Goal: Information Seeking & Learning: Learn about a topic

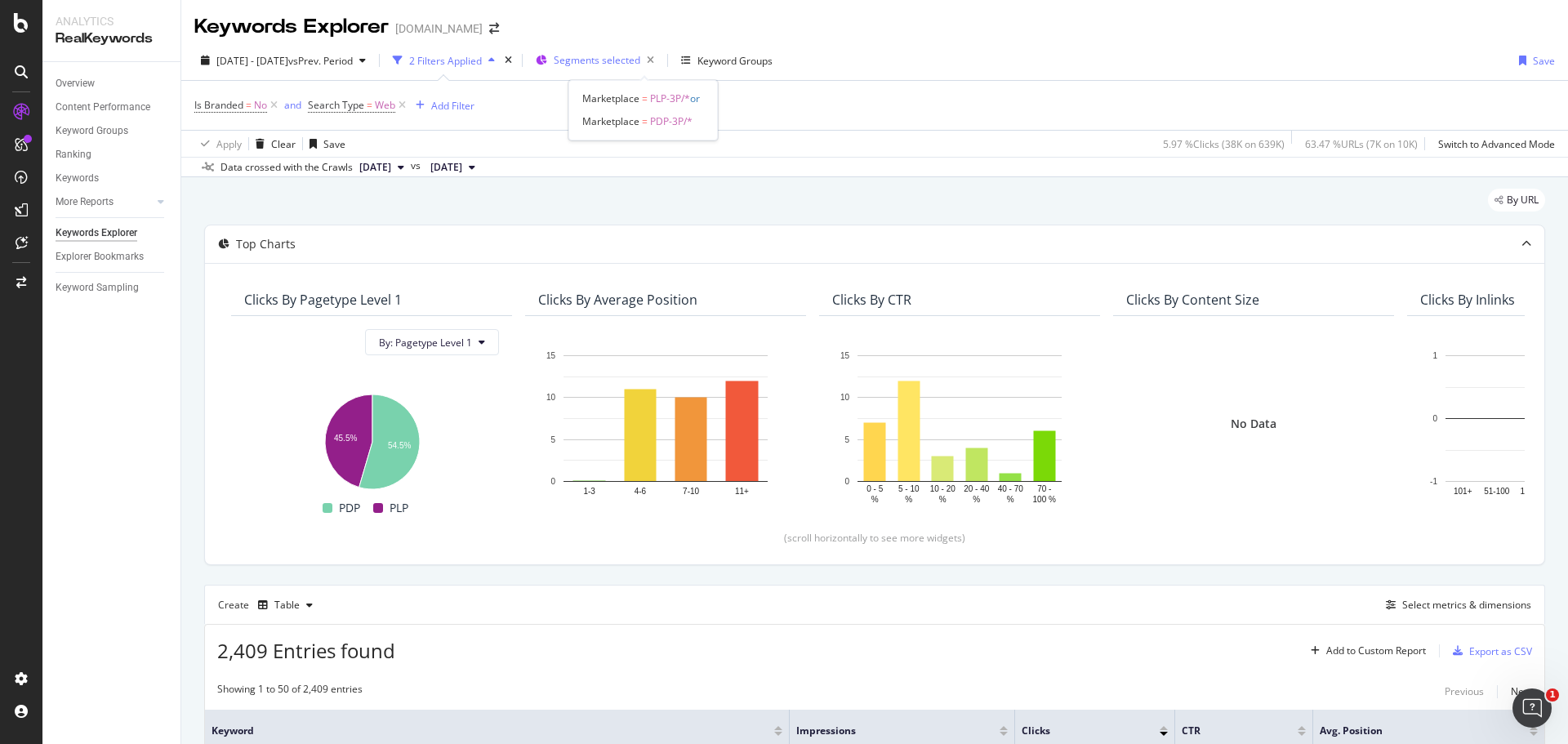
click at [625, 59] on span "Segments selected" at bounding box center [596, 60] width 86 height 14
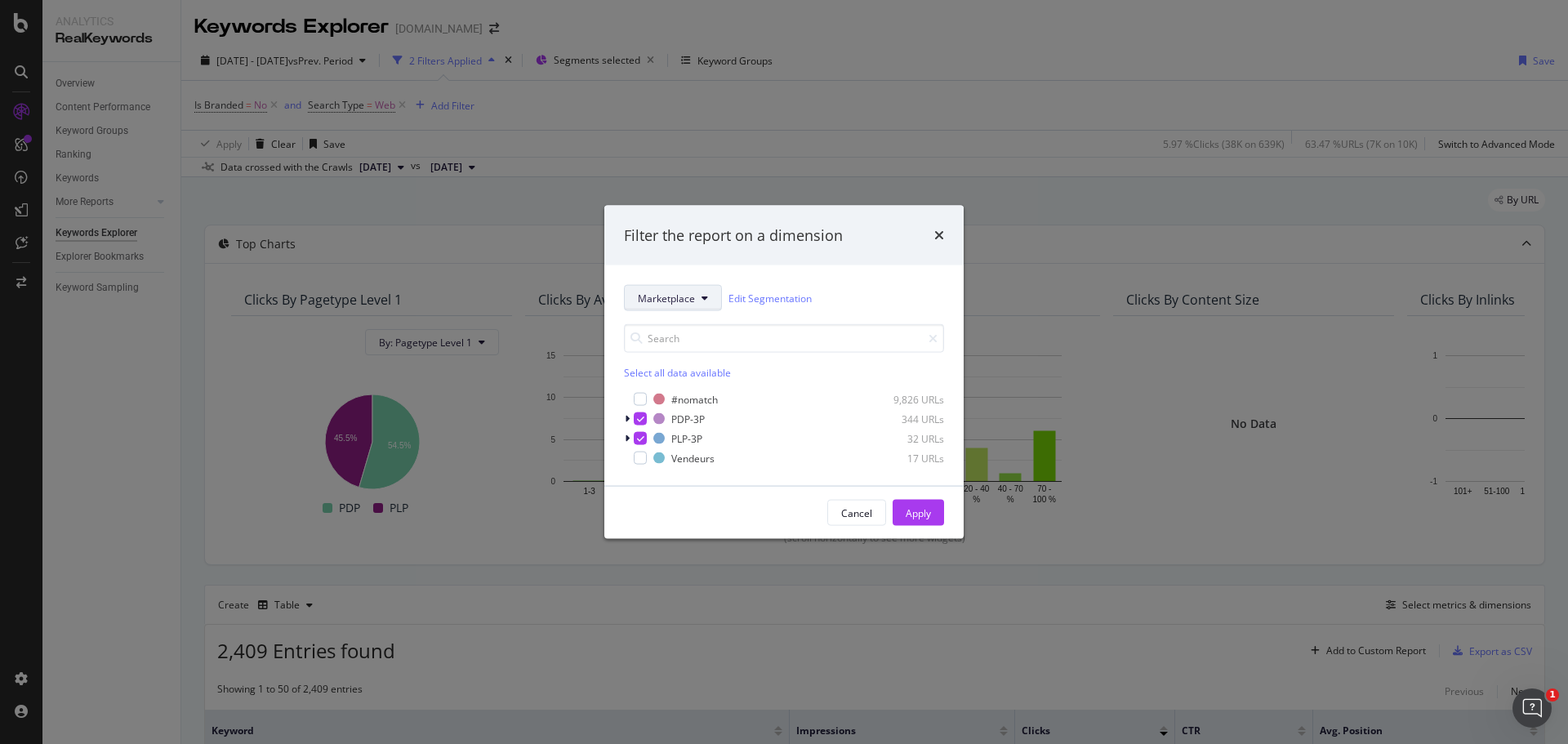
click at [649, 294] on span "Marketplace" at bounding box center [666, 297] width 57 height 14
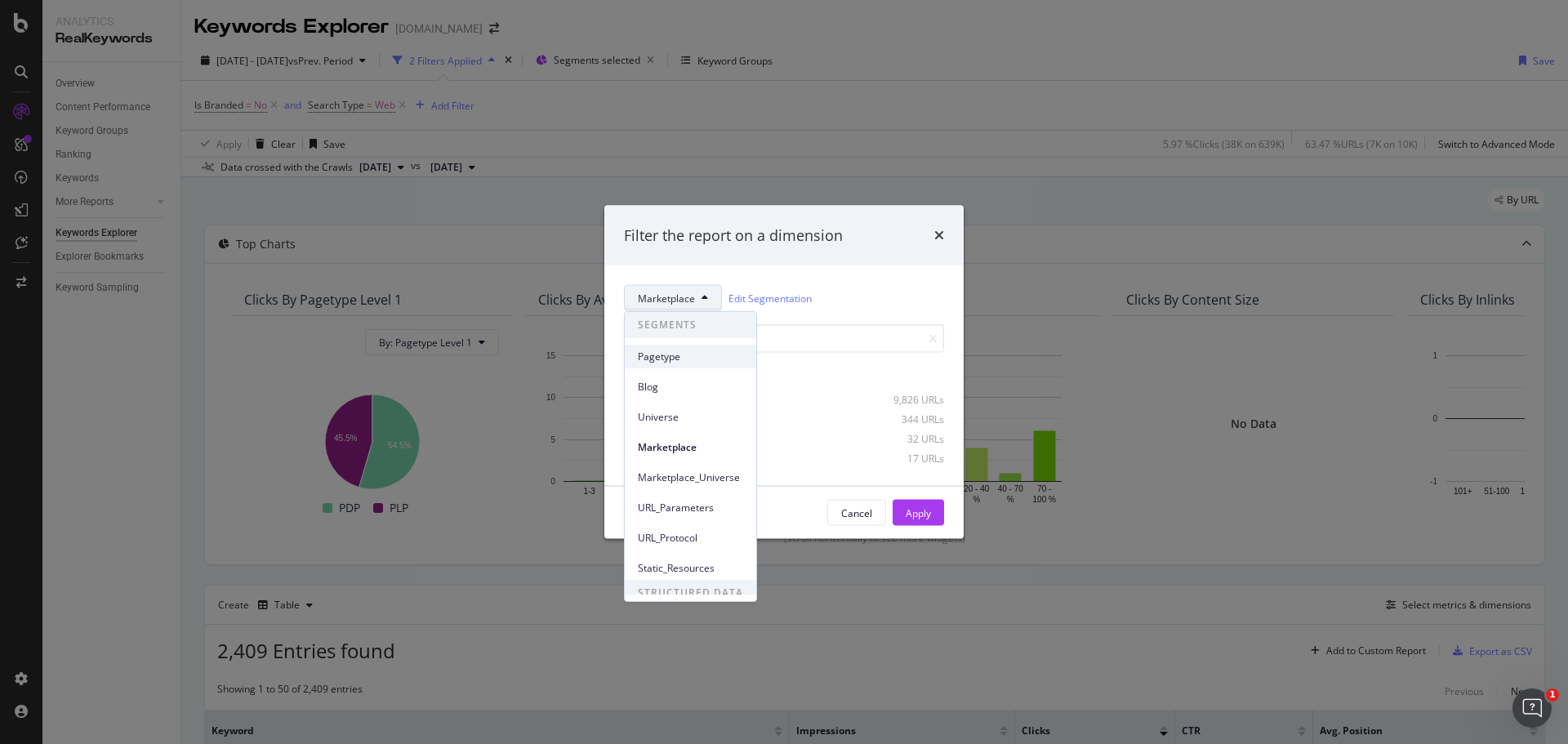
click at [702, 354] on span "Pagetype" at bounding box center [690, 357] width 106 height 15
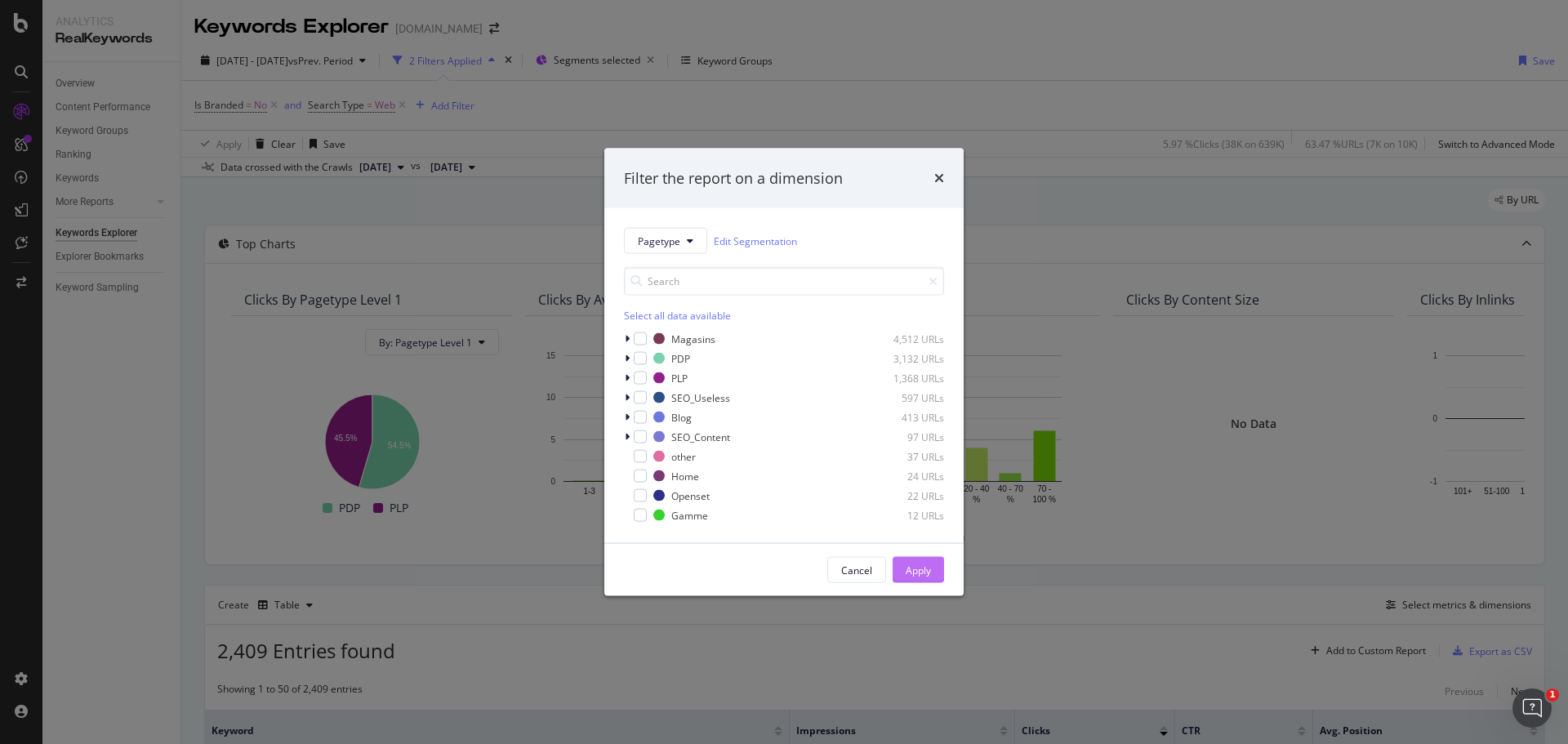
click at [919, 474] on div "24 URLs" at bounding box center [904, 476] width 80 height 14
click at [641, 475] on icon "modal" at bounding box center [640, 476] width 8 height 8
click at [909, 571] on div "Apply" at bounding box center [918, 570] width 25 height 14
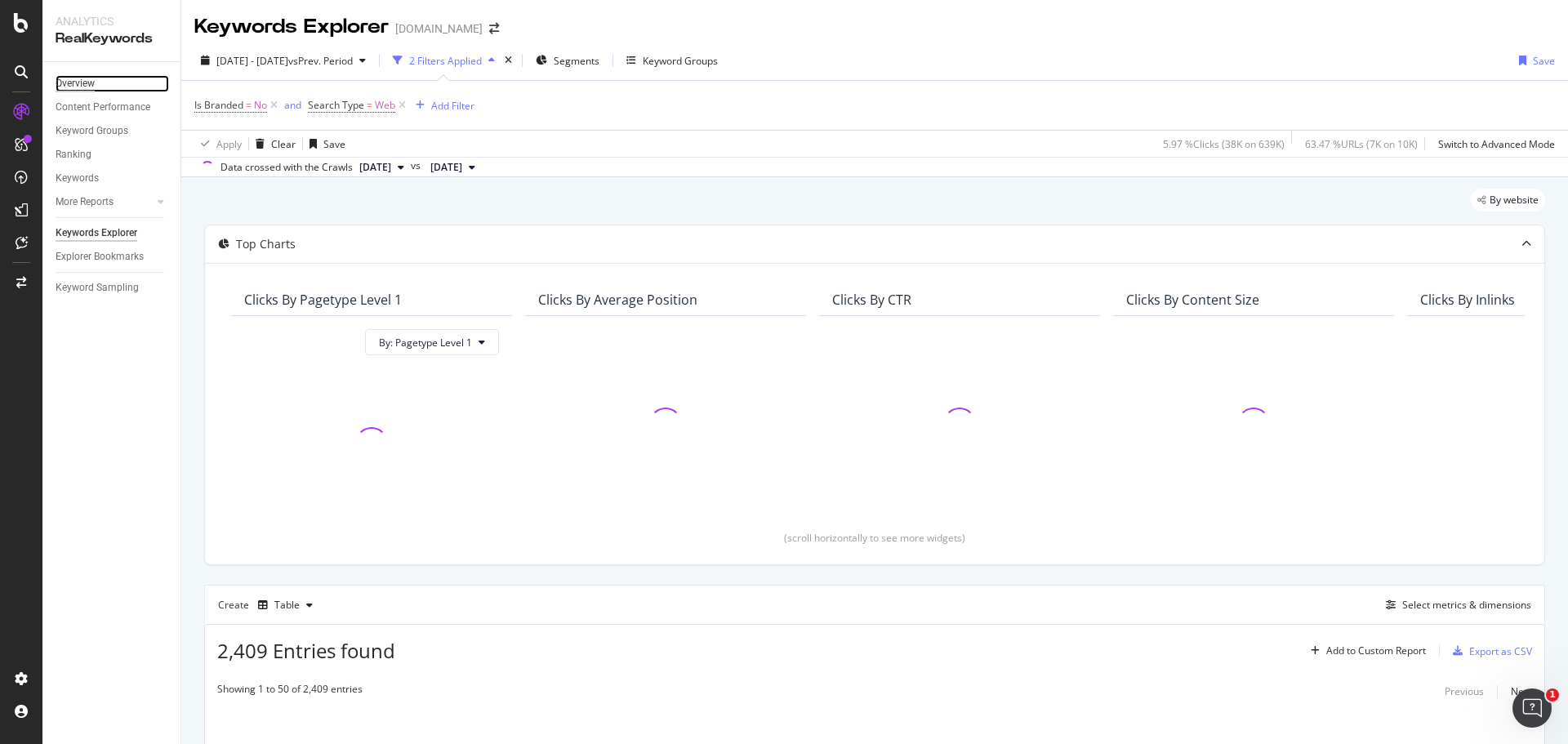
click at [78, 86] on div "Overview" at bounding box center [75, 84] width 39 height 17
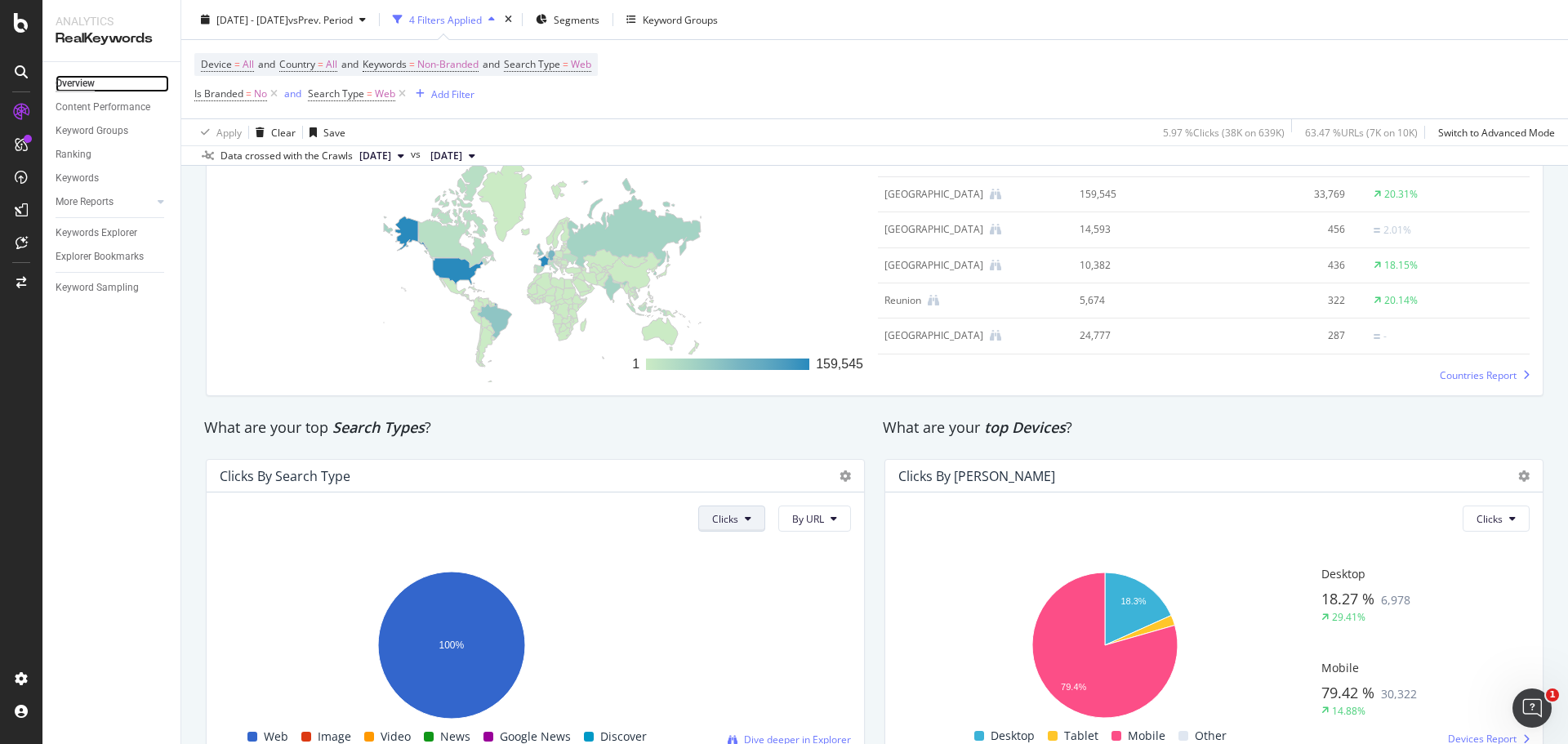
scroll to position [2442, 0]
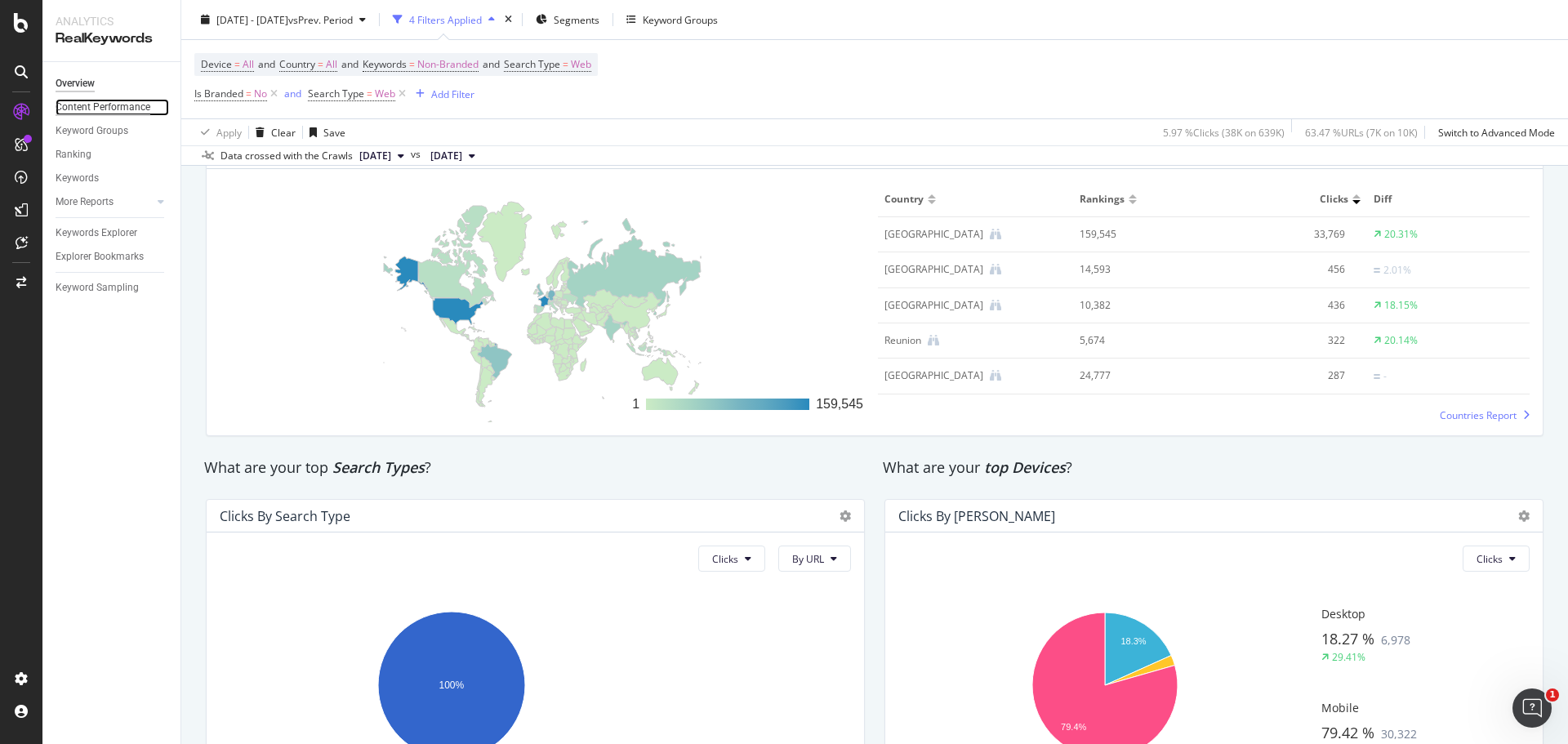
click at [114, 104] on div "Content Performance" at bounding box center [102, 107] width 95 height 17
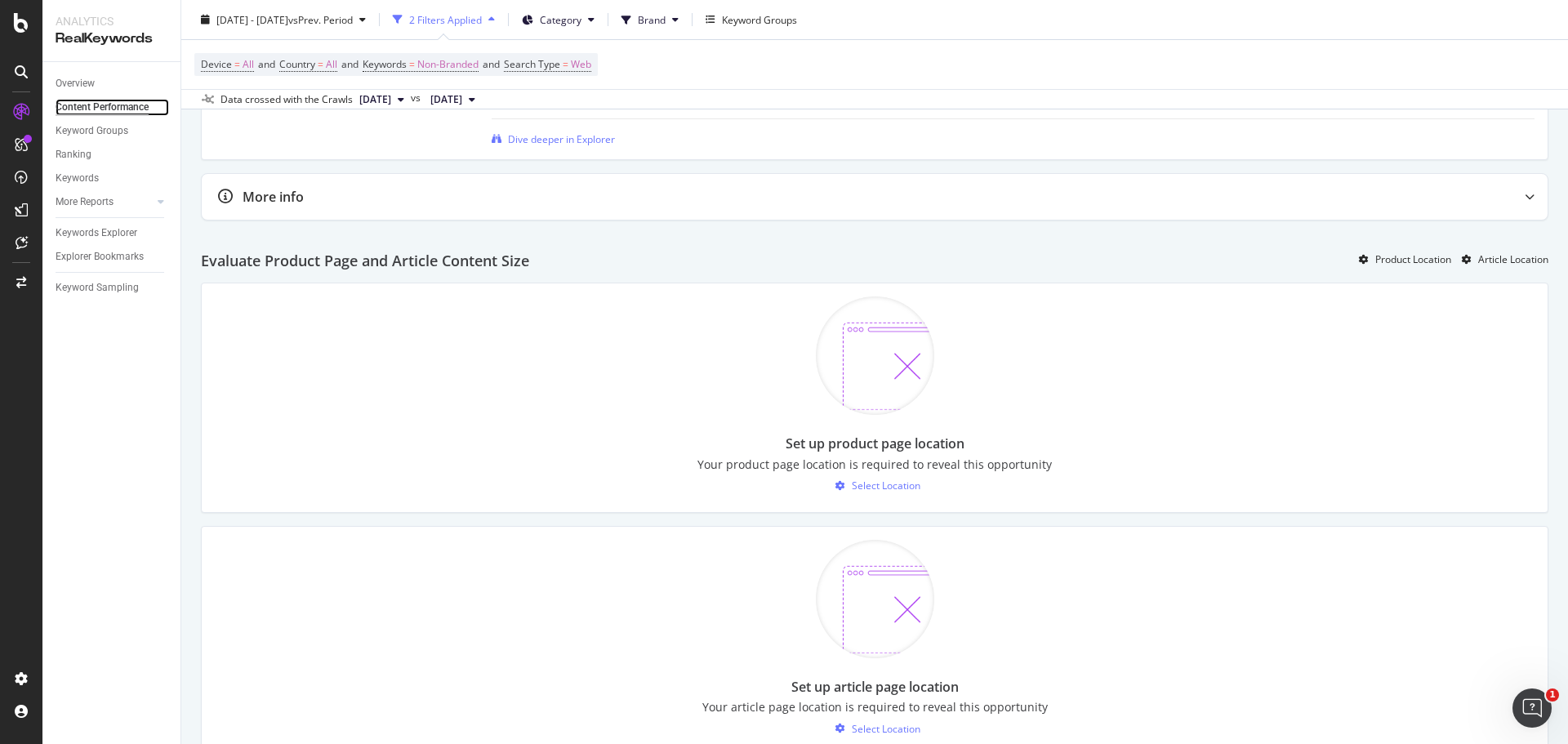
scroll to position [980, 0]
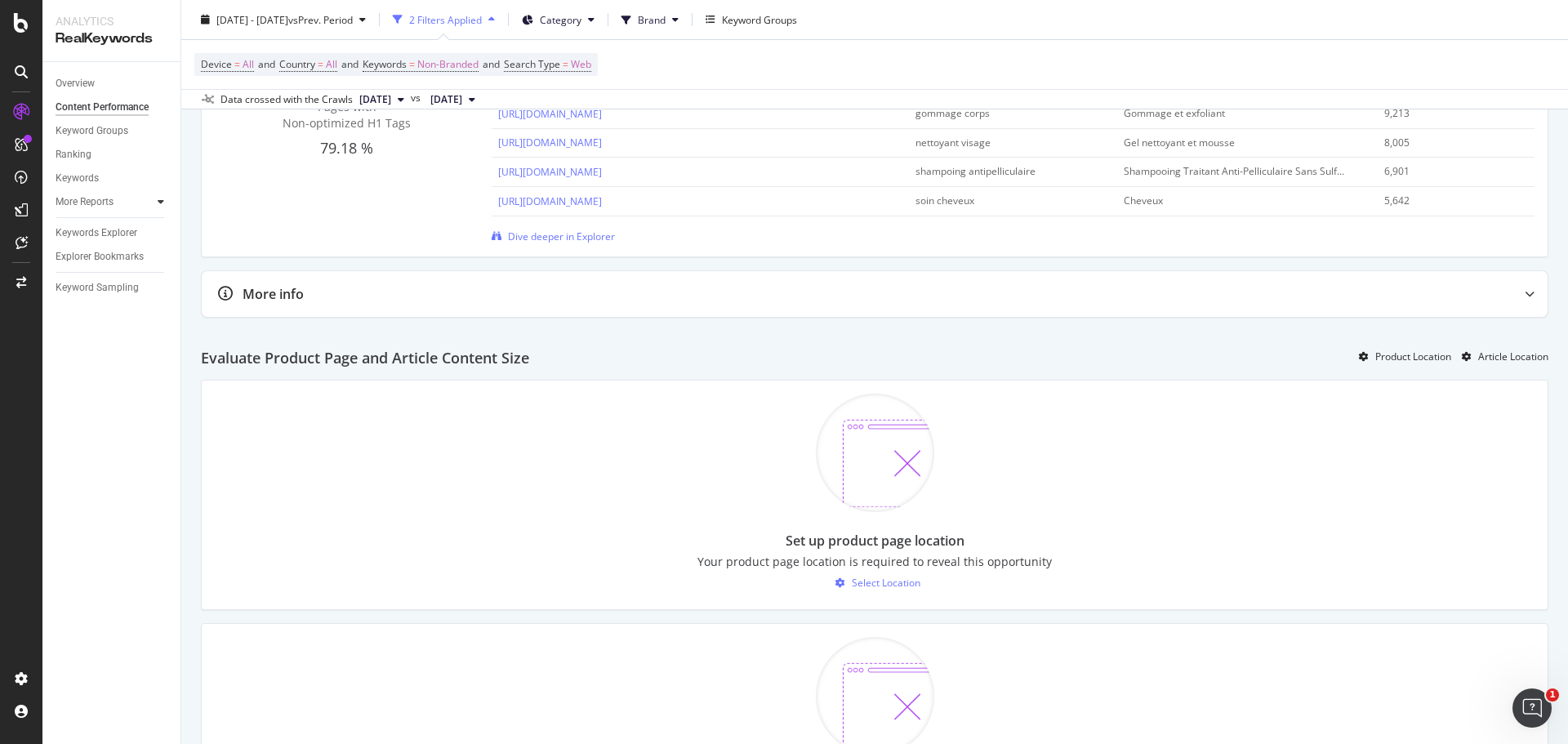
click at [154, 199] on div at bounding box center [160, 201] width 16 height 16
click at [91, 293] on div "Structure" at bounding box center [83, 297] width 40 height 17
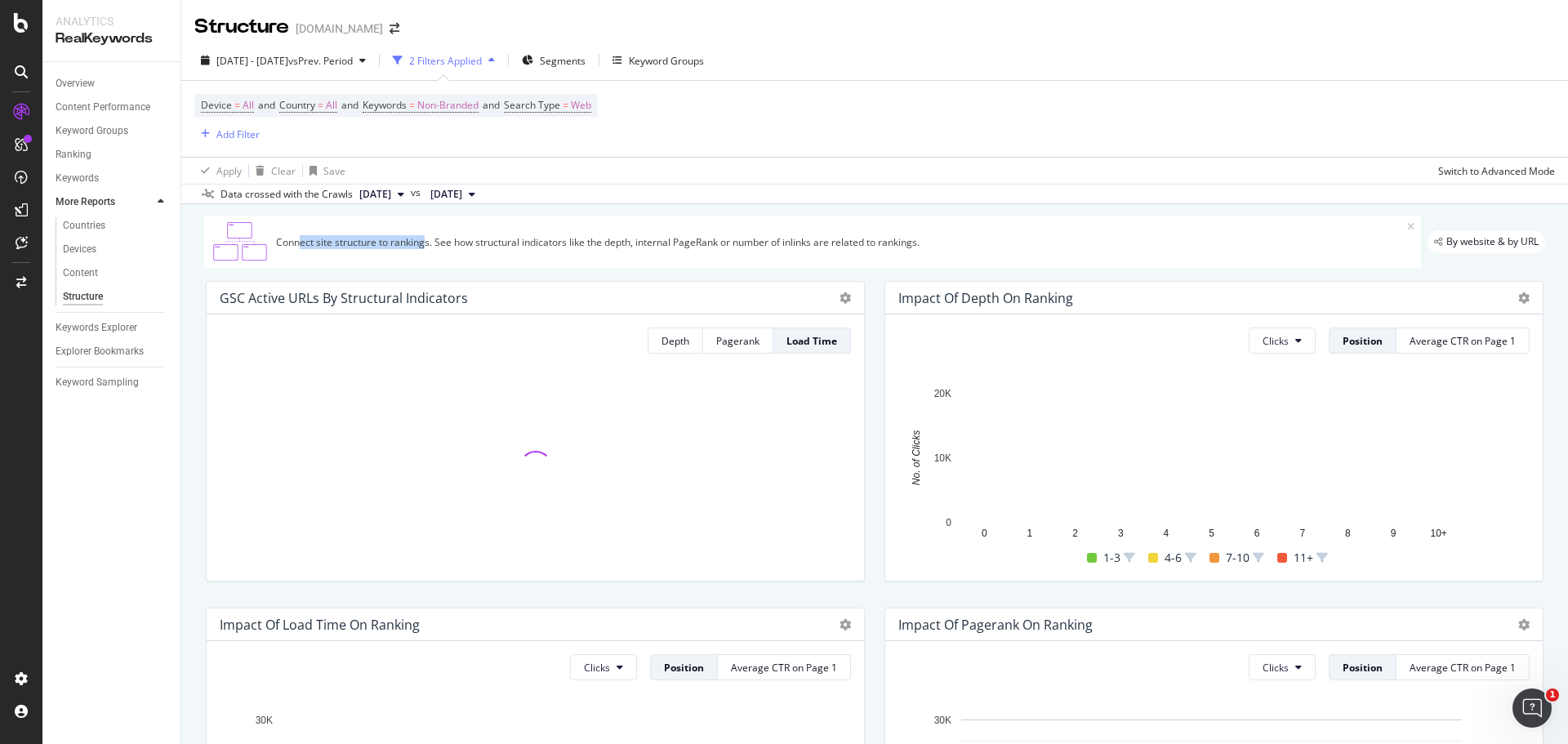
drag, startPoint x: 301, startPoint y: 242, endPoint x: 425, endPoint y: 246, distance: 124.1
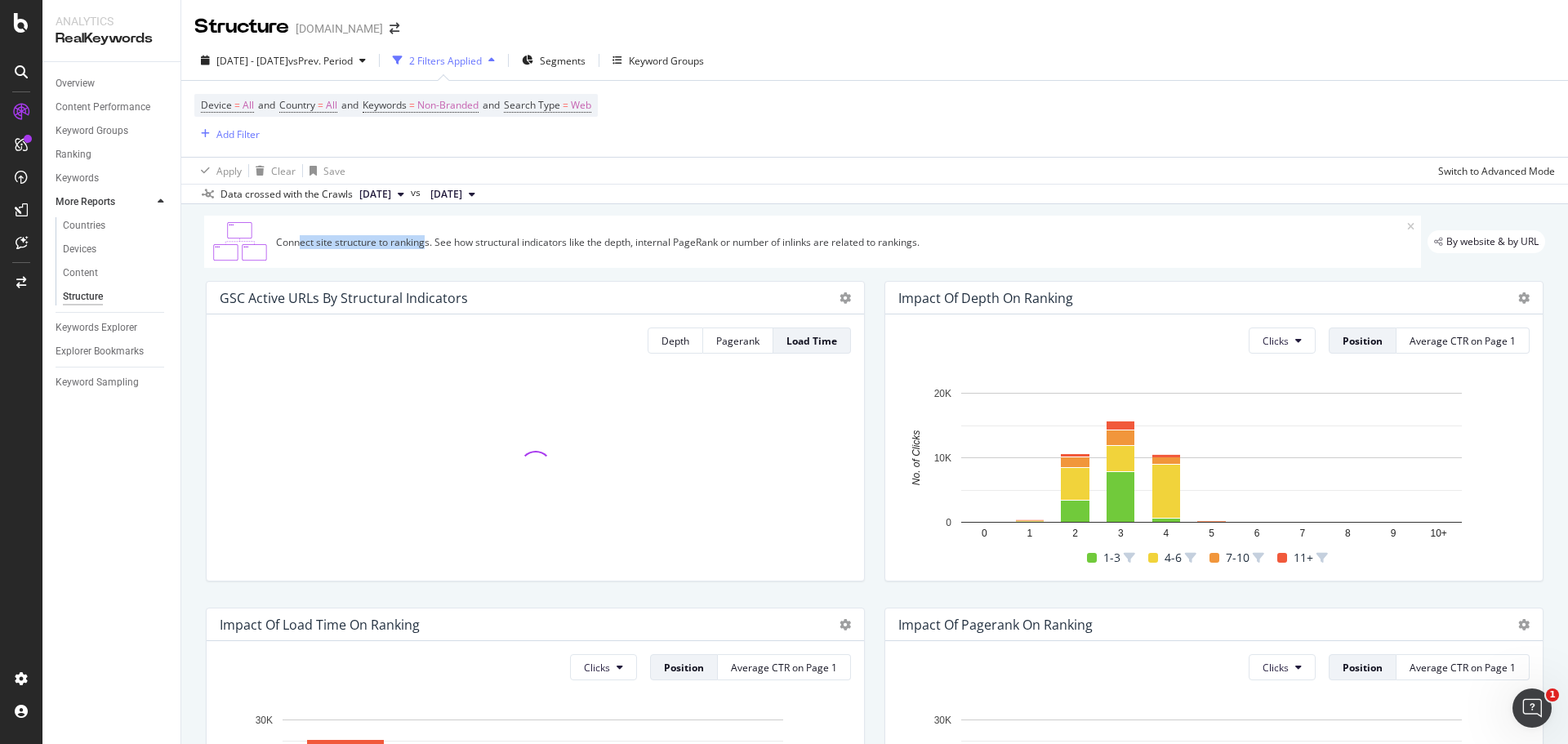
click at [425, 246] on div "Connect site structure to rankings. See how structural indicators like the dept…" at bounding box center [841, 242] width 1131 height 14
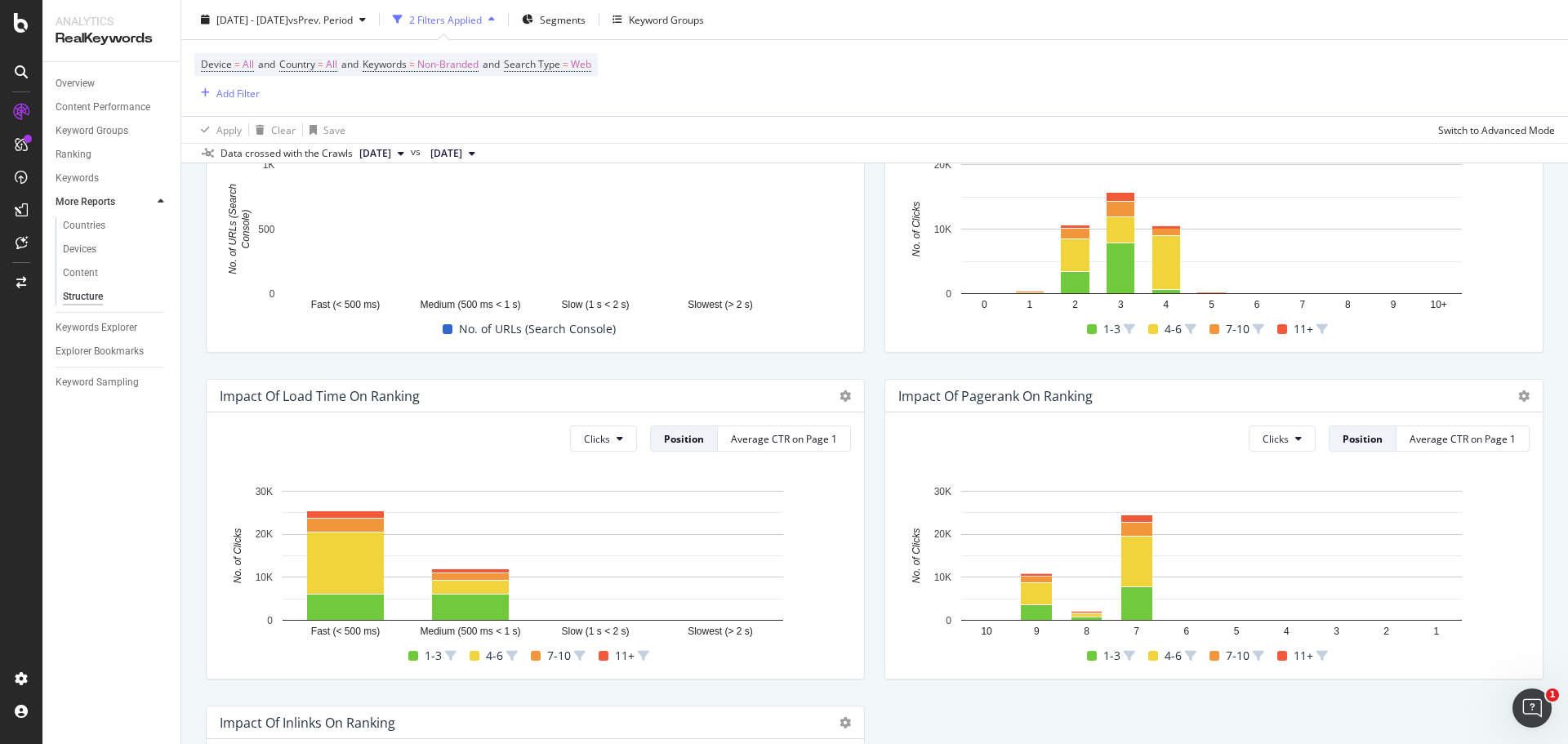
scroll to position [245, 0]
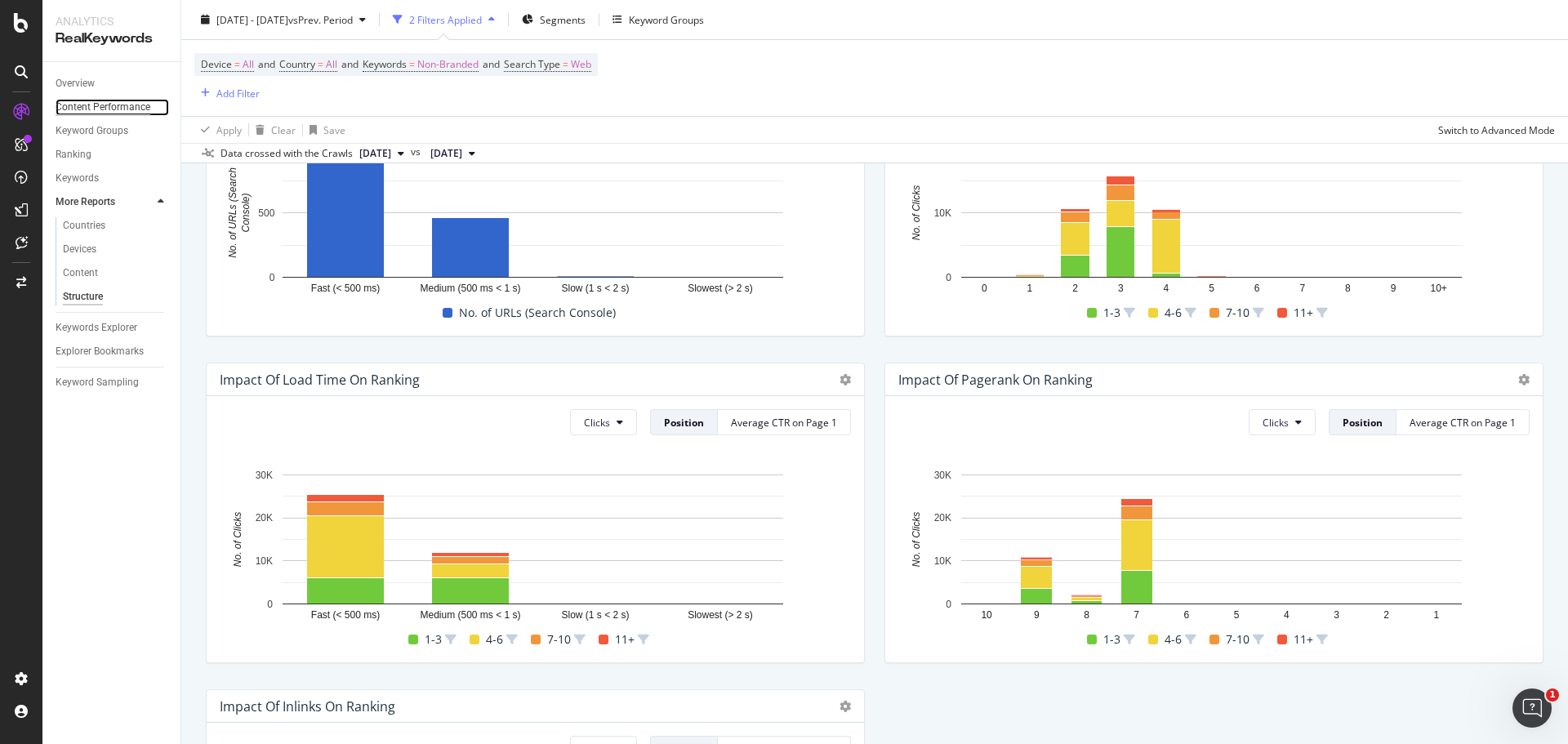
click at [99, 107] on div "Content Performance" at bounding box center [102, 107] width 95 height 17
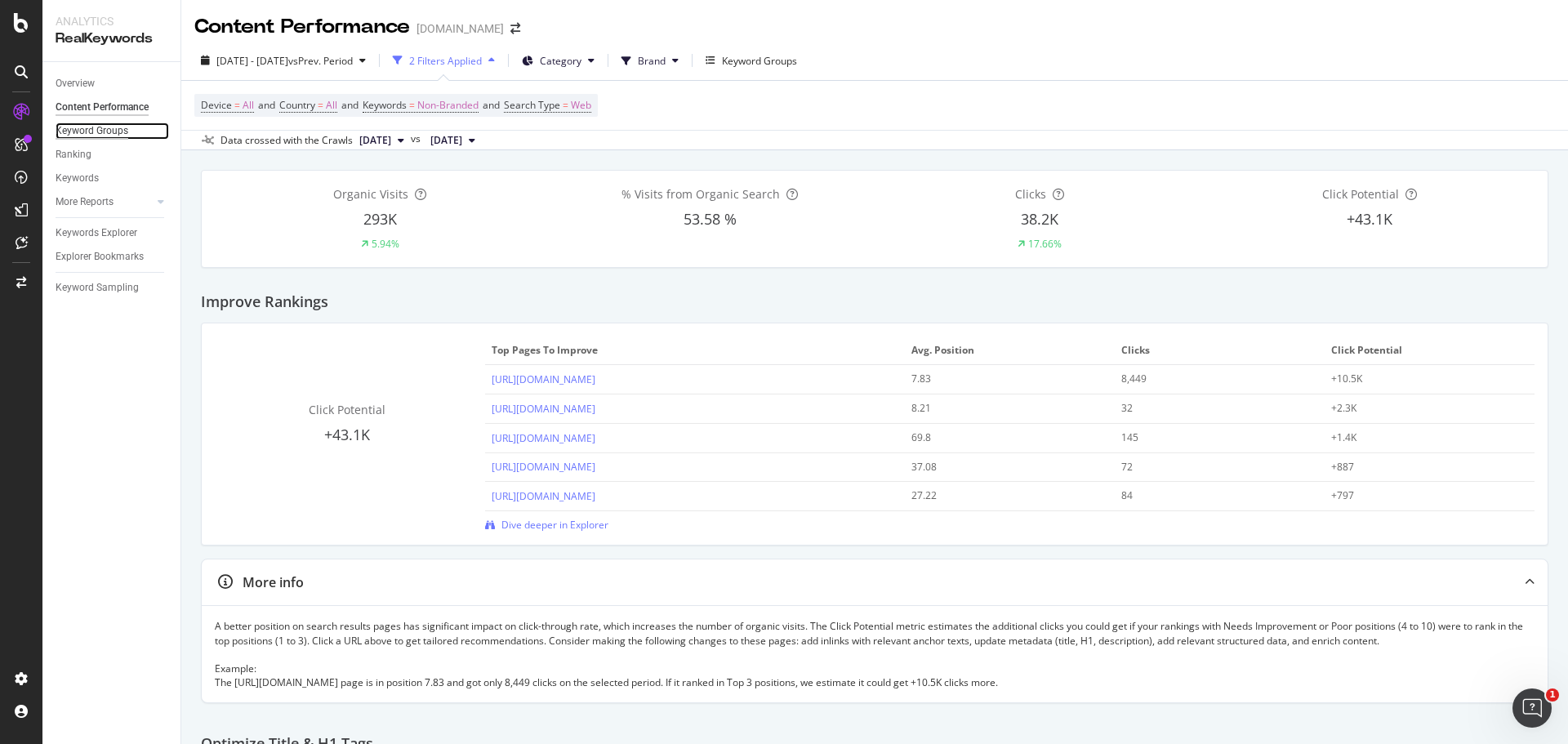
click at [112, 132] on div "Keyword Groups" at bounding box center [91, 131] width 73 height 17
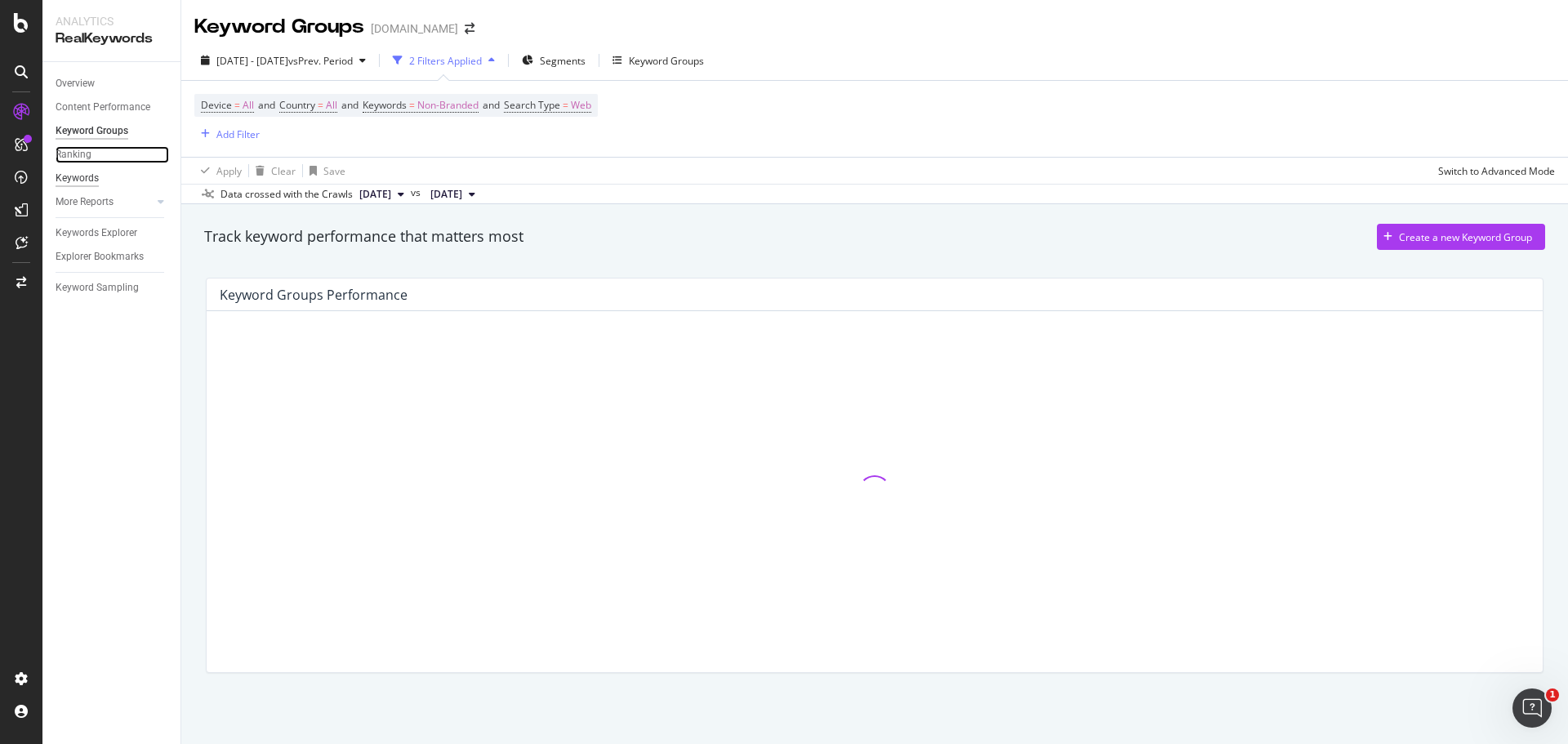
drag, startPoint x: 88, startPoint y: 153, endPoint x: 85, endPoint y: 179, distance: 26.2
click at [88, 153] on div "Ranking" at bounding box center [73, 154] width 36 height 17
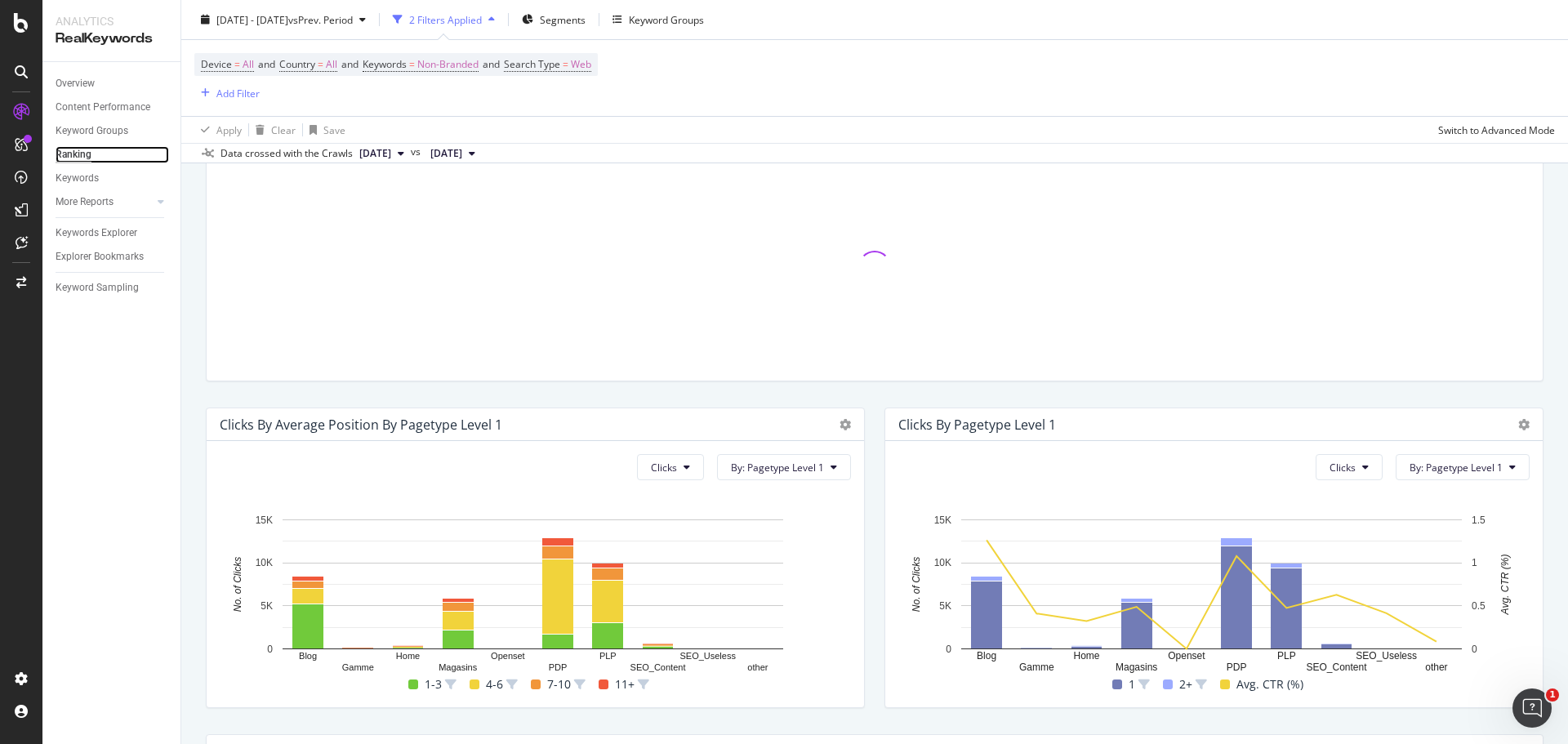
scroll to position [571, 0]
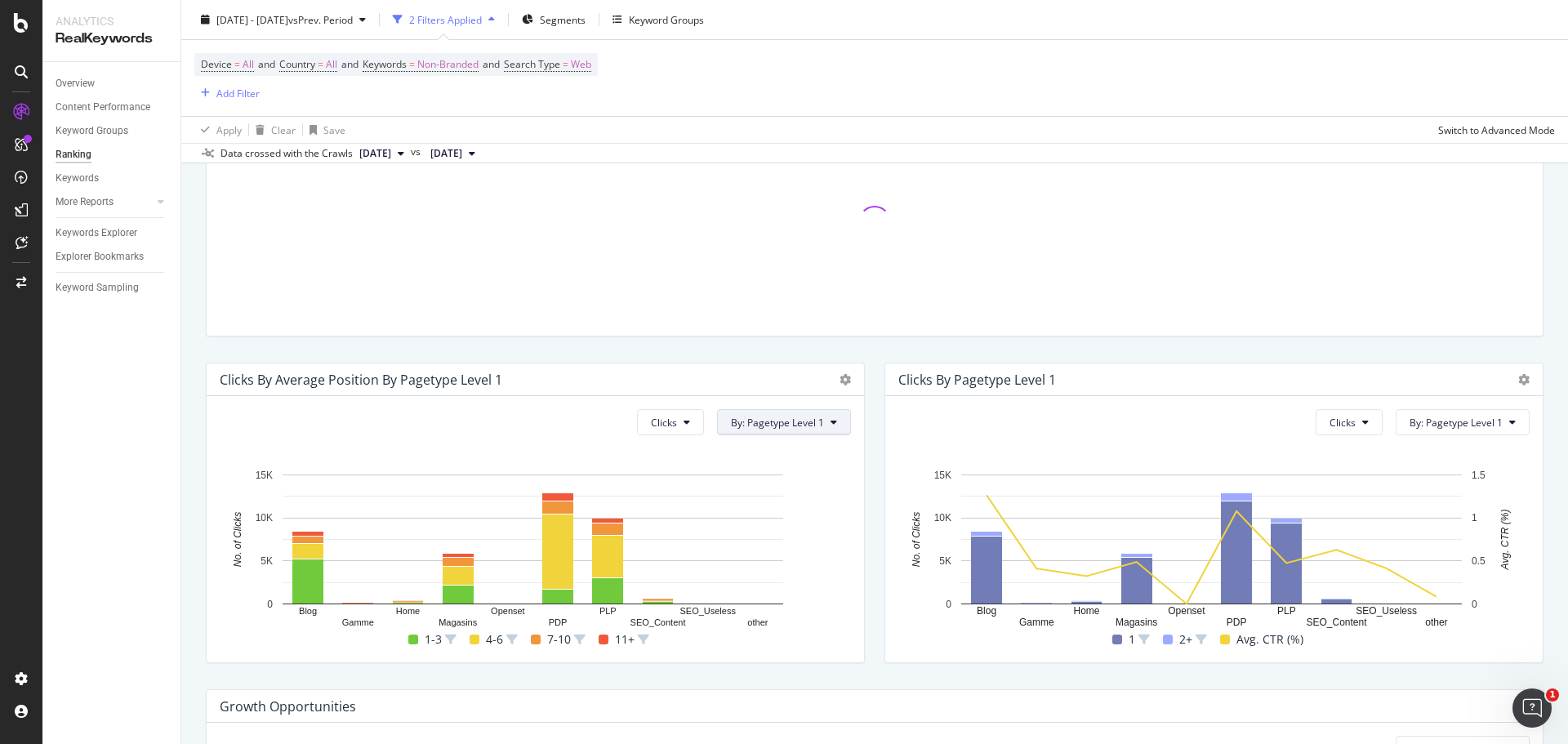
click at [769, 429] on button "By: Pagetype Level 1" at bounding box center [784, 422] width 134 height 26
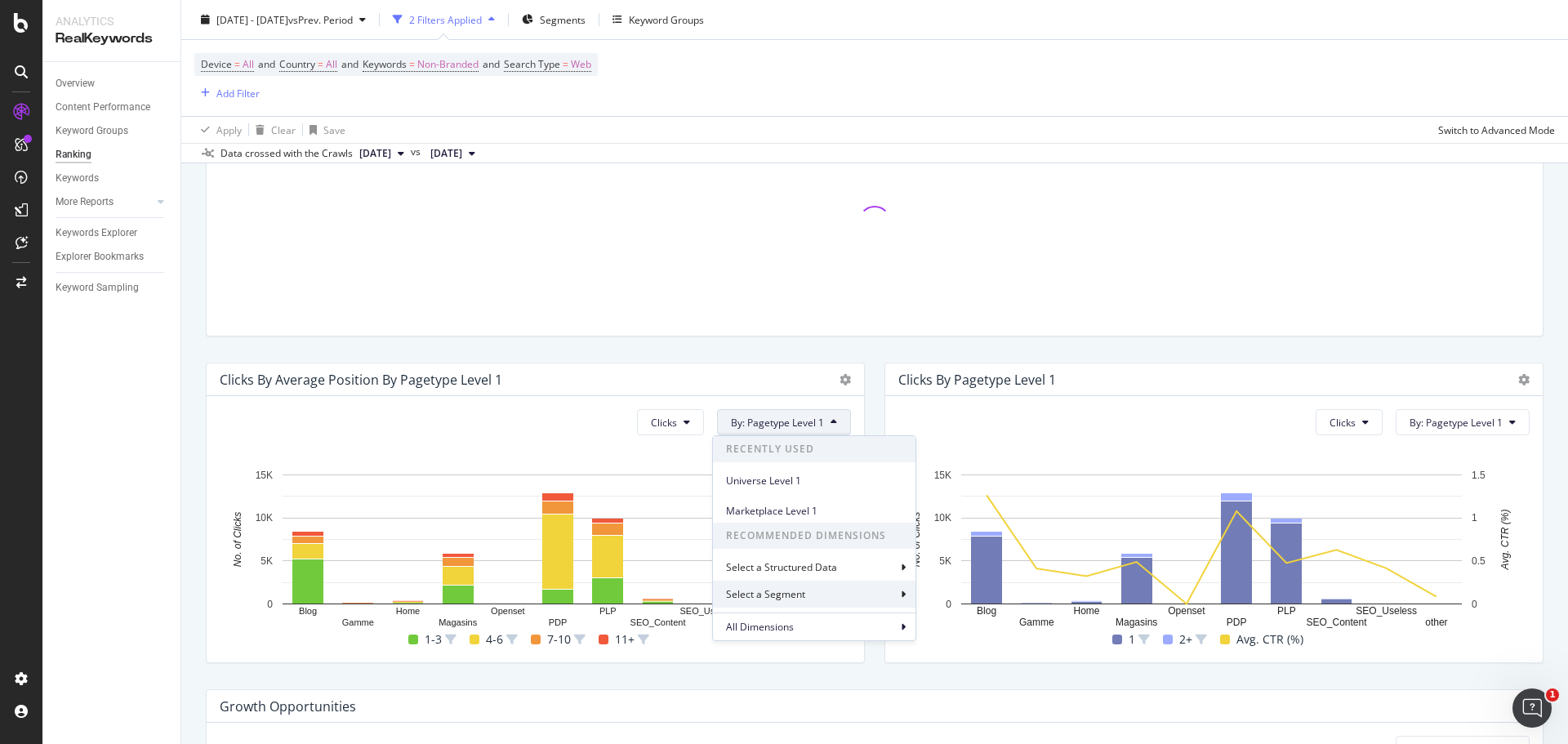
click at [904, 592] on icon at bounding box center [903, 595] width 5 height 10
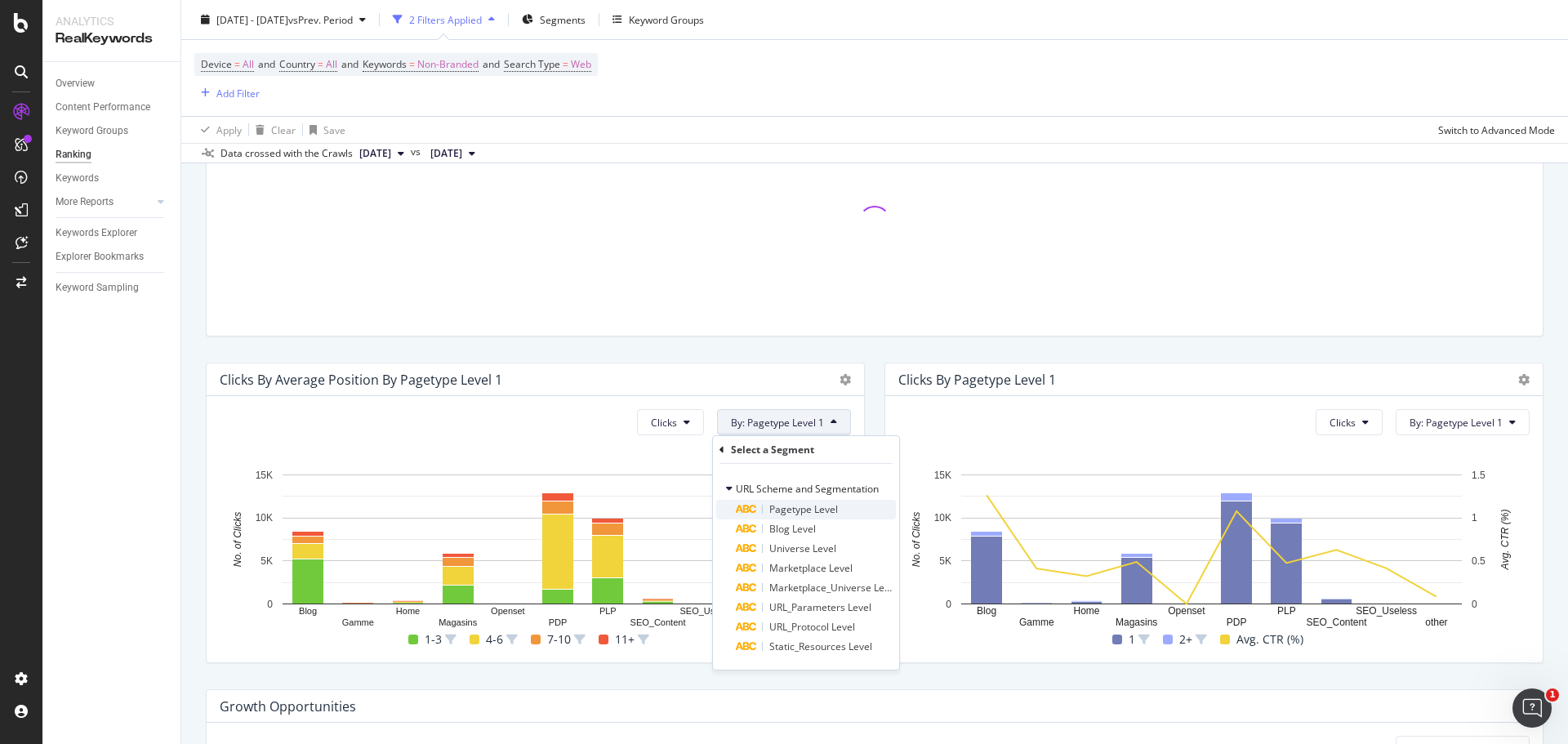
click at [820, 503] on span "Pagetype Level" at bounding box center [804, 509] width 69 height 14
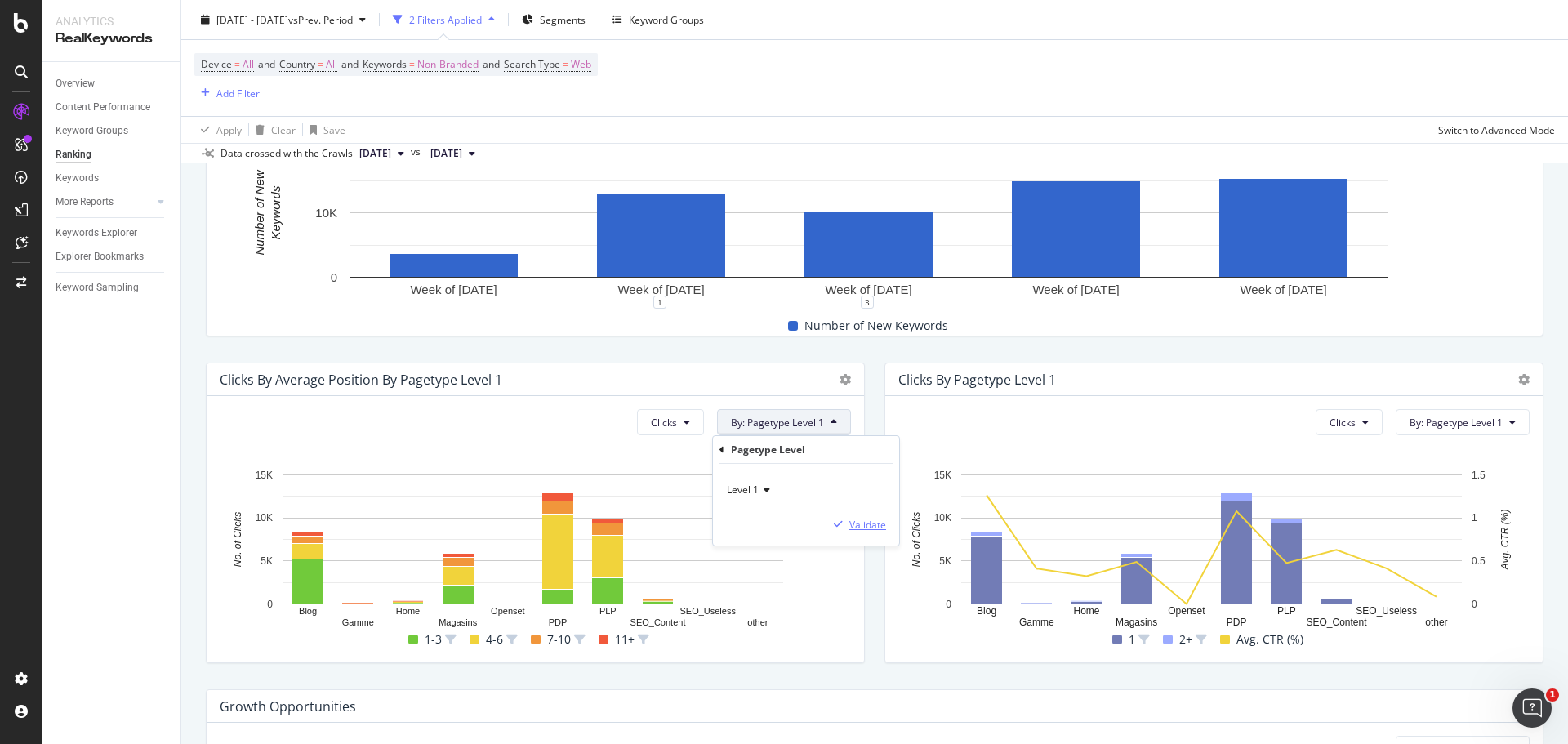
click at [874, 516] on button "Validate" at bounding box center [857, 523] width 59 height 16
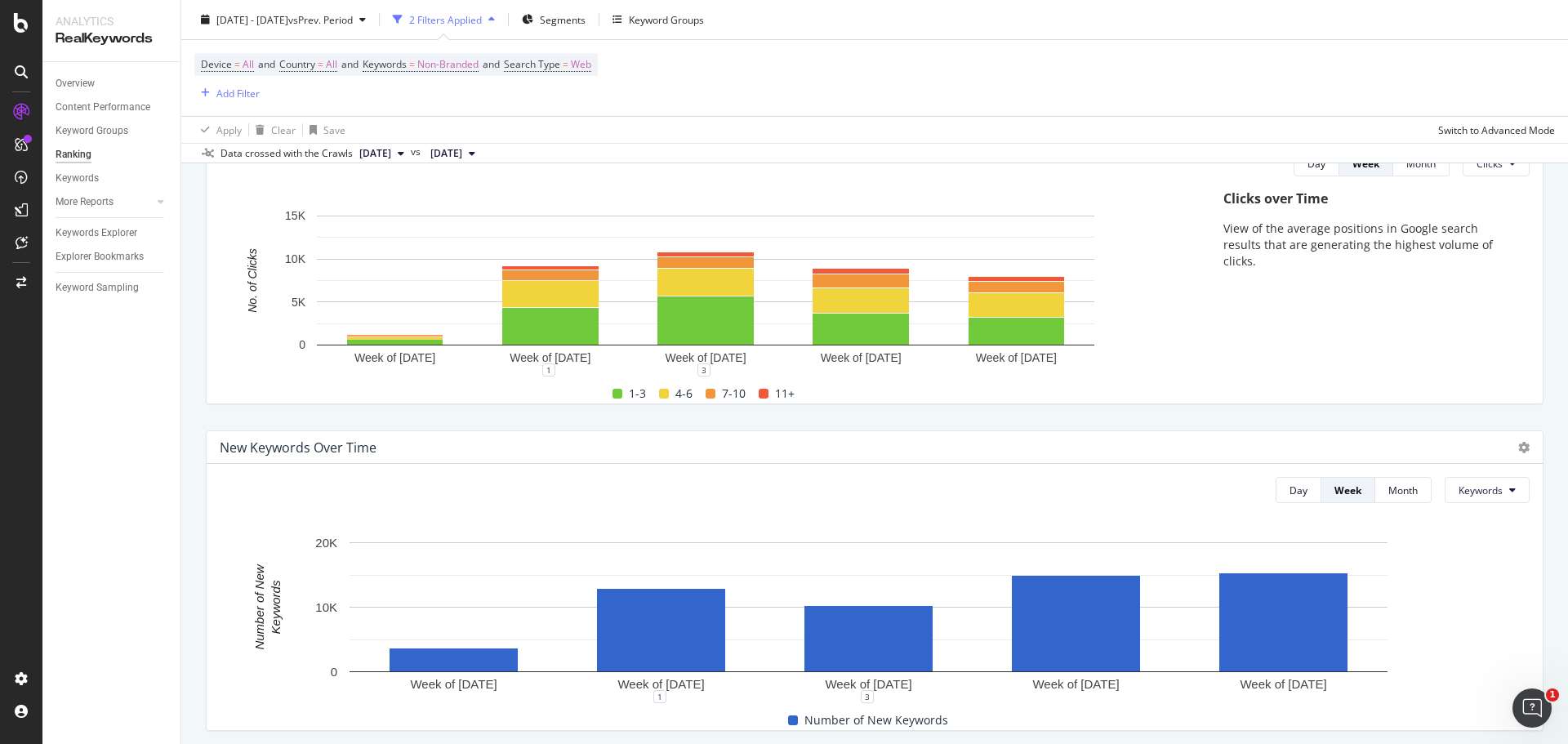
scroll to position [153, 0]
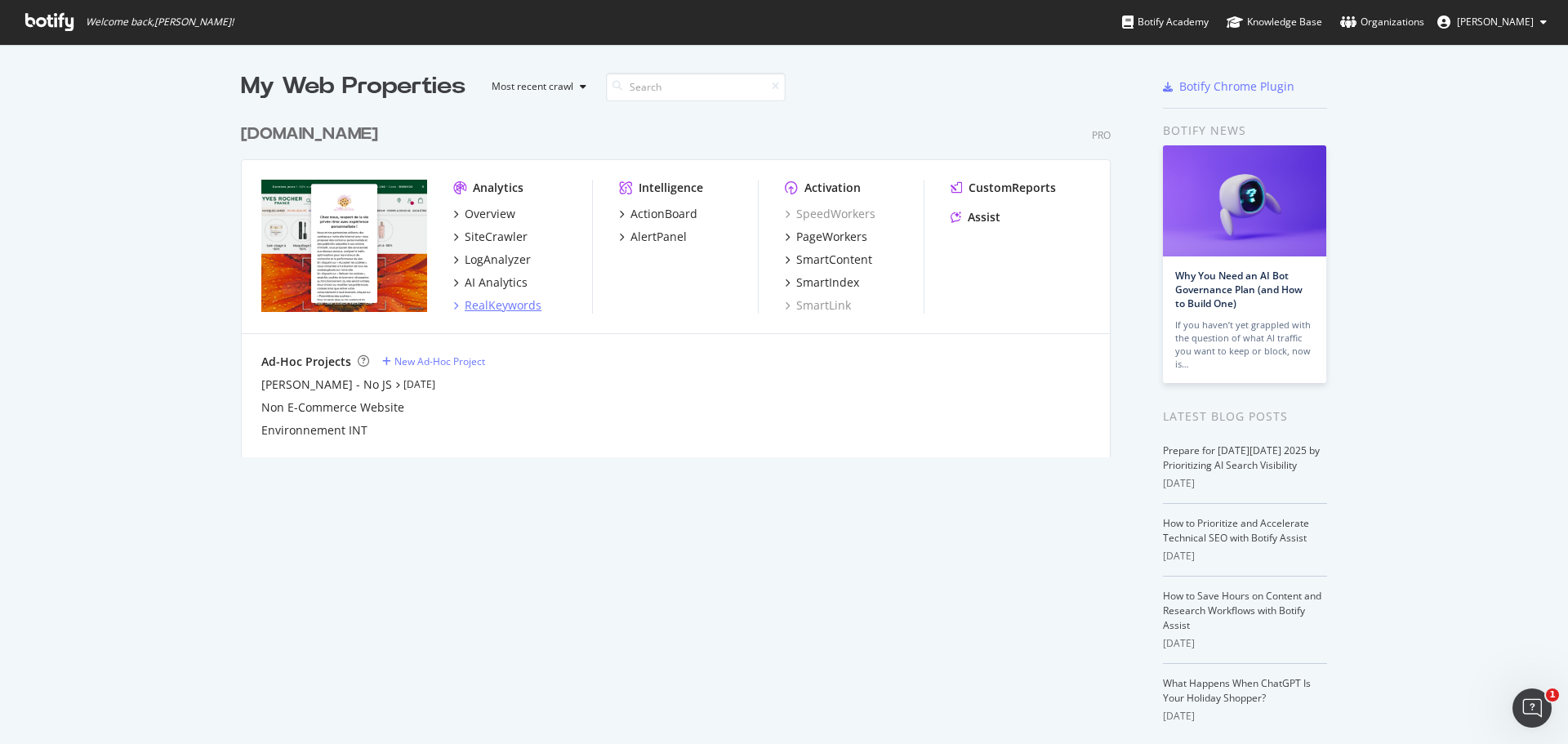
click at [503, 309] on div "RealKeywords" at bounding box center [503, 304] width 76 height 16
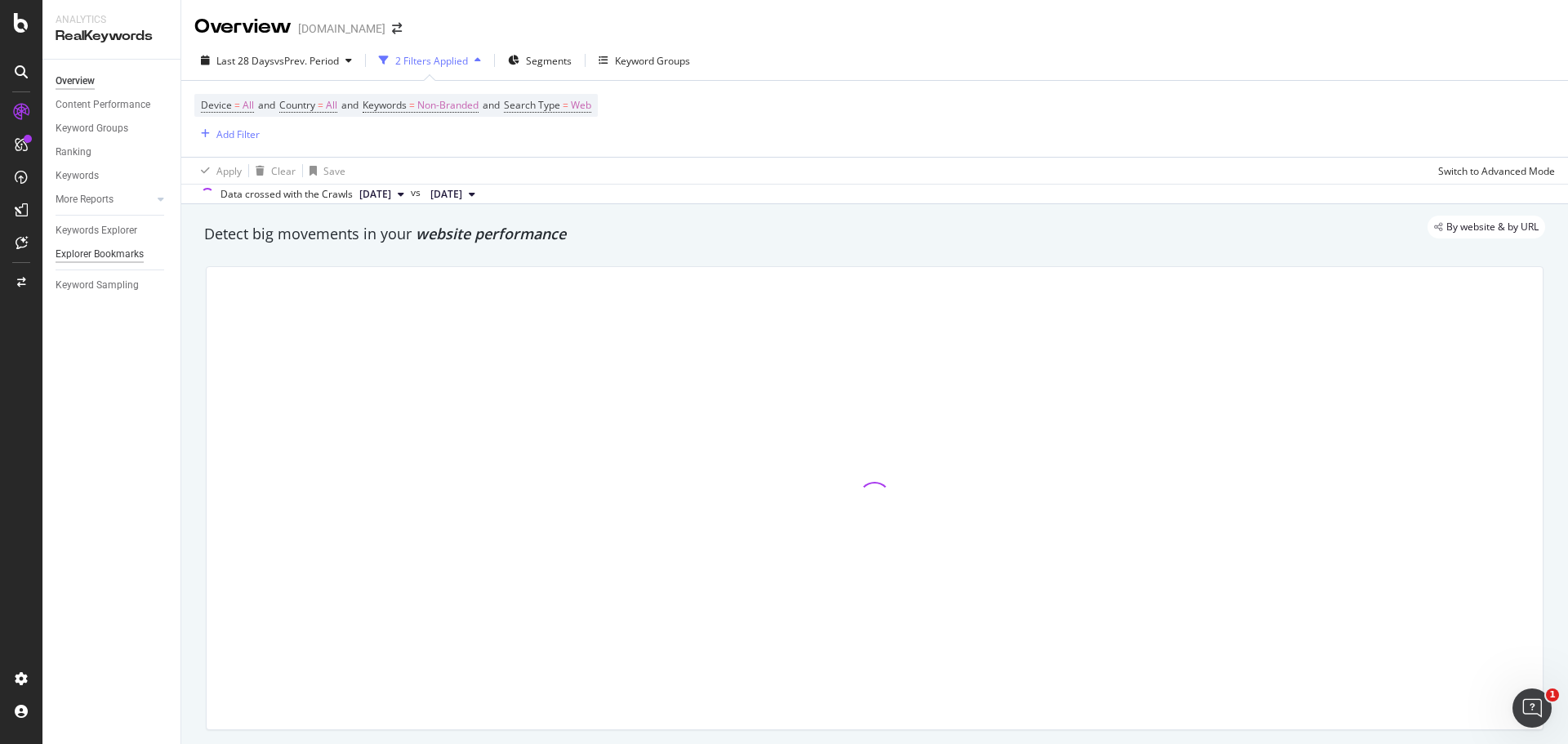
click at [107, 253] on div "Explorer Bookmarks" at bounding box center [99, 254] width 88 height 17
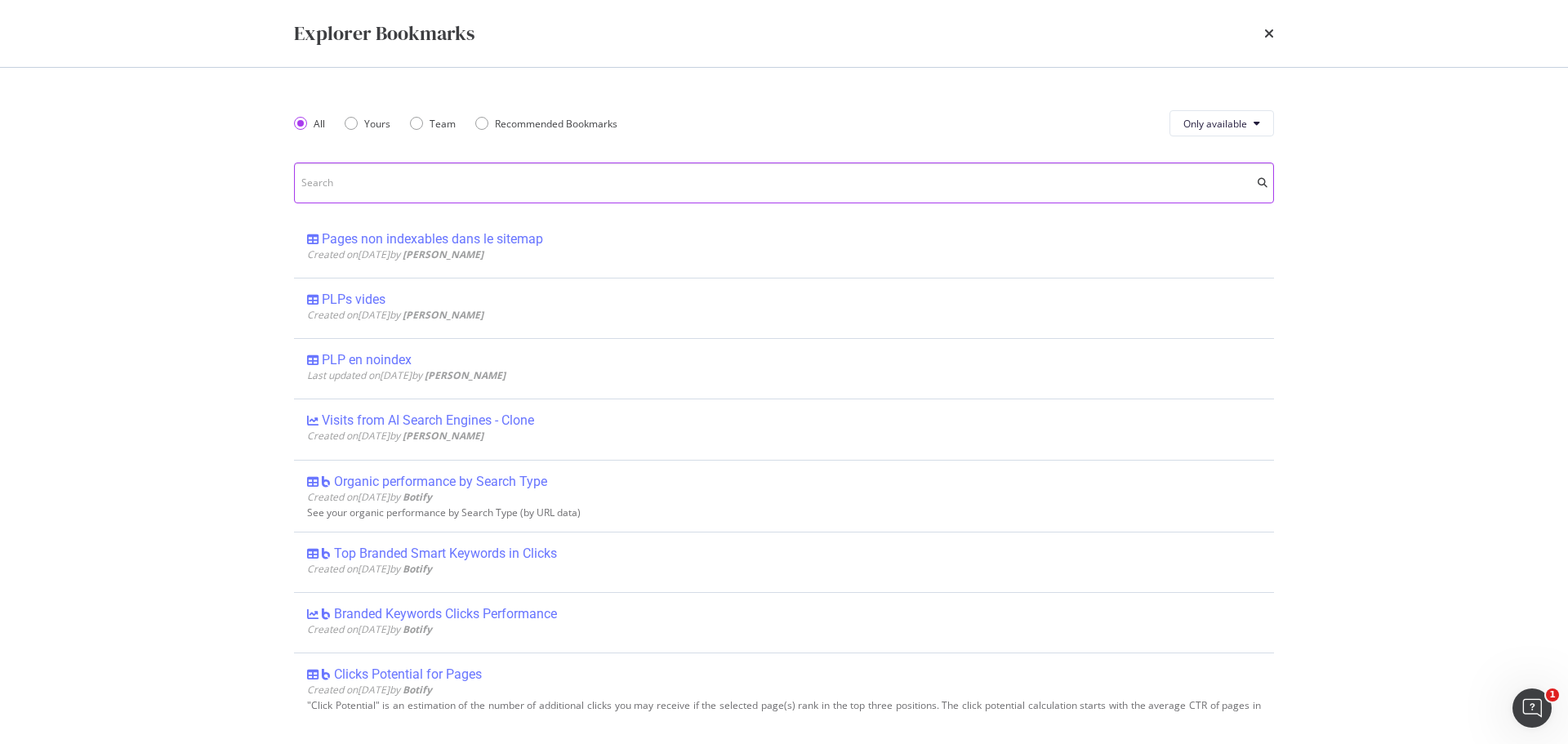
scroll to position [1632, 0]
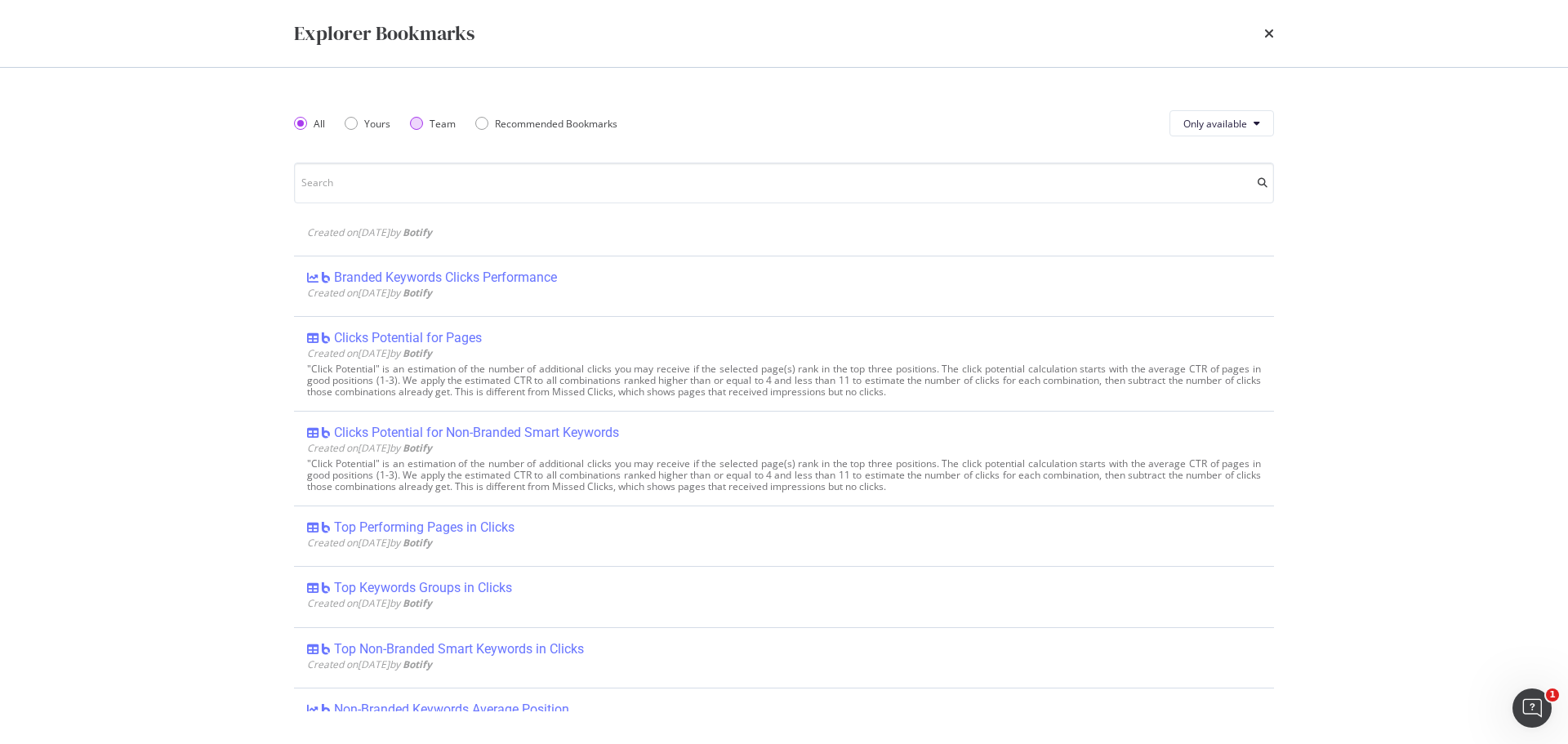
click at [417, 117] on div "Team" at bounding box center [417, 123] width 13 height 13
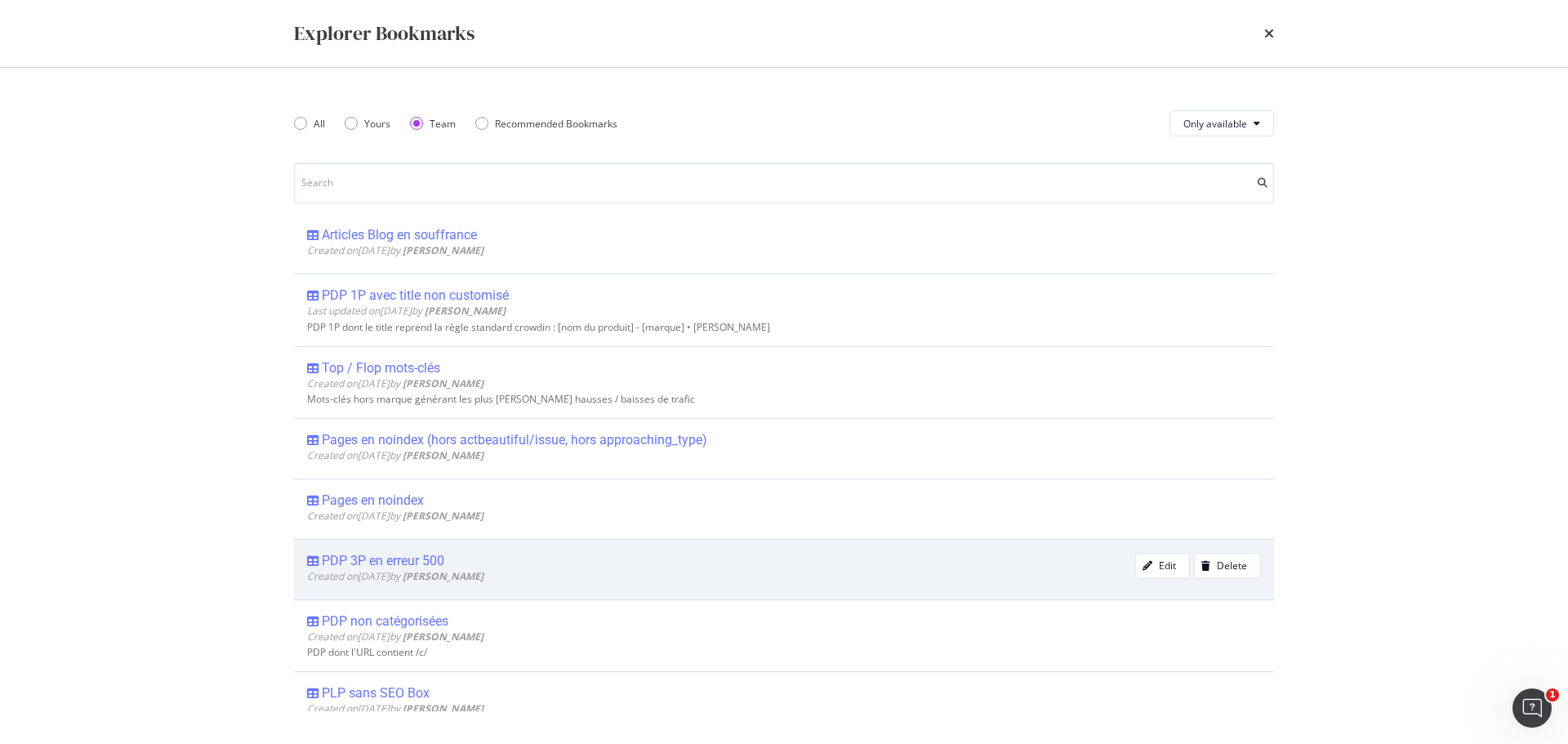
scroll to position [0, 0]
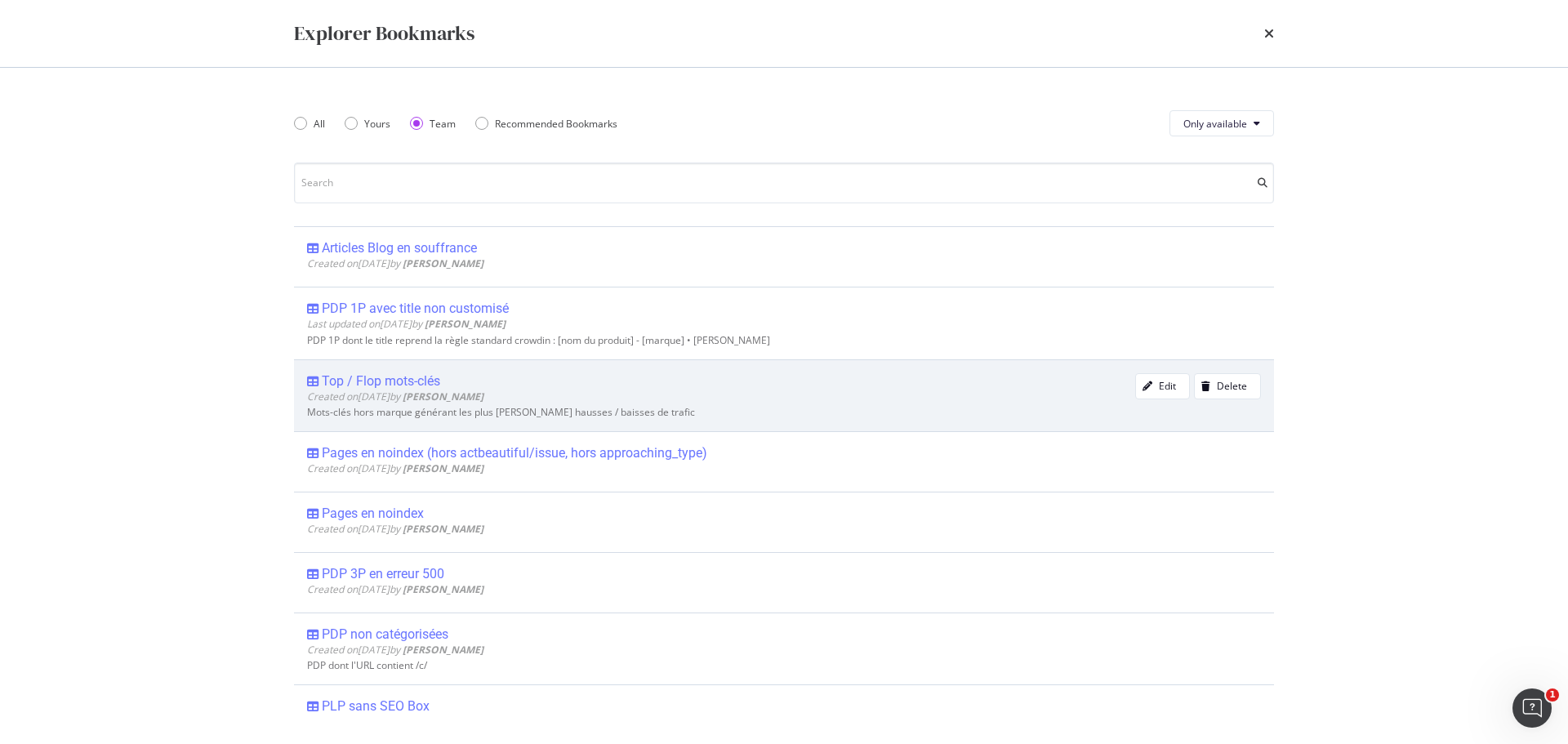
click at [351, 381] on div "Top / Flop mots-clés" at bounding box center [380, 381] width 118 height 16
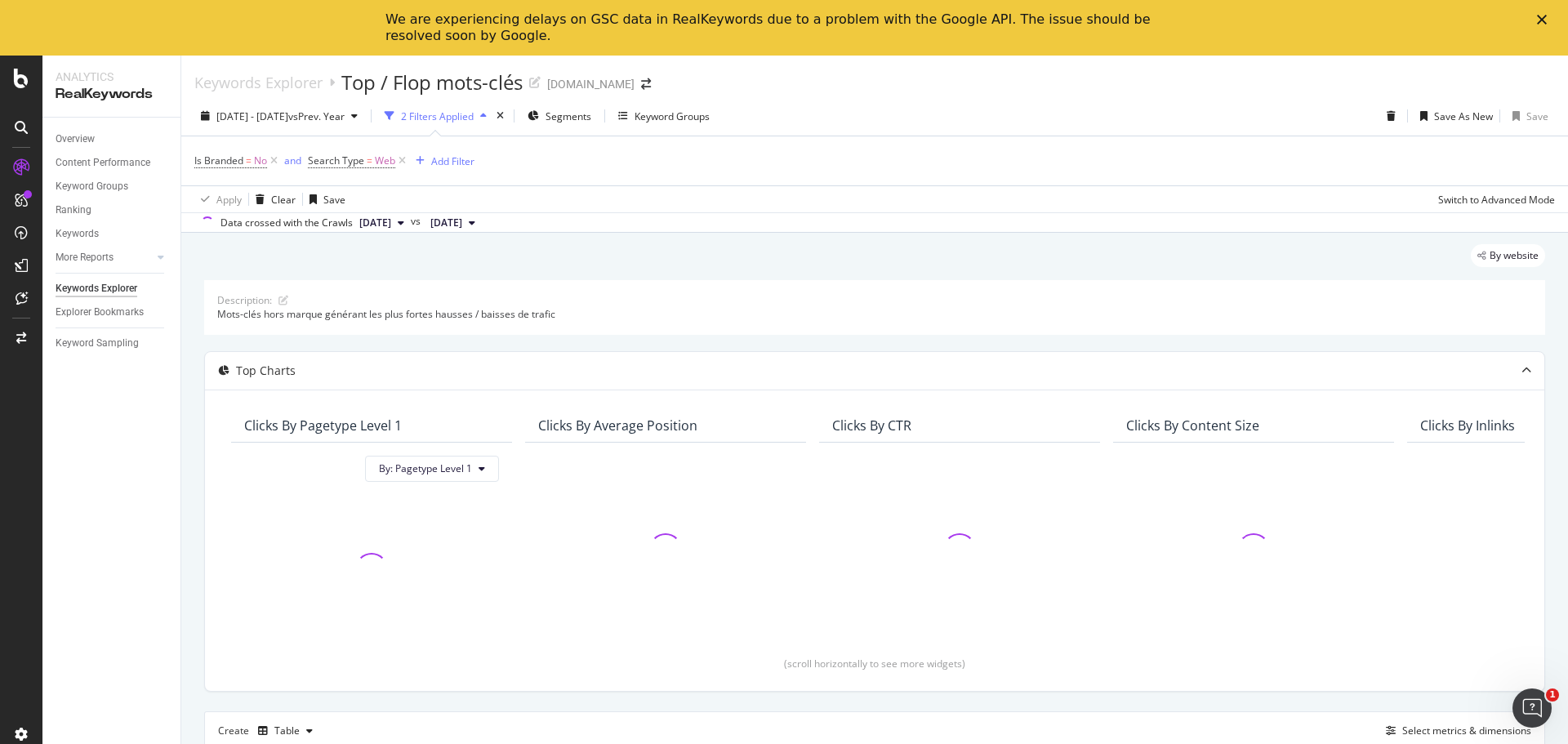
click at [191, 457] on div "By website Description: Mots-clés hors marque générant les plus fortes hausses …" at bounding box center [874, 642] width 1387 height 819
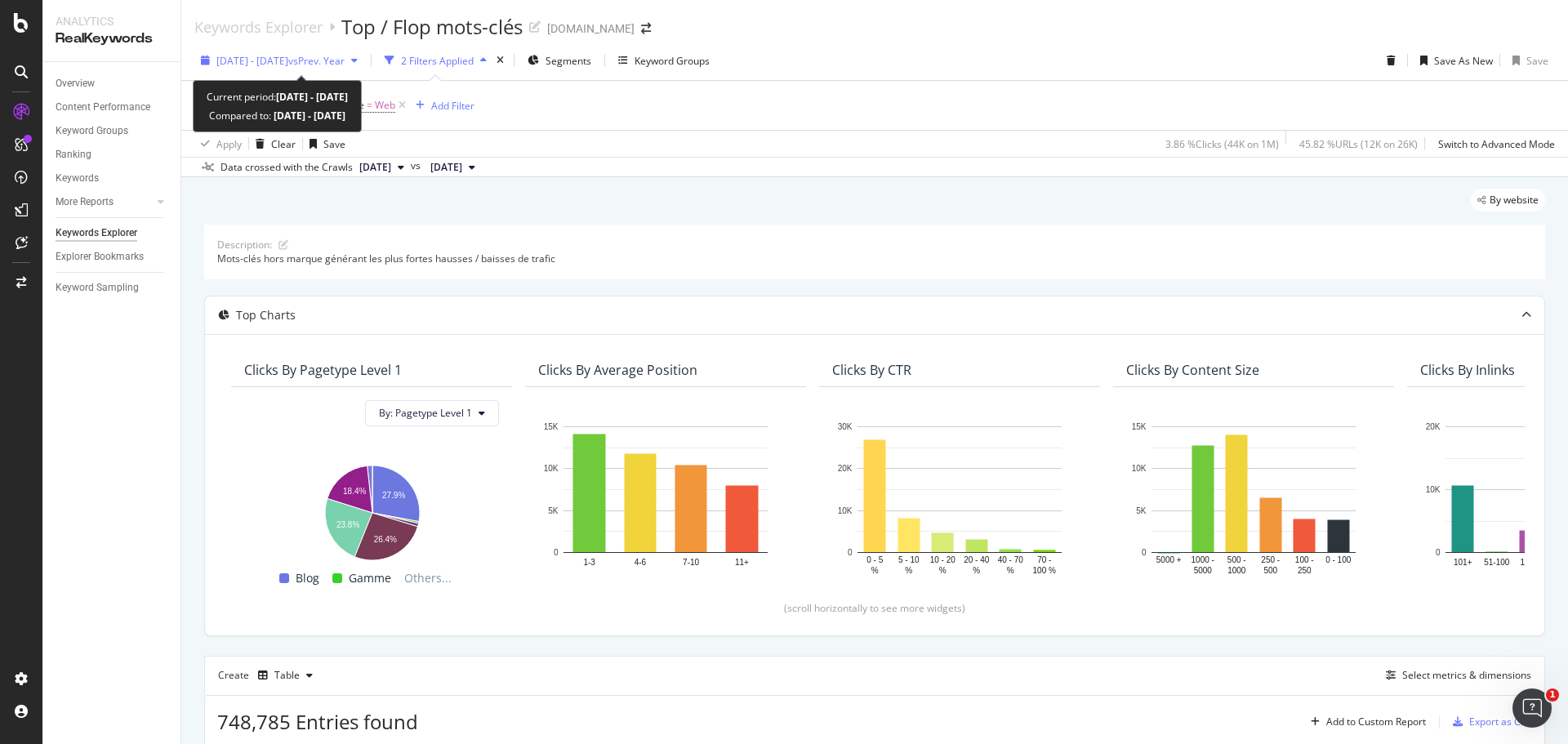
click at [245, 63] on span "2025 Aug. 1st - Aug. 31st" at bounding box center [253, 60] width 72 height 14
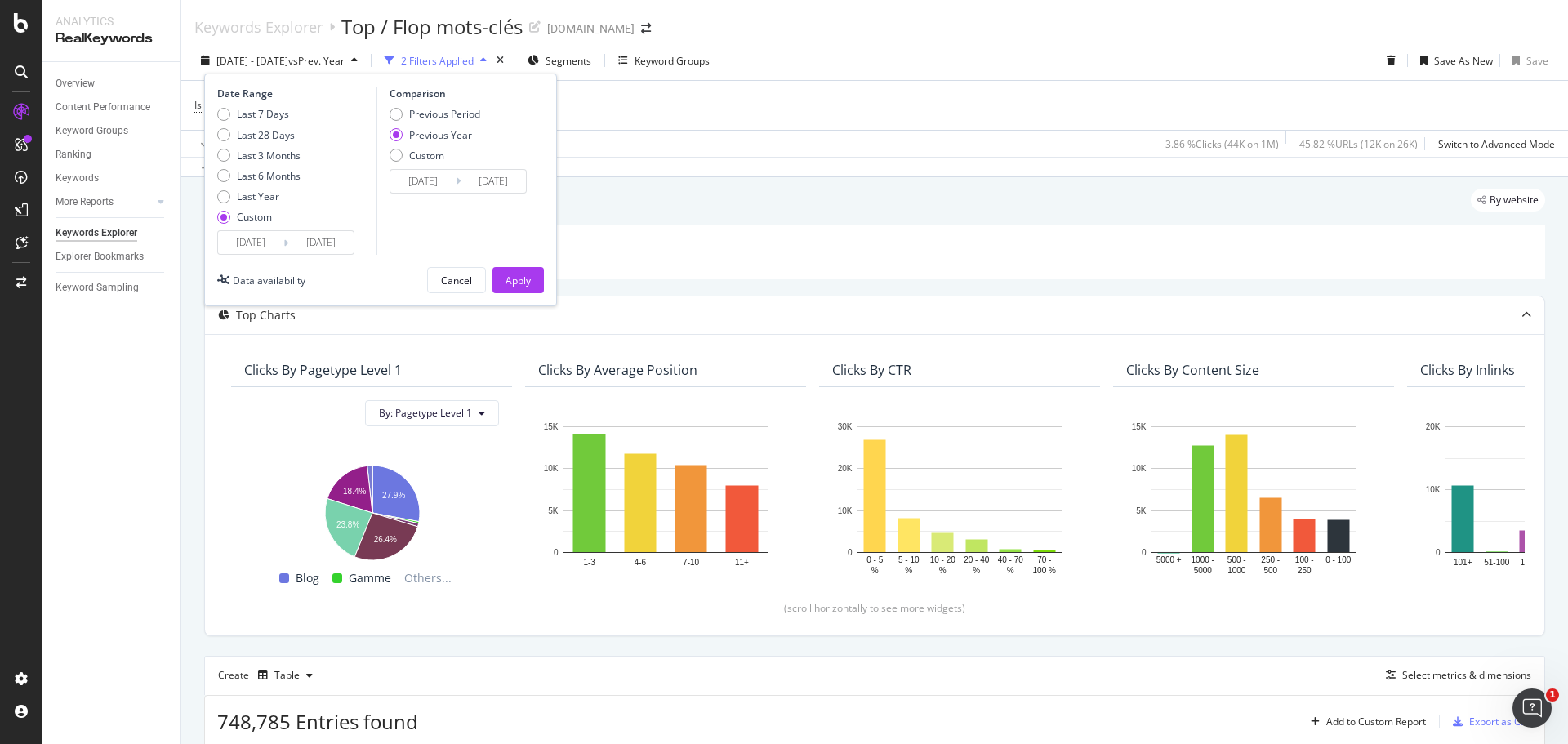
click at [241, 245] on input "2025/08/01" at bounding box center [251, 242] width 65 height 23
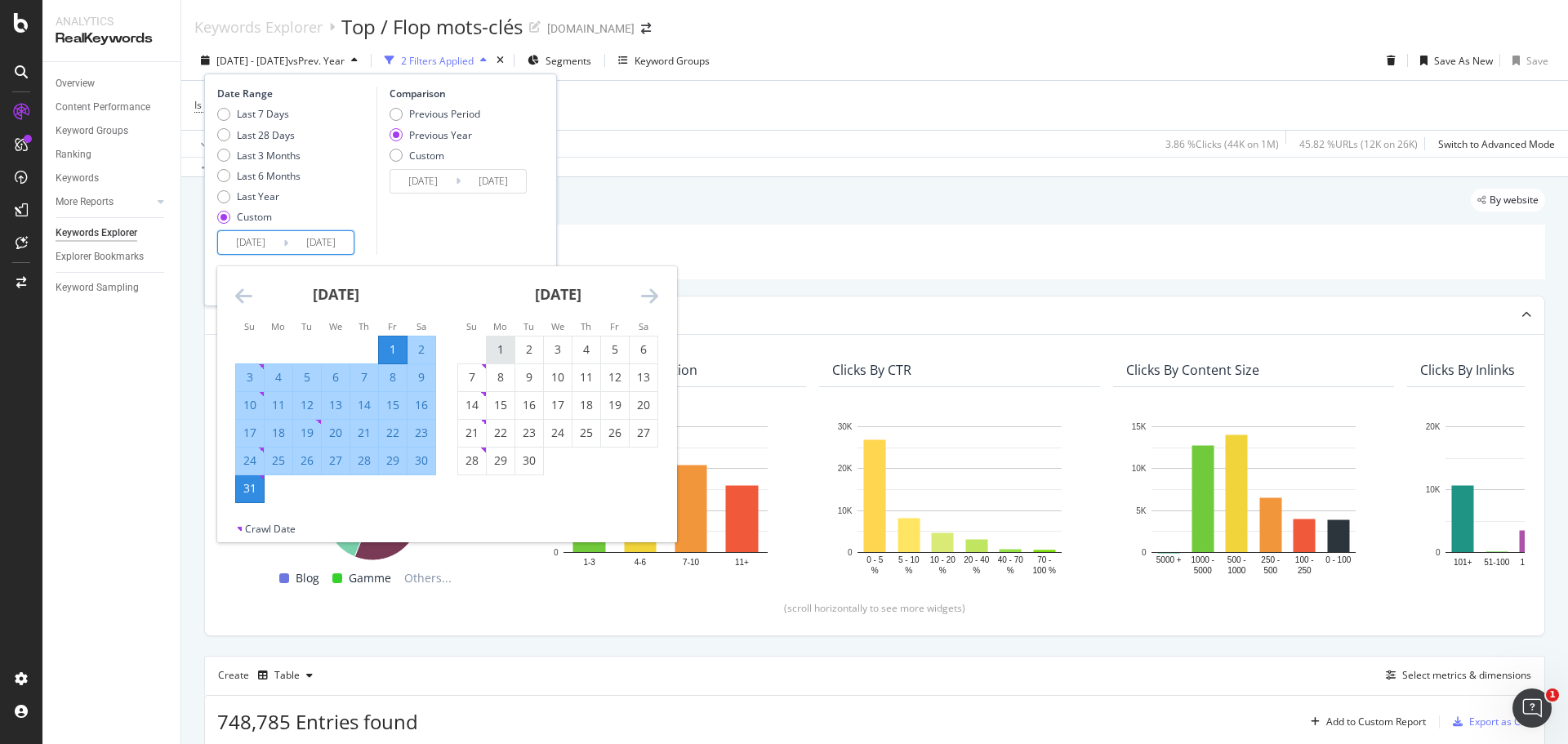
click at [490, 352] on div "1" at bounding box center [500, 349] width 28 height 16
type input "2025/09/01"
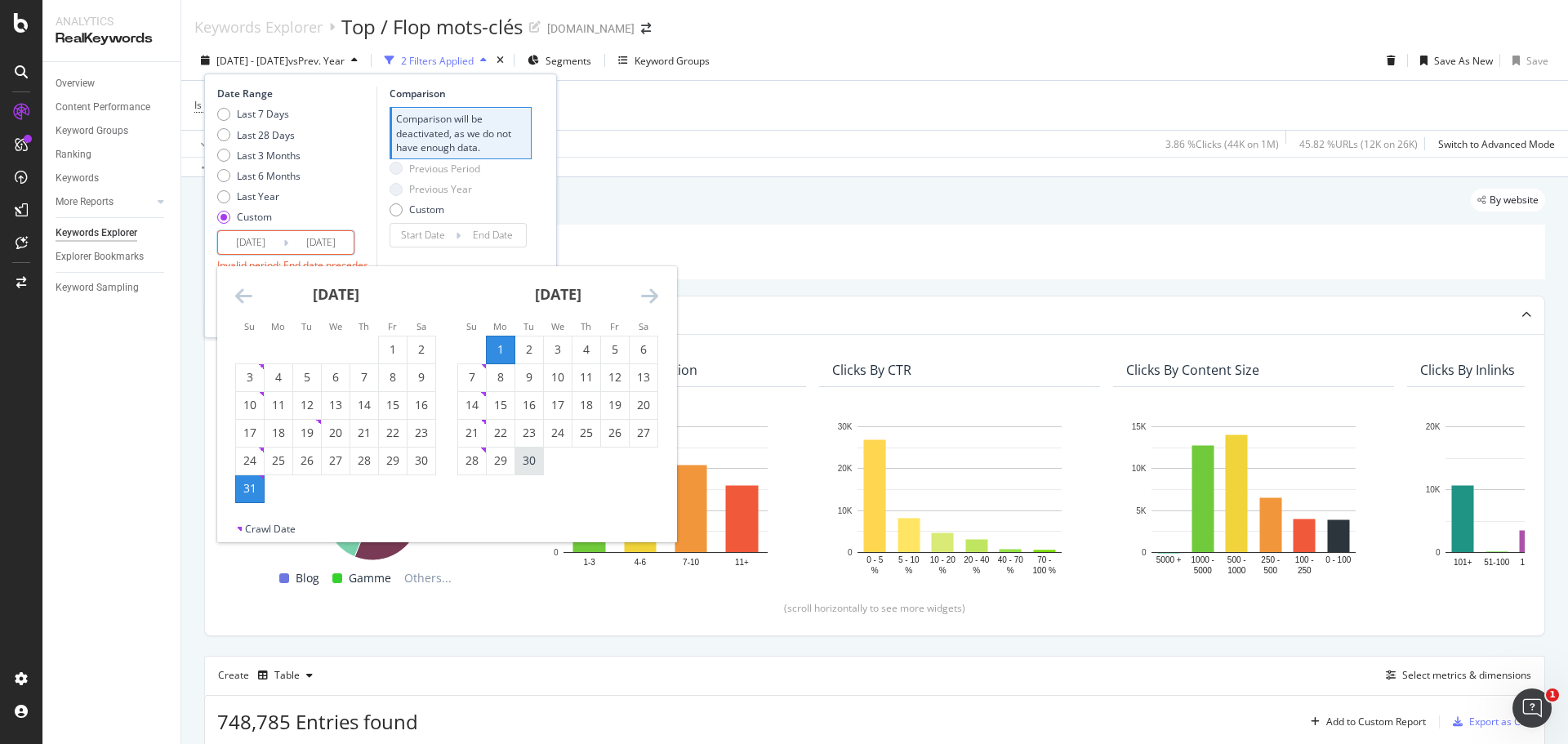
click at [521, 461] on div "30" at bounding box center [529, 460] width 28 height 16
type input "2025/09/30"
type input "2025/08/02"
type input "2025/08/31"
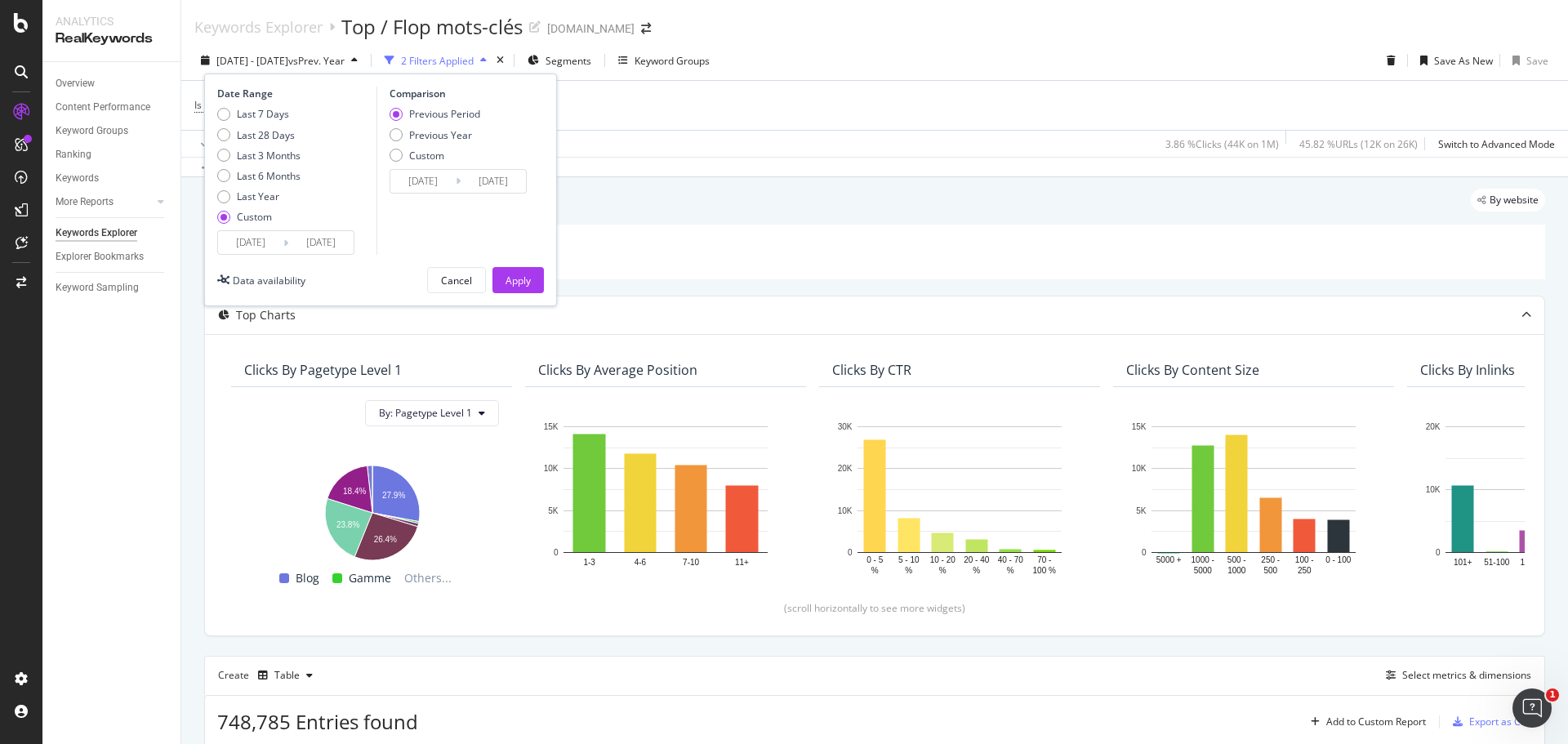
click at [441, 183] on input "2025/08/02" at bounding box center [423, 180] width 65 height 23
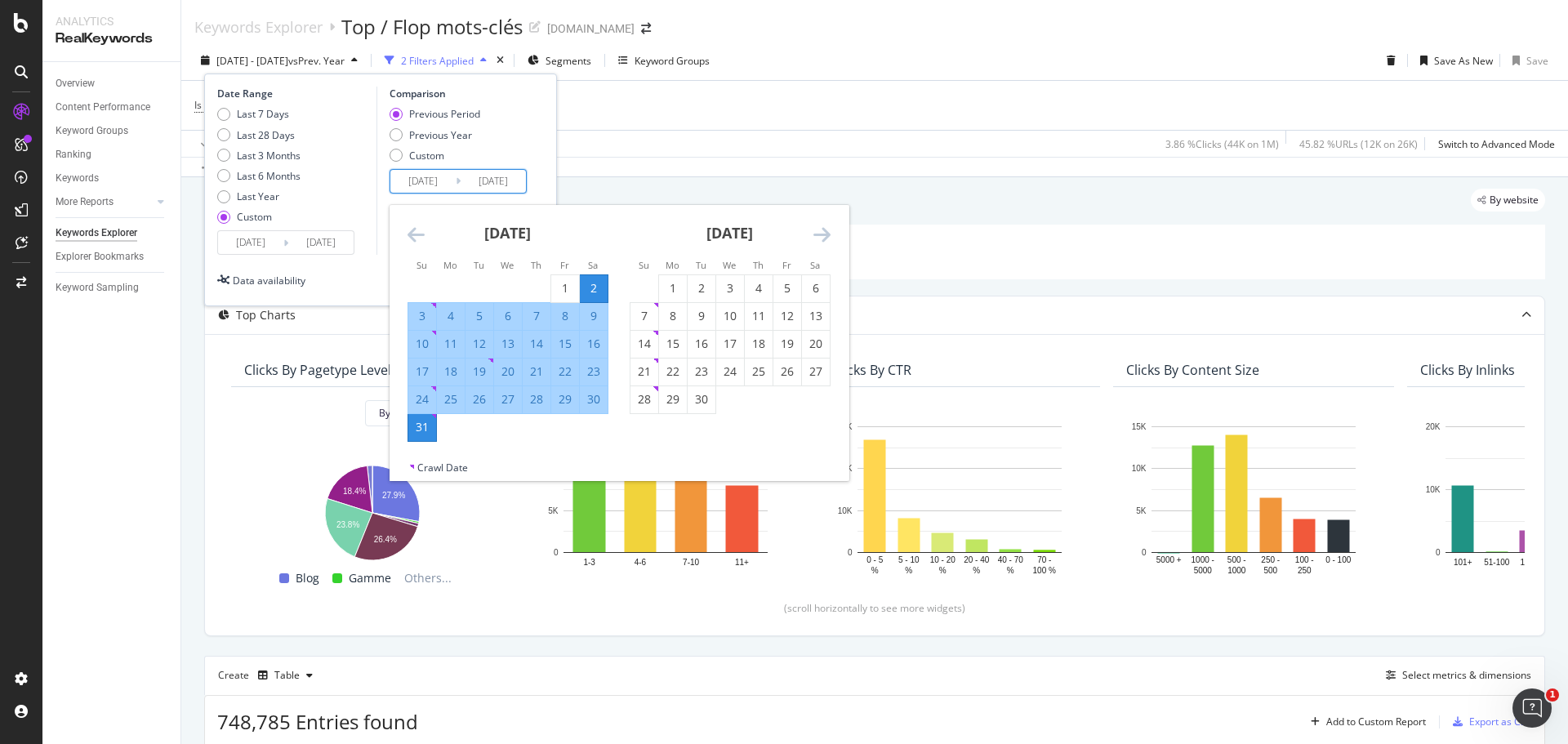
click at [408, 232] on icon "Move backward to switch to the previous month." at bounding box center [416, 234] width 17 height 19
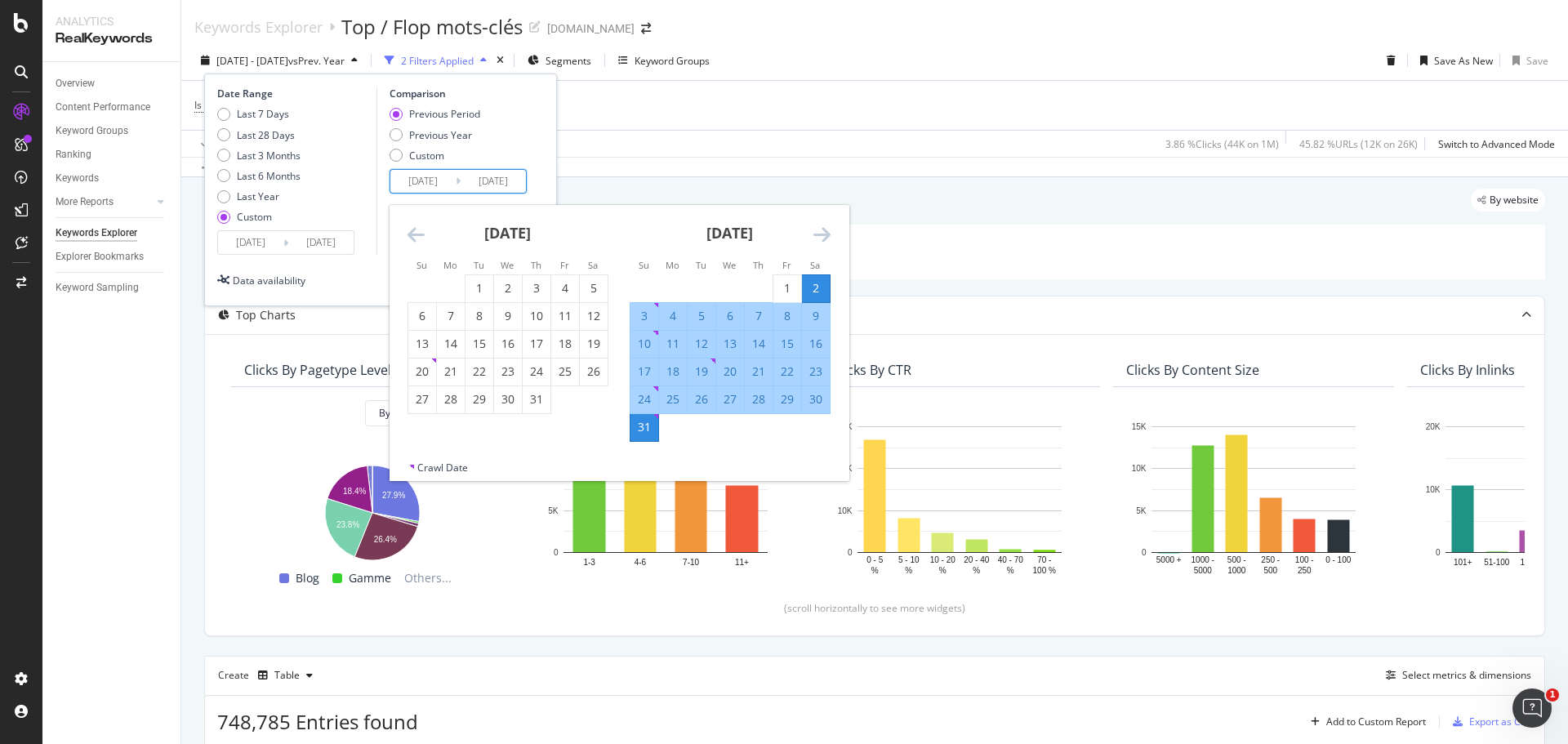
click at [408, 232] on icon "Move backward to switch to the previous month." at bounding box center [416, 234] width 17 height 19
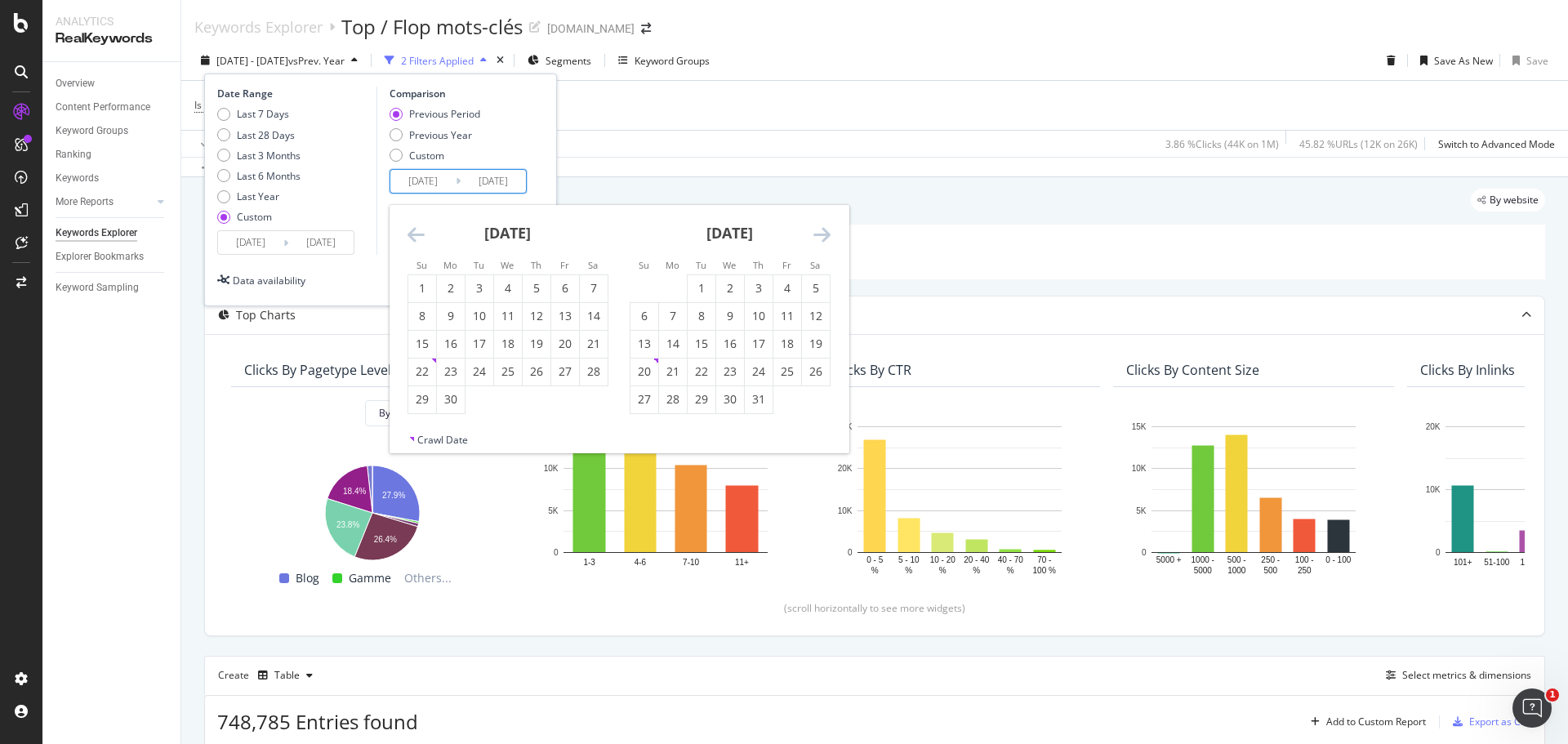
click at [408, 232] on icon "Move backward to switch to the previous month." at bounding box center [416, 234] width 17 height 19
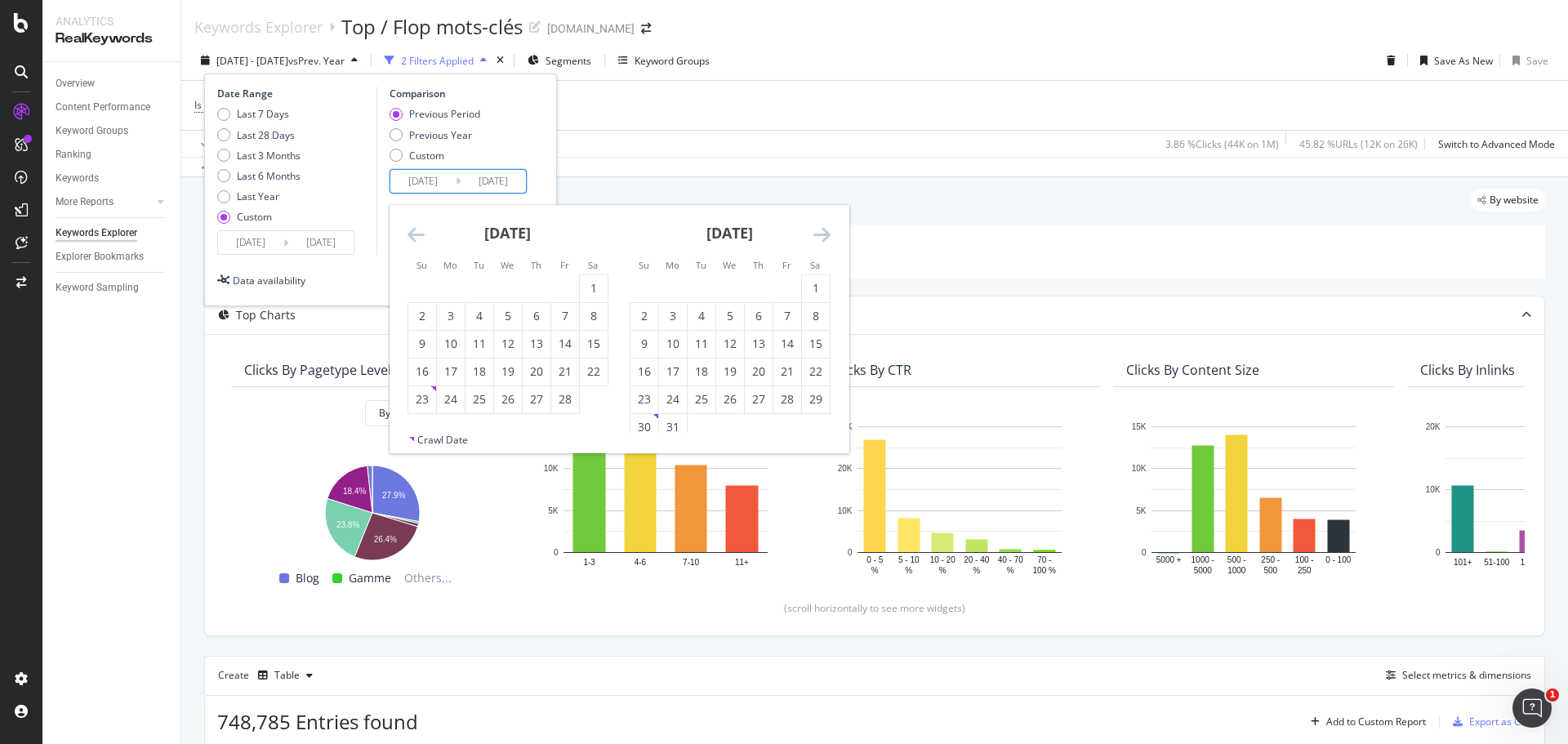
click at [408, 232] on icon "Move backward to switch to the previous month." at bounding box center [416, 234] width 17 height 19
click at [408, 232] on icon "Move backward to switch to the previous month." at bounding box center [416, 234] width 17 height 19
click at [405, 231] on div "[DATE] 1 2 3 4 5 6 7 8 9 10 11 12 13 14 15 16 17 18 19 20 21 22 23 24 25 26 27 …" at bounding box center [618, 319] width 459 height 228
click at [404, 230] on div "November 2024 1 2 3 4 5 6 7 8 9 10 11 12 13 14 15 16 17 18 19 20 21 22 23 24 25…" at bounding box center [508, 309] width 222 height 209
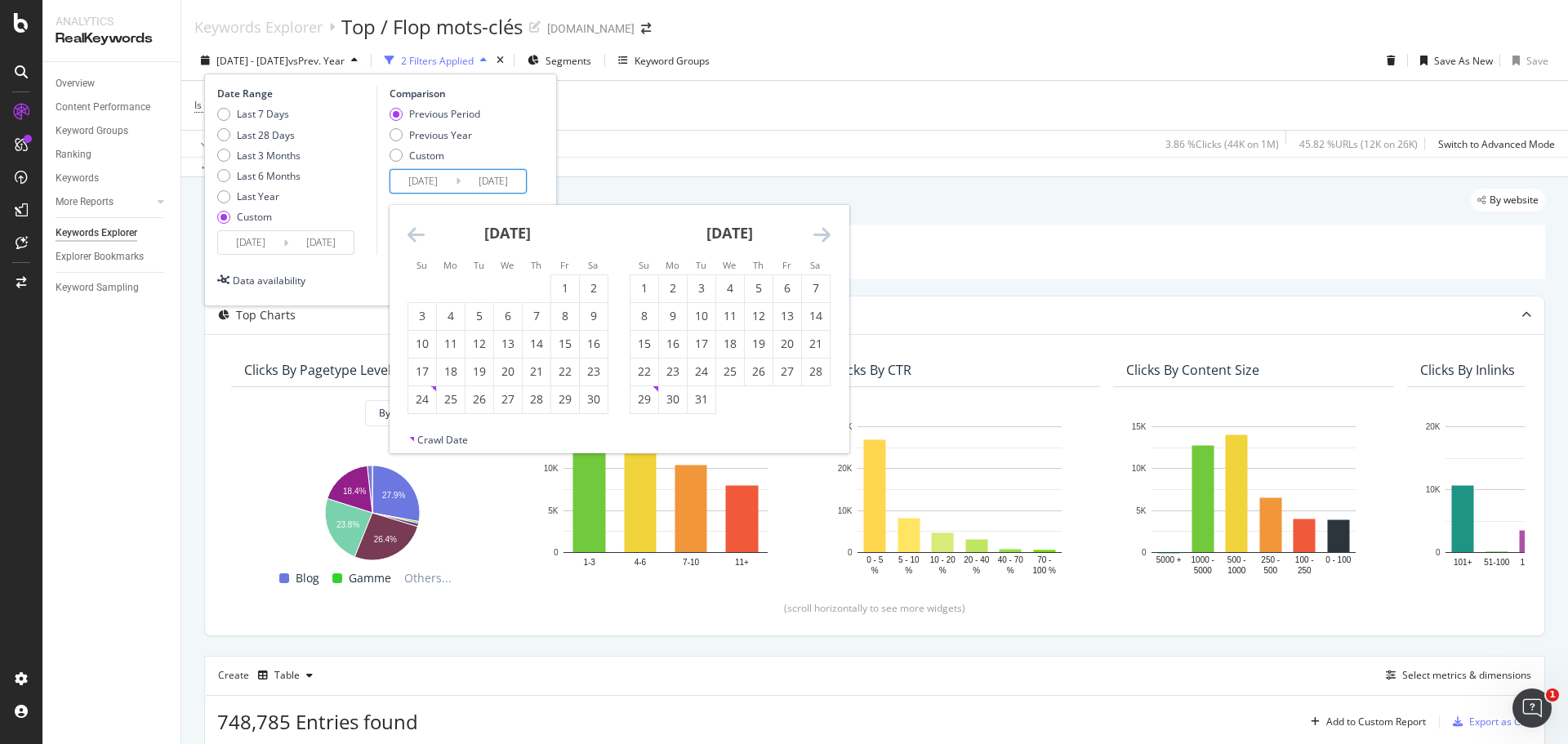
click at [414, 231] on icon "Move backward to switch to the previous month." at bounding box center [416, 234] width 17 height 19
drag, startPoint x: 422, startPoint y: 295, endPoint x: 428, endPoint y: 344, distance: 49.4
click at [421, 295] on div "1" at bounding box center [422, 288] width 28 height 16
type input "2024/09/01"
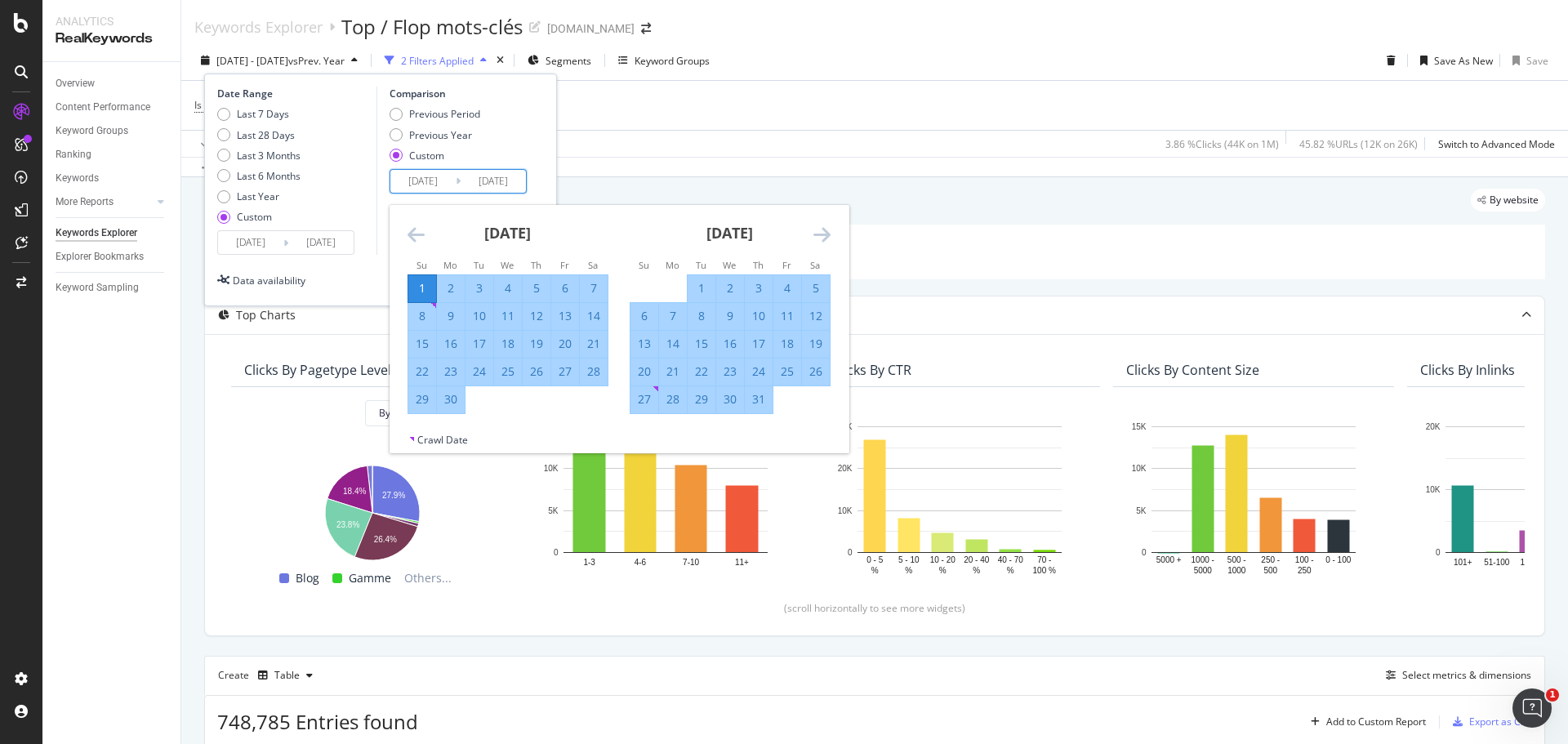
click at [446, 402] on div "30" at bounding box center [451, 398] width 28 height 16
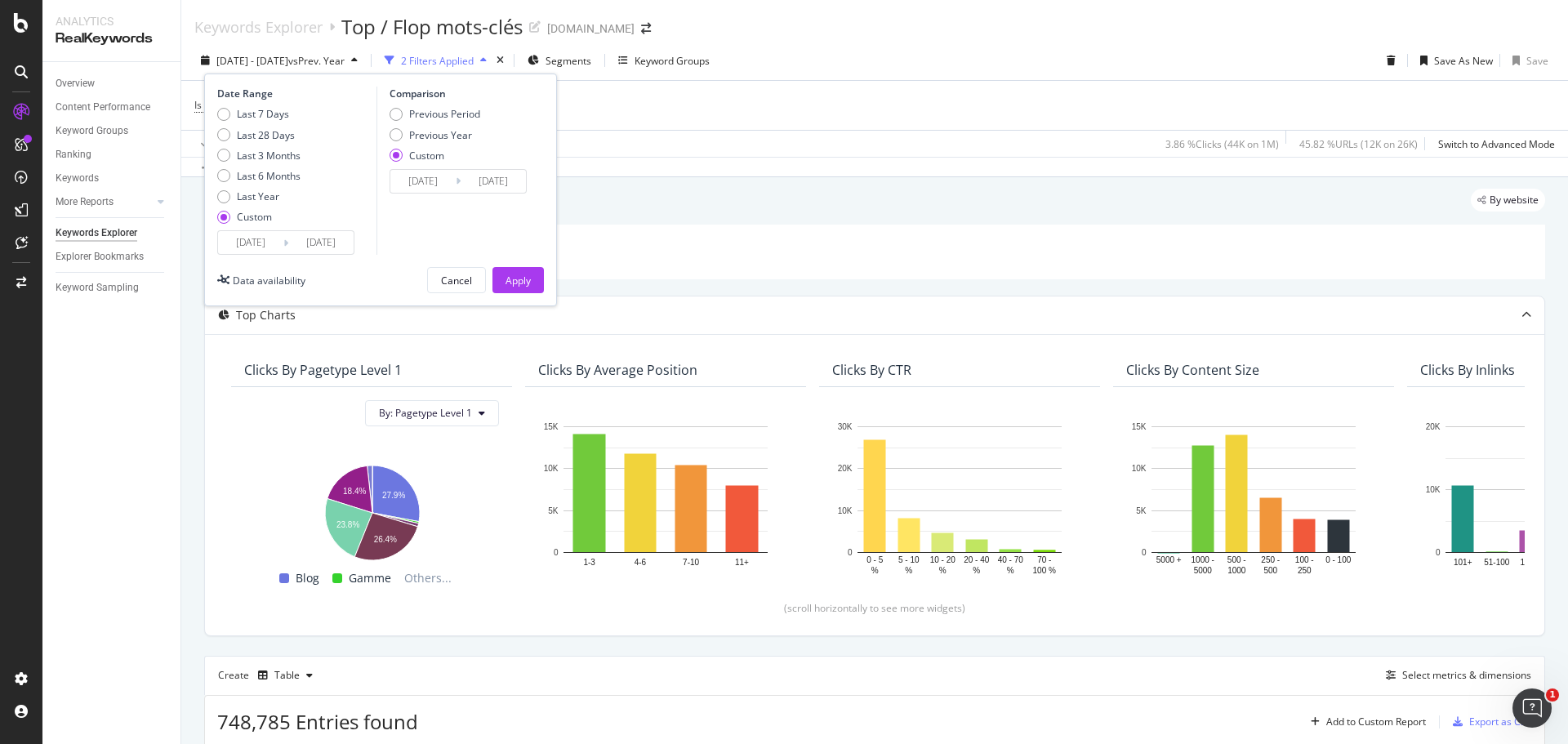
type input "2024/09/30"
click at [529, 275] on div "Apply" at bounding box center [518, 280] width 25 height 14
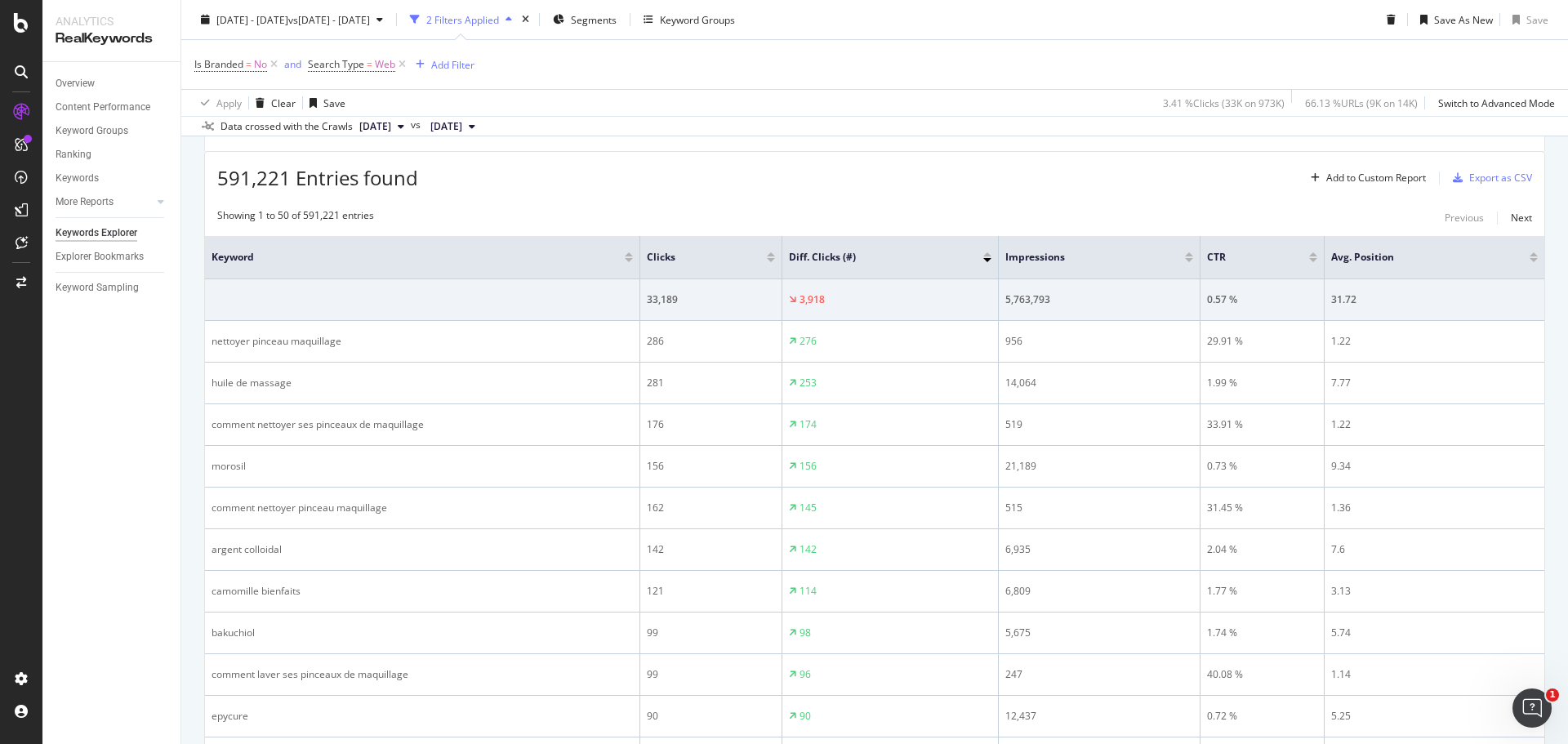
scroll to position [571, 0]
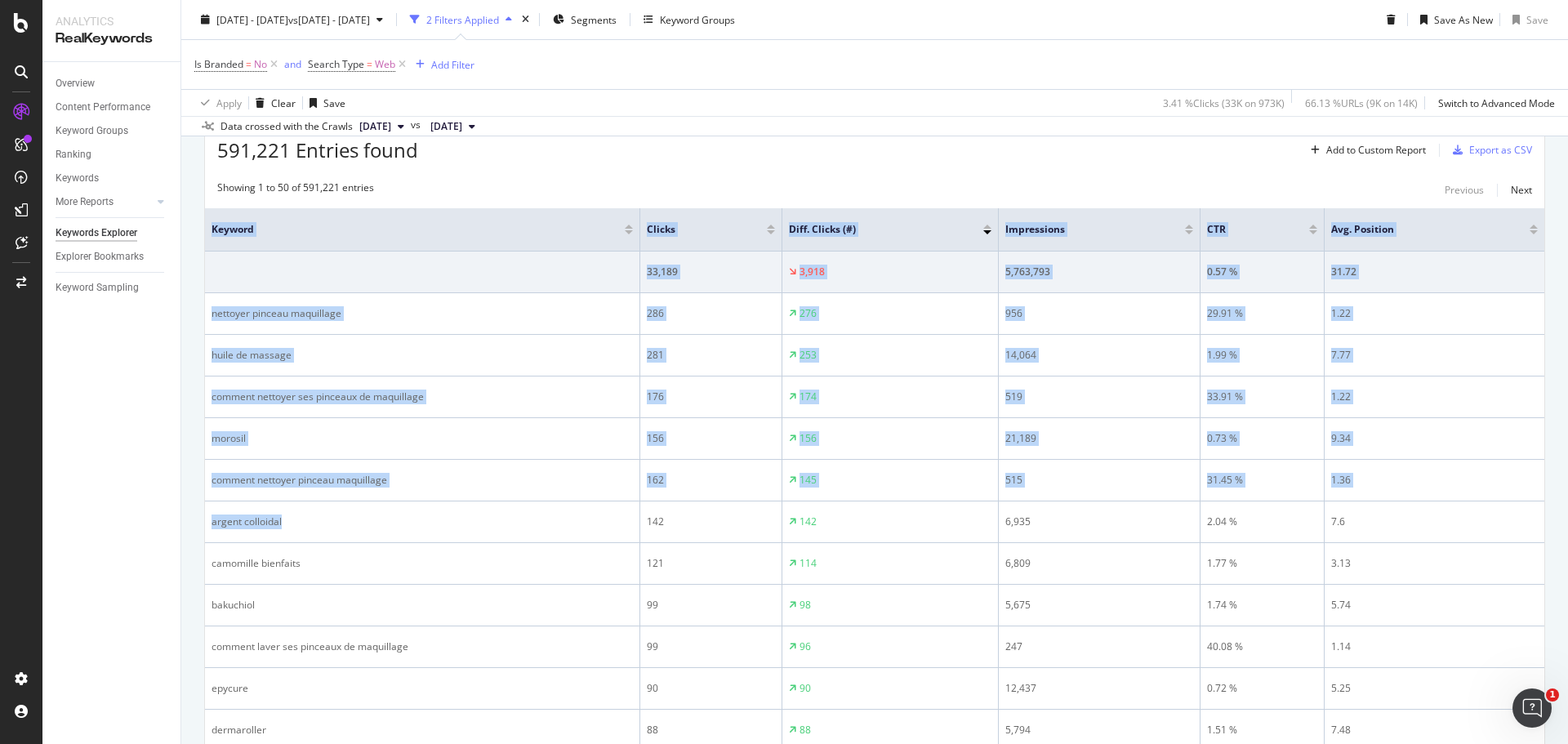
drag, startPoint x: 281, startPoint y: 524, endPoint x: 190, endPoint y: 523, distance: 91.0
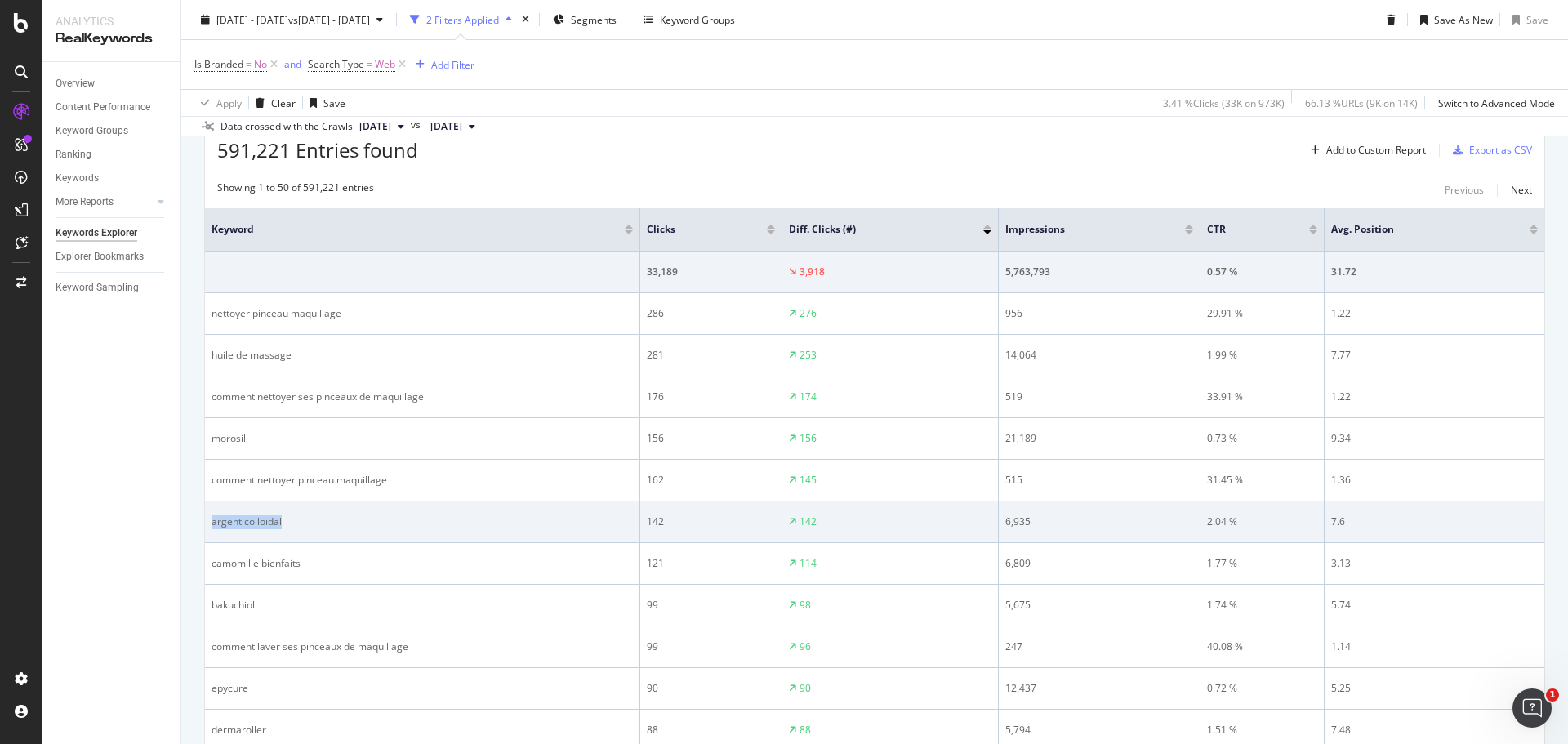
drag, startPoint x: 309, startPoint y: 523, endPoint x: 212, endPoint y: 529, distance: 97.2
click at [212, 529] on td "argent colloidal" at bounding box center [422, 523] width 435 height 42
copy div "argent colloidal"
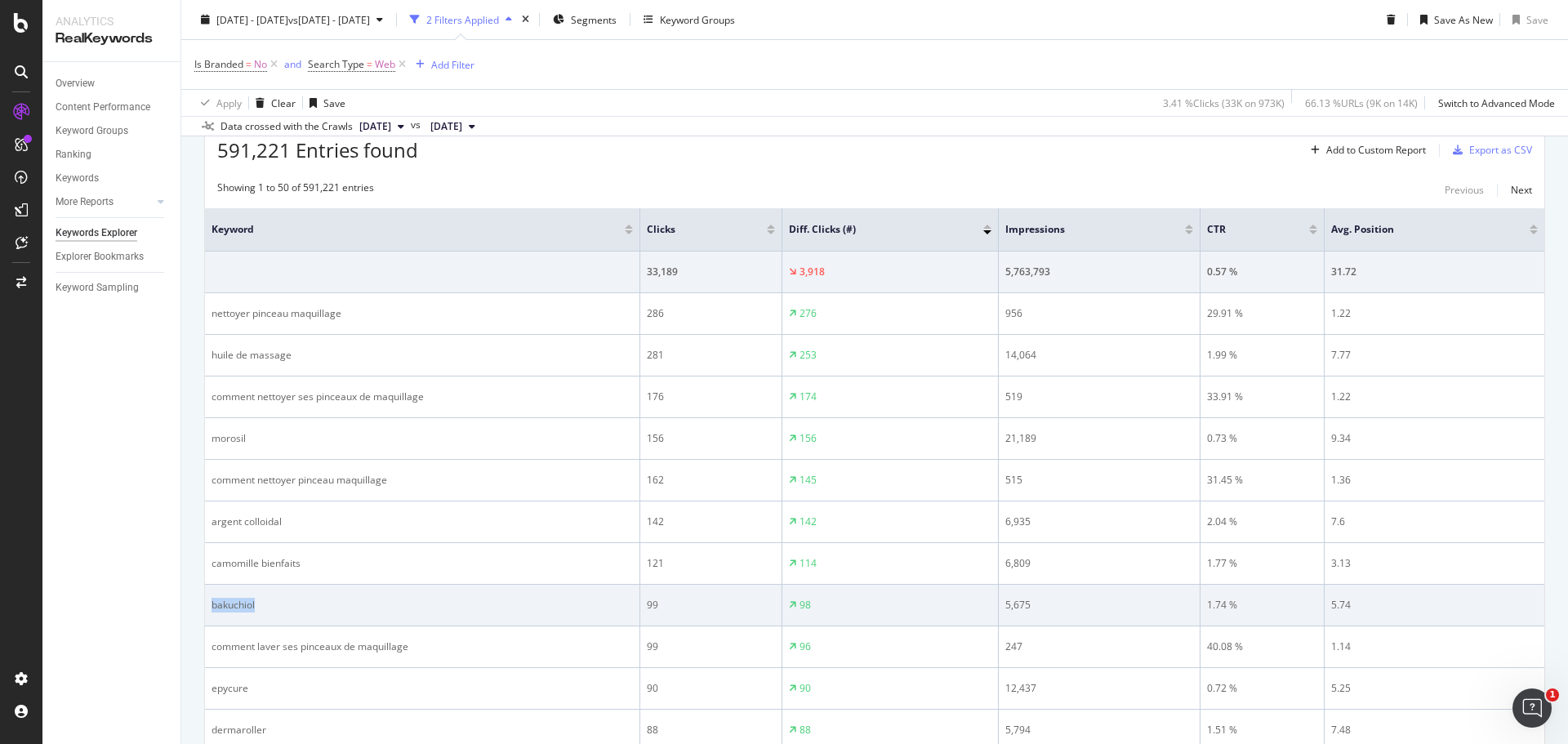
drag, startPoint x: 270, startPoint y: 611, endPoint x: 213, endPoint y: 604, distance: 57.4
click at [213, 604] on div "bakuchiol" at bounding box center [422, 605] width 421 height 15
copy div "bakuchiol"
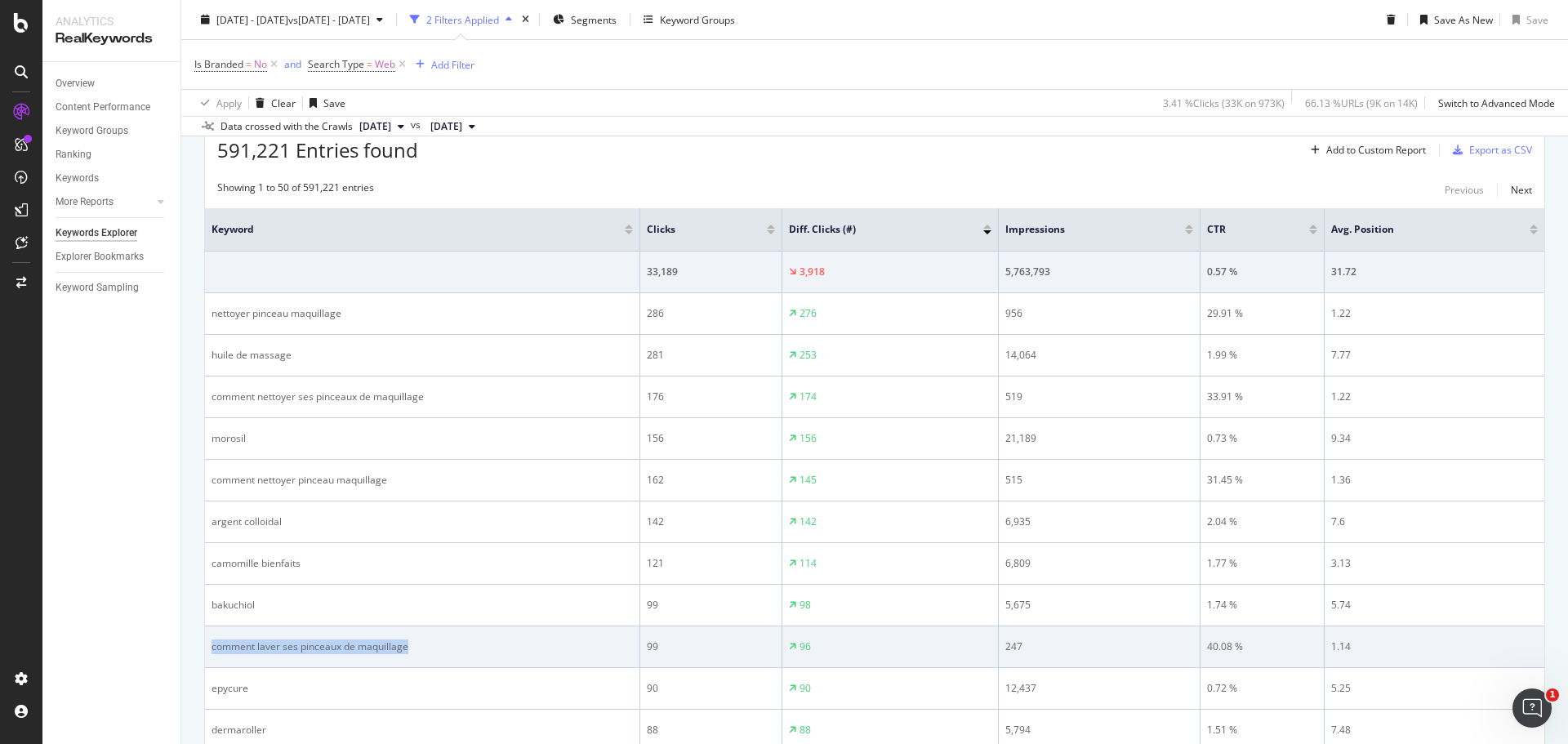
drag, startPoint x: 432, startPoint y: 652, endPoint x: 208, endPoint y: 652, distance: 224.0
click at [208, 652] on td "comment laver ses pinceaux de maquillage" at bounding box center [422, 647] width 435 height 42
copy div "comment laver ses pinceaux de maquillage"
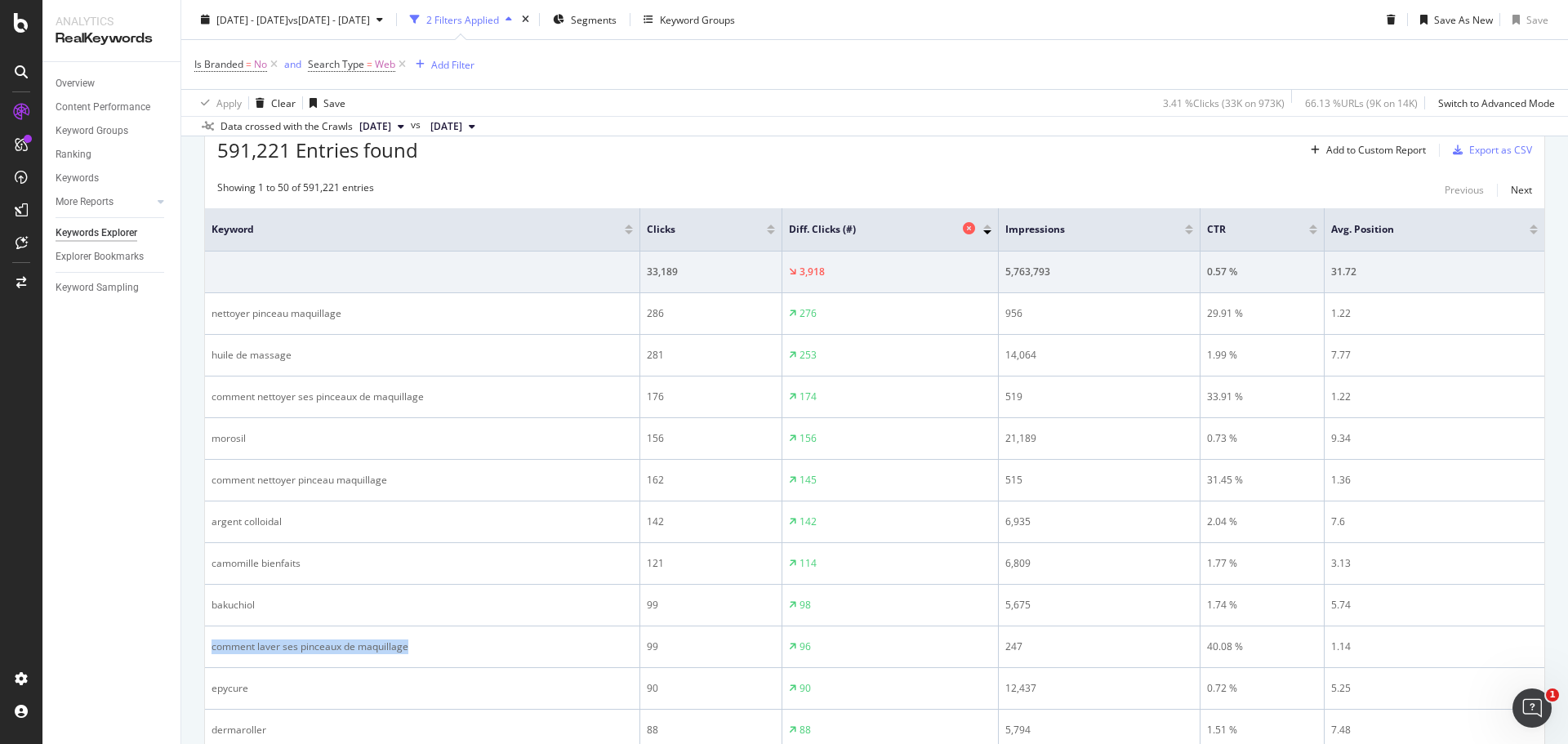
click at [921, 229] on span "Diff. Clicks (#)" at bounding box center [873, 230] width 169 height 15
click at [987, 234] on div "Diff. Clicks (#)" at bounding box center [889, 229] width 202 height 16
click at [987, 231] on div at bounding box center [987, 232] width 8 height 4
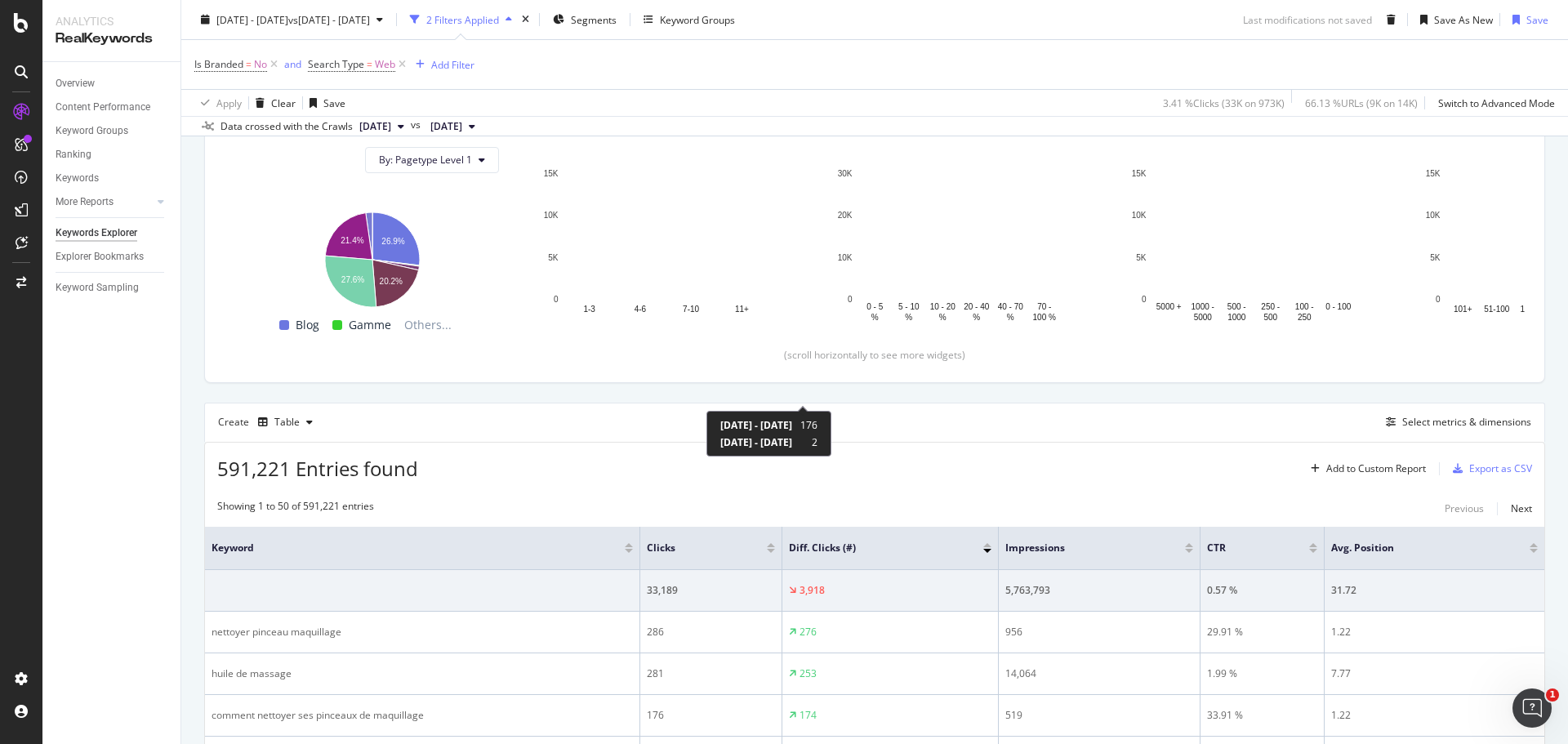
scroll to position [571, 0]
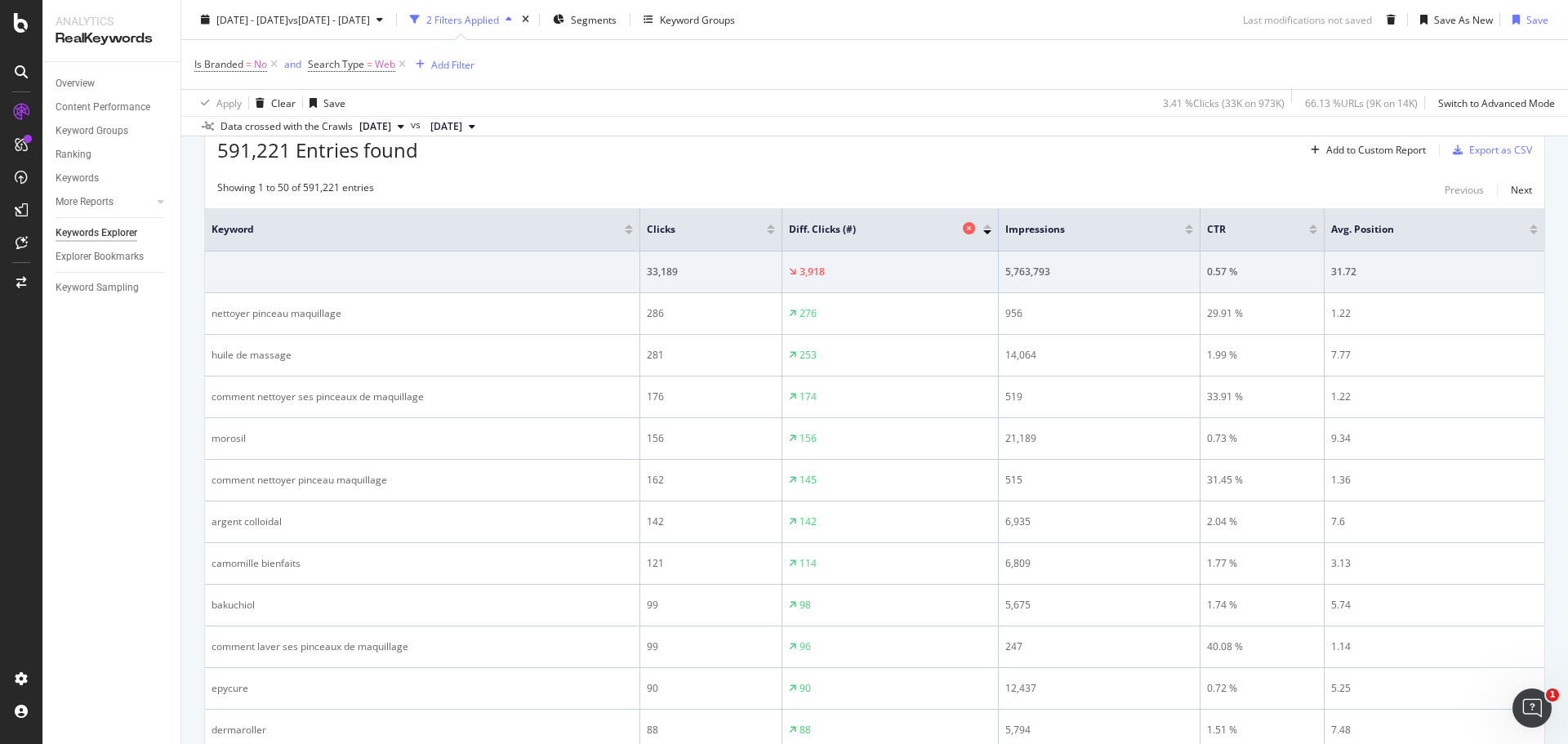
click at [863, 227] on span "Diff. Clicks (#)" at bounding box center [873, 230] width 169 height 15
click at [987, 231] on div at bounding box center [987, 232] width 8 height 4
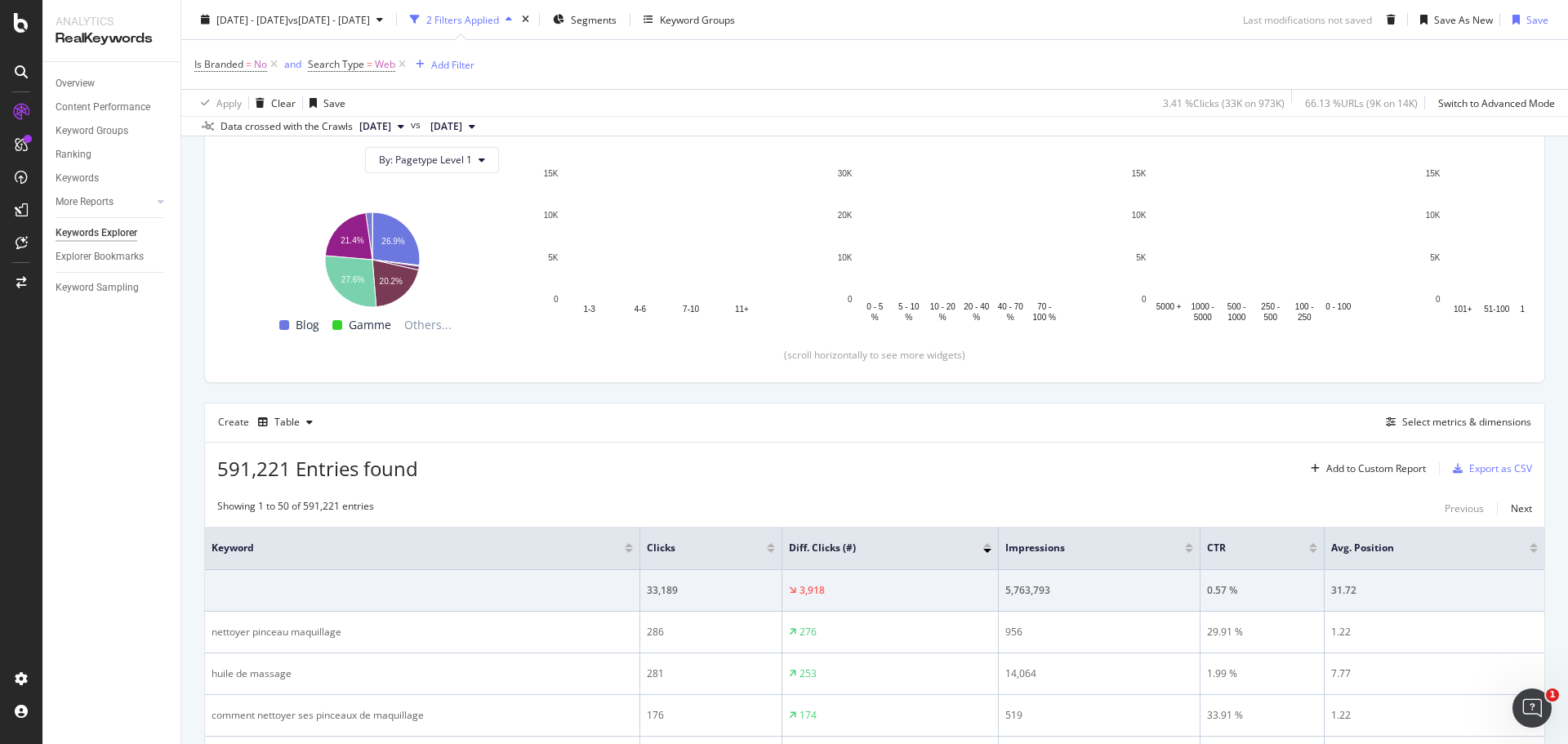
scroll to position [571, 0]
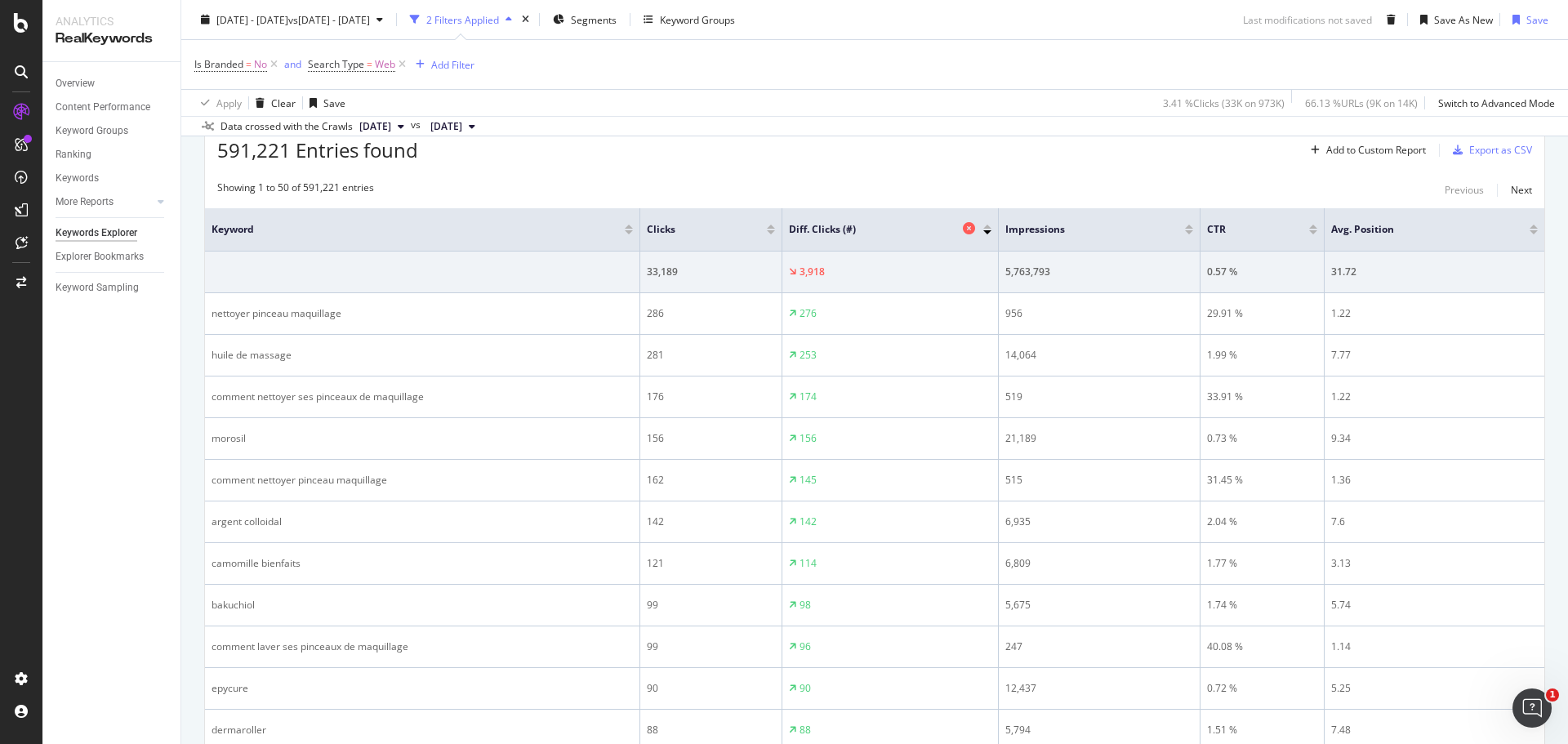
click at [820, 227] on span "Diff. Clicks (#)" at bounding box center [873, 230] width 169 height 15
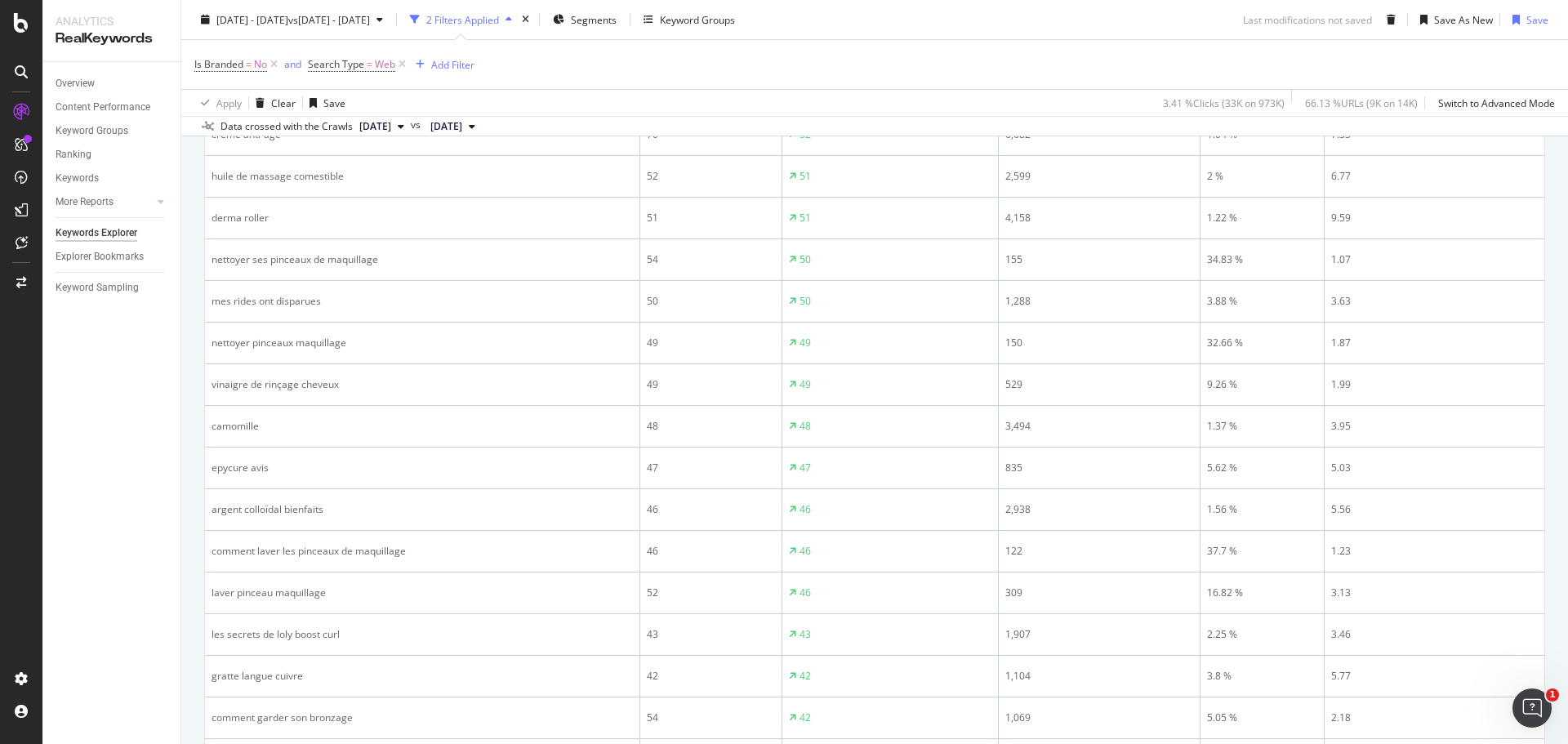
scroll to position [2297, 0]
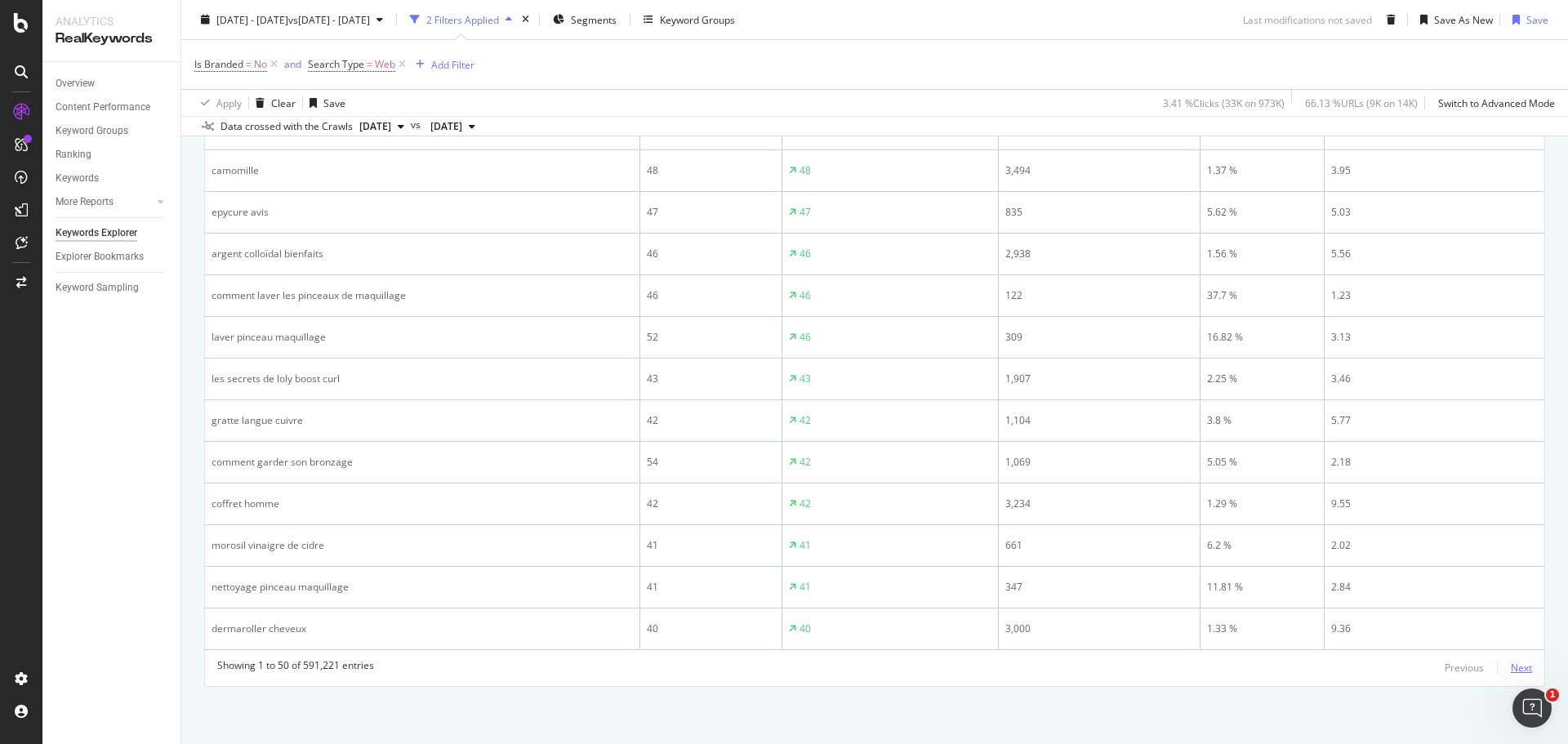
click at [1510, 671] on div "Next" at bounding box center [1520, 667] width 21 height 14
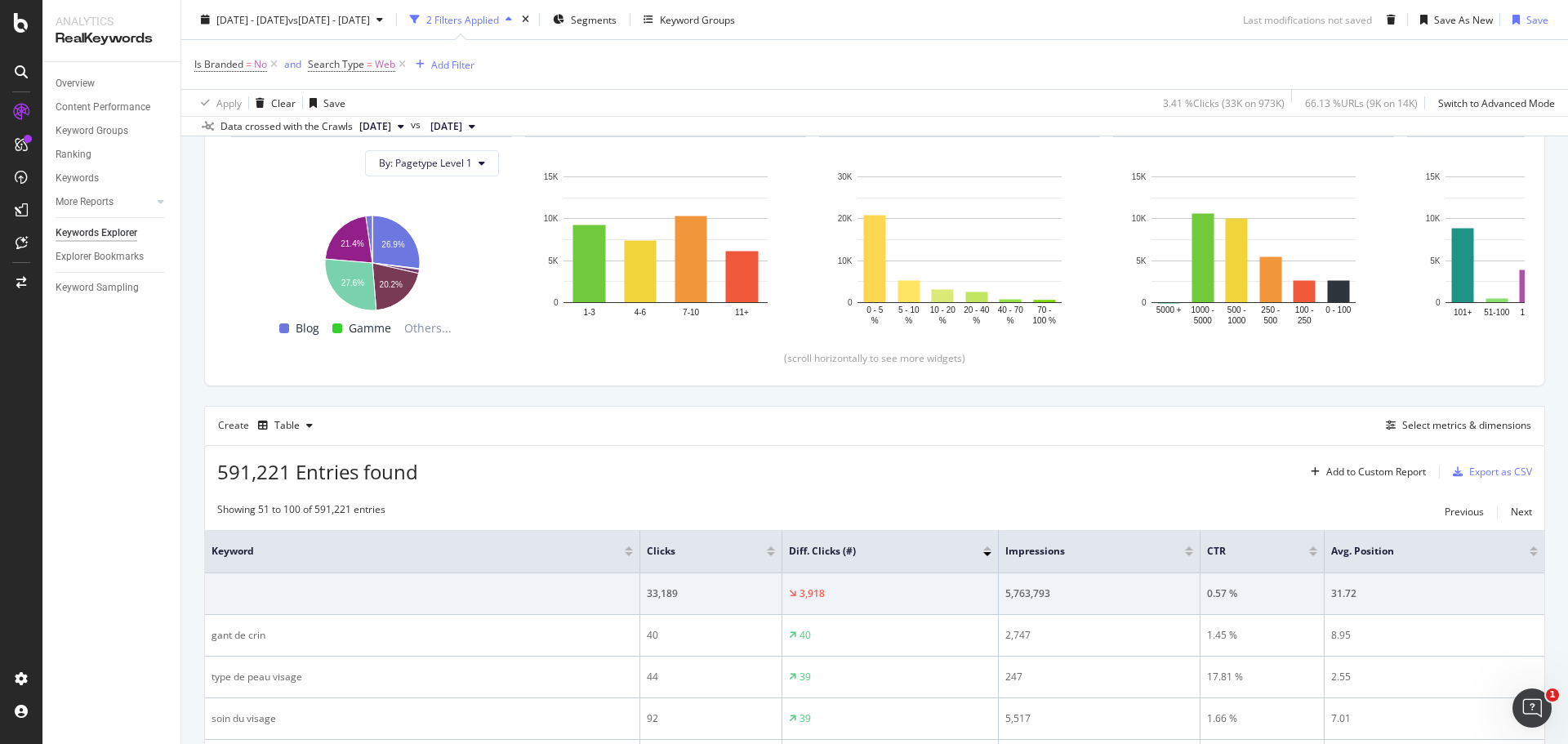
scroll to position [419, 0]
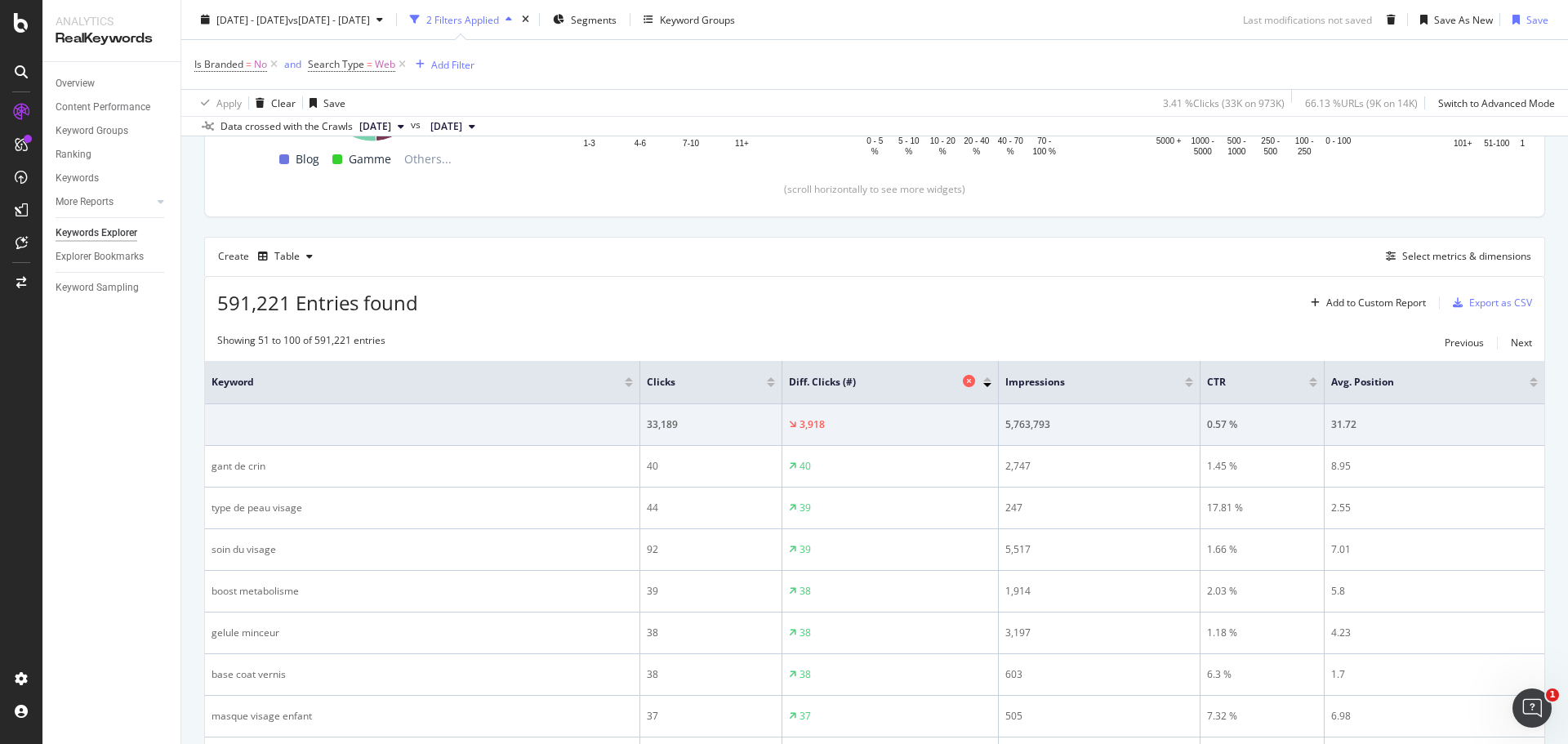
click at [831, 376] on span "Diff. Clicks (#)" at bounding box center [873, 382] width 169 height 15
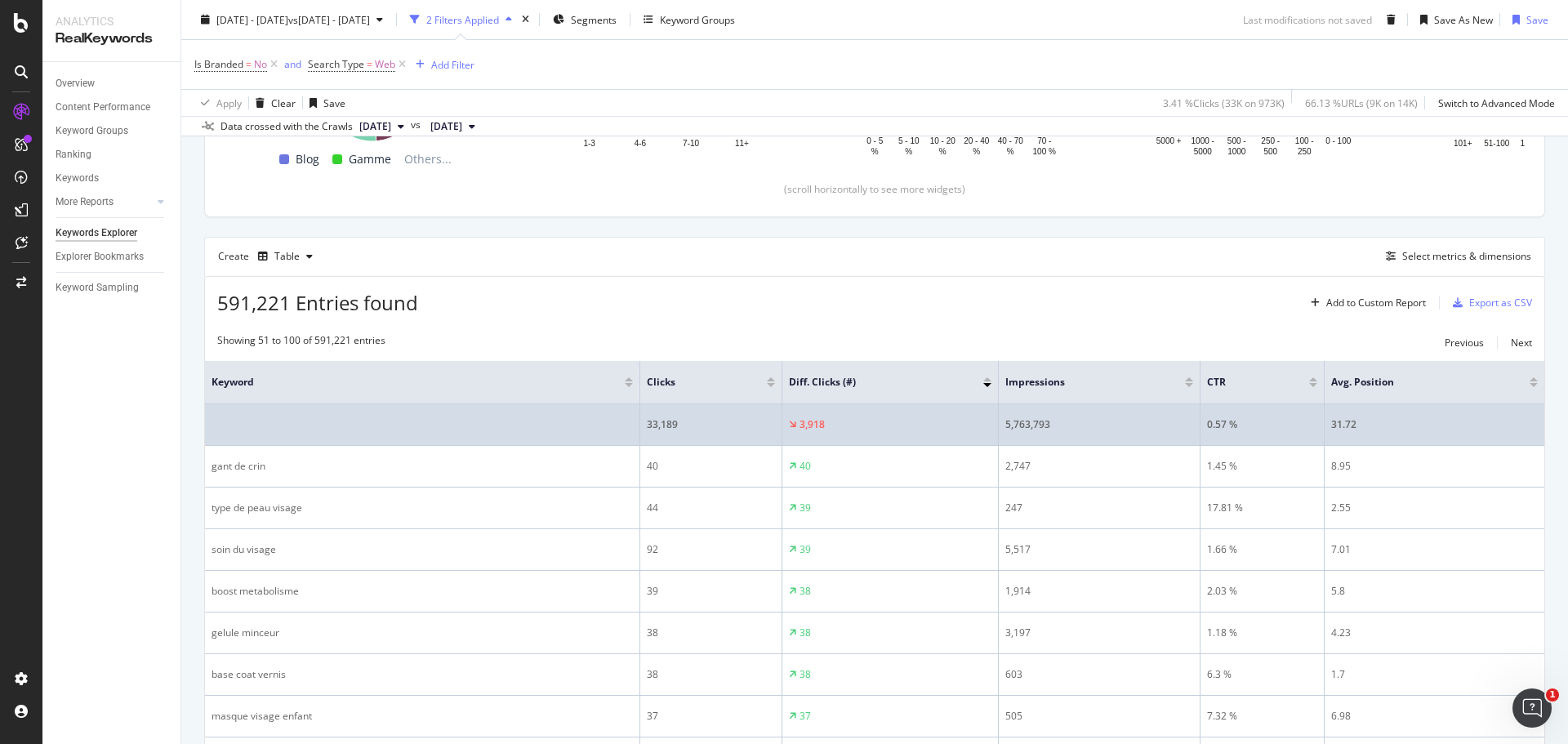
click at [822, 409] on td "3,918" at bounding box center [890, 425] width 216 height 42
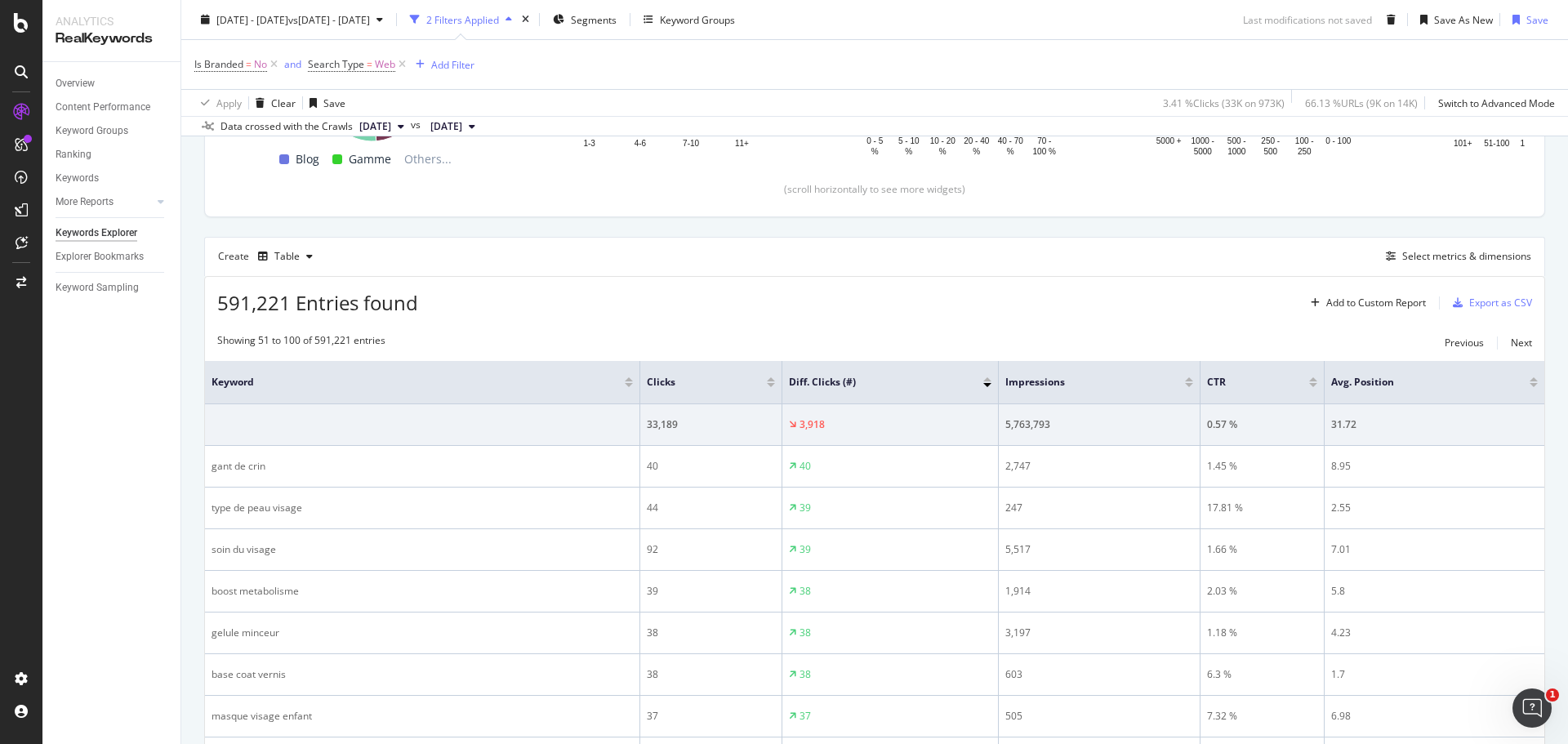
click at [820, 392] on th "Diff. Clicks (#)" at bounding box center [890, 382] width 216 height 44
click at [820, 388] on span "Diff. Clicks (#)" at bounding box center [873, 382] width 169 height 15
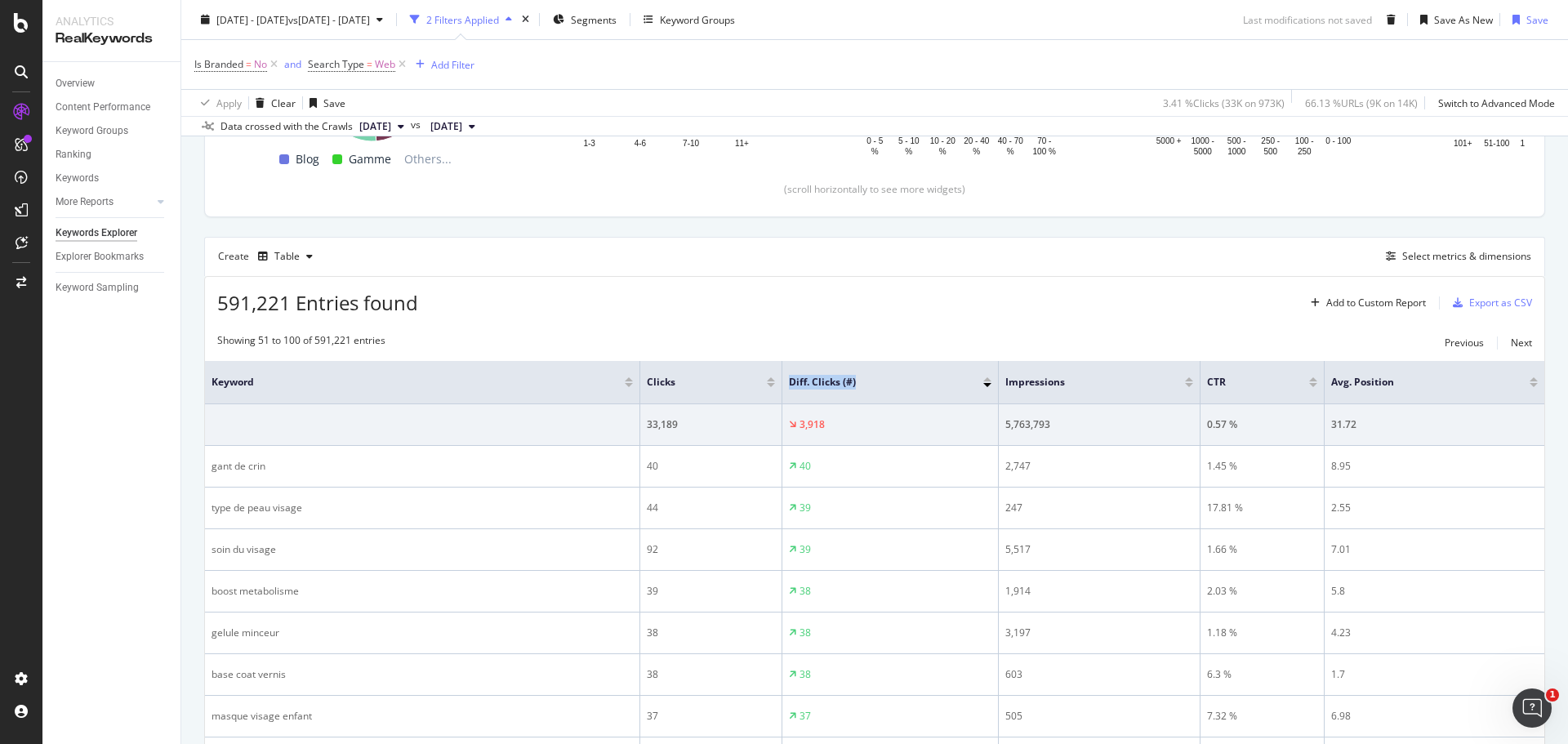
drag, startPoint x: 820, startPoint y: 388, endPoint x: 903, endPoint y: 391, distance: 83.1
click at [827, 391] on th "Diff. Clicks (#)" at bounding box center [890, 382] width 216 height 44
click at [985, 381] on div at bounding box center [987, 382] width 8 height 10
click at [989, 386] on div at bounding box center [987, 384] width 8 height 4
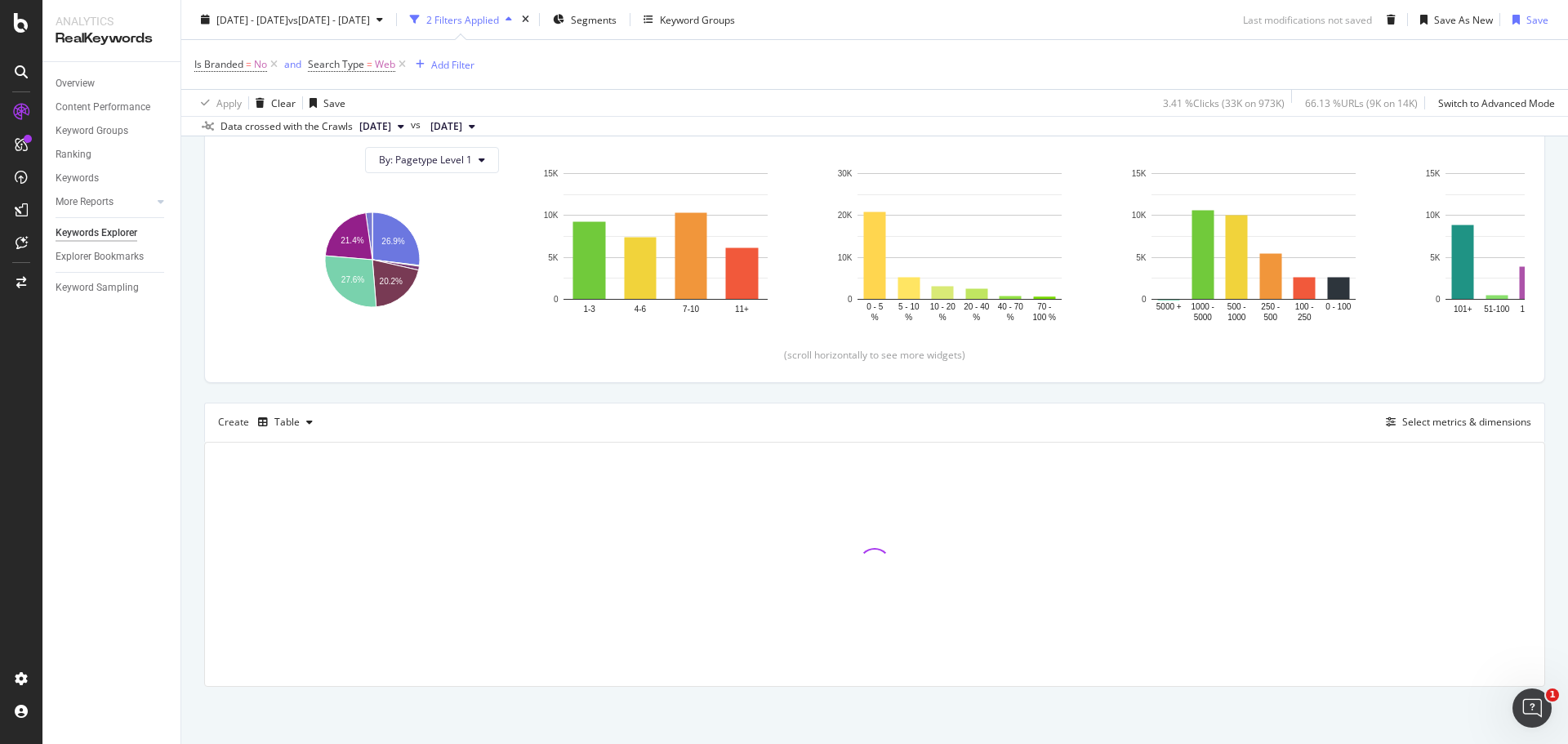
scroll to position [253, 0]
click at [987, 385] on div "Description: Mots-clés hors marque générant les plus fortes hausses / baisses d…" at bounding box center [874, 329] width 1341 height 715
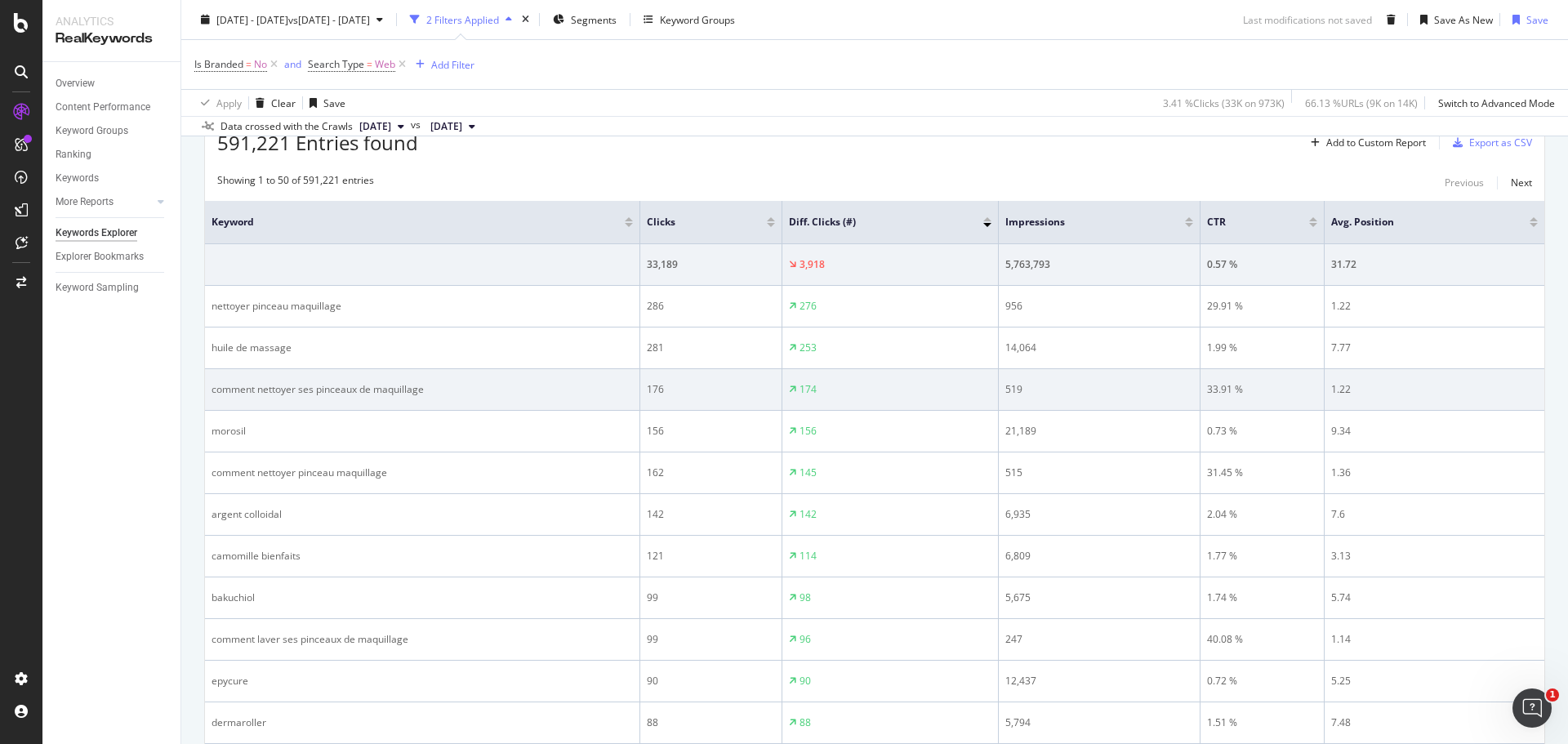
scroll to position [501, 0]
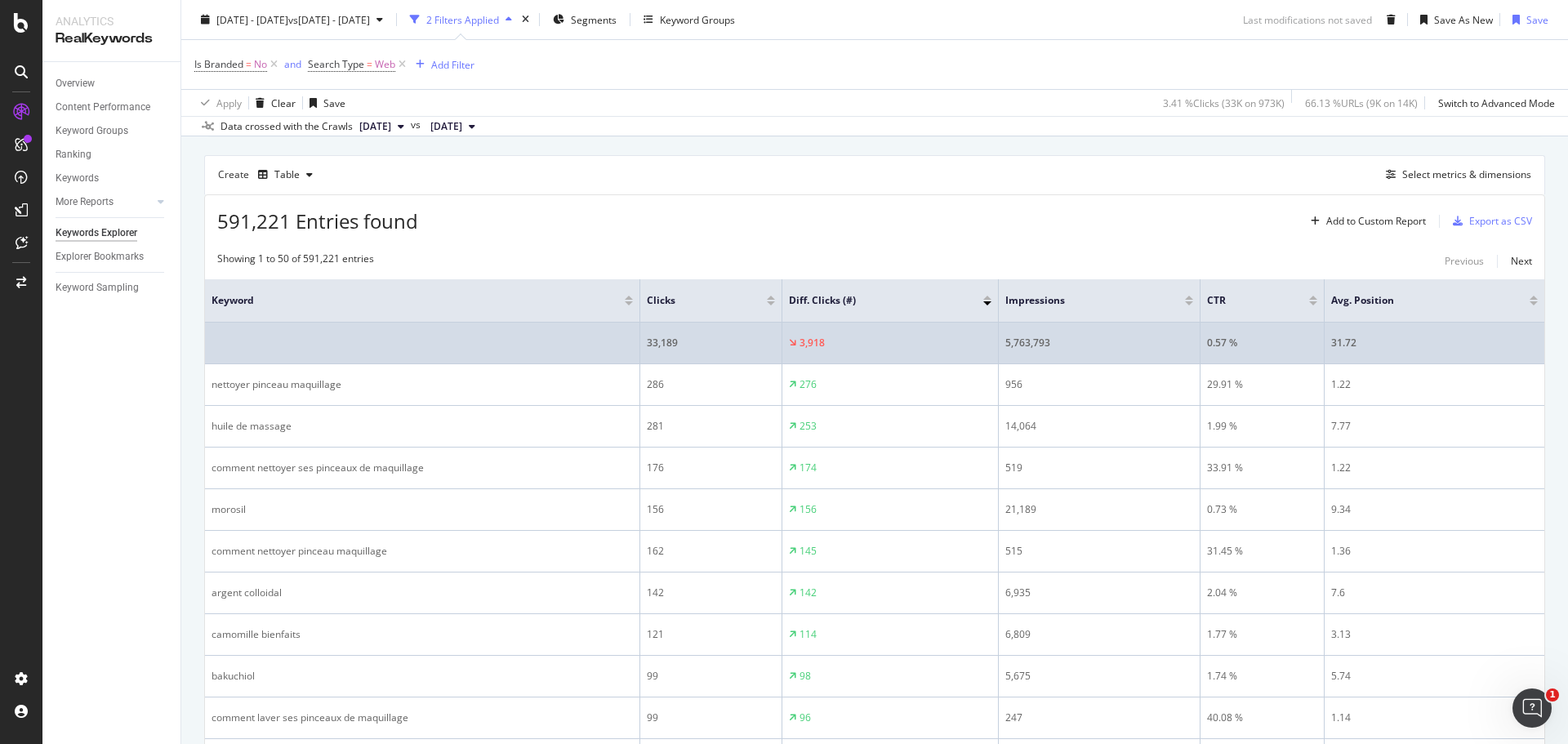
drag, startPoint x: 789, startPoint y: 340, endPoint x: 851, endPoint y: 348, distance: 62.5
click at [851, 348] on div "3,918" at bounding box center [889, 343] width 202 height 15
click at [298, 336] on td at bounding box center [422, 343] width 435 height 42
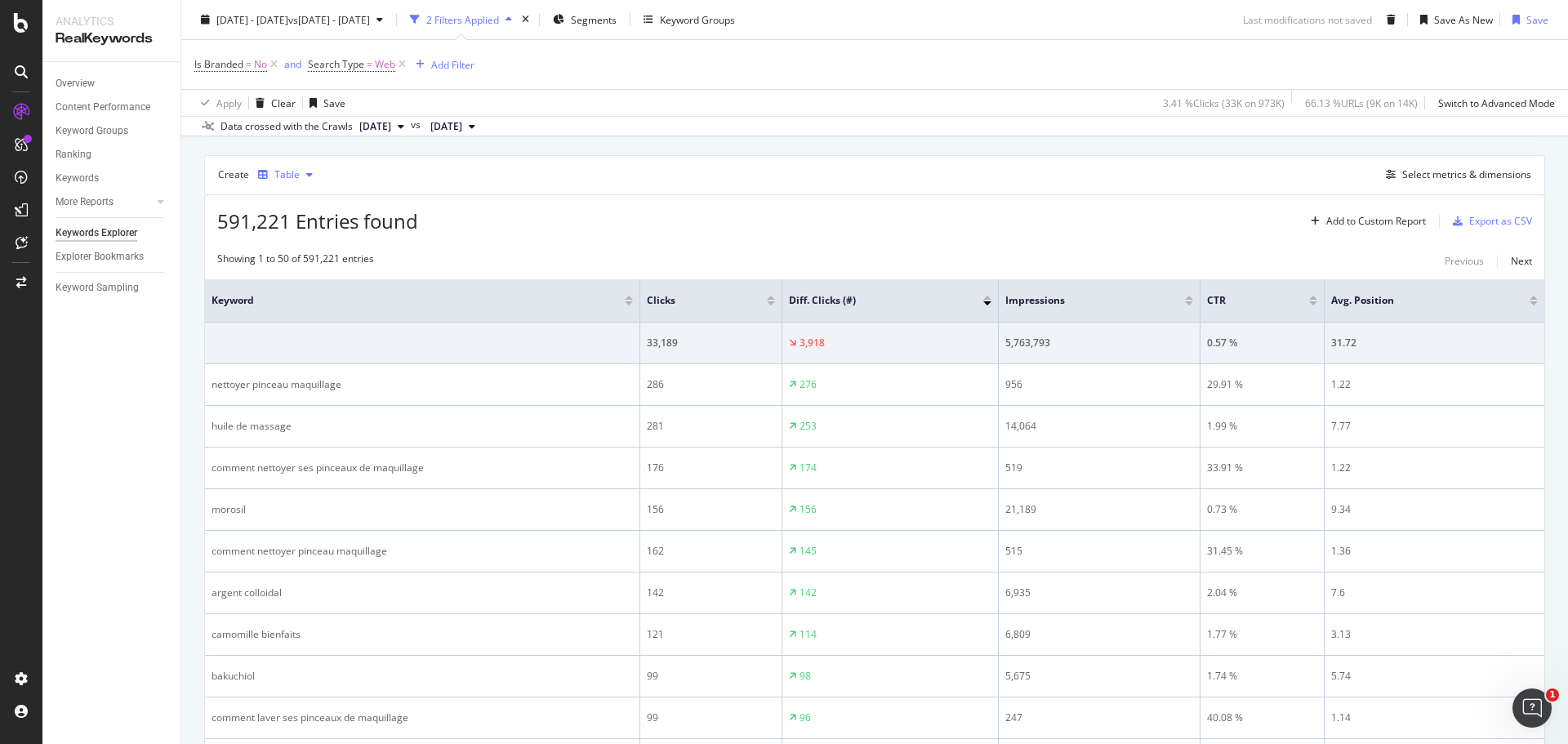
click at [306, 173] on icon "button" at bounding box center [310, 174] width 7 height 10
click at [699, 302] on span "Clicks" at bounding box center [695, 300] width 96 height 15
click at [770, 301] on div at bounding box center [771, 303] width 8 height 4
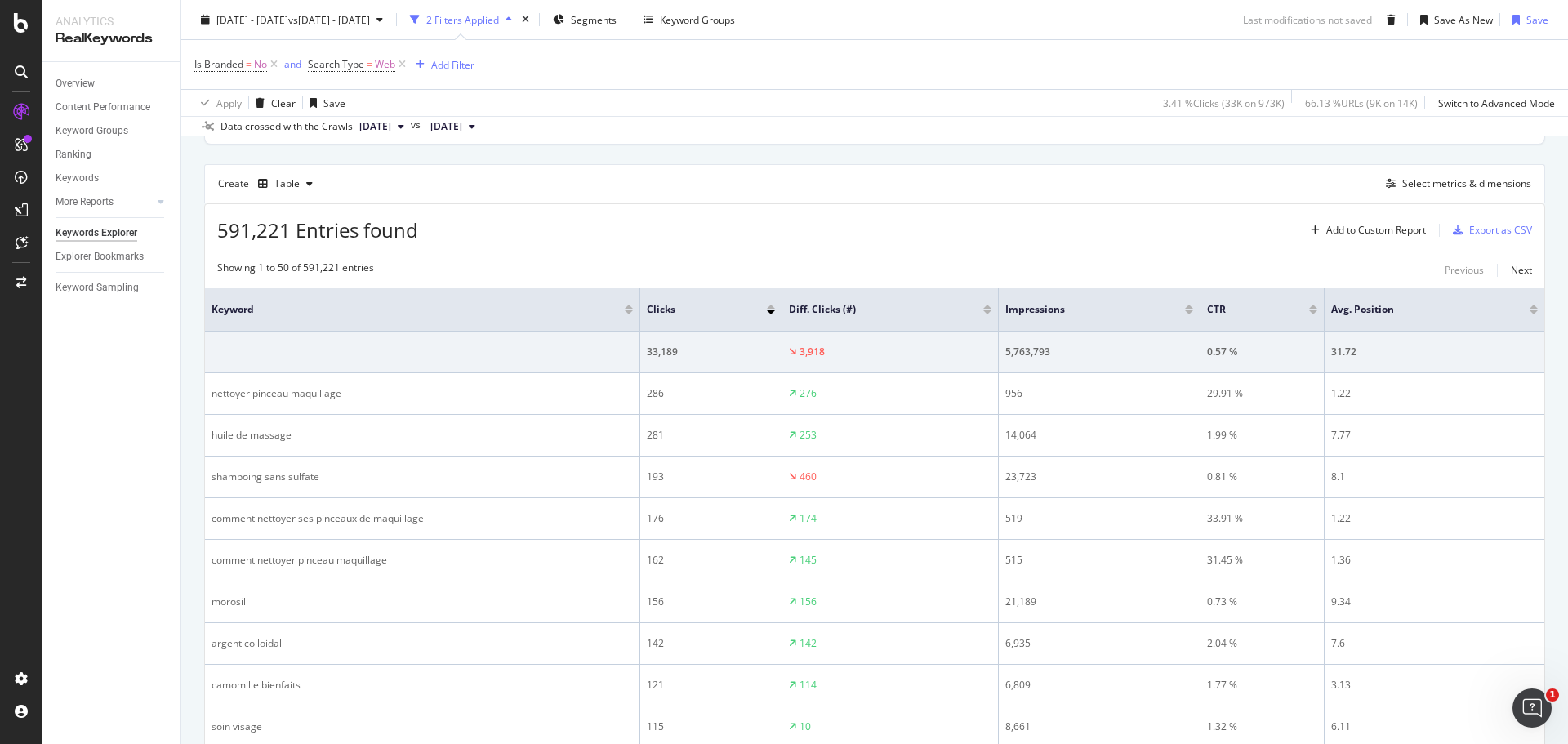
scroll to position [501, 0]
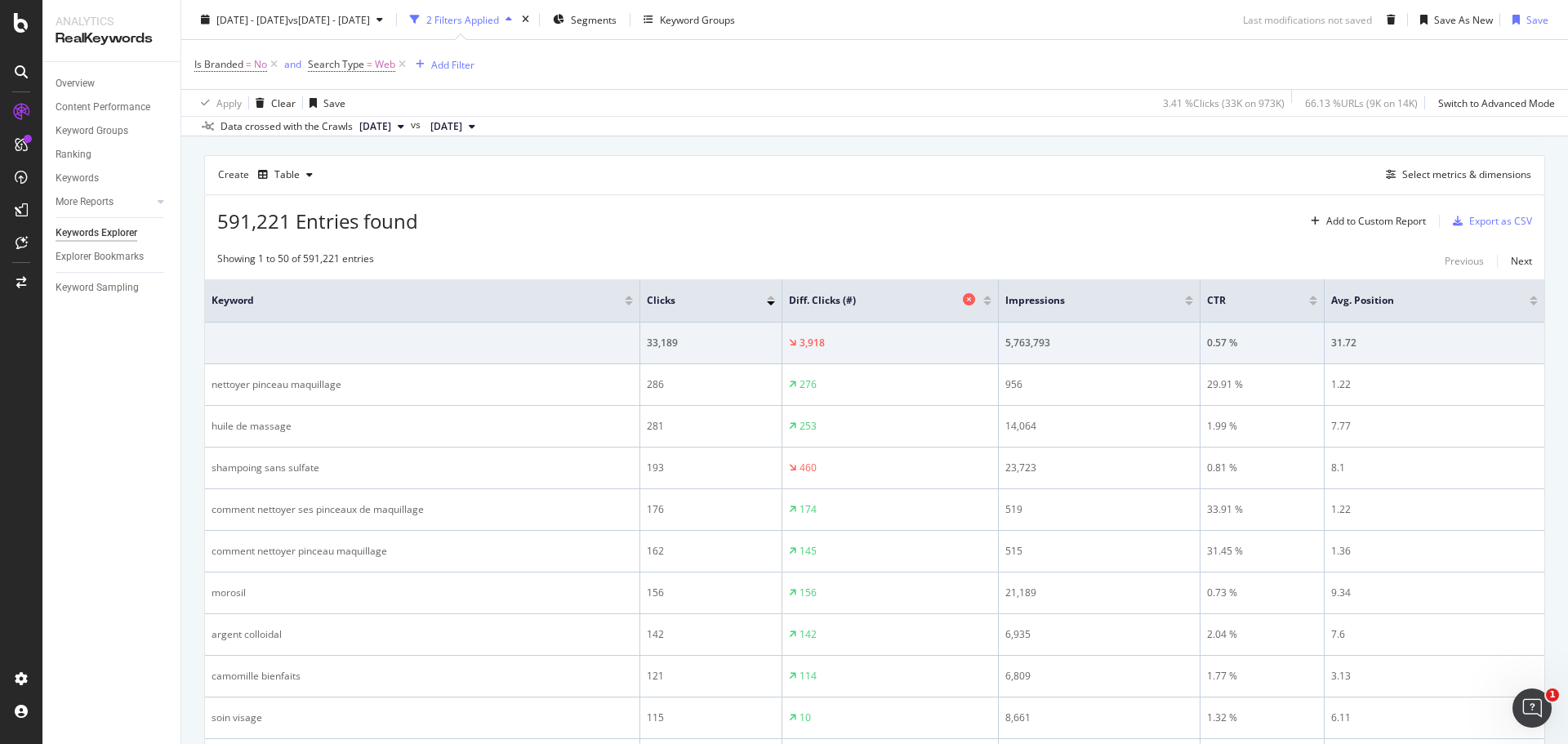
click at [835, 306] on span "Diff. Clicks (#)" at bounding box center [873, 300] width 169 height 15
click at [987, 299] on div at bounding box center [987, 300] width 8 height 10
click at [987, 302] on div at bounding box center [987, 303] width 8 height 4
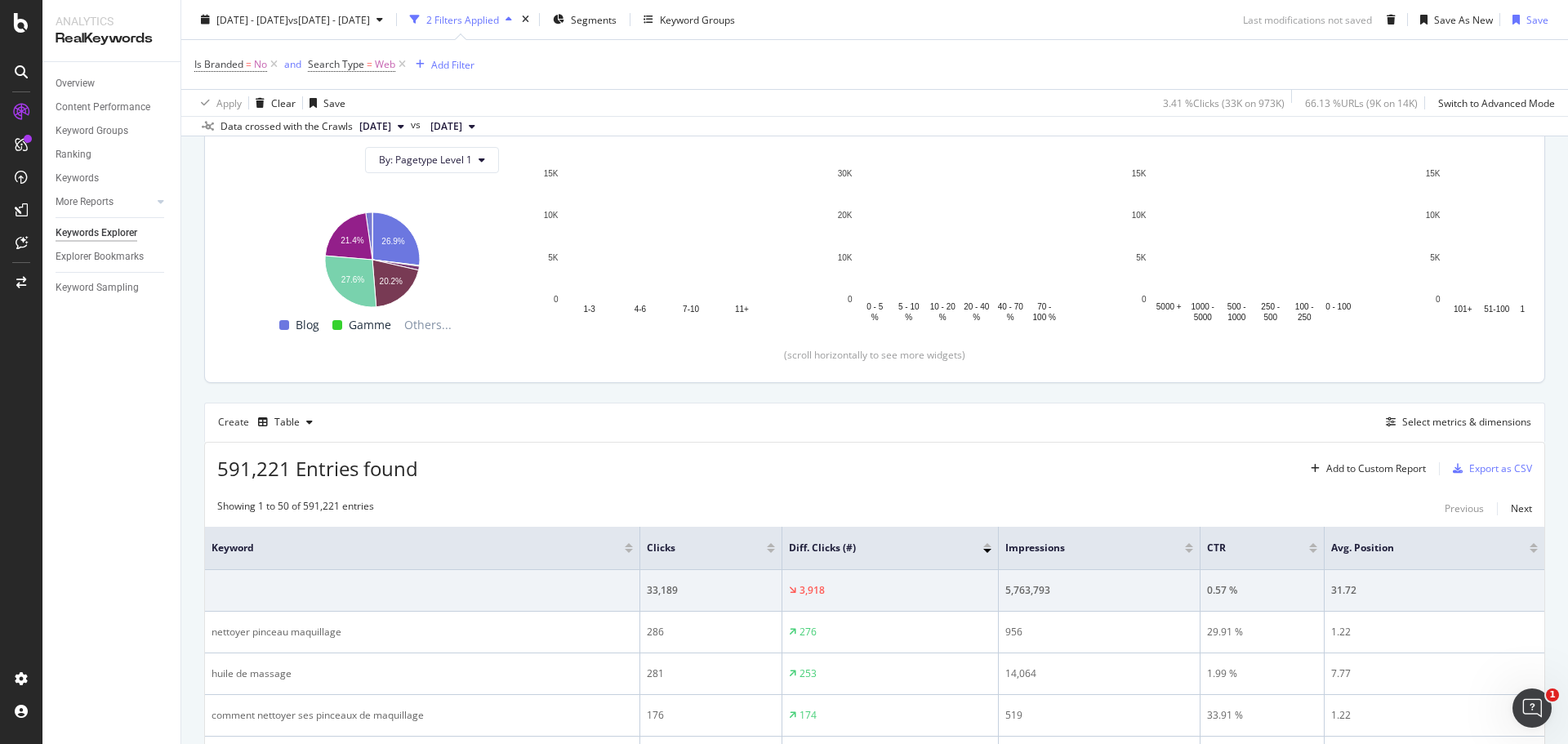
scroll to position [501, 0]
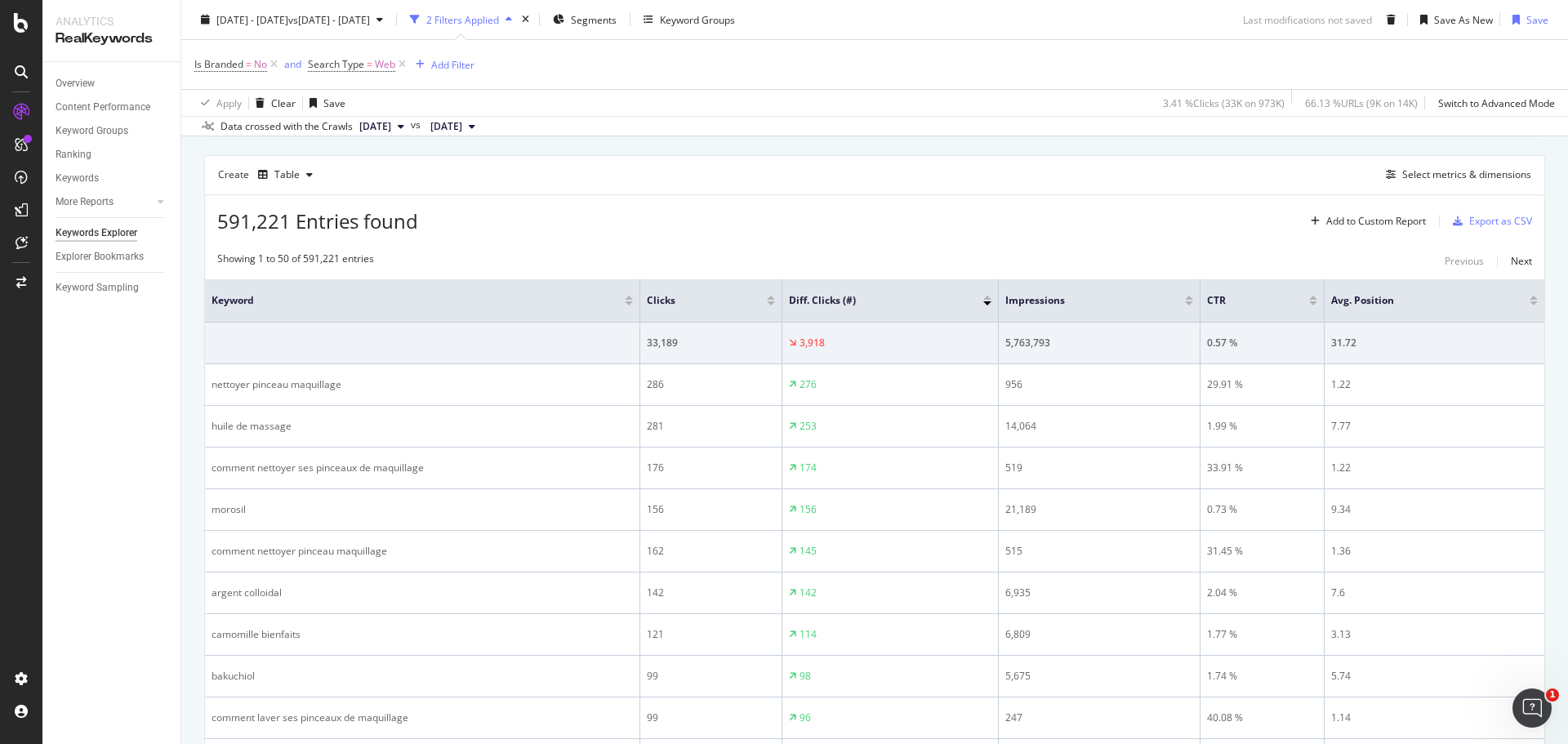
click at [888, 316] on th "Diff. Clicks (#)" at bounding box center [890, 301] width 216 height 44
click at [868, 296] on span "Diff. Clicks (#)" at bounding box center [873, 300] width 169 height 15
click at [987, 298] on div at bounding box center [987, 297] width 8 height 4
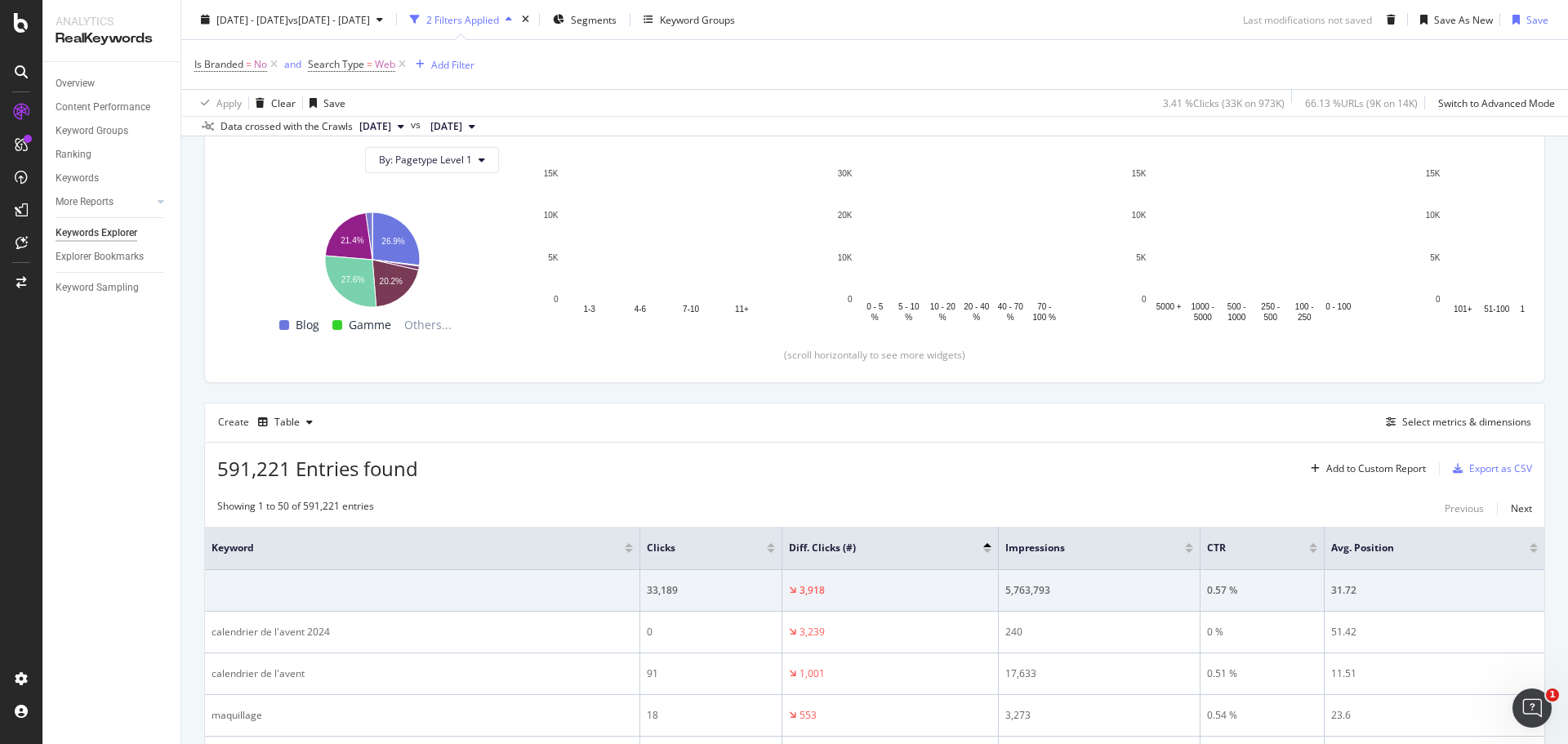
scroll to position [501, 0]
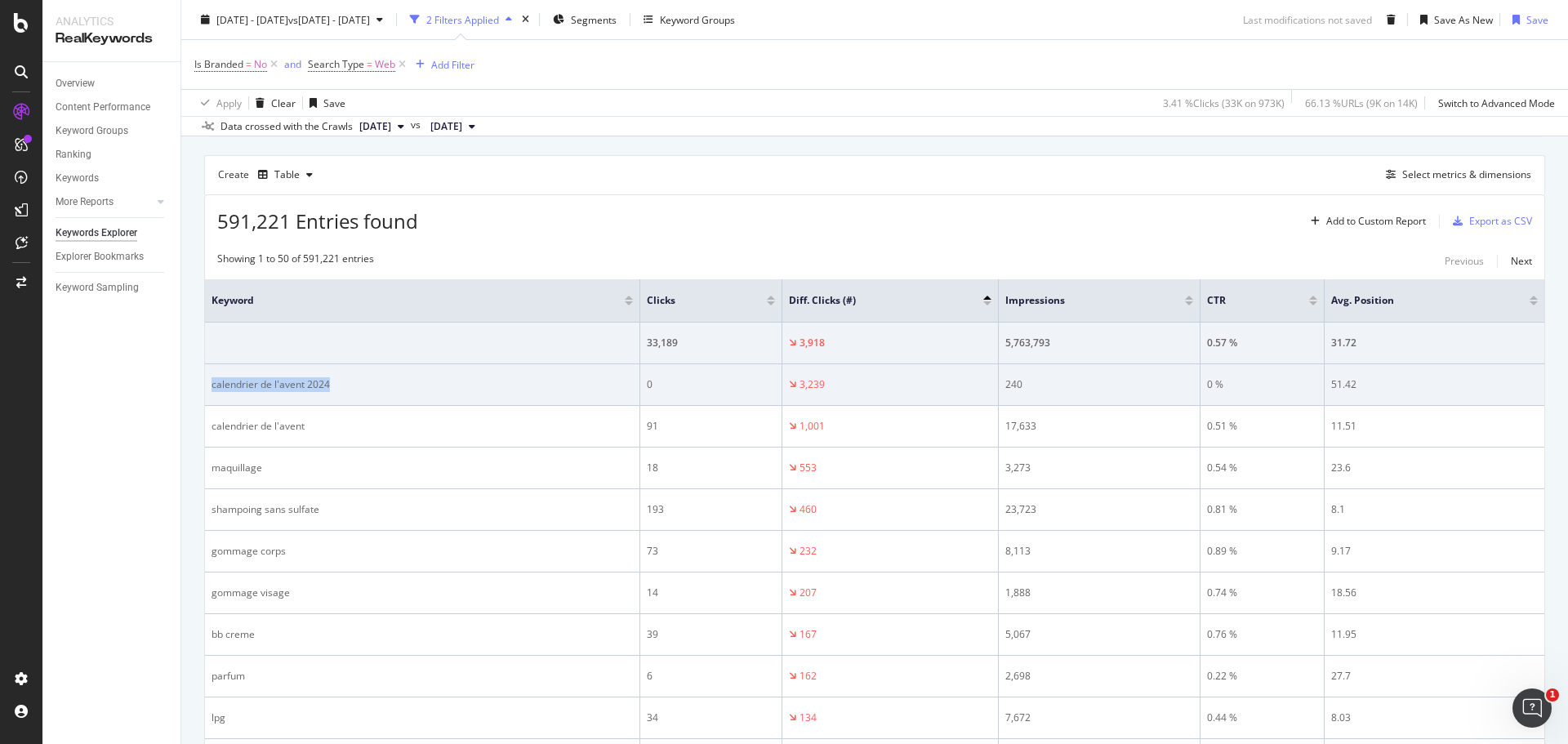
drag, startPoint x: 345, startPoint y: 381, endPoint x: 213, endPoint y: 388, distance: 132.2
click at [213, 388] on div "calendrier de l'avent 2024" at bounding box center [422, 385] width 421 height 15
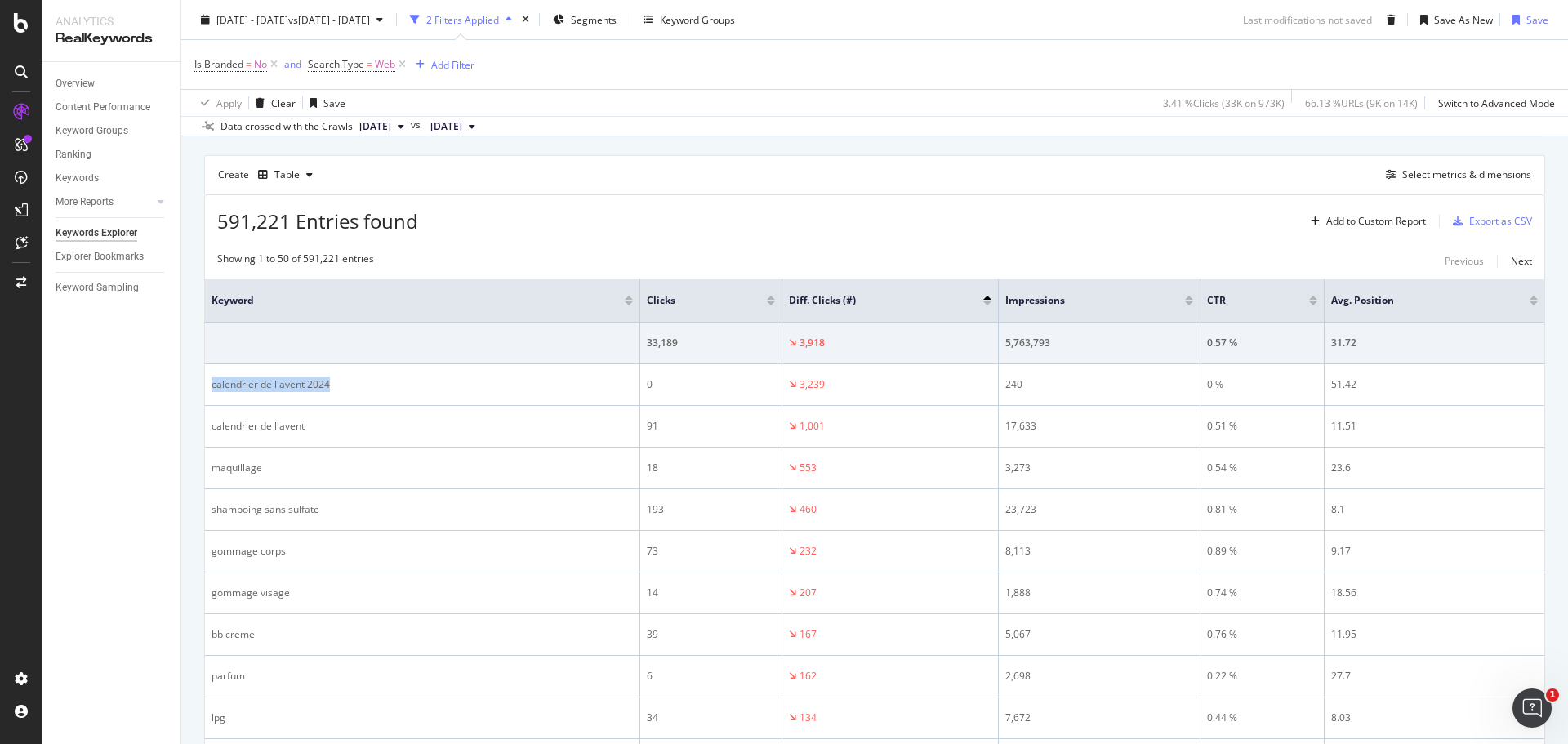
copy div "calendrier de l'avent 2024"
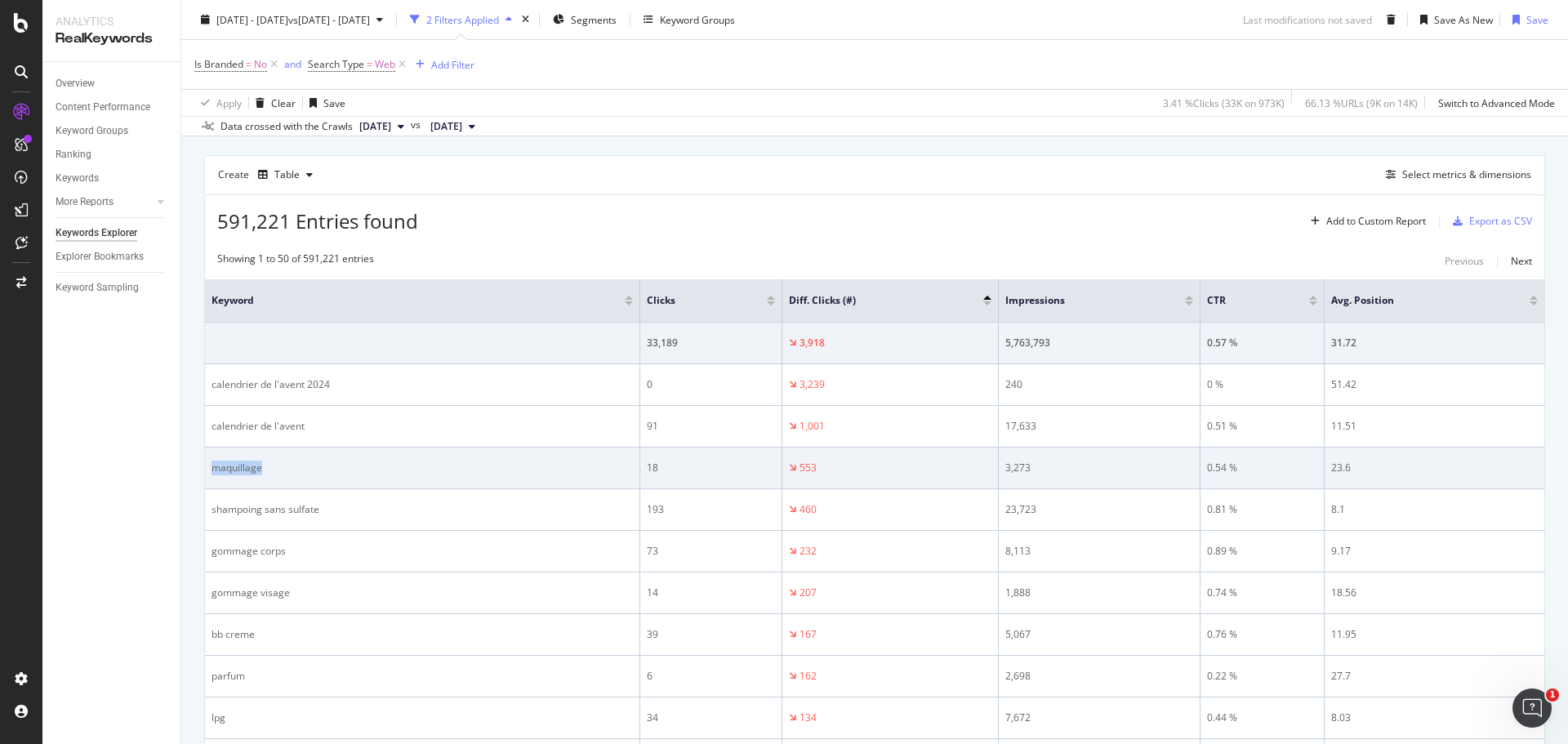
drag, startPoint x: 284, startPoint y: 468, endPoint x: 207, endPoint y: 466, distance: 77.0
click at [207, 466] on td "maquillage" at bounding box center [422, 468] width 435 height 42
copy div "maquillage"
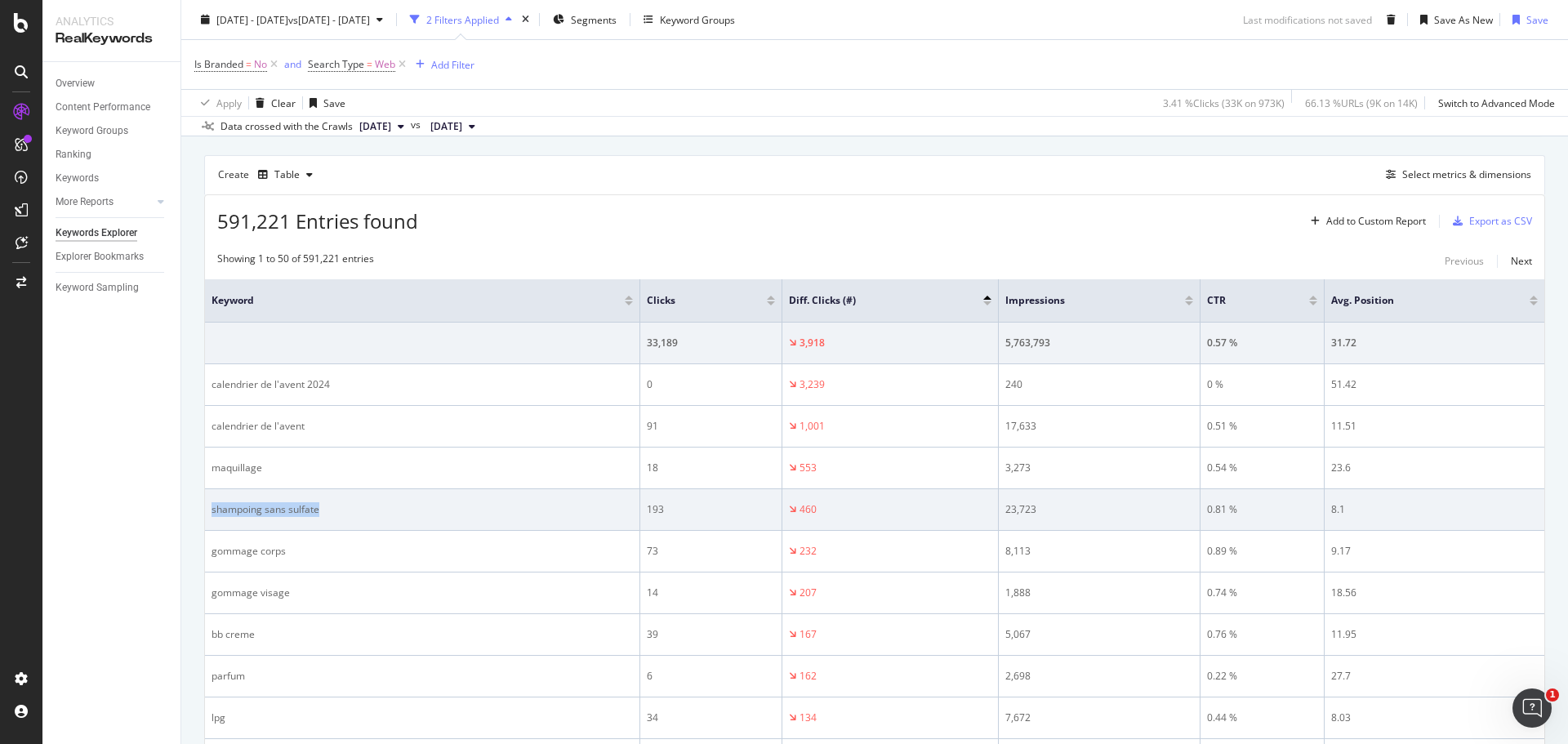
drag, startPoint x: 328, startPoint y: 512, endPoint x: 212, endPoint y: 515, distance: 116.0
click at [212, 515] on div "shampoing sans sulfate" at bounding box center [422, 510] width 421 height 15
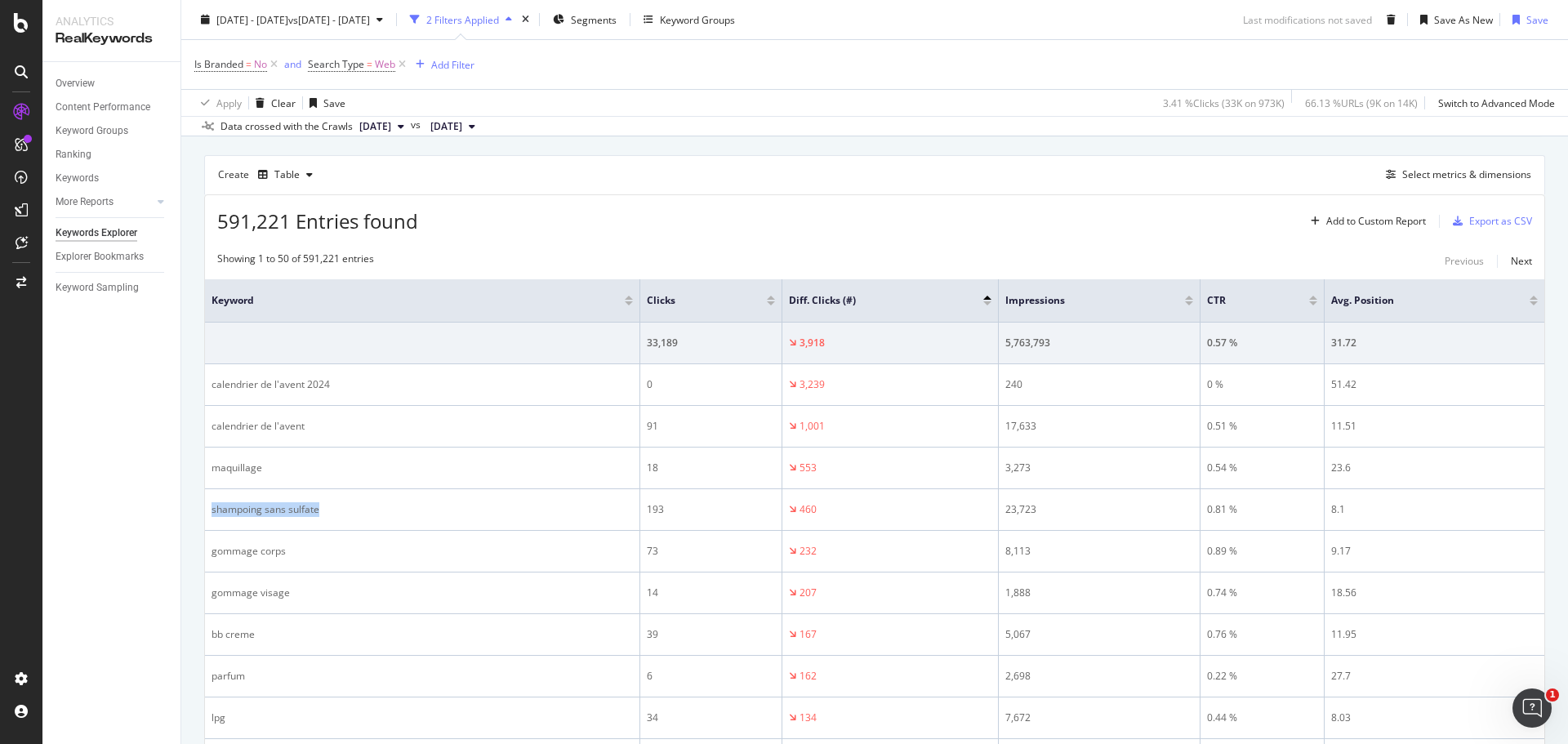
copy div "shampoing sans sulfate"
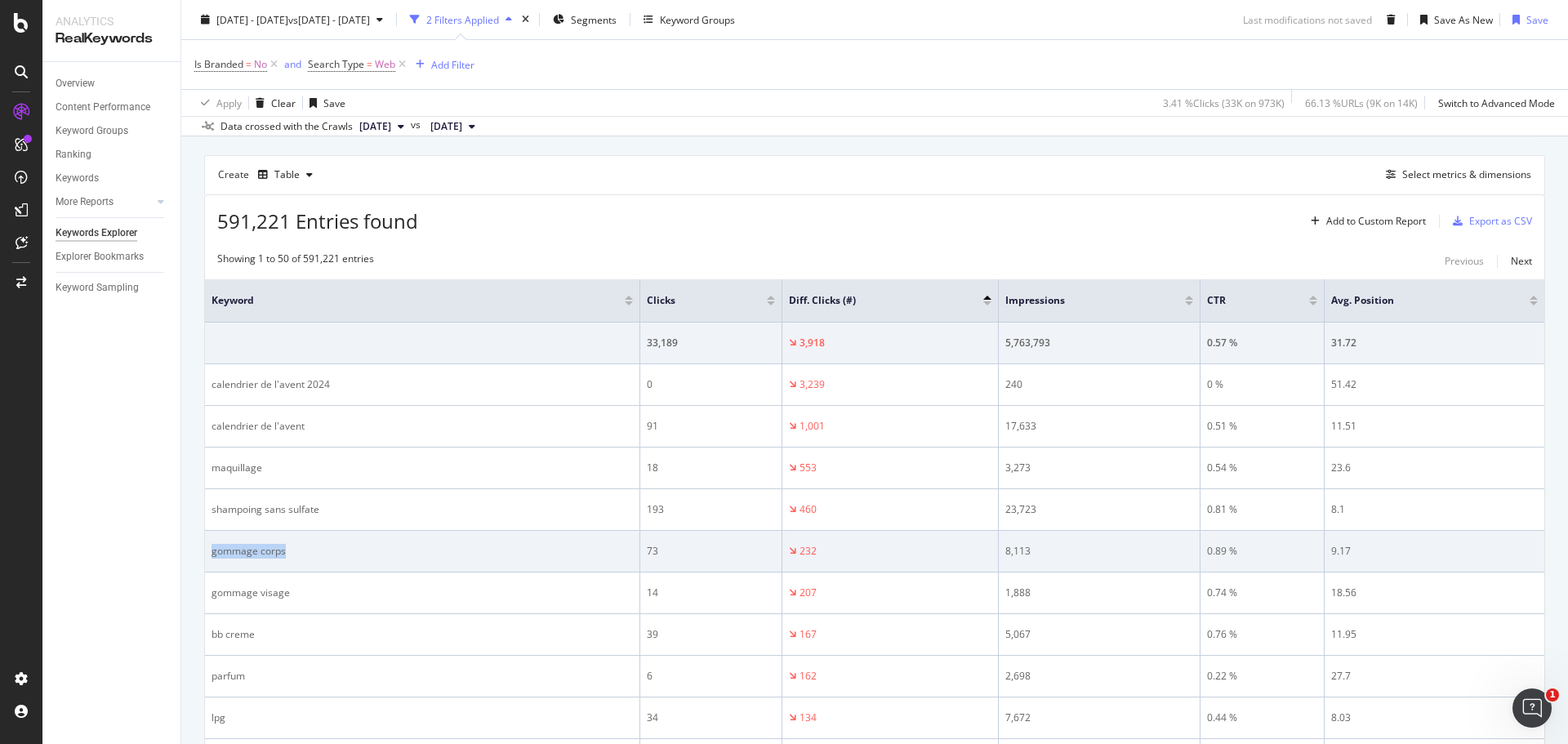
drag, startPoint x: 252, startPoint y: 544, endPoint x: 213, endPoint y: 545, distance: 39.0
click at [213, 545] on div "gommage corps" at bounding box center [422, 551] width 421 height 15
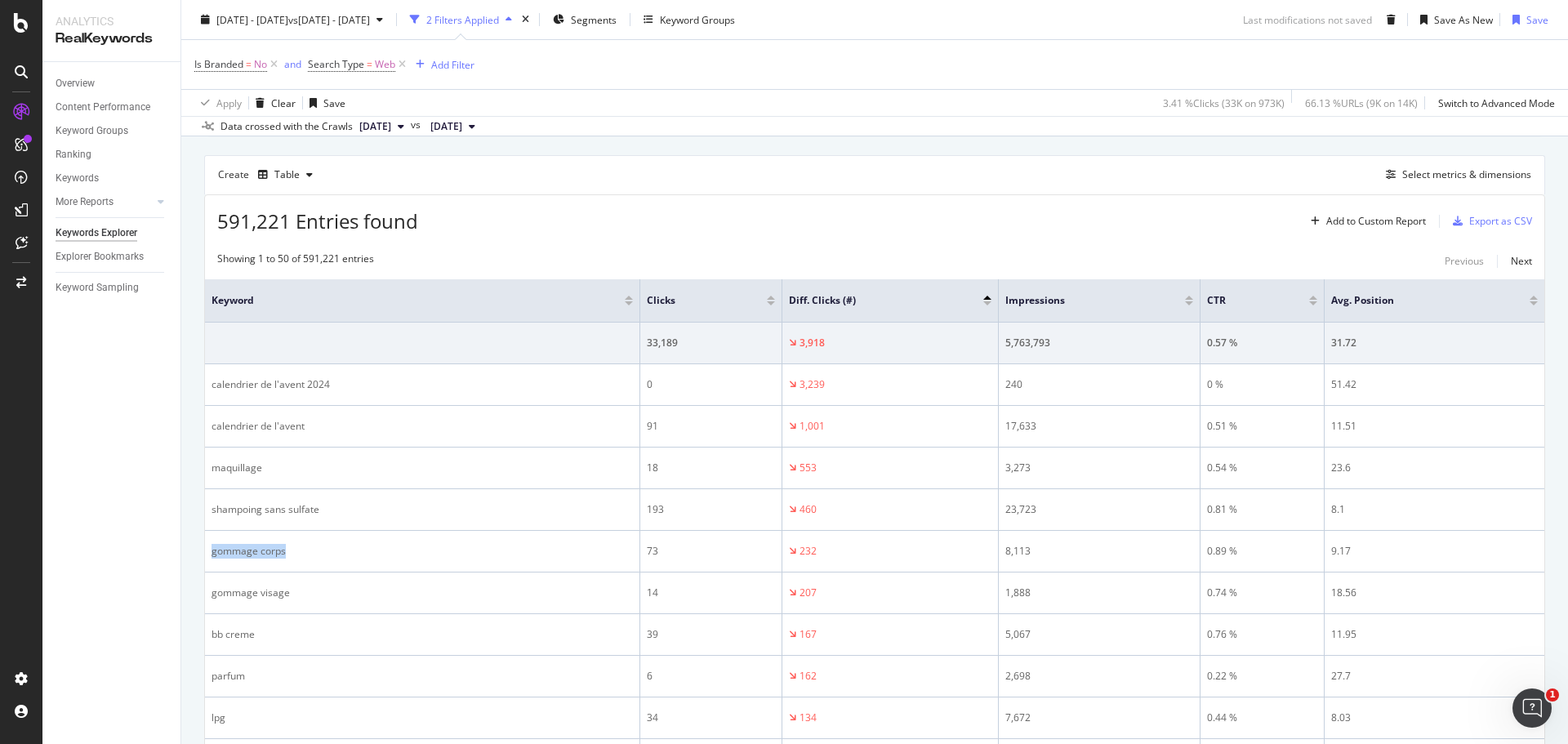
copy div "gommage corps"
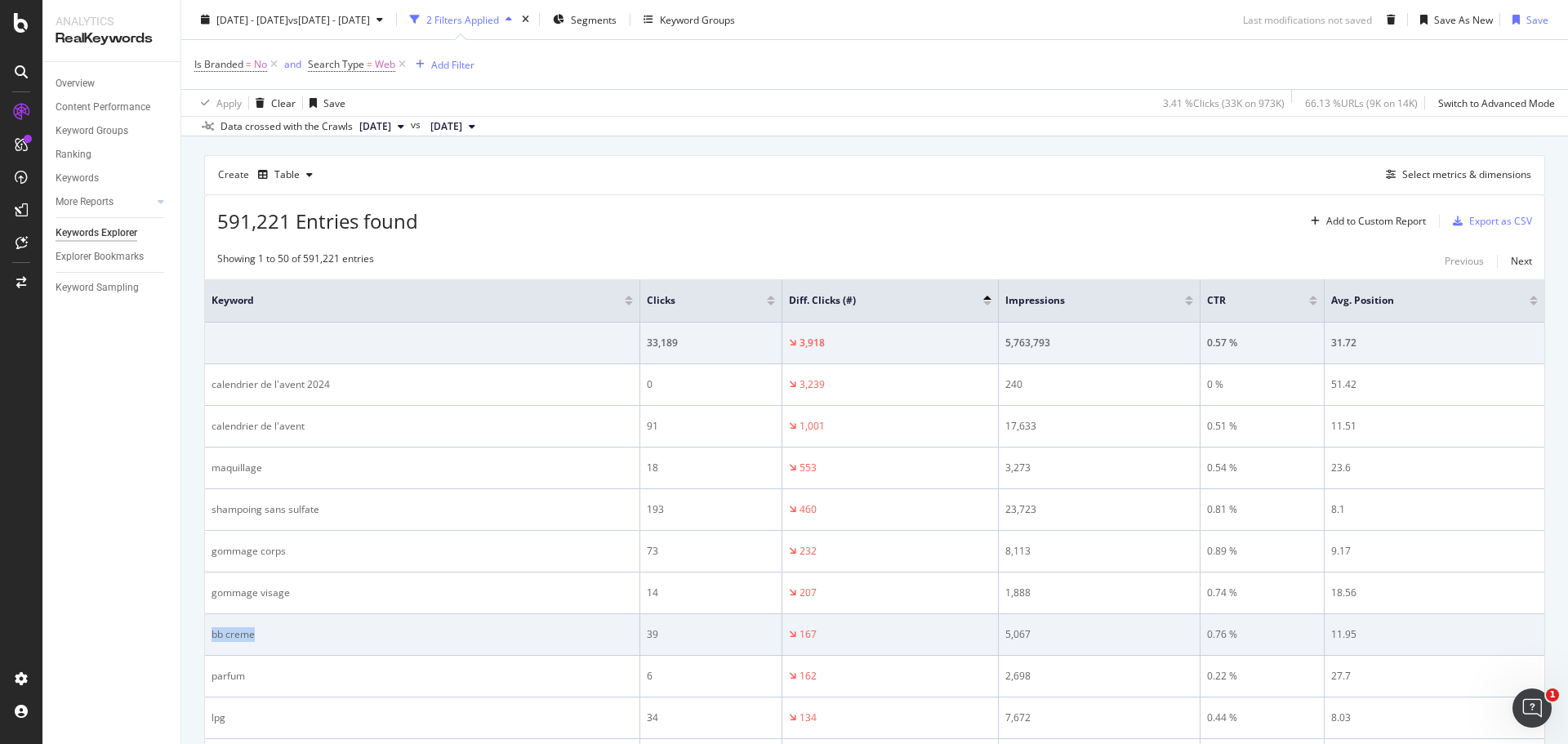
drag, startPoint x: 255, startPoint y: 636, endPoint x: 210, endPoint y: 637, distance: 45.0
click at [210, 637] on td "bb creme" at bounding box center [422, 635] width 435 height 42
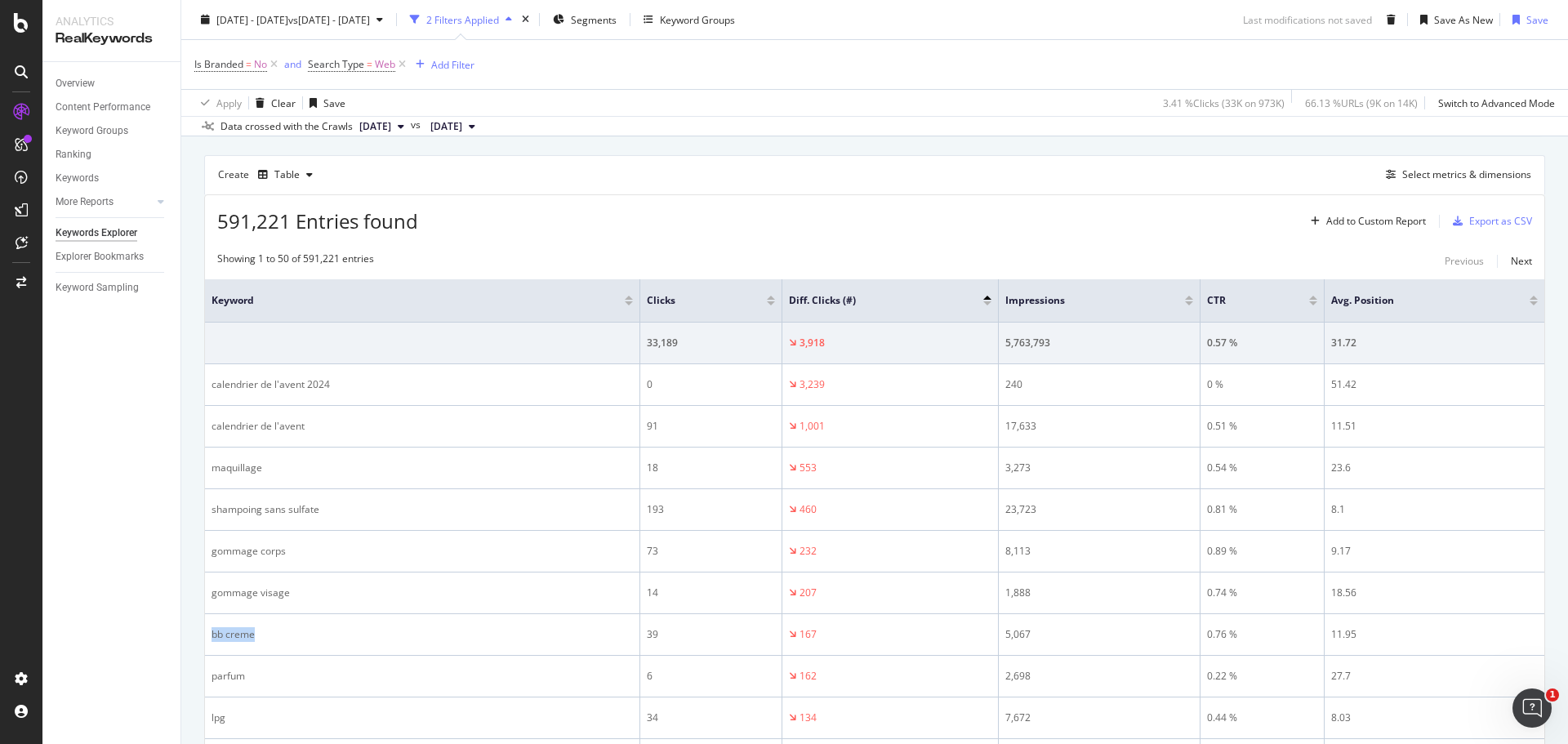
copy div "bb creme"
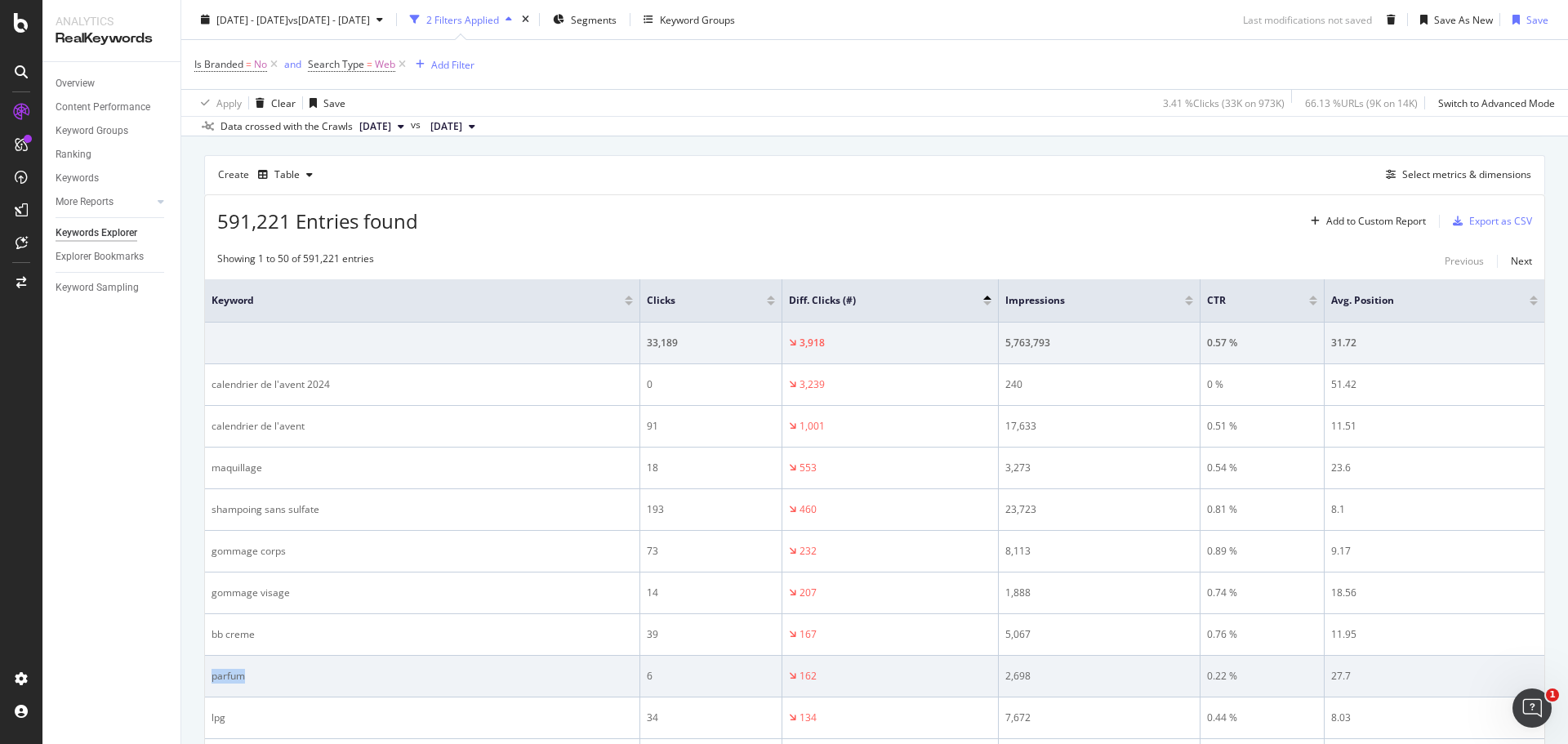
drag, startPoint x: 254, startPoint y: 683, endPoint x: 208, endPoint y: 679, distance: 46.2
click at [208, 679] on td "parfum" at bounding box center [422, 676] width 435 height 42
copy div "parfum"
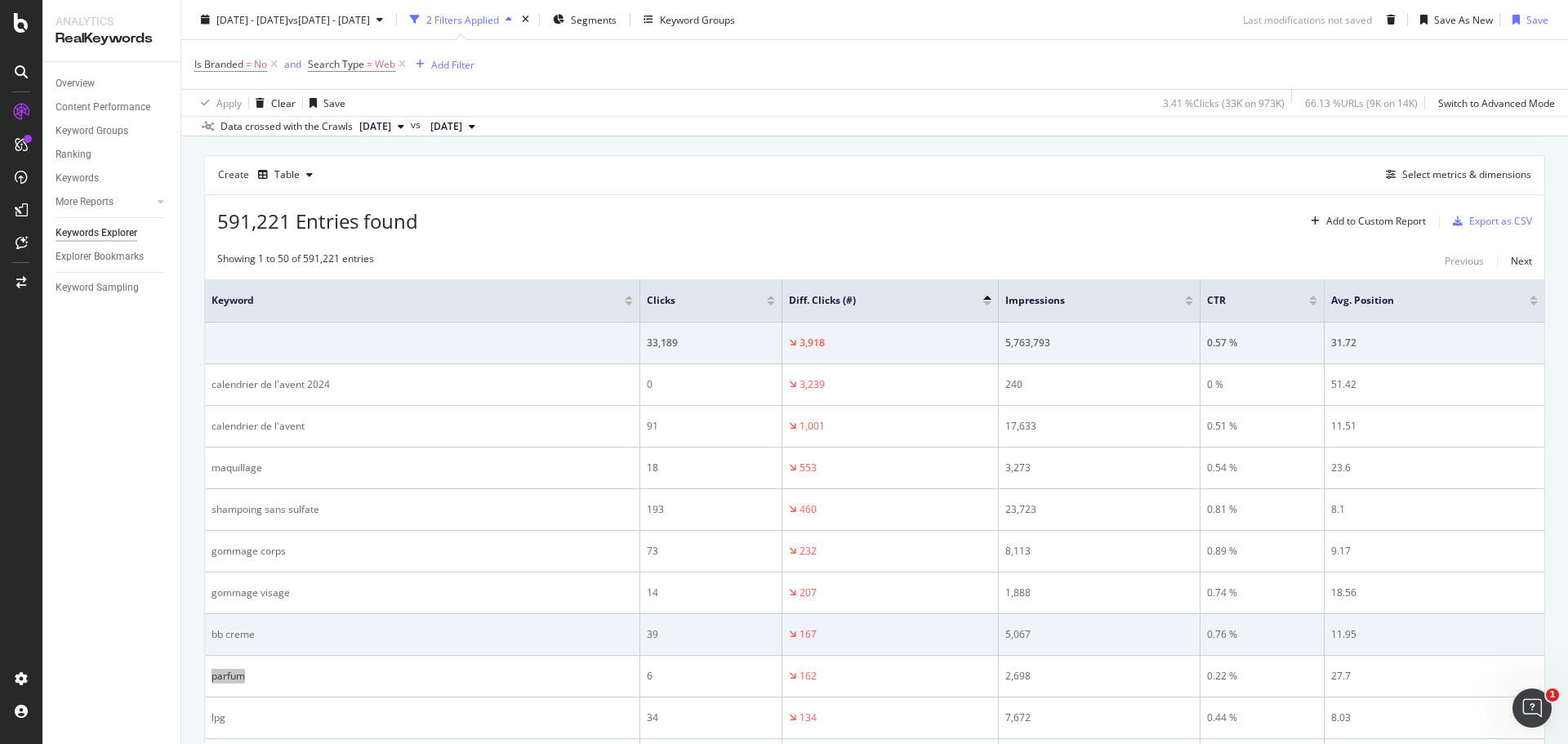
scroll to position [582, 0]
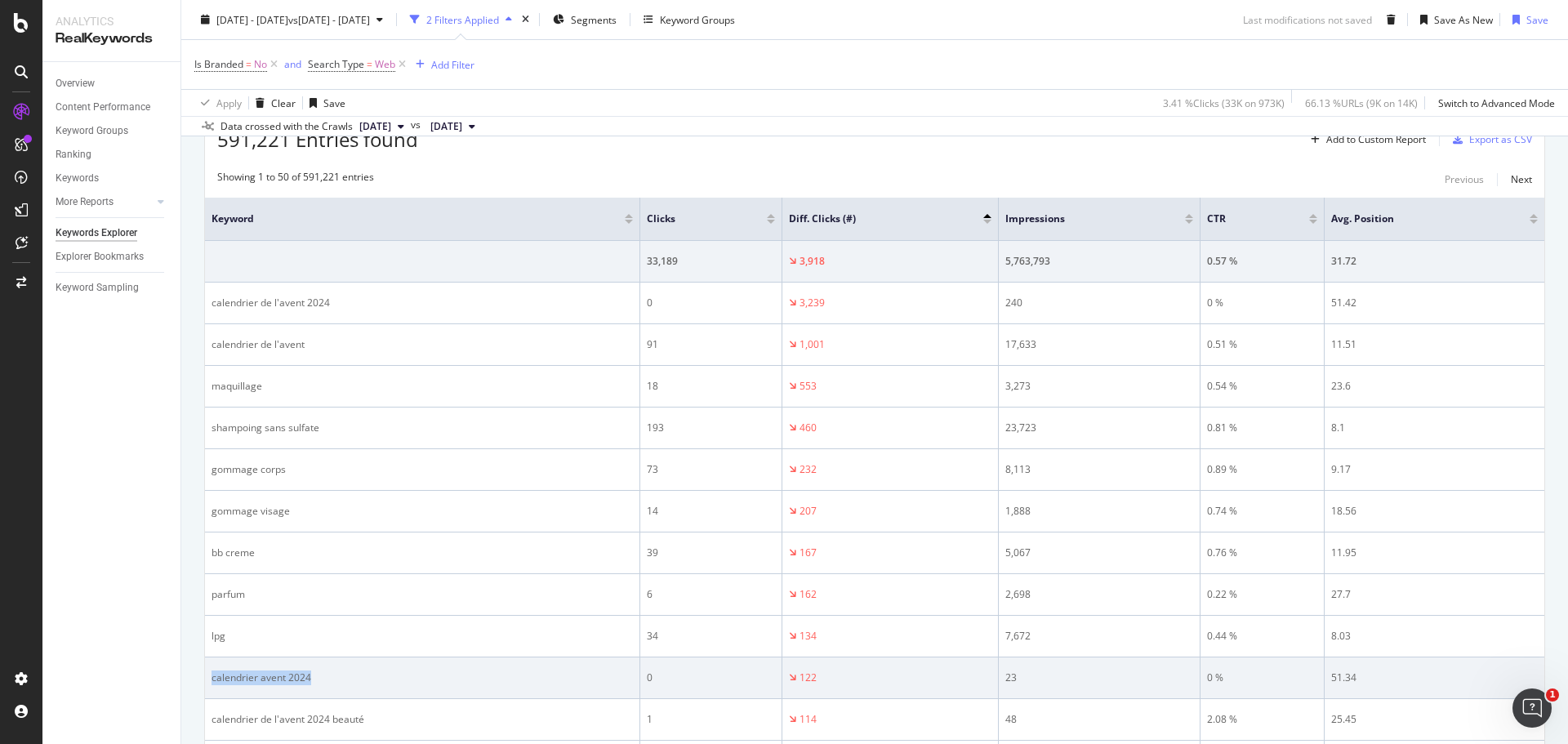
drag, startPoint x: 325, startPoint y: 678, endPoint x: 209, endPoint y: 676, distance: 116.0
click at [209, 676] on td "calendrier avent 2024" at bounding box center [422, 678] width 435 height 42
copy div "calendrier avent 2024"
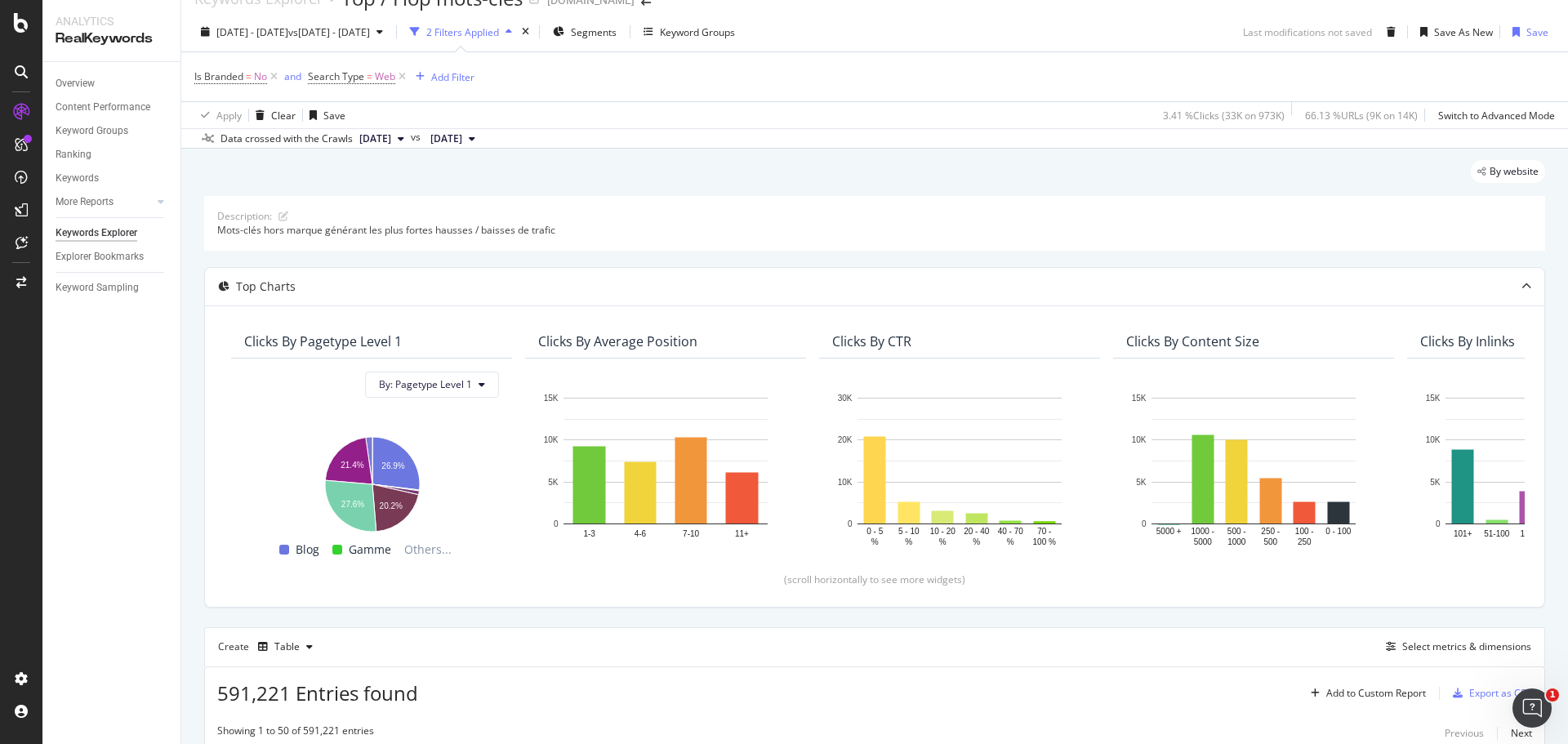
scroll to position [11, 0]
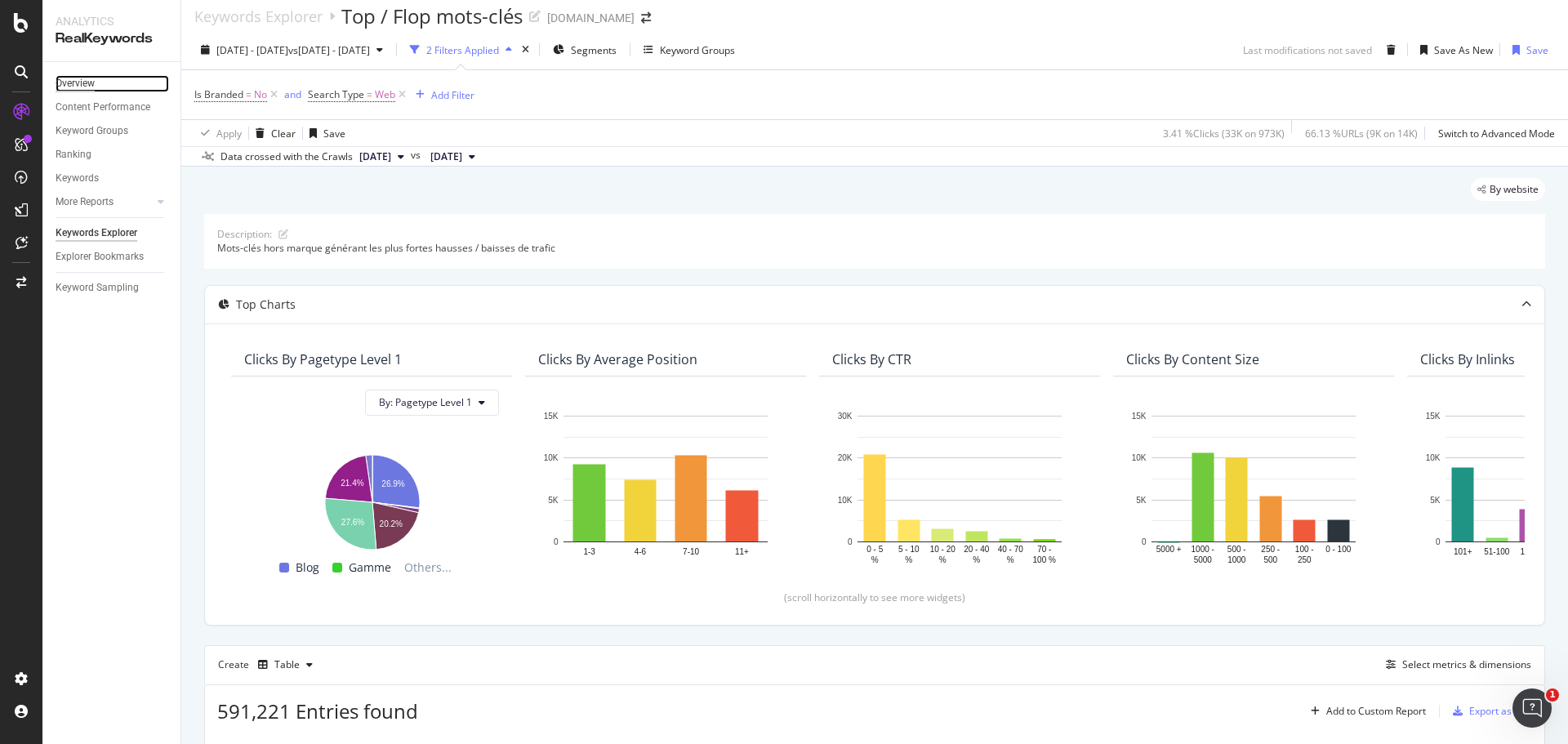
click at [81, 86] on div "Overview" at bounding box center [75, 84] width 39 height 17
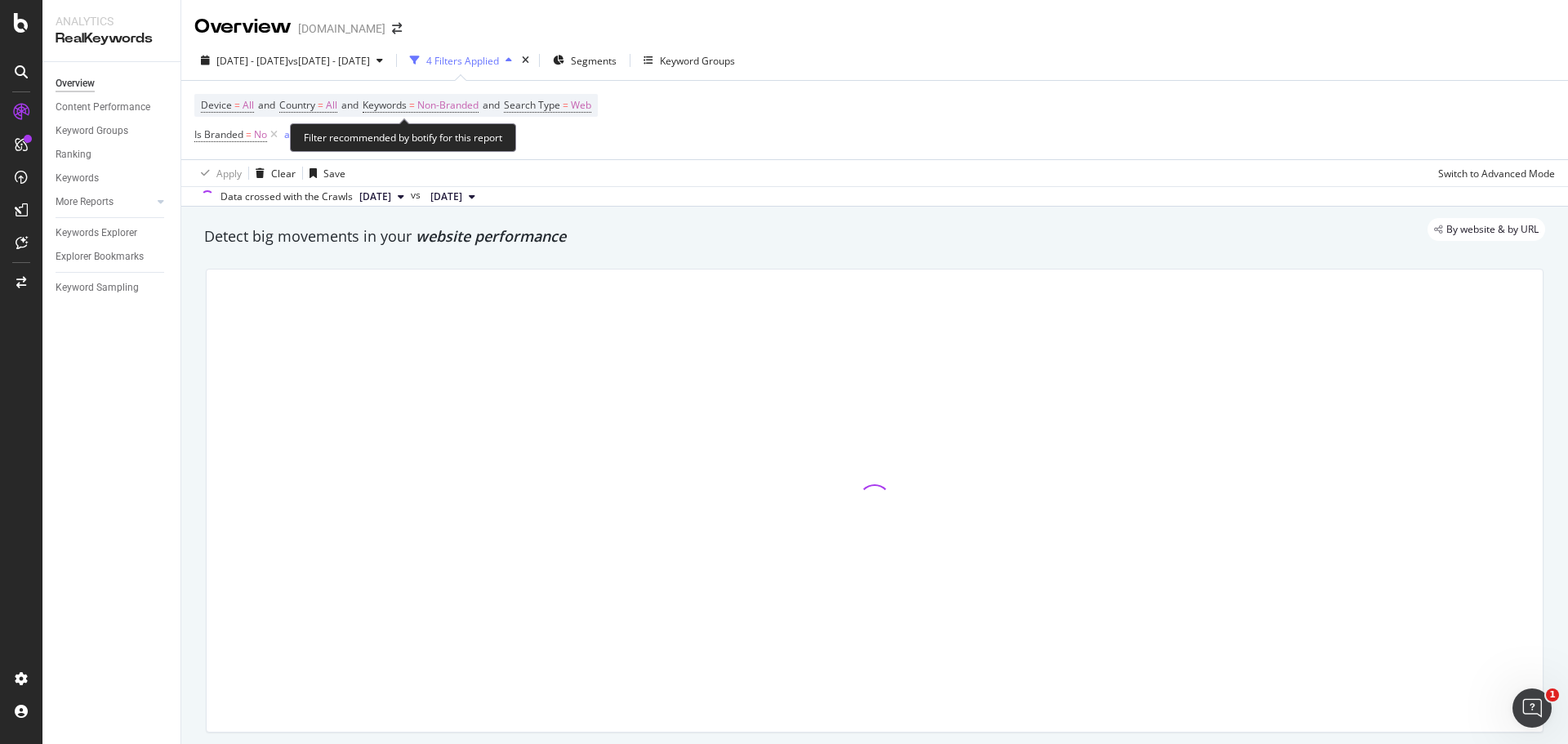
click at [566, 142] on div "Device = All and Country = All and Keywords = Non-Branded and Search Type = Web…" at bounding box center [396, 120] width 404 height 52
click at [428, 129] on div "Add Filter" at bounding box center [442, 134] width 65 height 18
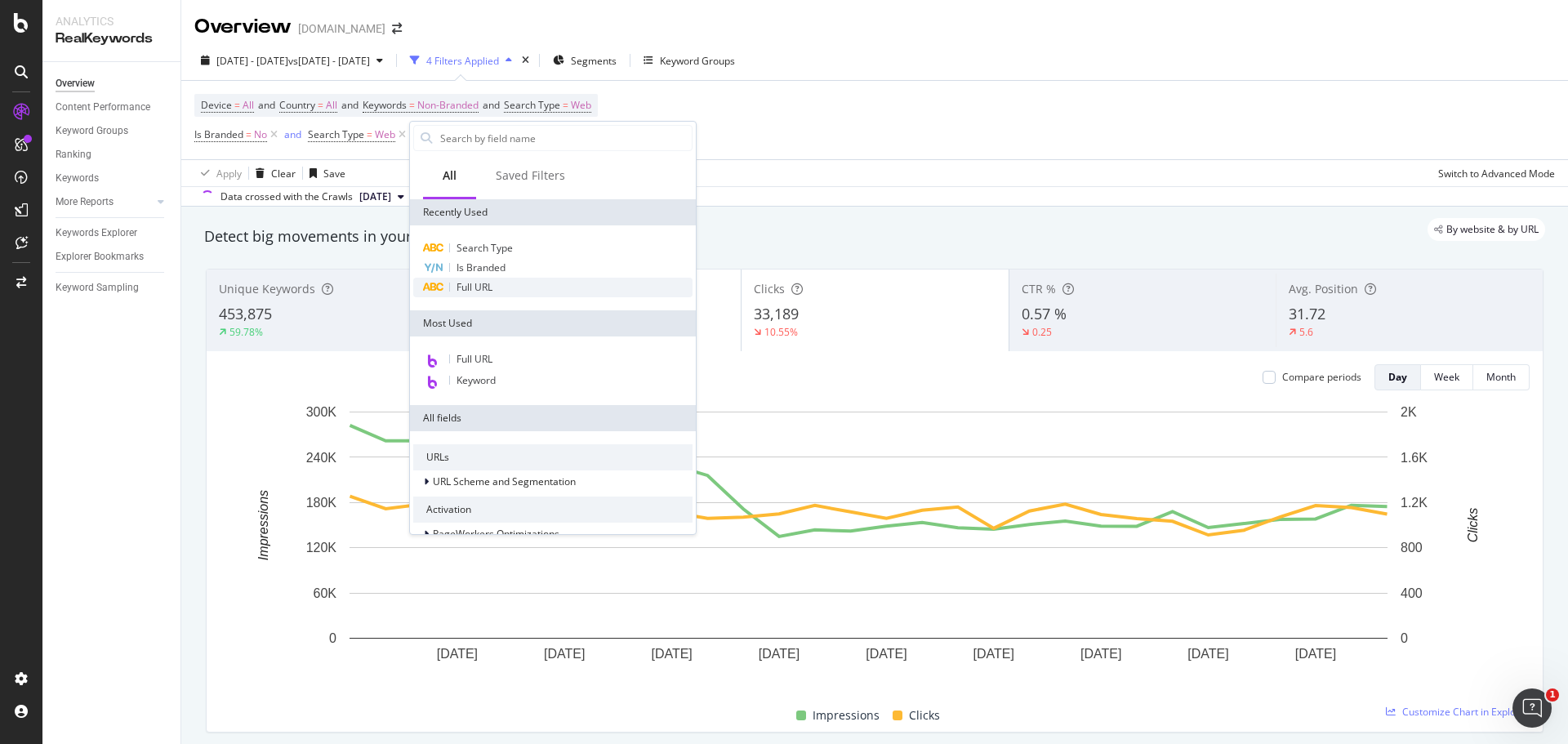
click at [477, 288] on span "Full URL" at bounding box center [474, 287] width 36 height 14
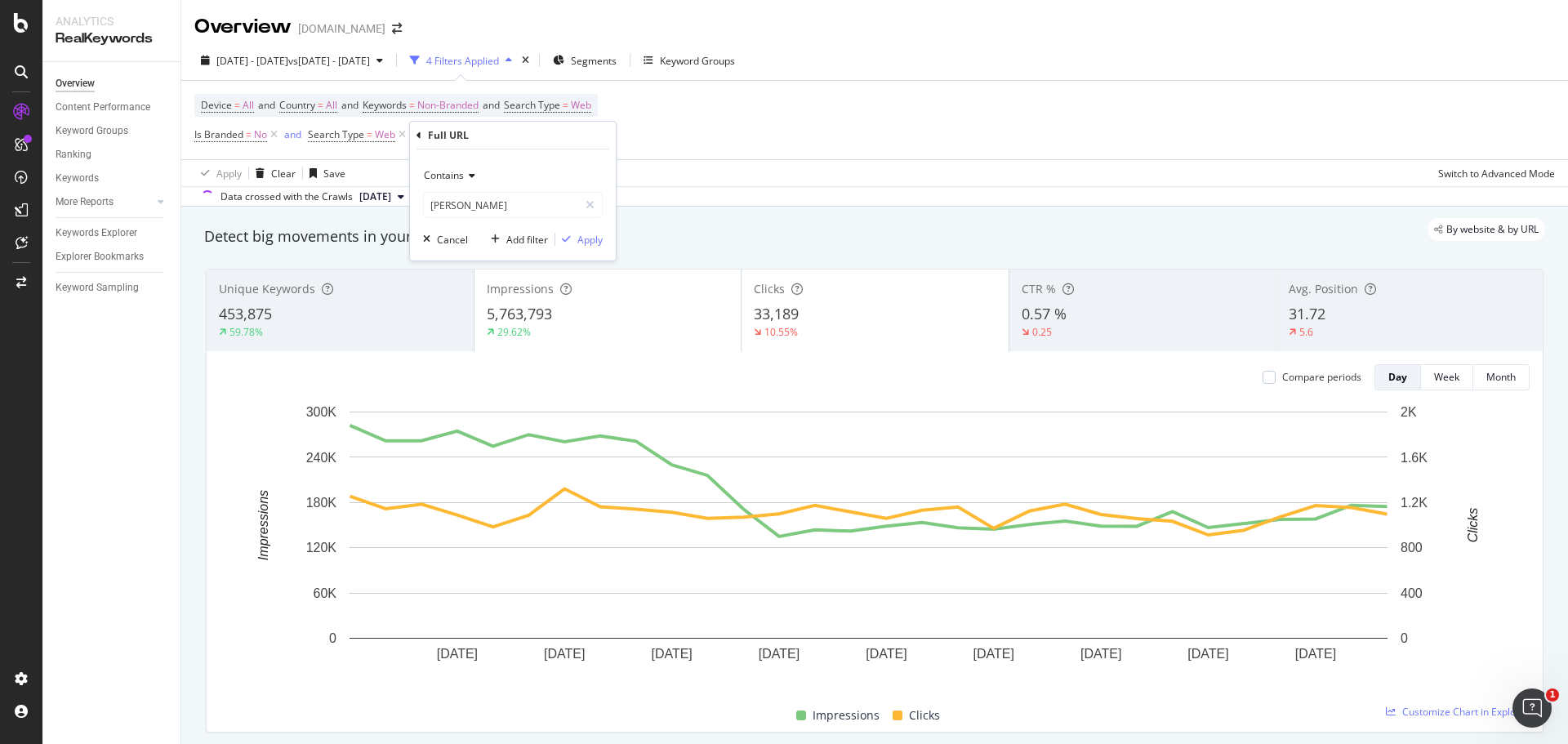
click at [450, 178] on span "Contains" at bounding box center [444, 174] width 40 height 14
click at [482, 210] on div "Equal to" at bounding box center [514, 208] width 175 height 21
paste input "62900"
type input "62900"
click at [568, 242] on icon "button" at bounding box center [566, 239] width 9 height 10
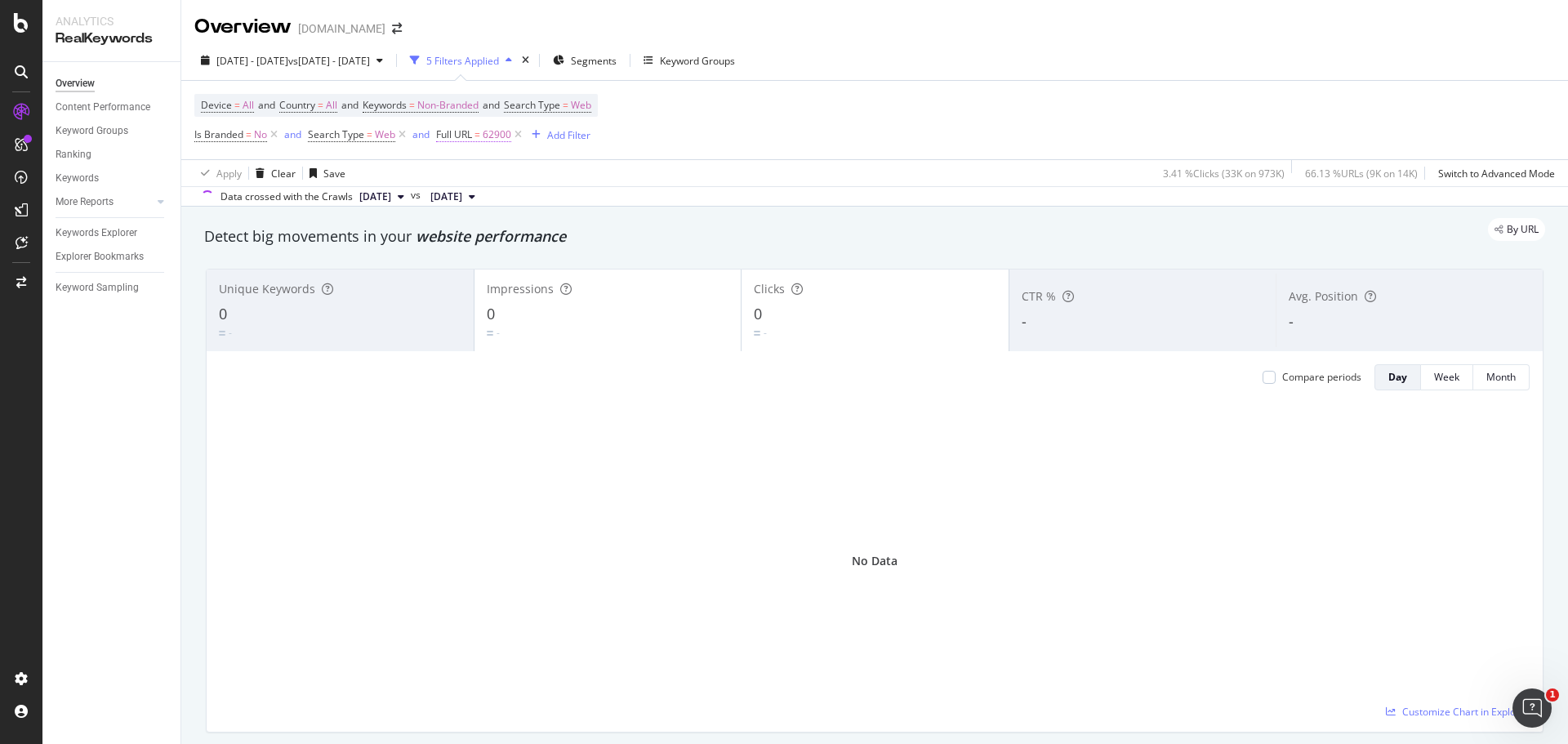
click at [489, 138] on span "62900" at bounding box center [497, 134] width 29 height 23
paste input "https://www.yves-rocher.fr/idees-cadeaux/calendriers-de-l-avent/c/"
type input "https://www.yves-rocher.fr/idees-cadeaux/calendriers-de-l-avent/c/62900"
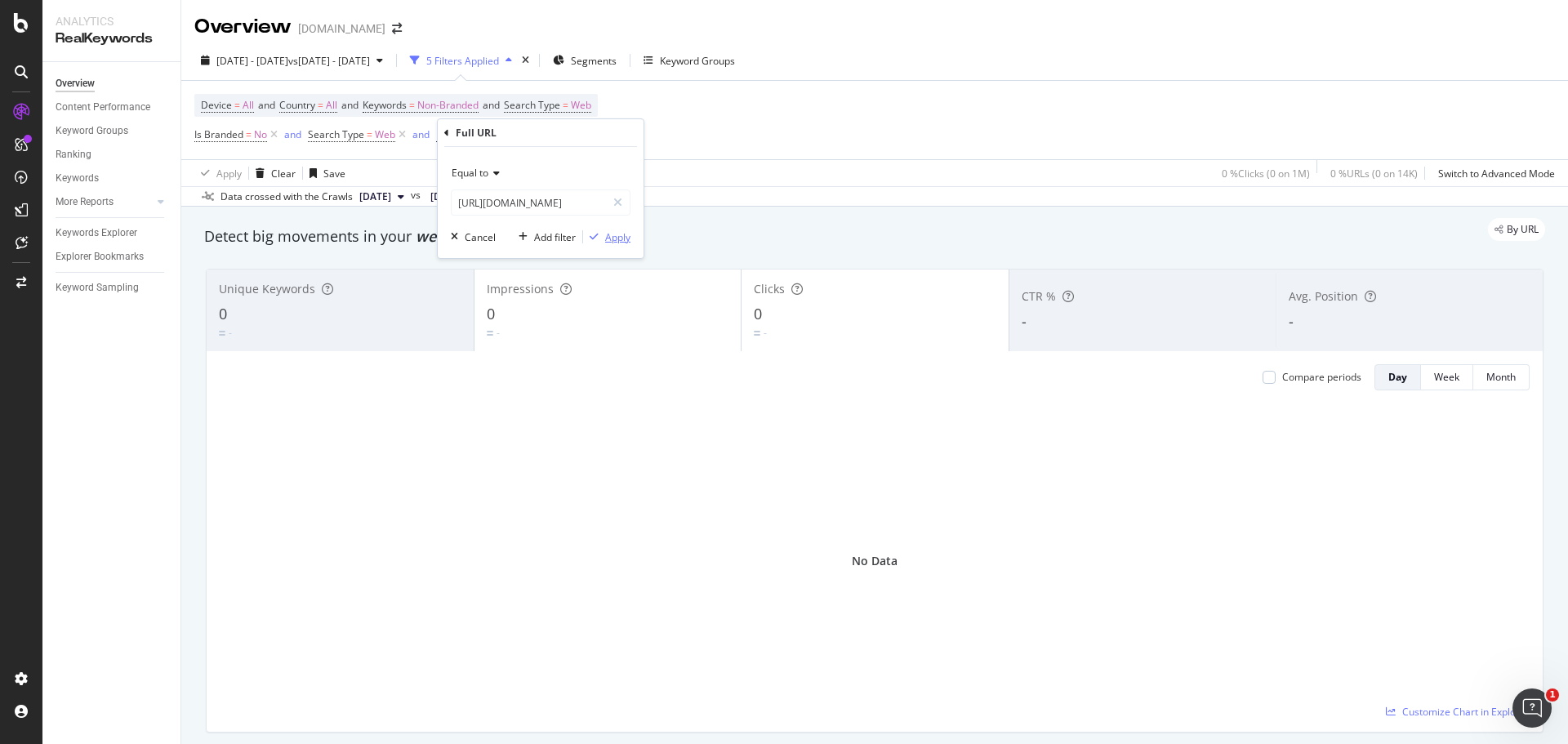
click at [619, 237] on div "Apply" at bounding box center [617, 237] width 25 height 14
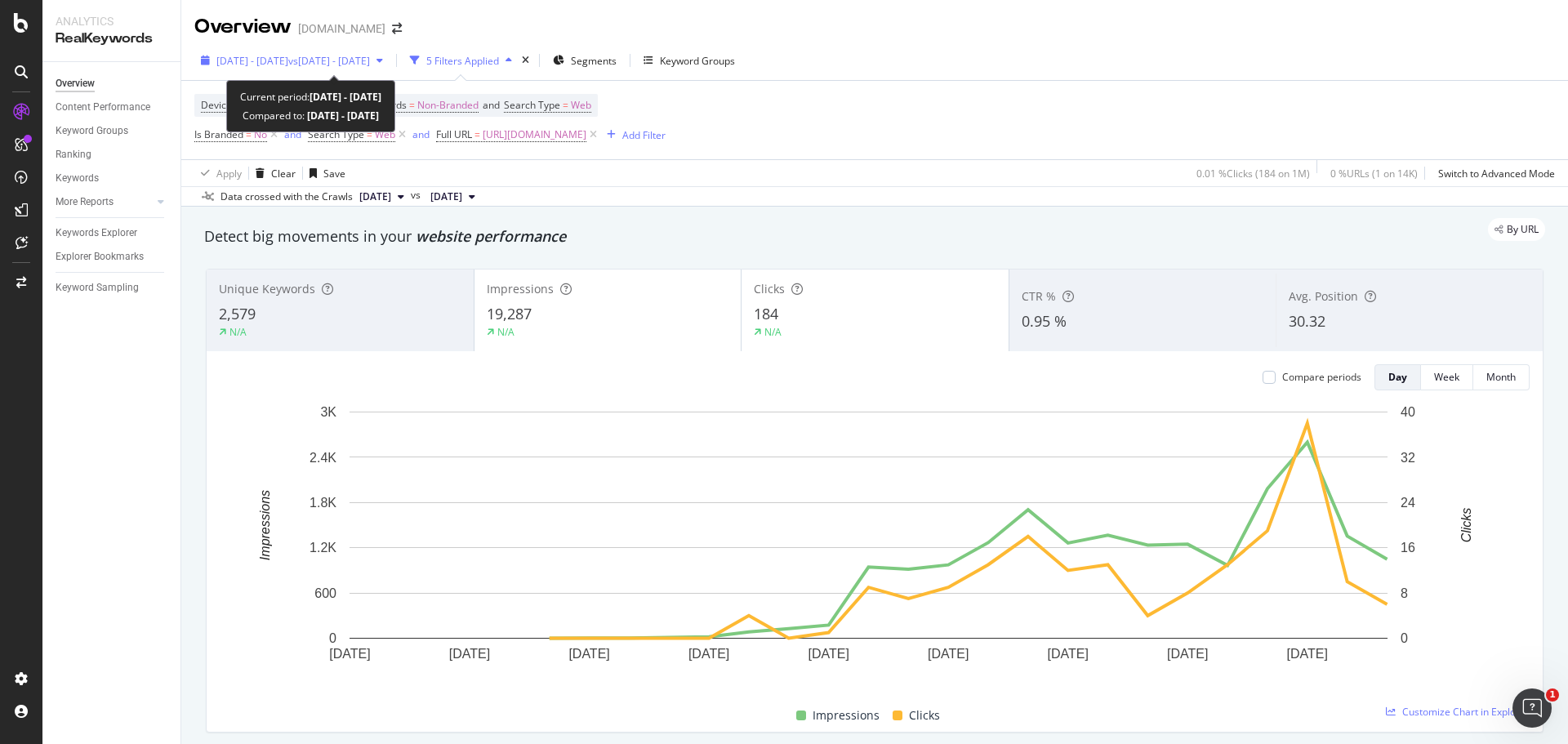
click at [335, 60] on span "vs 2024 Sep. 1st - Sep. 30th" at bounding box center [329, 60] width 81 height 14
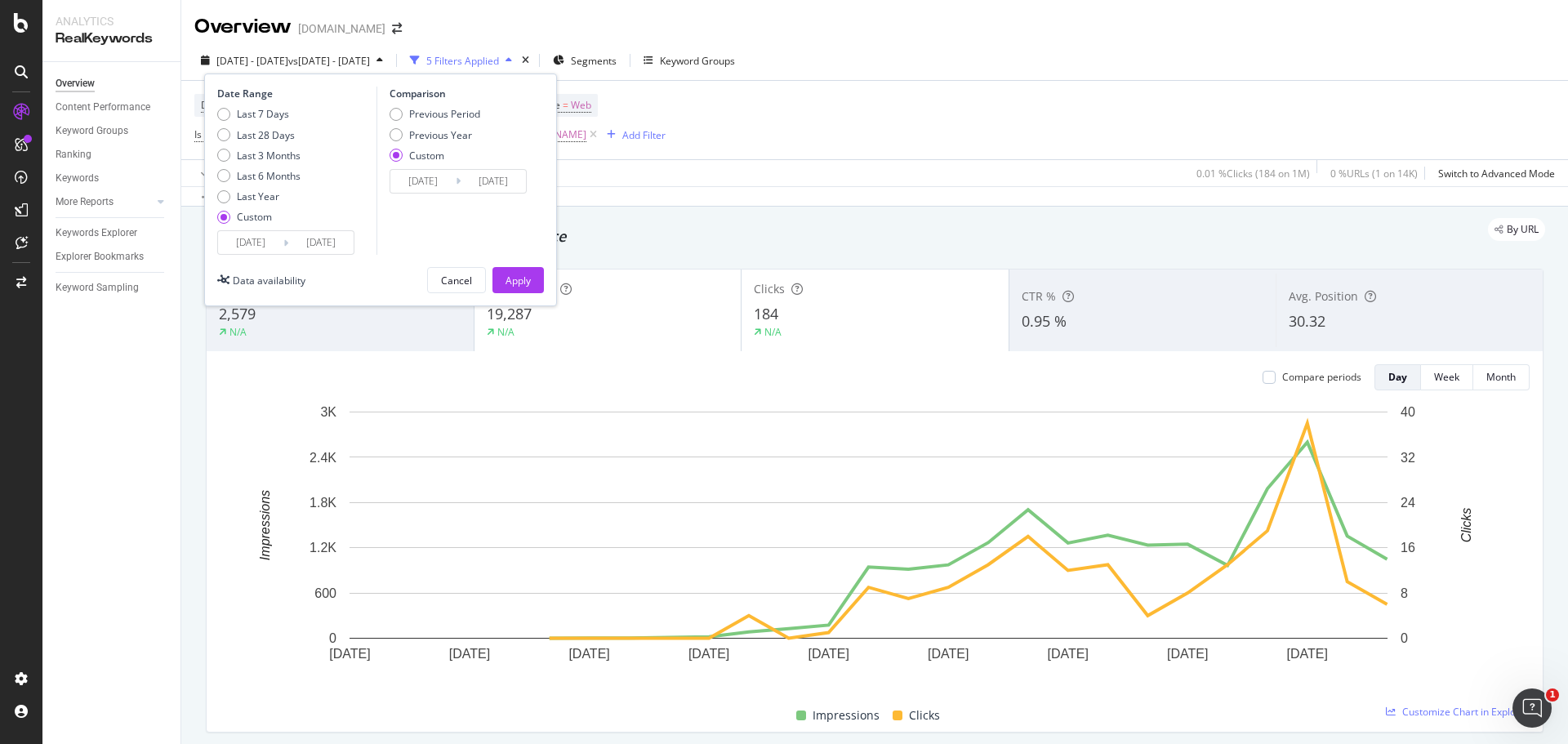
click at [257, 241] on input "2025/09/01" at bounding box center [251, 242] width 65 height 23
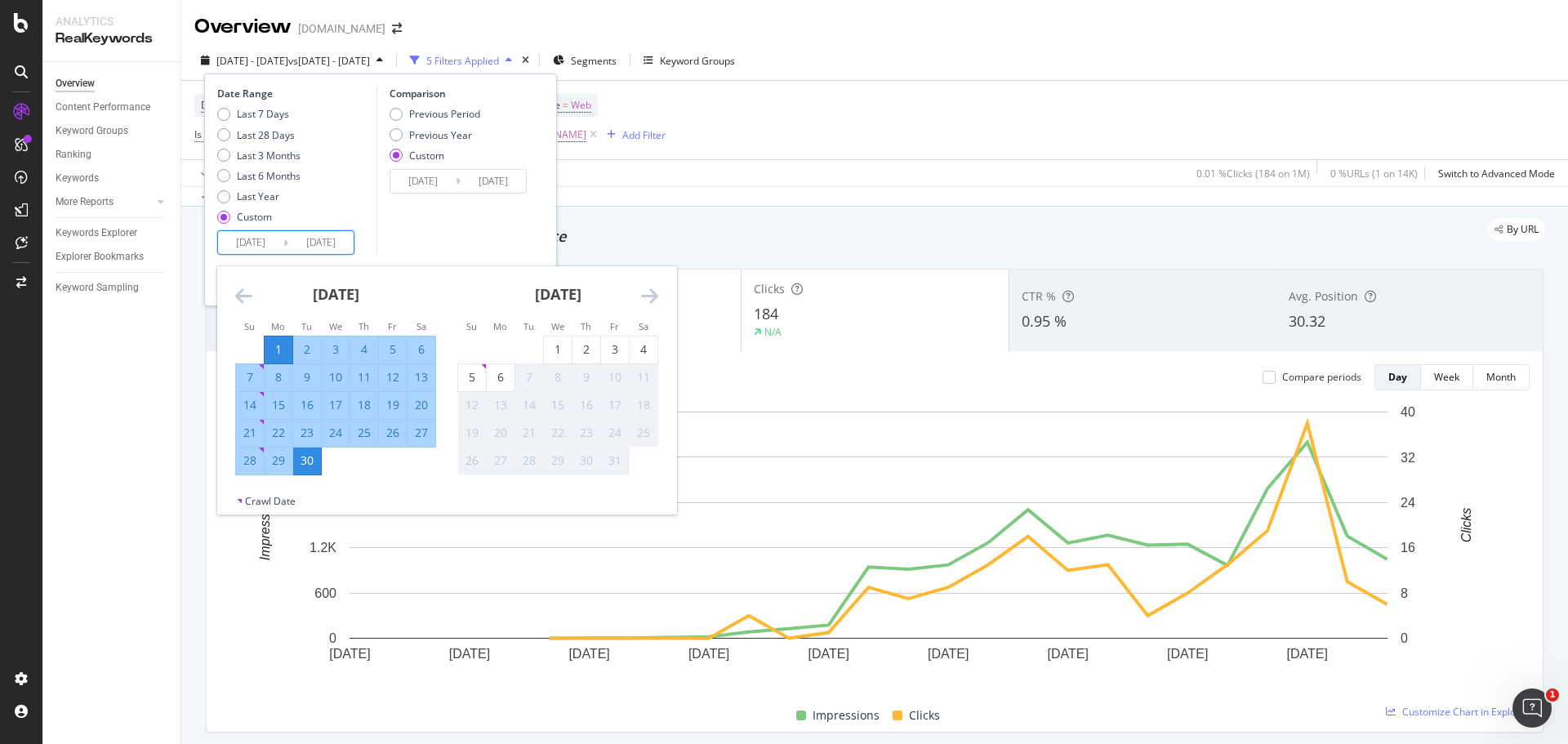
click at [284, 349] on div "1" at bounding box center [278, 349] width 28 height 16
click at [471, 381] on div "5" at bounding box center [471, 377] width 28 height 16
type input "2025/10/05"
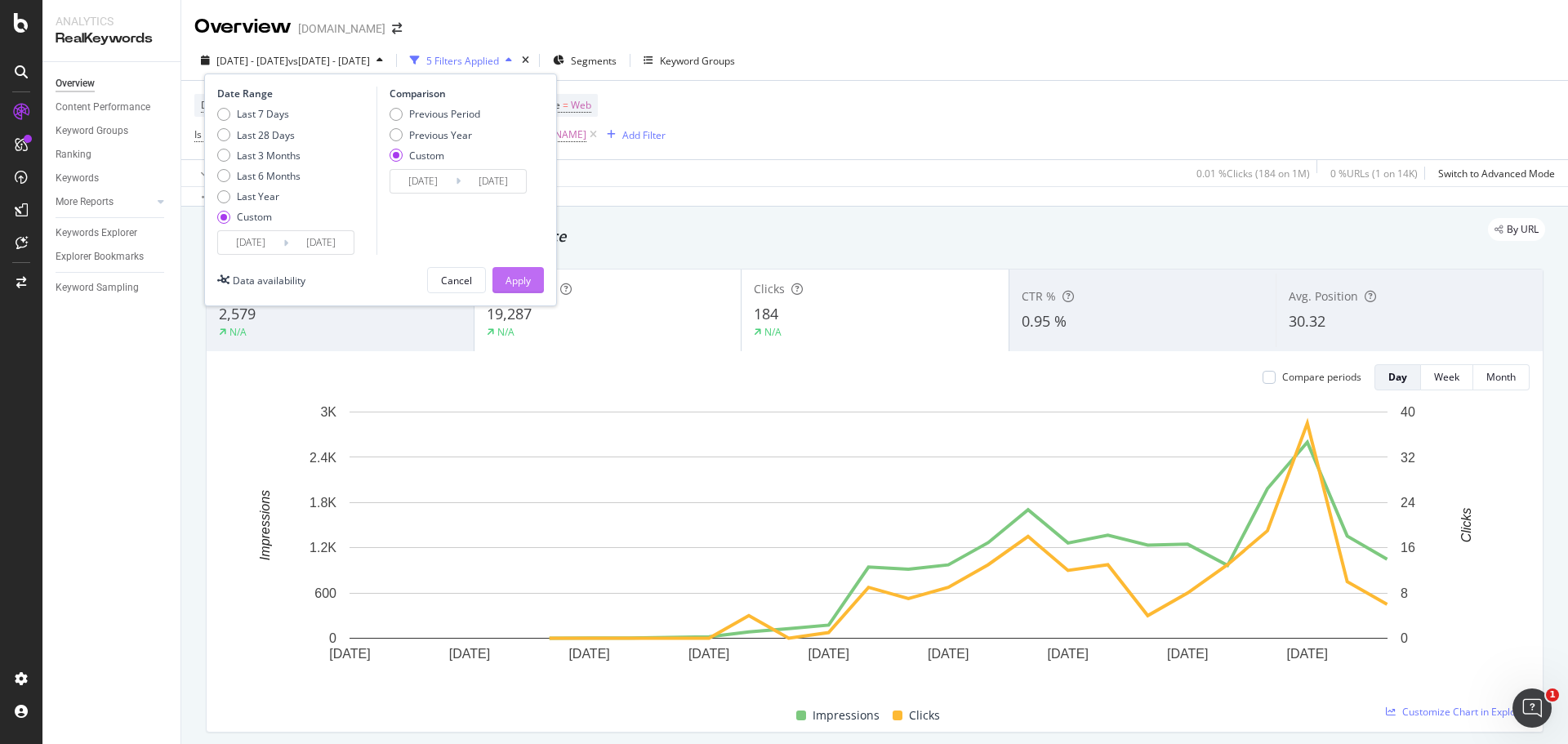
click at [519, 284] on div "Apply" at bounding box center [518, 280] width 25 height 14
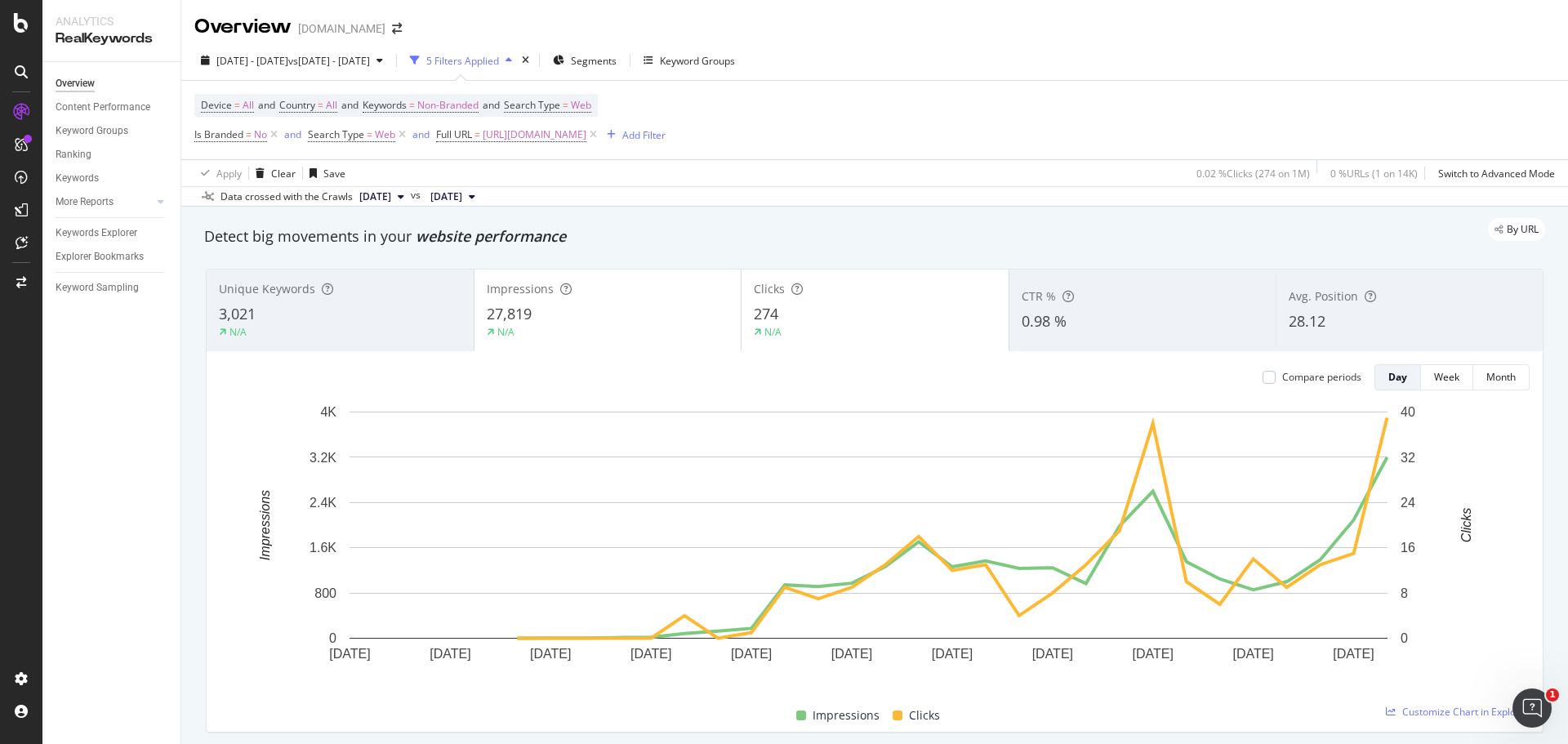
click at [153, 434] on div "Overview Content Performance Keyword Groups Ranking Keywords More Reports Count…" at bounding box center [112, 403] width 138 height 682
click at [141, 486] on div "Overview Content Performance Keyword Groups Ranking Keywords More Reports Count…" at bounding box center [112, 403] width 138 height 682
click at [457, 131] on span "Full URL" at bounding box center [454, 134] width 36 height 14
click at [497, 177] on icon at bounding box center [494, 173] width 12 height 10
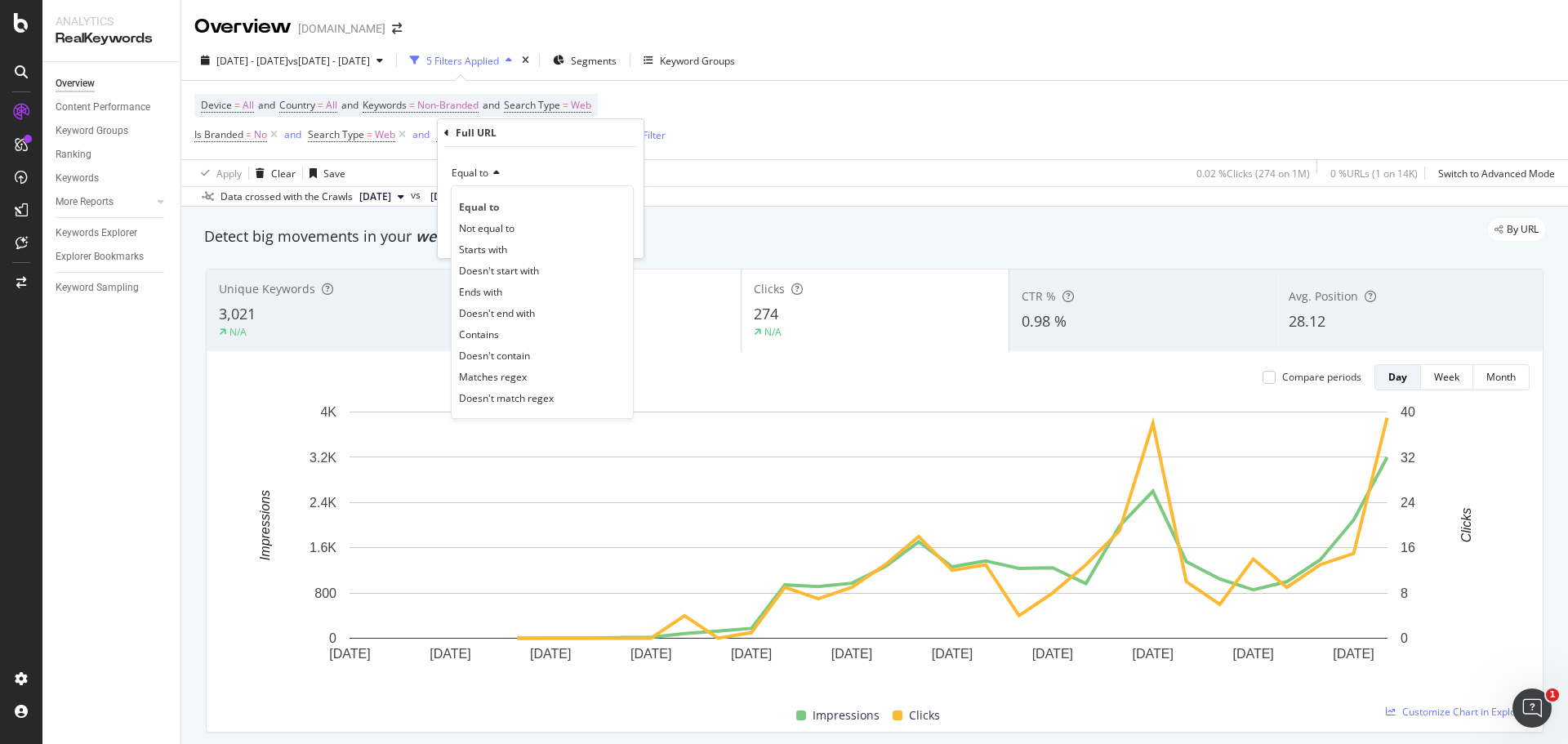
click at [168, 425] on div "Overview Content Performance Keyword Groups Ranking Keywords More Reports Count…" at bounding box center [112, 403] width 138 height 682
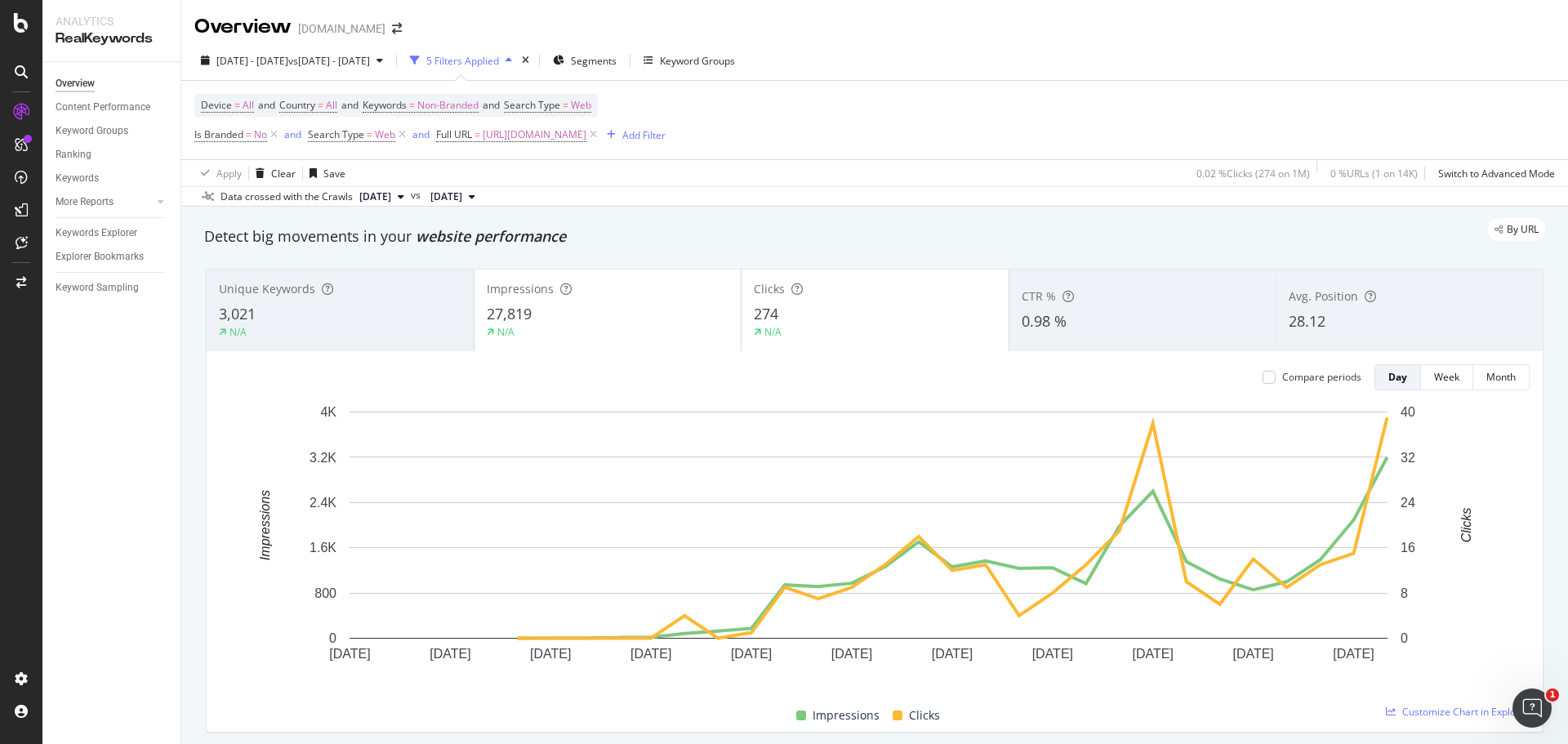
click at [560, 334] on div "N/A" at bounding box center [607, 332] width 242 height 15
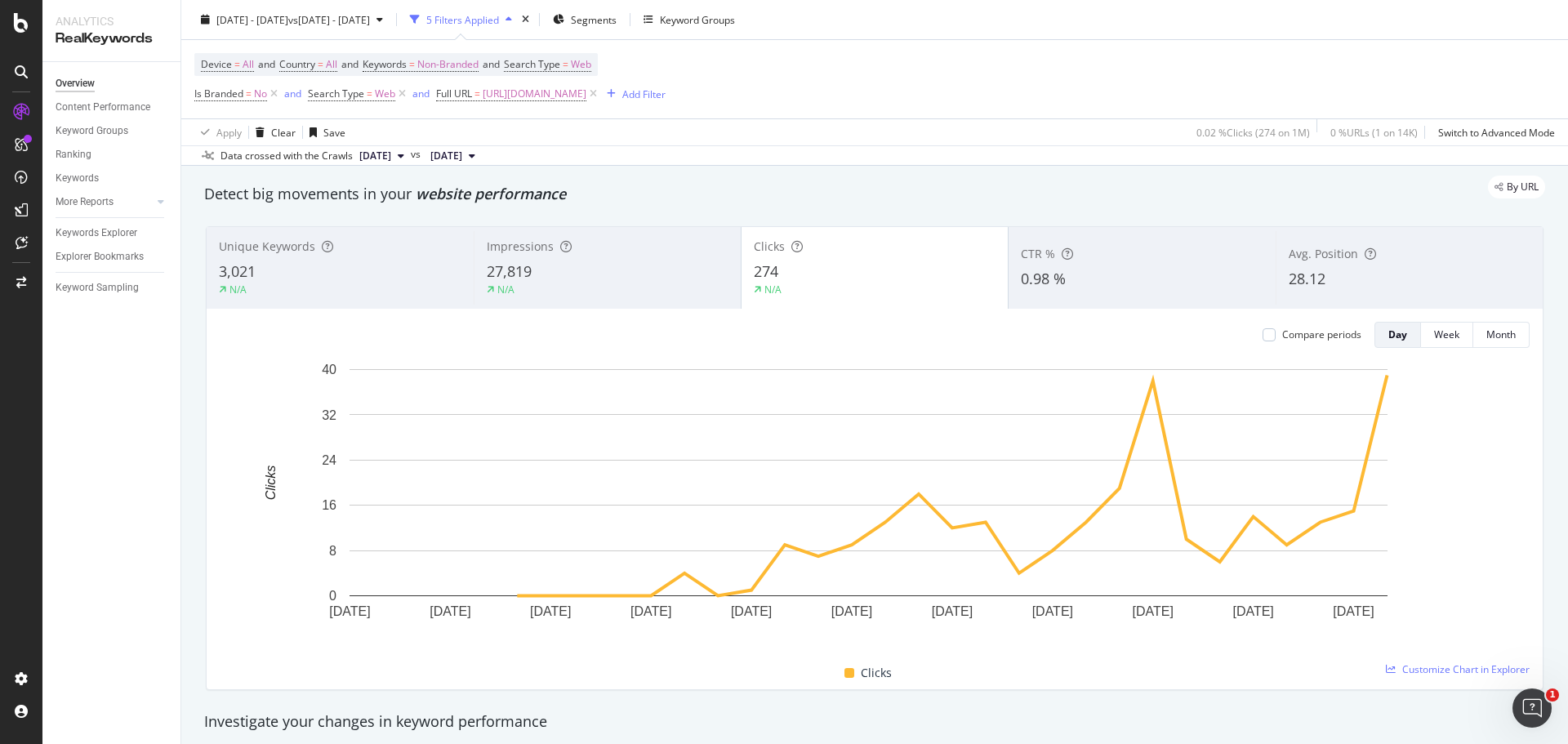
scroll to position [81, 0]
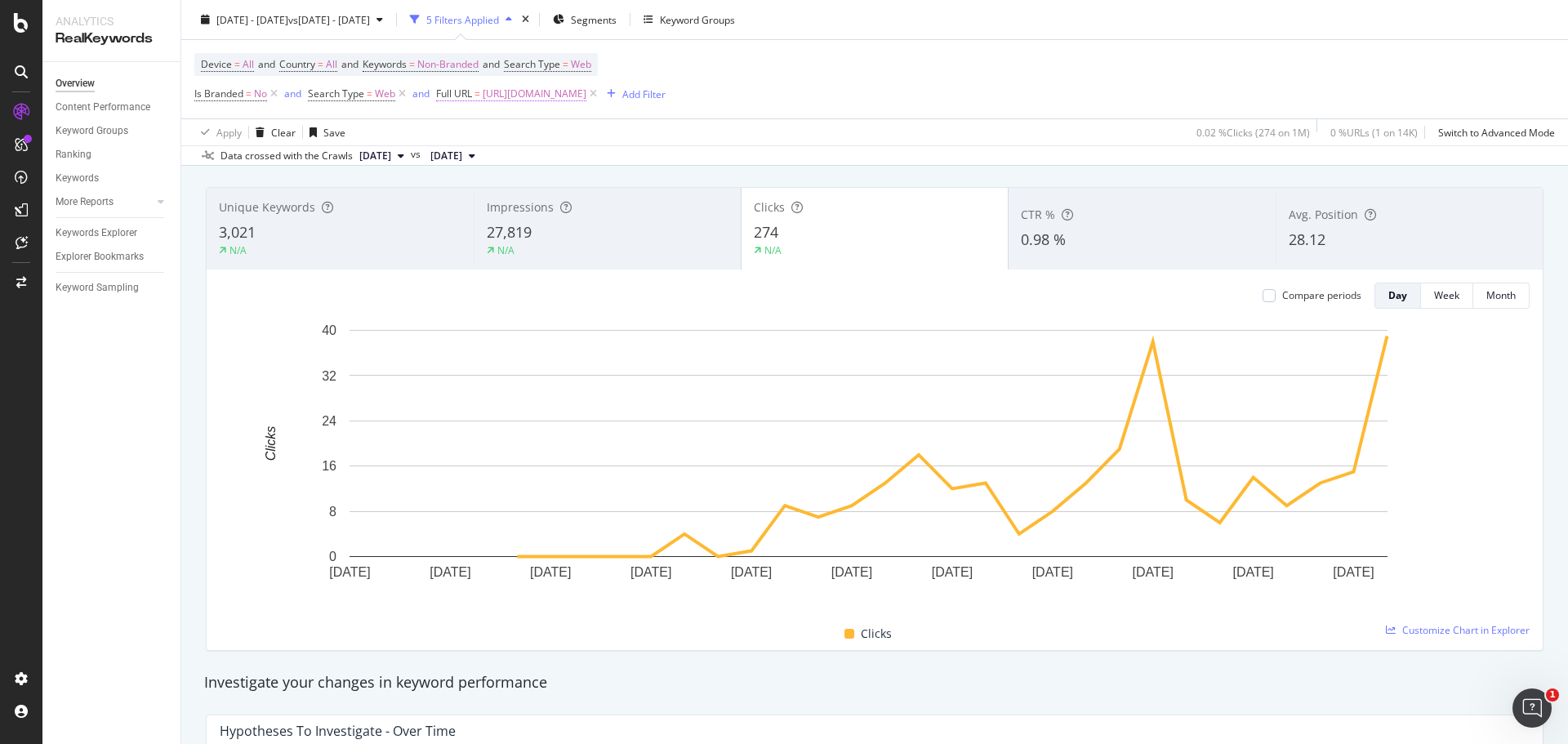
click at [586, 96] on span "https://www.yves-rocher.fr/idees-cadeaux/calendriers-de-l-avent/c/62900" at bounding box center [534, 93] width 104 height 23
click at [518, 158] on input "https://www.yves-rocher.fr/idees-cadeaux/calendriers-de-l-avent/c/62900" at bounding box center [529, 161] width 154 height 26
paste input "qui-aime/coffret-cadeau/calendrier-de-l-avent-beaute/p/4241"
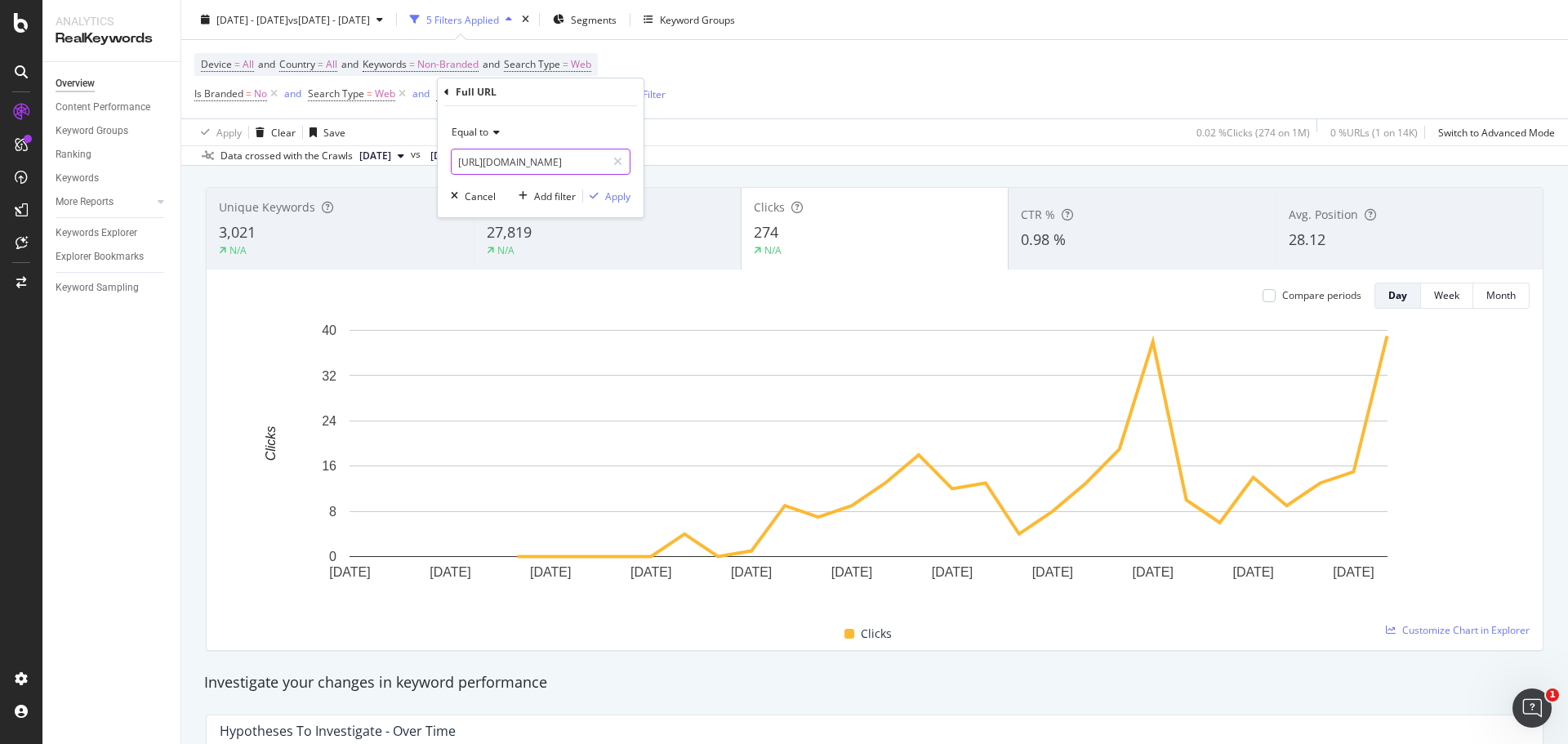
scroll to position [0, 337]
type input "https://www.yves-rocher.fr/idees-cadeaux/qui-aime/coffret-cadeau/calendrier-de-…"
click at [611, 200] on div "Apply" at bounding box center [617, 196] width 25 height 14
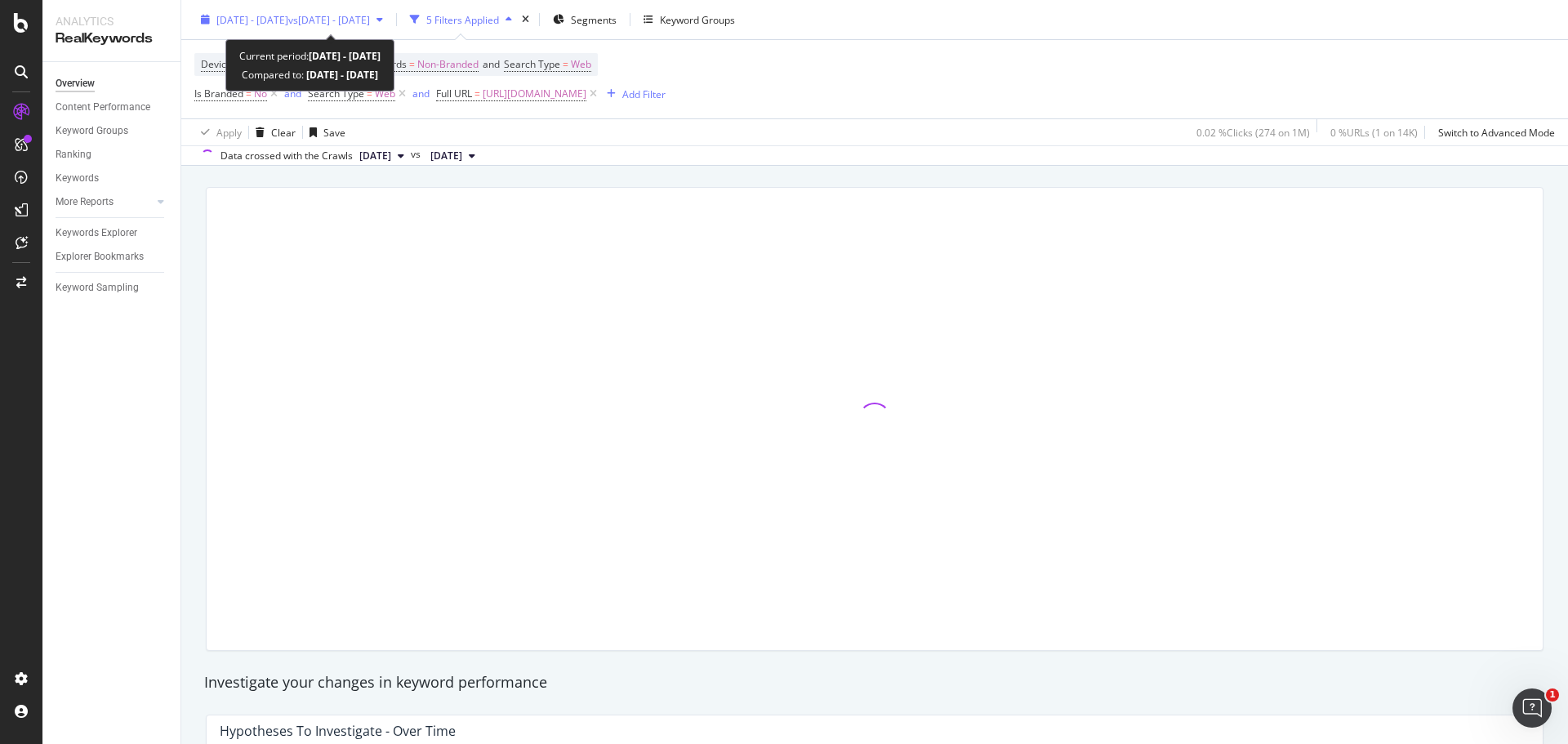
click at [334, 26] on span "vs 2024 Sep. 1st - Sep. 30th" at bounding box center [329, 19] width 81 height 14
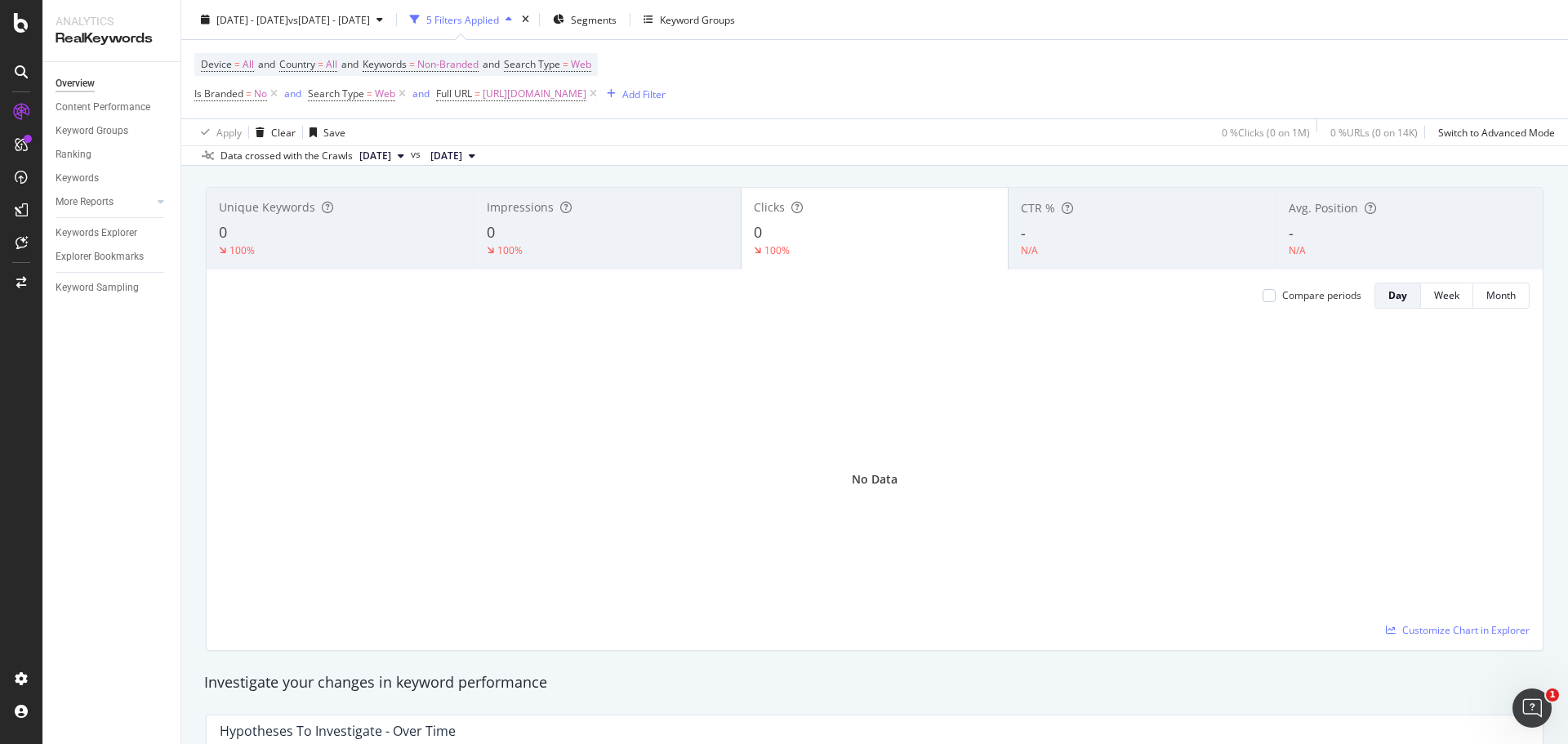
click at [180, 471] on div "Analytics RealKeywords Overview Content Performance Keyword Groups Ranking Keyw…" at bounding box center [112, 372] width 138 height 744
click at [1263, 295] on div at bounding box center [1269, 296] width 13 height 13
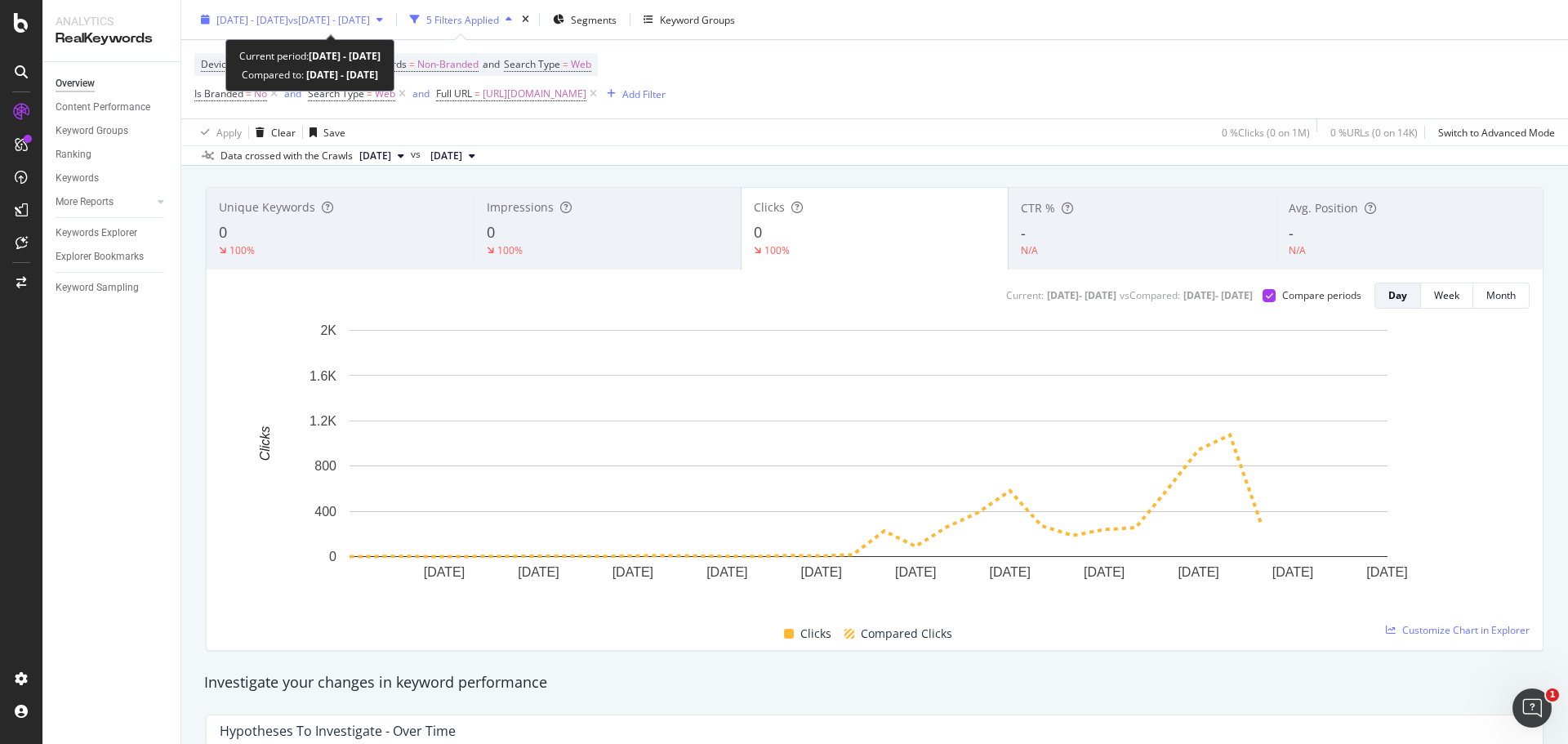
click at [370, 16] on span "vs 2024 Sep. 1st - Sep. 30th" at bounding box center [329, 19] width 81 height 14
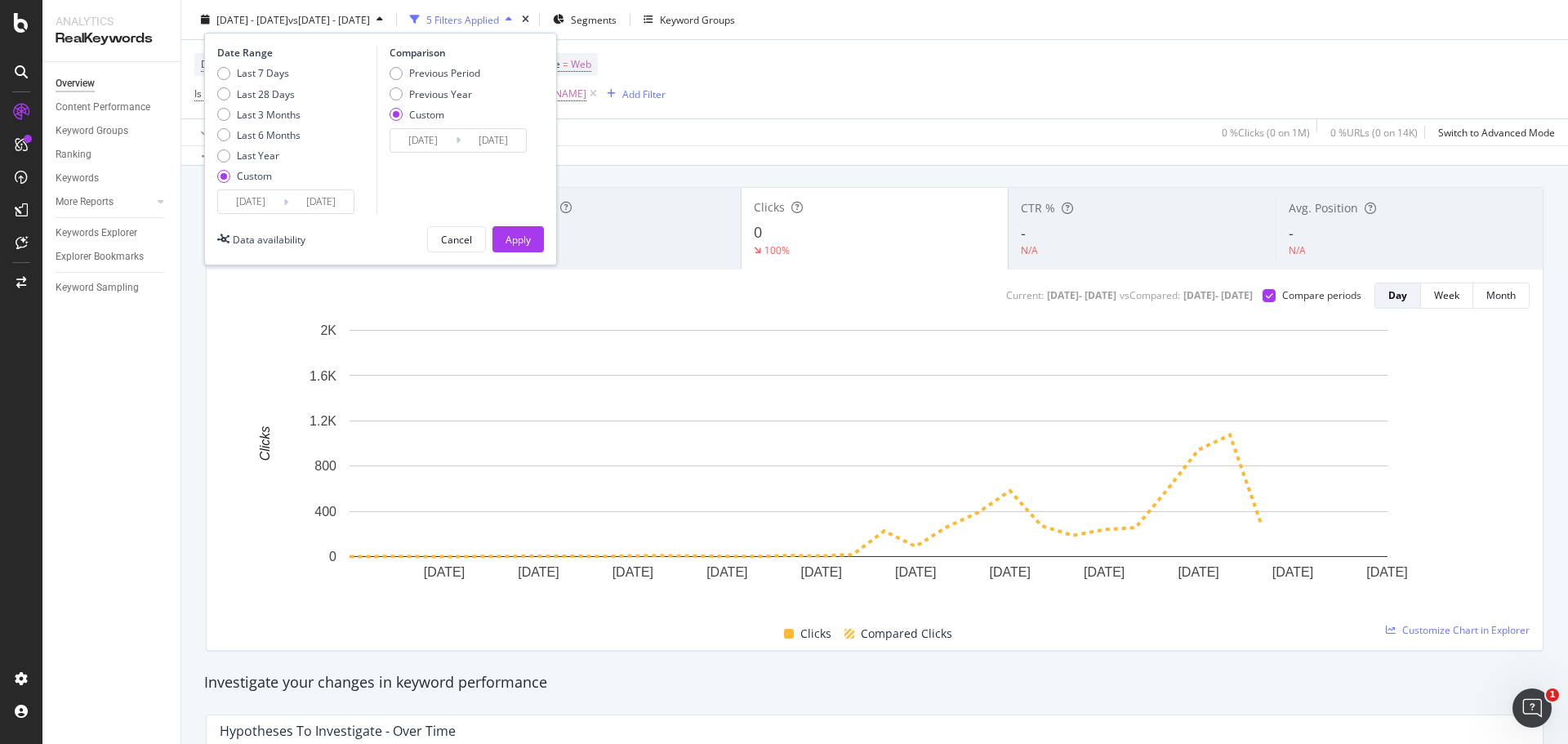
click at [256, 205] on input "2025/09/01" at bounding box center [251, 201] width 65 height 23
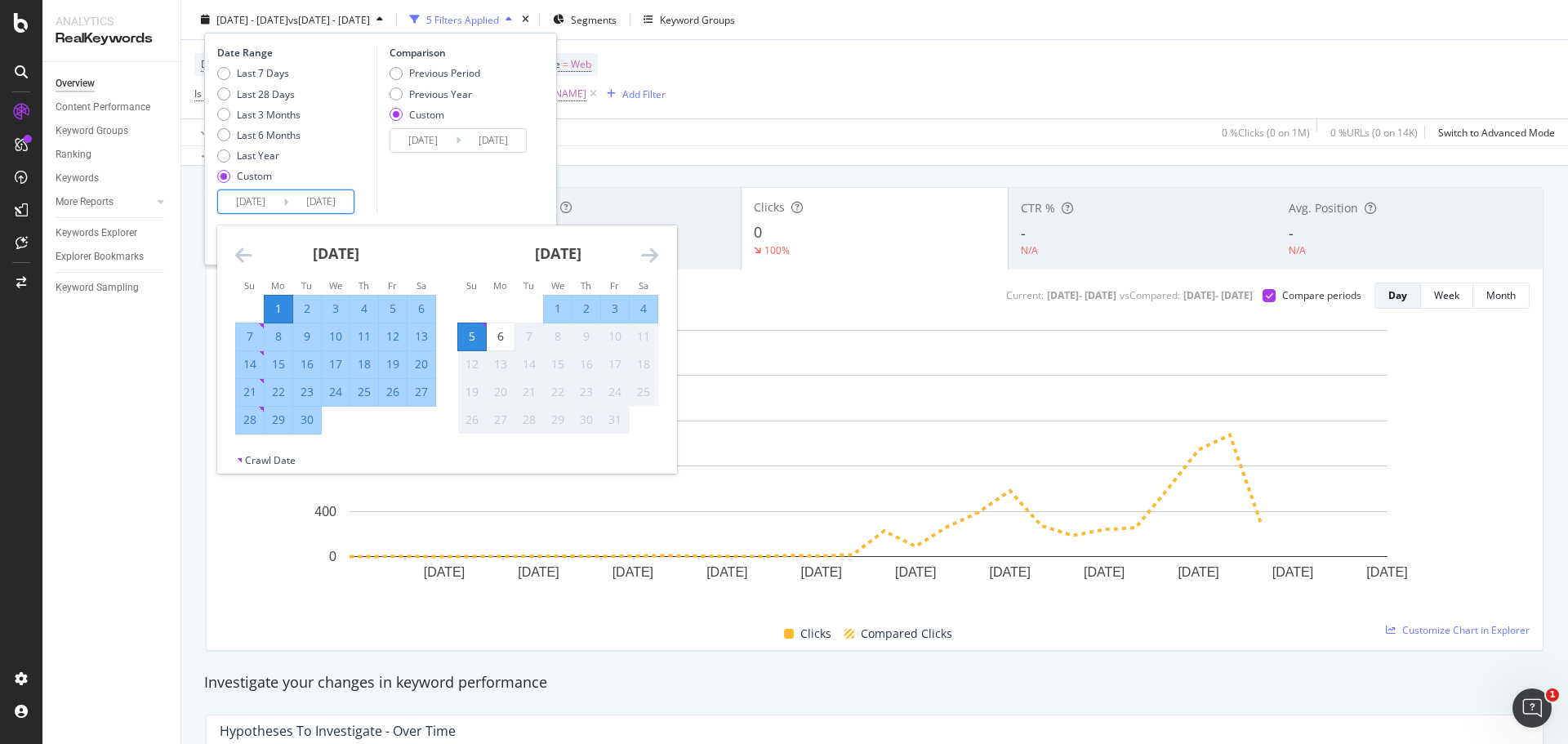
click at [236, 243] on div "August 2025 1 2 3 4 5 6 7 8 9 10 11 12 13 14 15 16 17 18 19 20 21 22 23 24 25 2…" at bounding box center [446, 340] width 459 height 228
click at [241, 246] on icon "Move backward to switch to the previous month." at bounding box center [243, 254] width 17 height 19
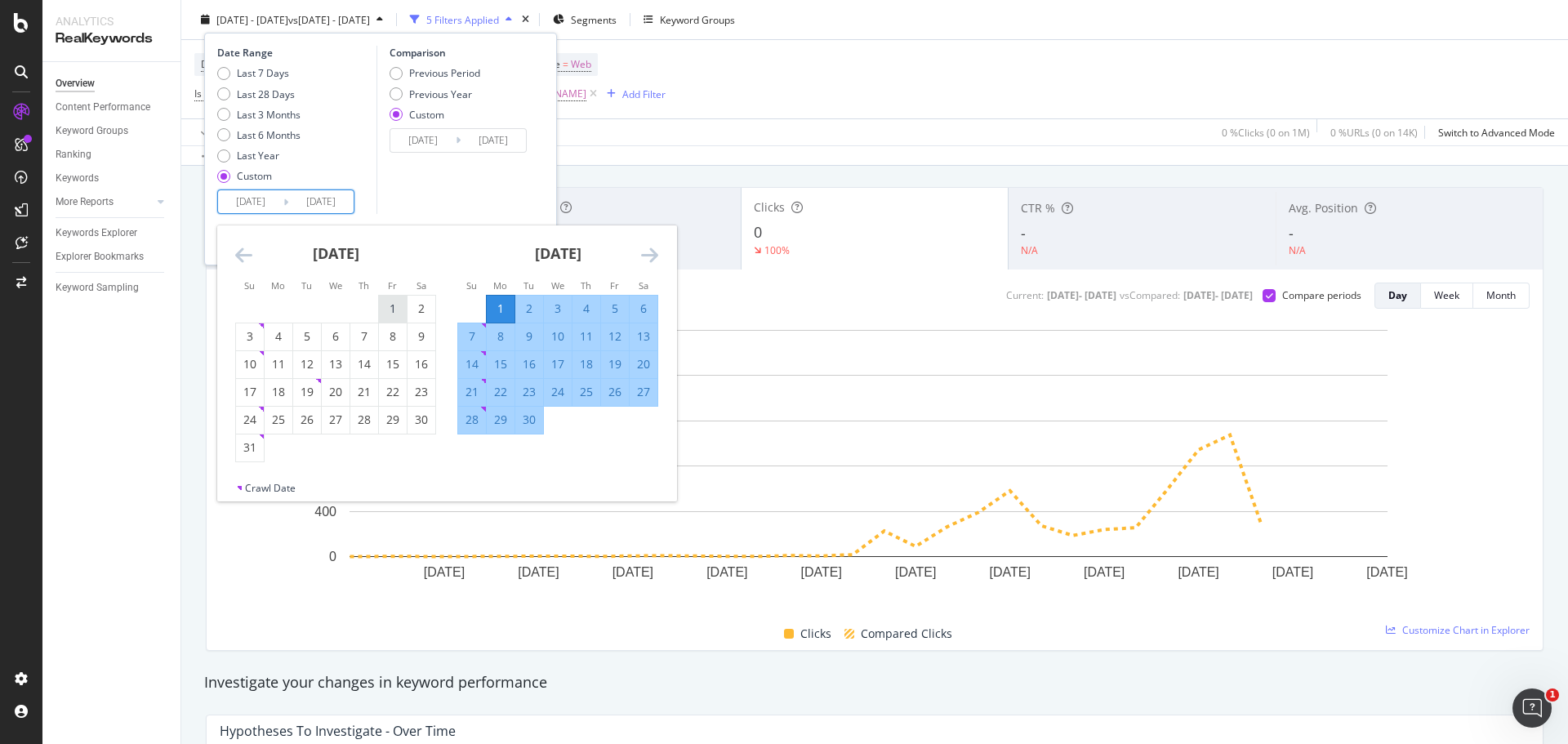
click at [385, 315] on div "1" at bounding box center [393, 308] width 28 height 16
type input "2025/08/01"
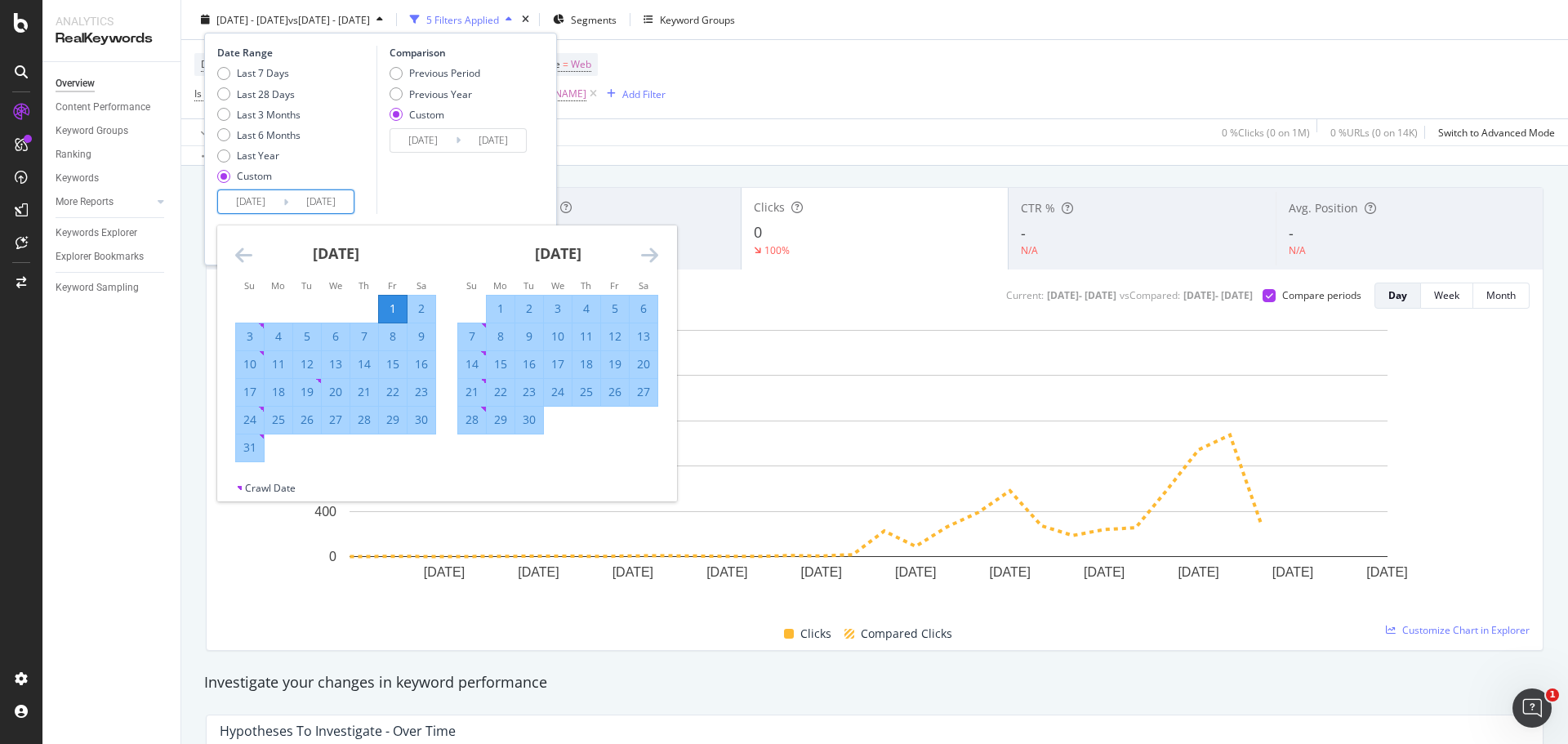
click at [644, 259] on icon "Move forward to switch to the next month." at bounding box center [649, 254] width 17 height 19
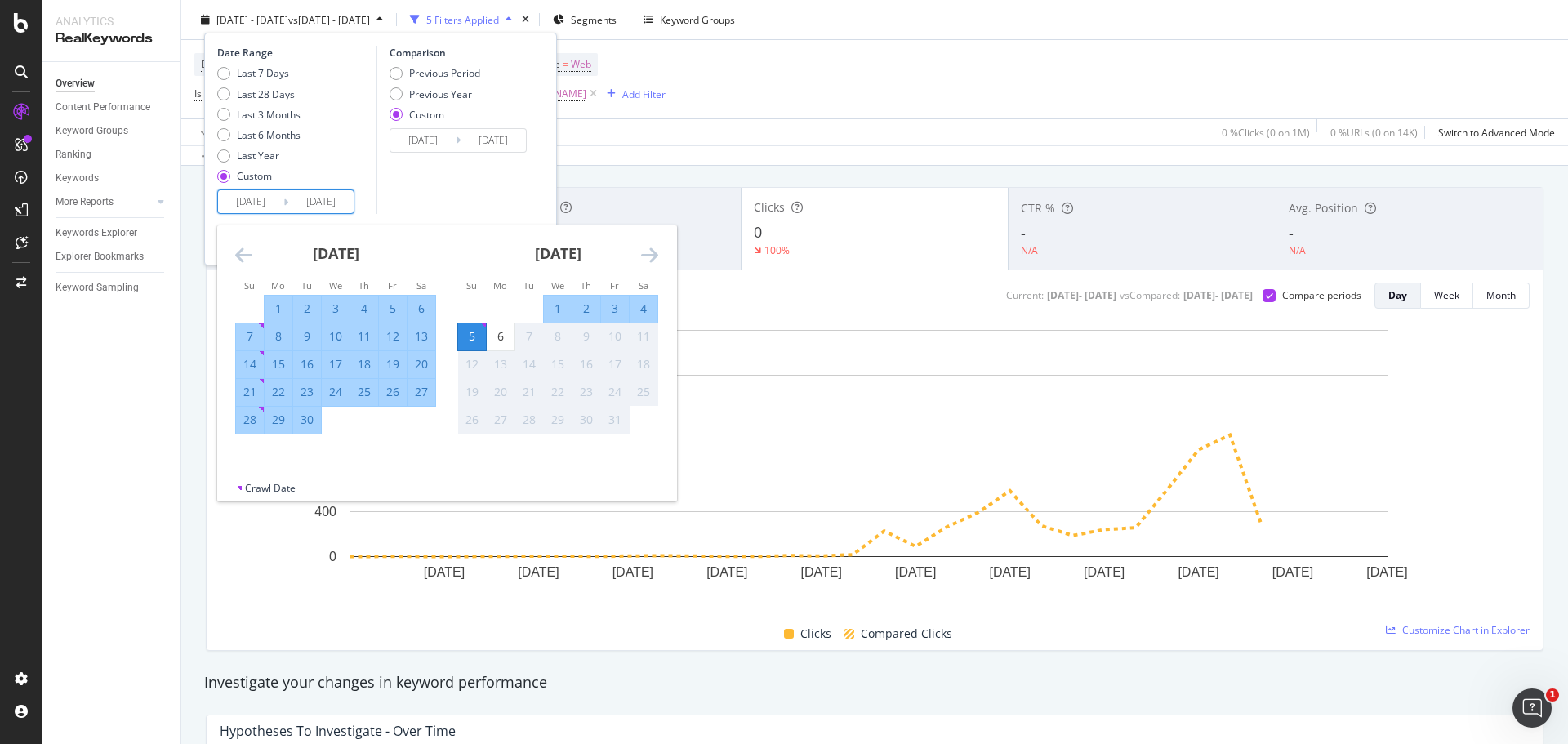
click at [317, 422] on div "30" at bounding box center [306, 419] width 28 height 16
type input "2025/09/30"
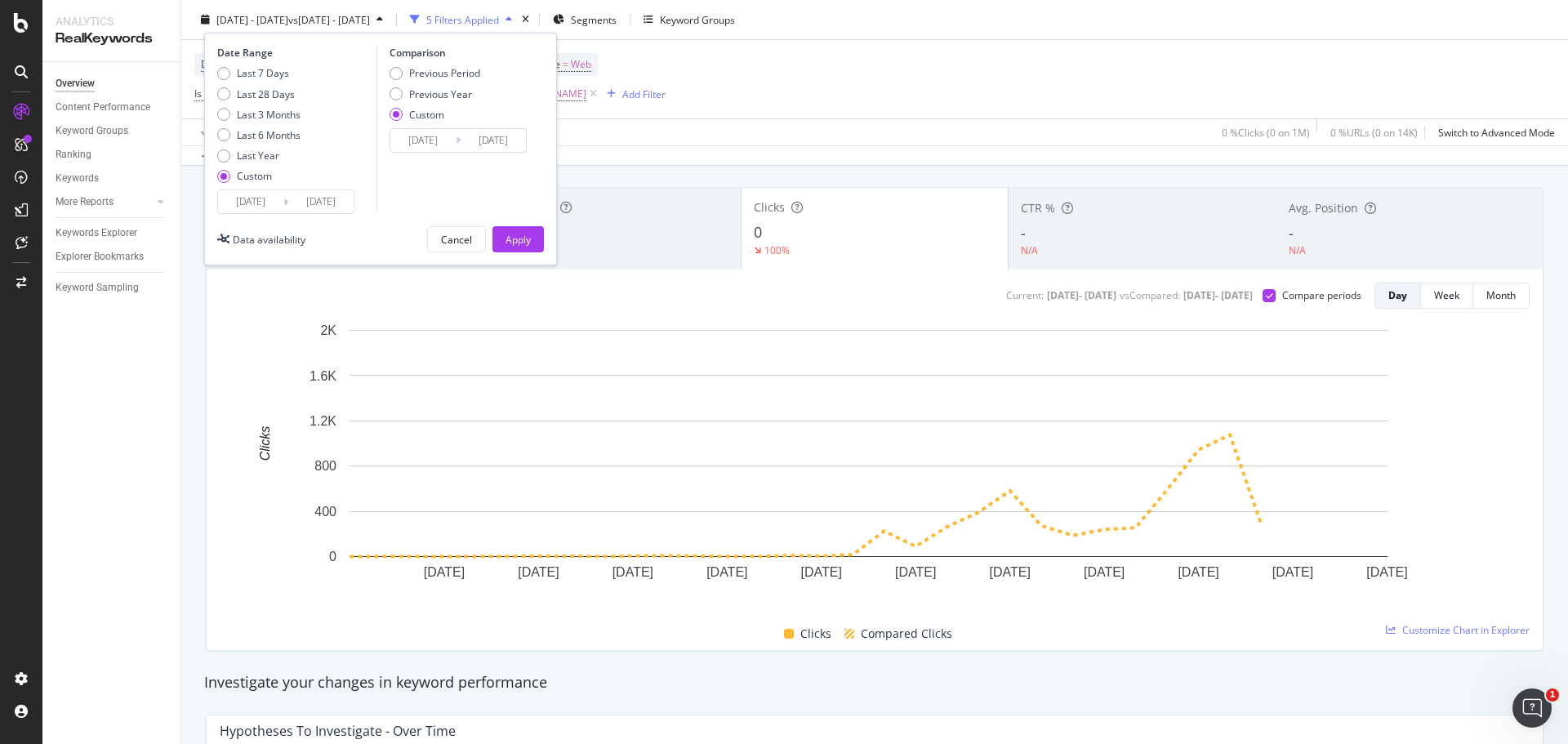
click at [419, 133] on input "2024/09/01" at bounding box center [423, 140] width 65 height 23
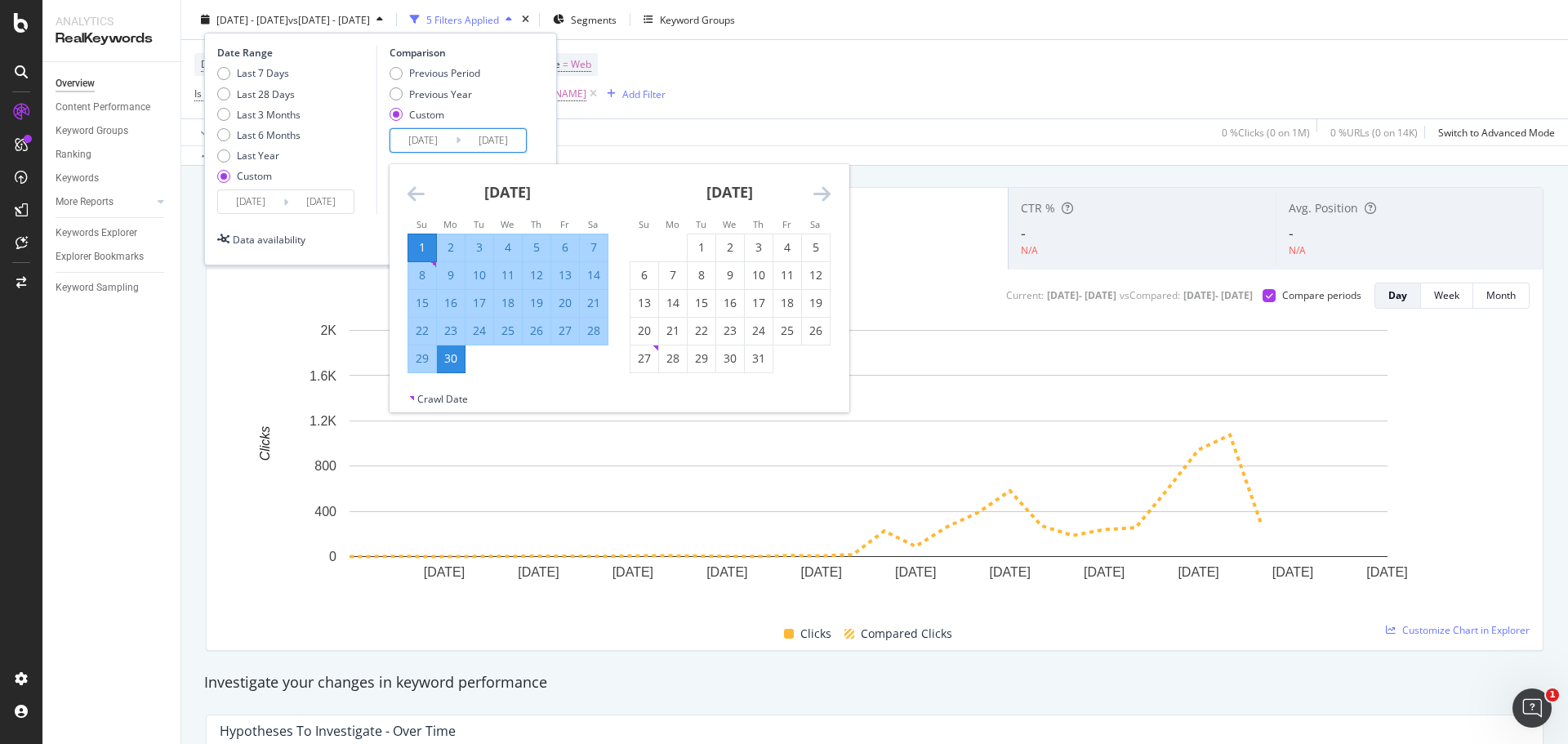
click at [406, 196] on div "September 2024 1 2 3 4 5 6 7 8 9 10 11 12 13 14 15 16 17 18 19 20 21 22 23 24 2…" at bounding box center [508, 268] width 222 height 209
click at [418, 193] on icon "Move backward to switch to the previous month." at bounding box center [416, 193] width 17 height 19
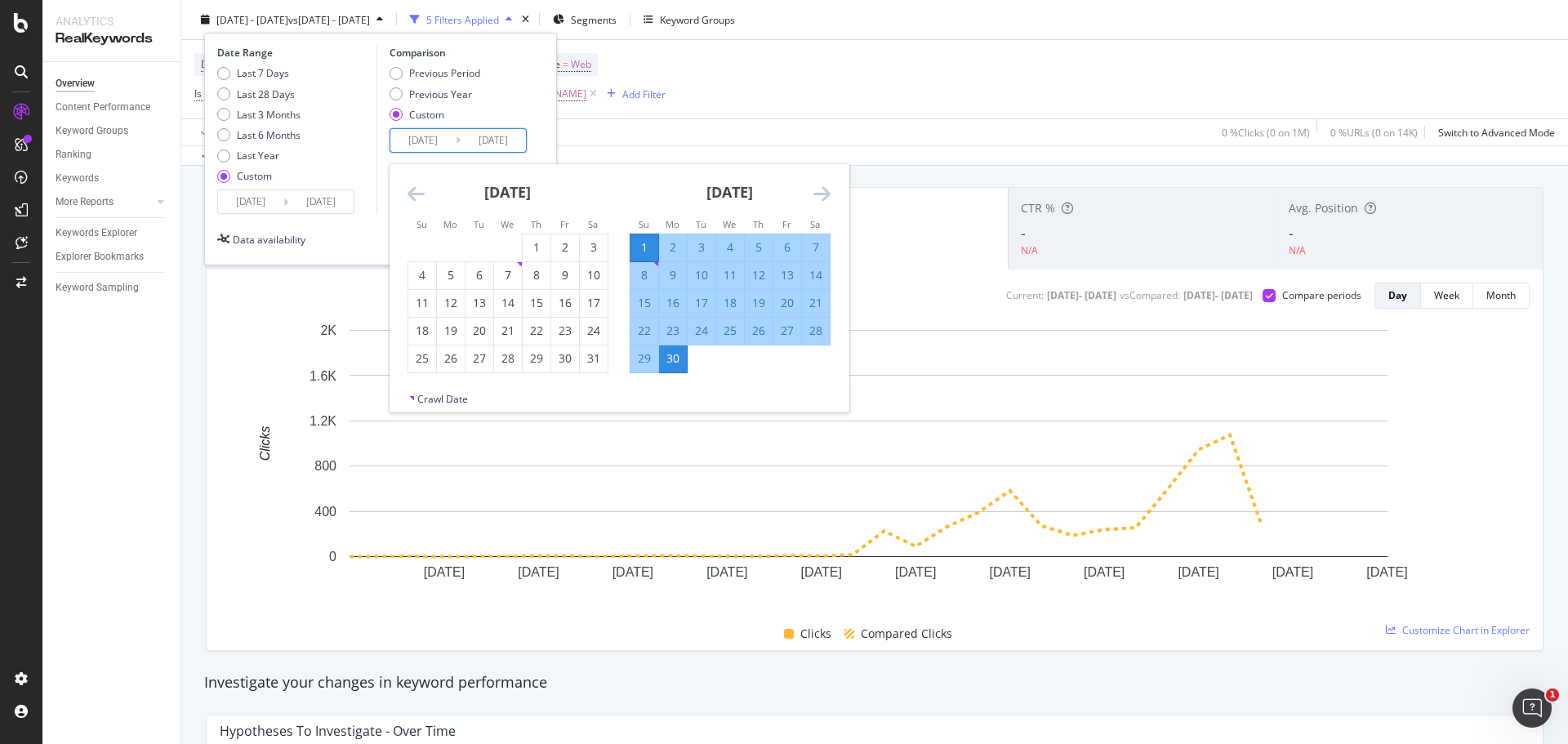
drag, startPoint x: 534, startPoint y: 247, endPoint x: 721, endPoint y: 217, distance: 189.4
click at [534, 247] on div "1" at bounding box center [536, 247] width 28 height 16
type input "2024/08/01"
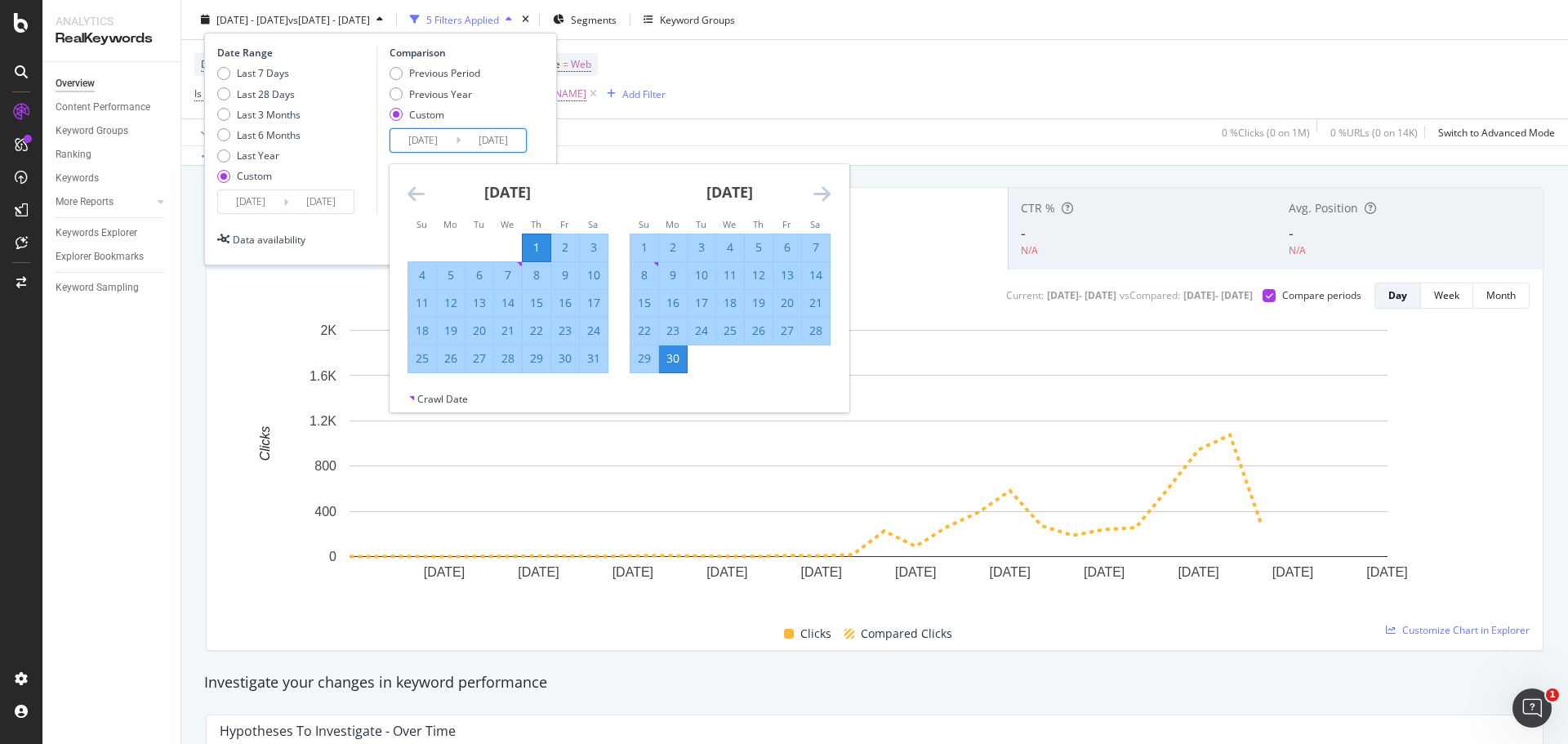
click at [826, 190] on icon "Move forward to switch to the next month." at bounding box center [821, 193] width 17 height 19
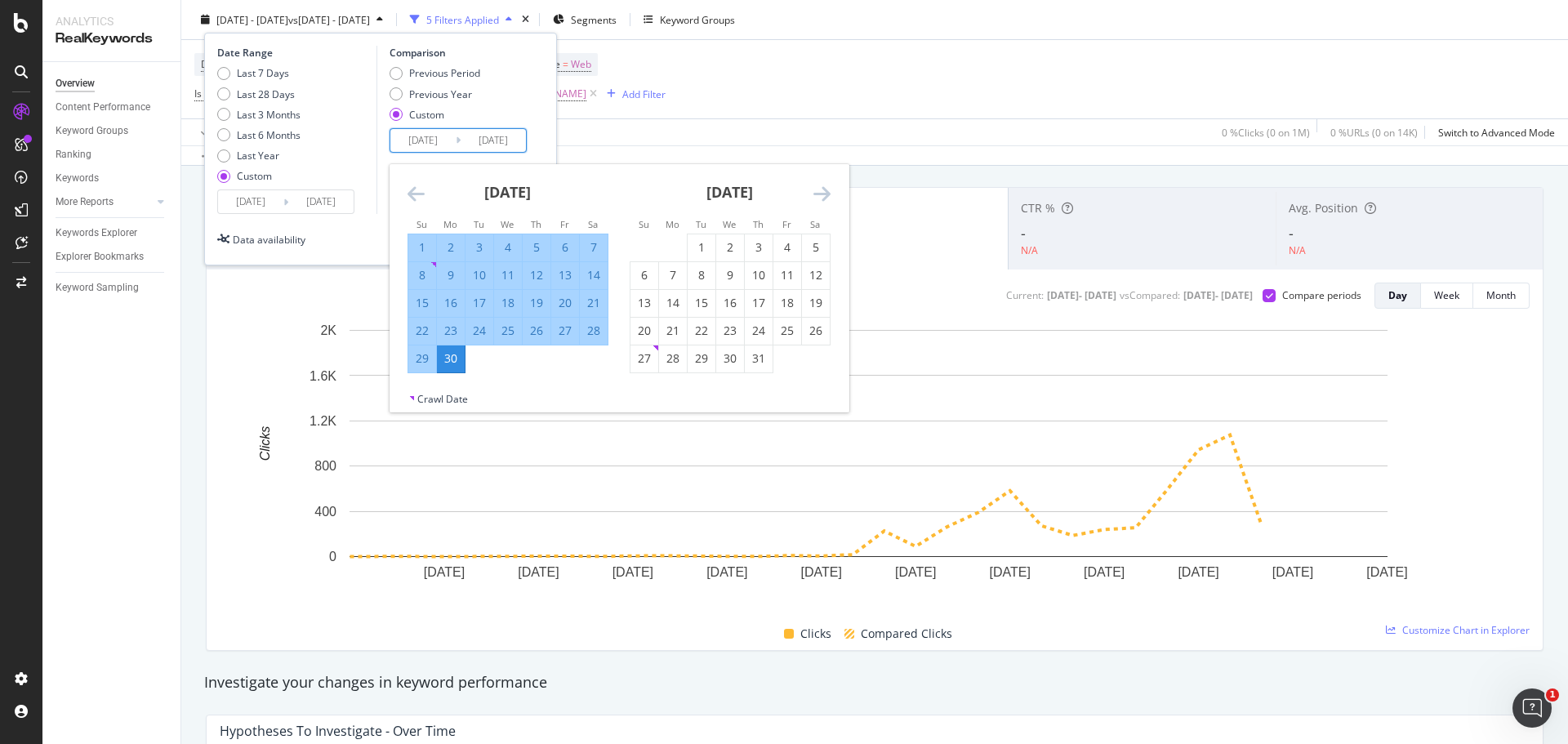
click at [442, 359] on div "30" at bounding box center [451, 358] width 28 height 16
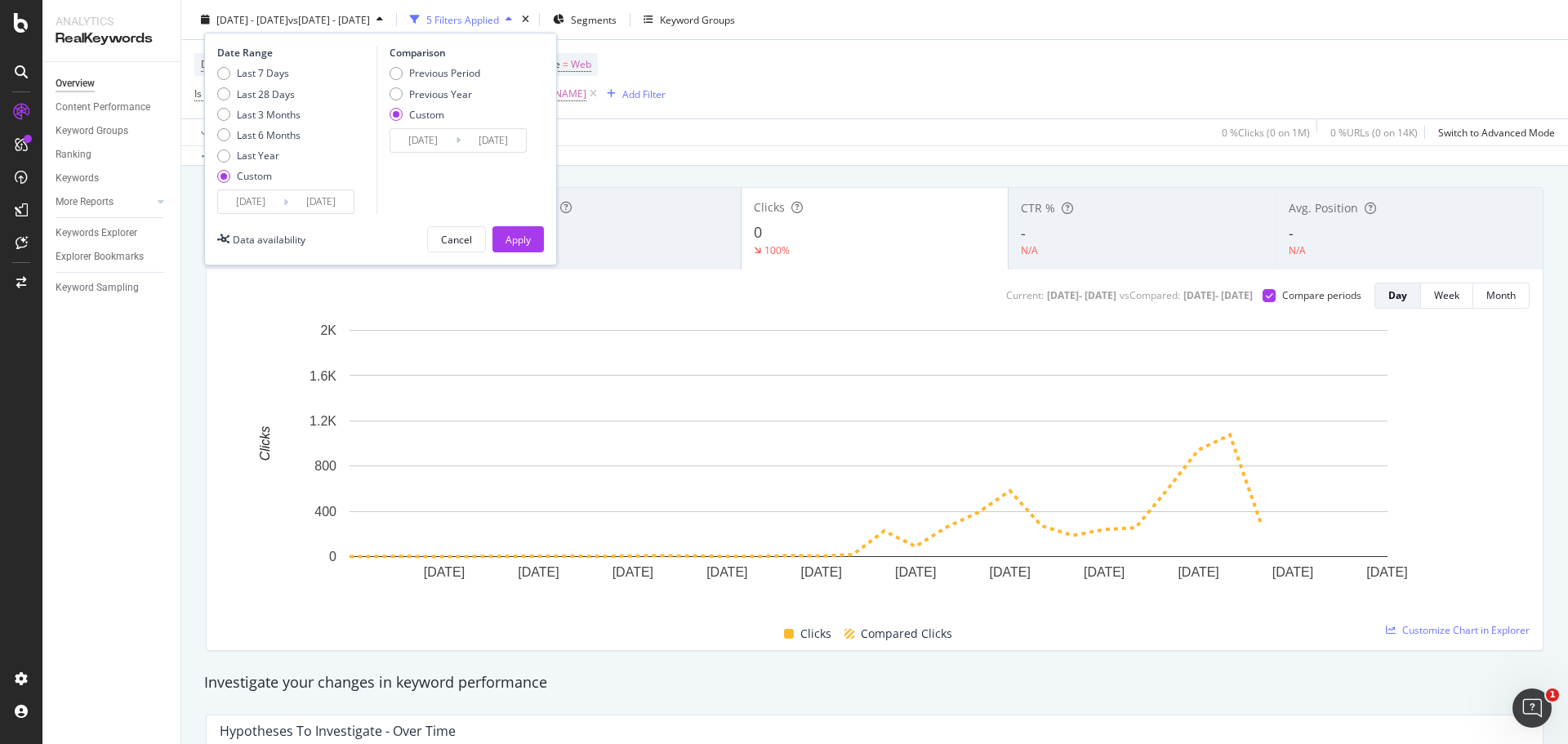
click at [532, 238] on button "Apply" at bounding box center [518, 239] width 51 height 26
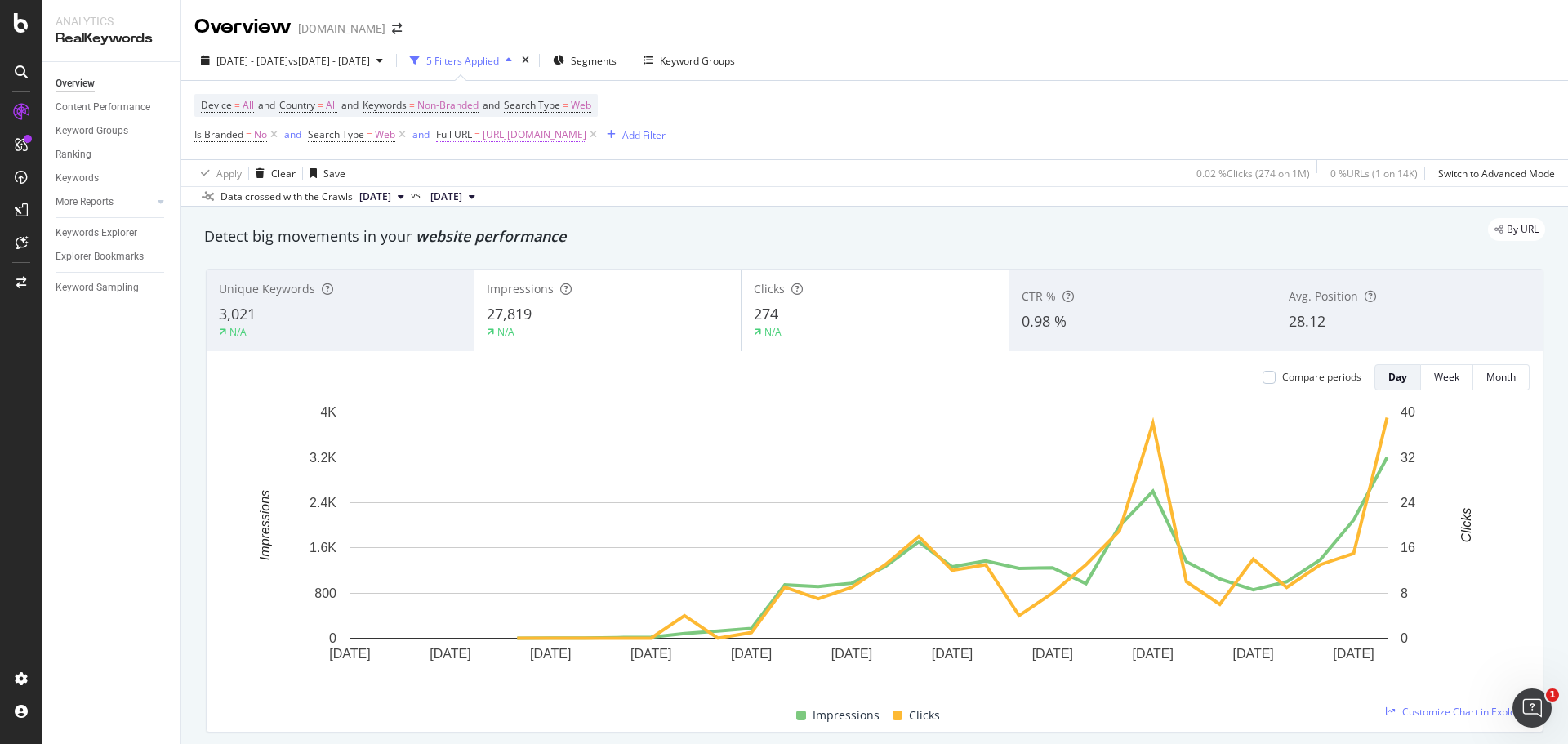
click at [586, 136] on span "[URL][DOMAIN_NAME]" at bounding box center [534, 134] width 104 height 23
click at [481, 171] on span "Equal to" at bounding box center [470, 173] width 37 height 14
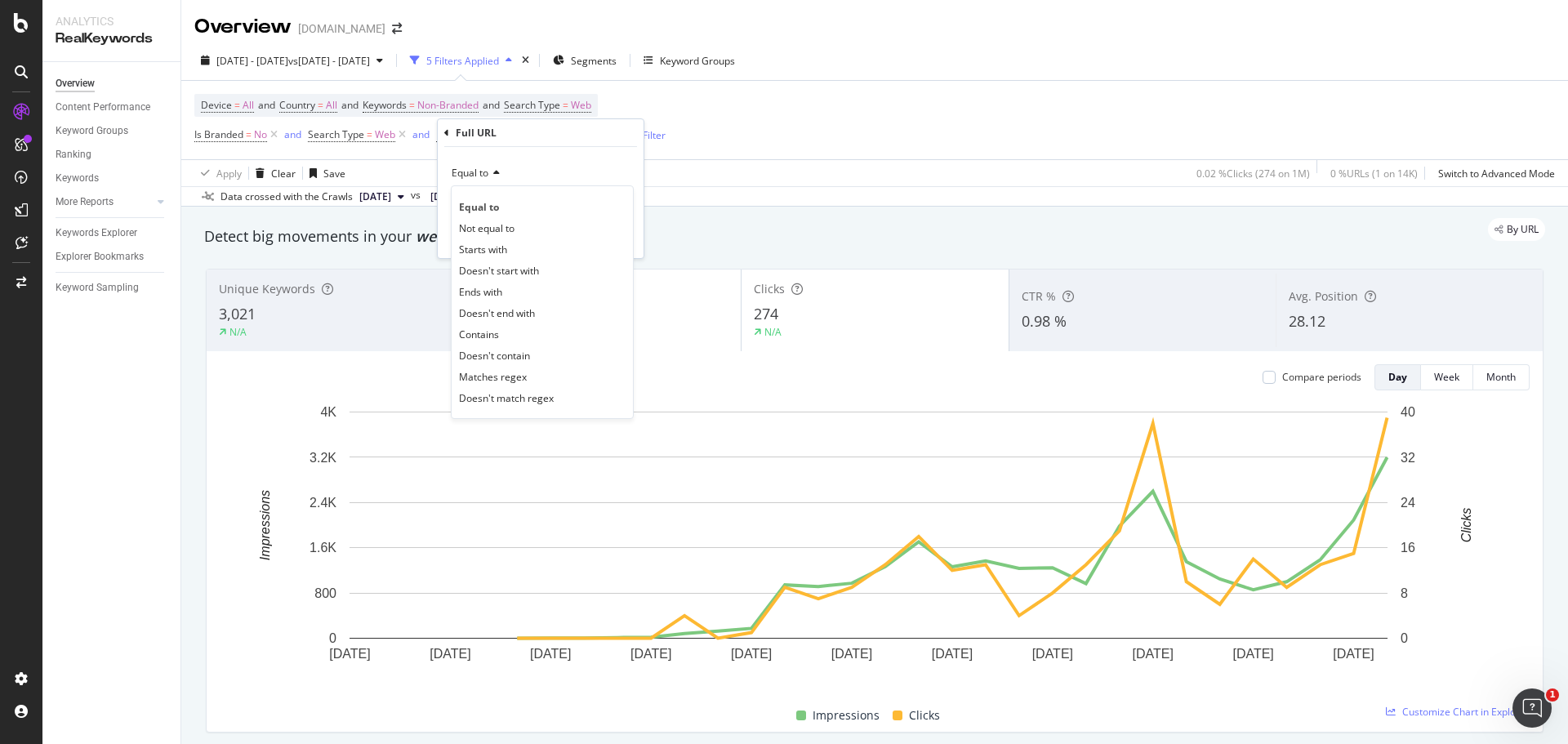
click at [530, 331] on div "Contains" at bounding box center [542, 333] width 175 height 21
click at [490, 200] on input "[URL][DOMAIN_NAME]" at bounding box center [529, 202] width 154 height 26
paste input "[URL][DOMAIN_NAME]"
drag, startPoint x: 558, startPoint y: 200, endPoint x: 338, endPoint y: 200, distance: 220.0
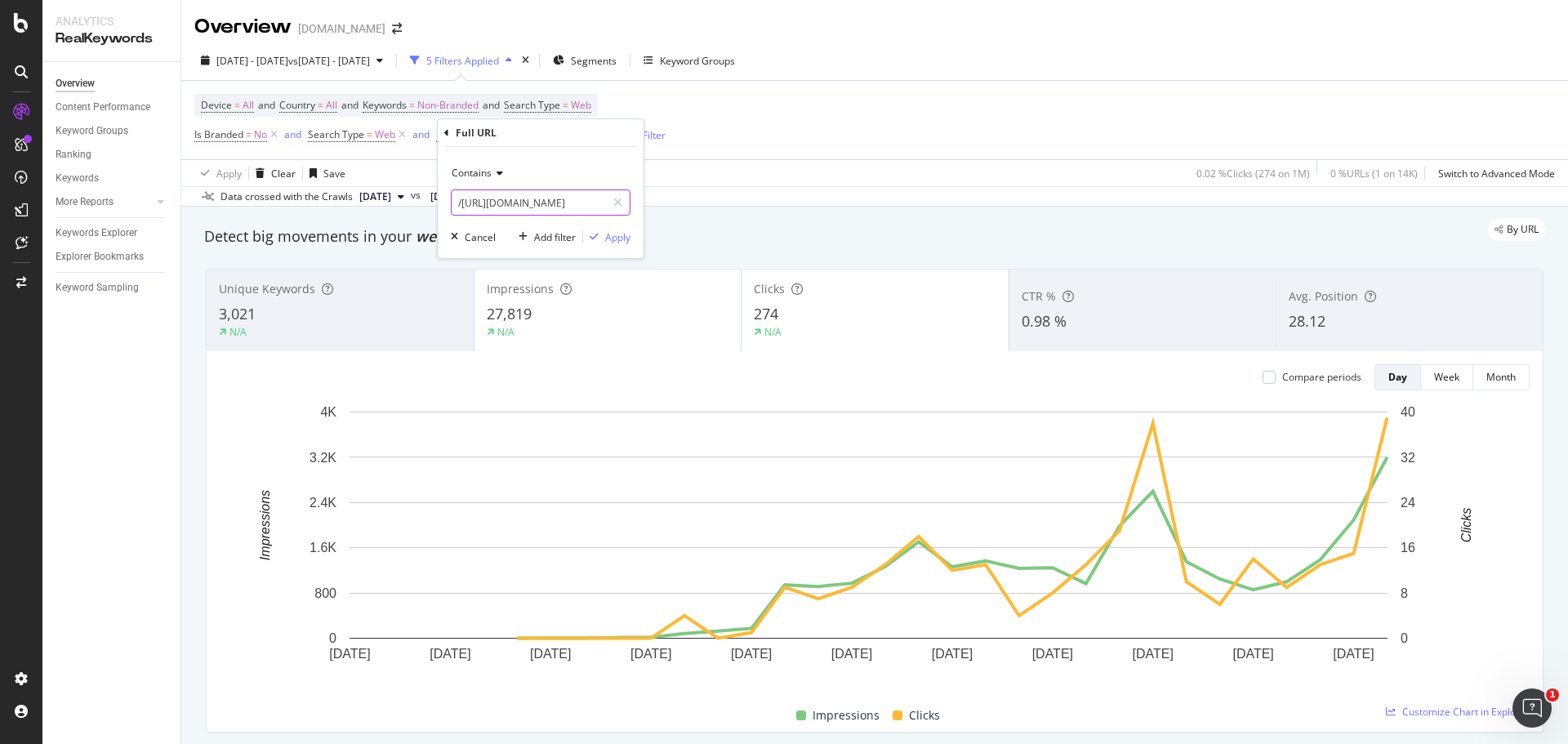
click at [338, 200] on body "Analytics RealKeywords Overview Content Performance Keyword Groups Ranking Keyw…" at bounding box center [784, 372] width 1568 height 744
type input "/https://www.yves-rocher.fr/idees-cadeaux/qui-aime/coffret-cadeau/calendrier-de…"
drag, startPoint x: 610, startPoint y: 232, endPoint x: 565, endPoint y: 200, distance: 55.2
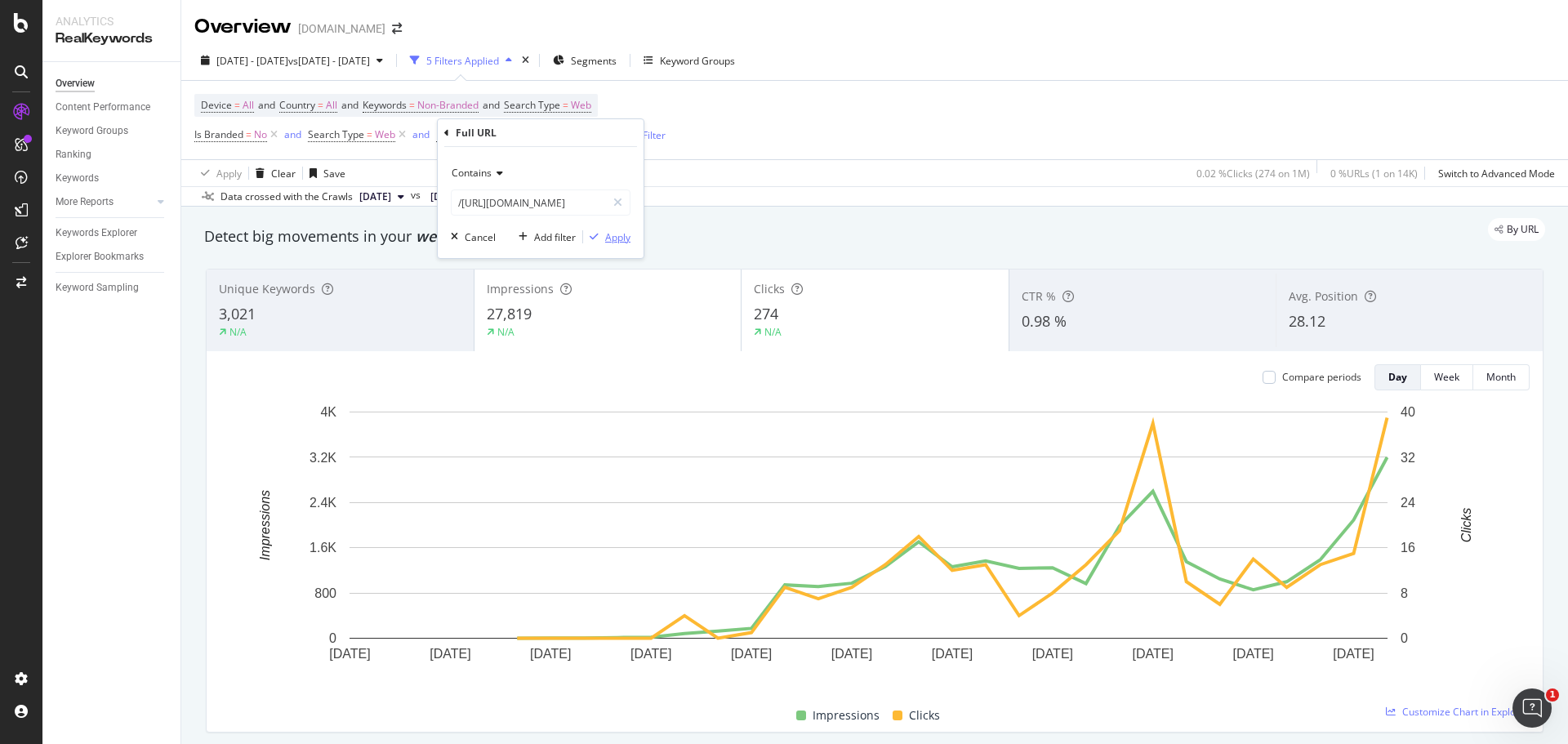
click at [610, 232] on div "Apply" at bounding box center [617, 237] width 25 height 14
click at [565, 200] on div "Data crossed with the Crawls 2025 Oct. 5th vs 2024 Sep. 8th" at bounding box center [874, 195] width 1387 height 19
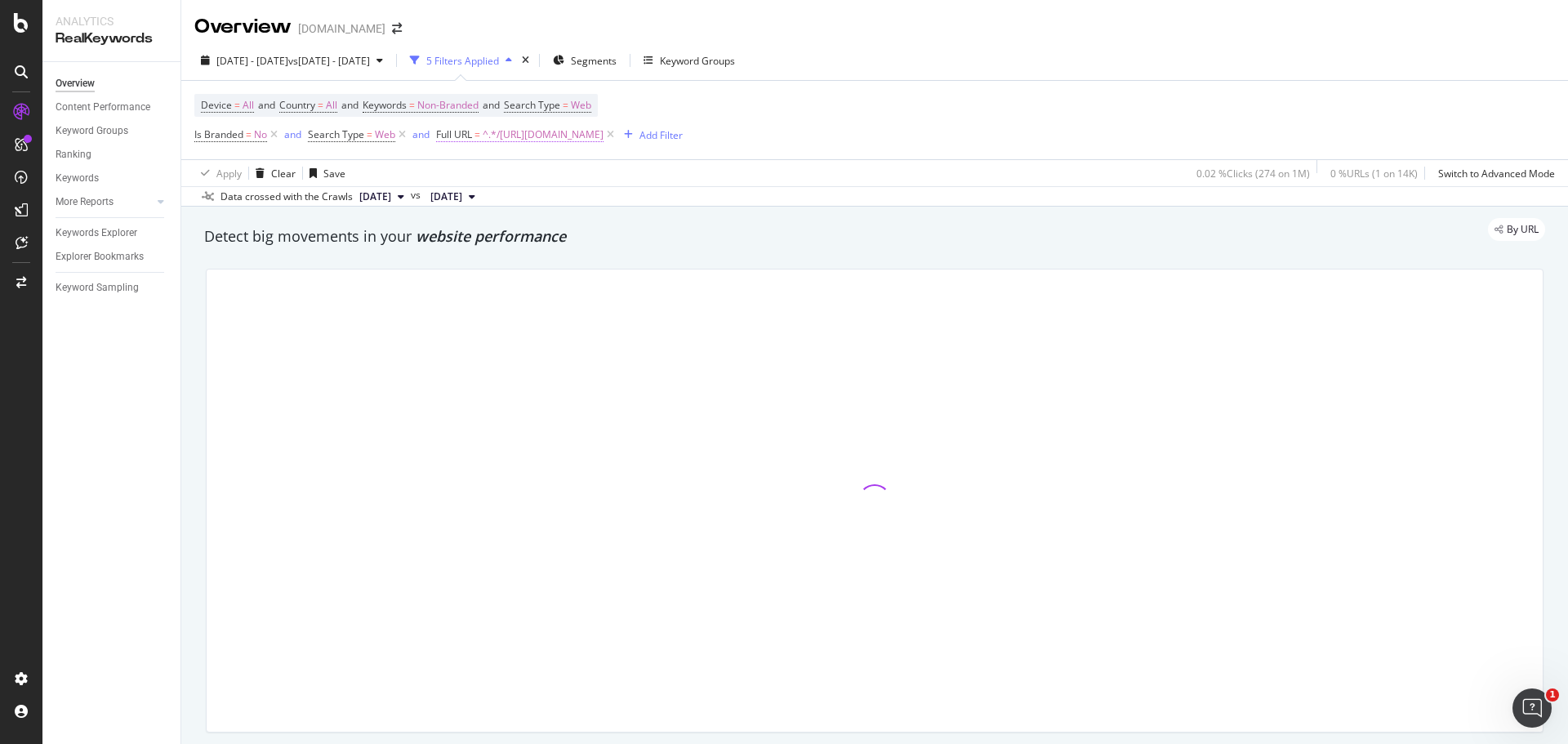
click at [603, 133] on span "^.*/https://www.yves-rocher.fr/idees-cadeaux/qui-aime/coffret-cadeau/calendrier…" at bounding box center [543, 134] width 121 height 23
click at [504, 198] on input "/https://www.yves-rocher.fr/idees-cadeaux/qui-aime/coffret-cadeau/calendrier-de…" at bounding box center [529, 202] width 154 height 26
click at [579, 201] on input "/https://www.yves-rocher.fr/idees-cadeaux/qui-aime/coffret-cadeau/calendrier-de…" at bounding box center [529, 202] width 154 height 26
drag, startPoint x: 579, startPoint y: 201, endPoint x: 456, endPoint y: 206, distance: 123.1
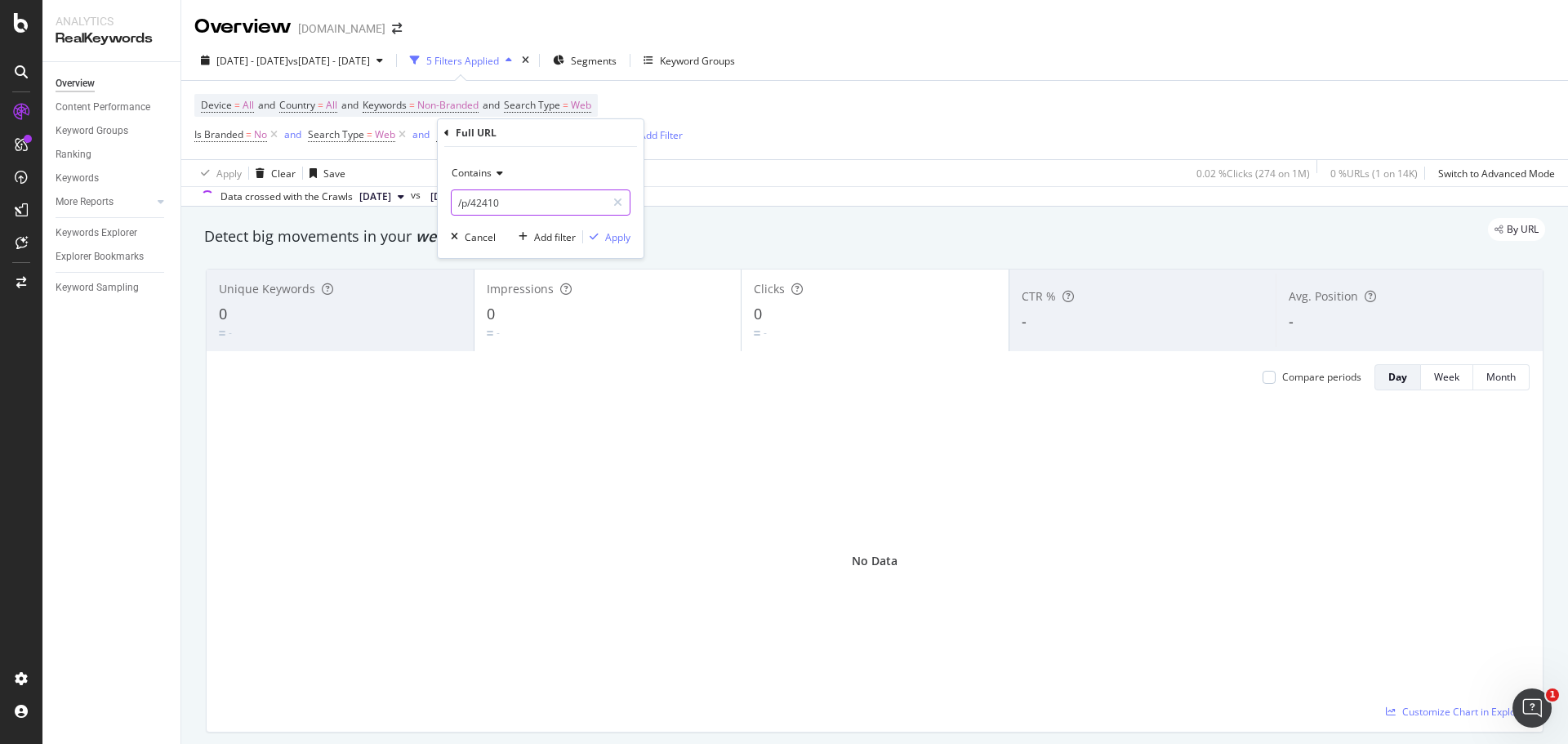
click at [544, 203] on input "/p/42410" at bounding box center [529, 202] width 154 height 26
type input "/p/42410|"
click at [537, 200] on input "/p/42410|" at bounding box center [529, 202] width 154 height 26
paste input "c/62900"
click at [544, 213] on input "/p/42410|" at bounding box center [529, 202] width 154 height 26
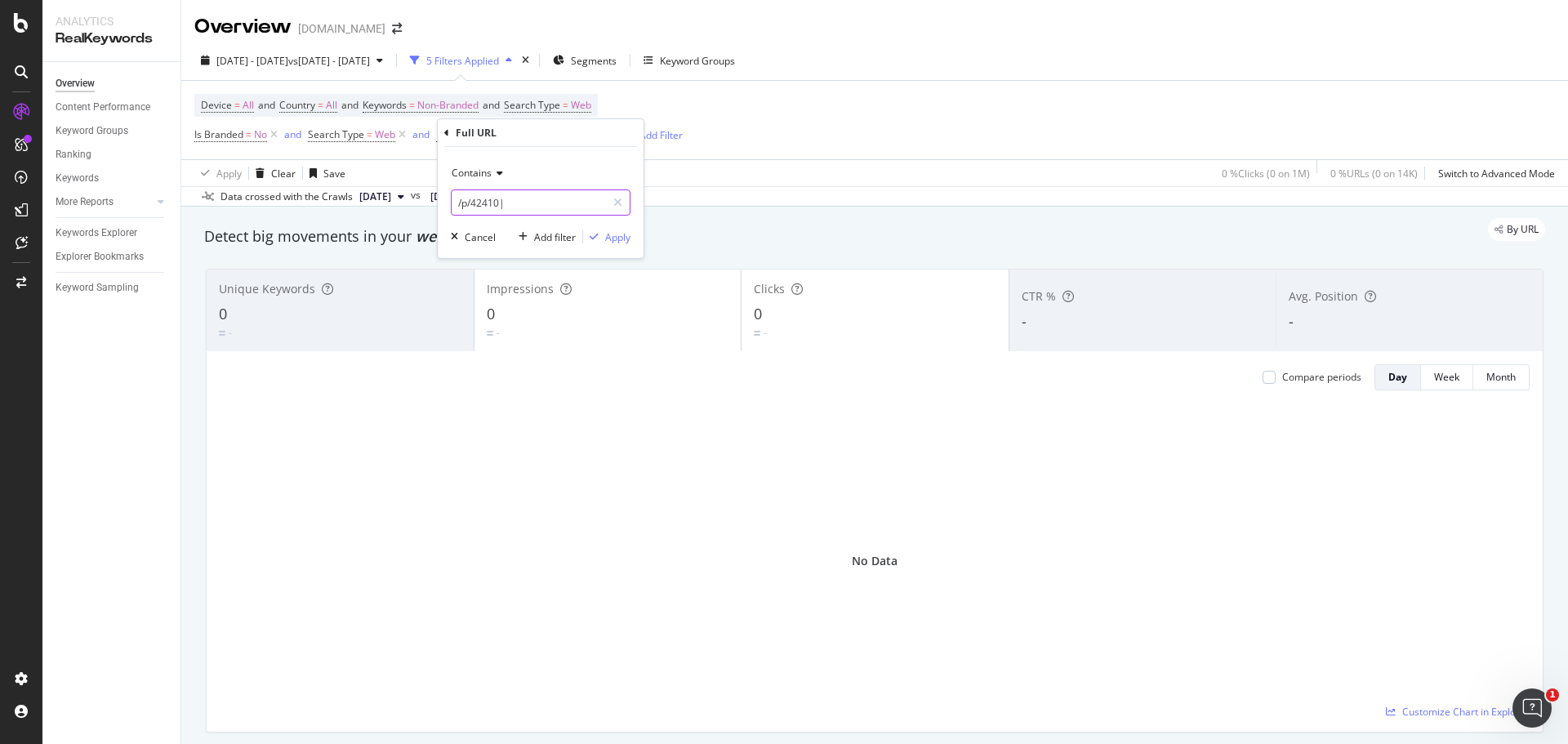
paste input "/c/62900"
type input "/p/42410|/c/62900"
click at [603, 239] on div "button" at bounding box center [594, 237] width 22 height 10
click at [452, 138] on span "Full URL" at bounding box center [454, 134] width 36 height 14
click at [444, 133] on icon at bounding box center [446, 133] width 5 height 10
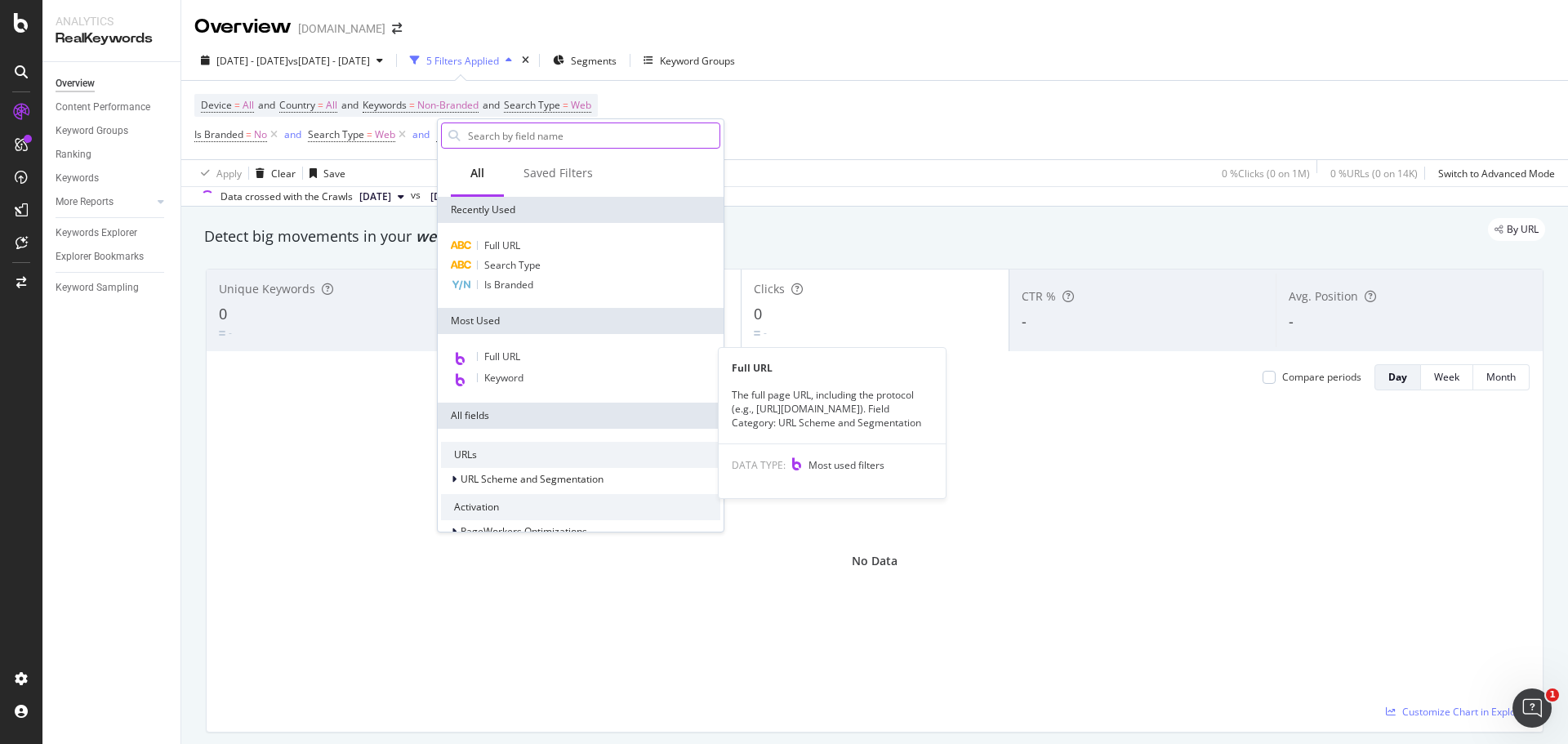
click at [492, 130] on input "text" at bounding box center [593, 135] width 253 height 24
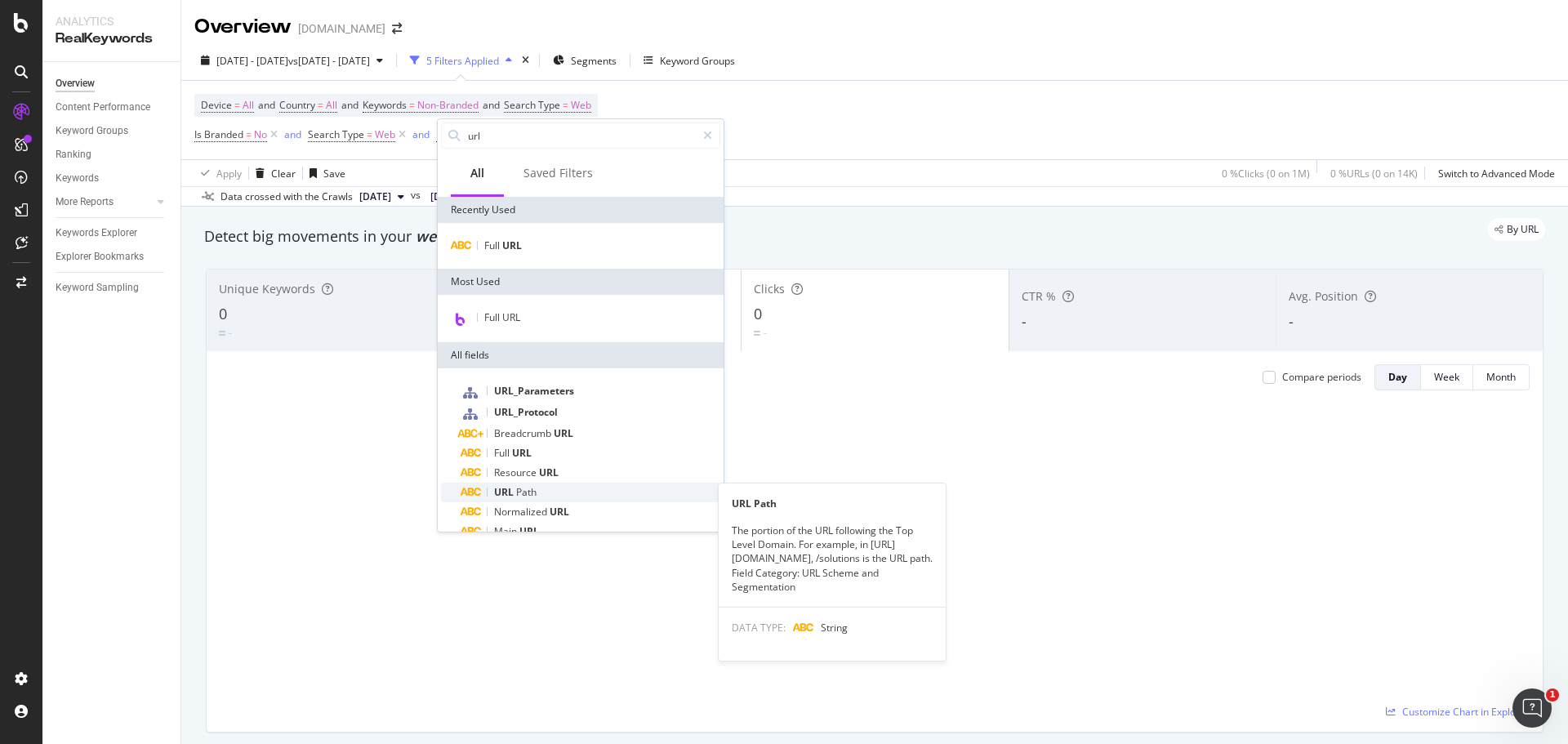
type input "url"
click at [592, 484] on div "URL Path" at bounding box center [590, 492] width 259 height 19
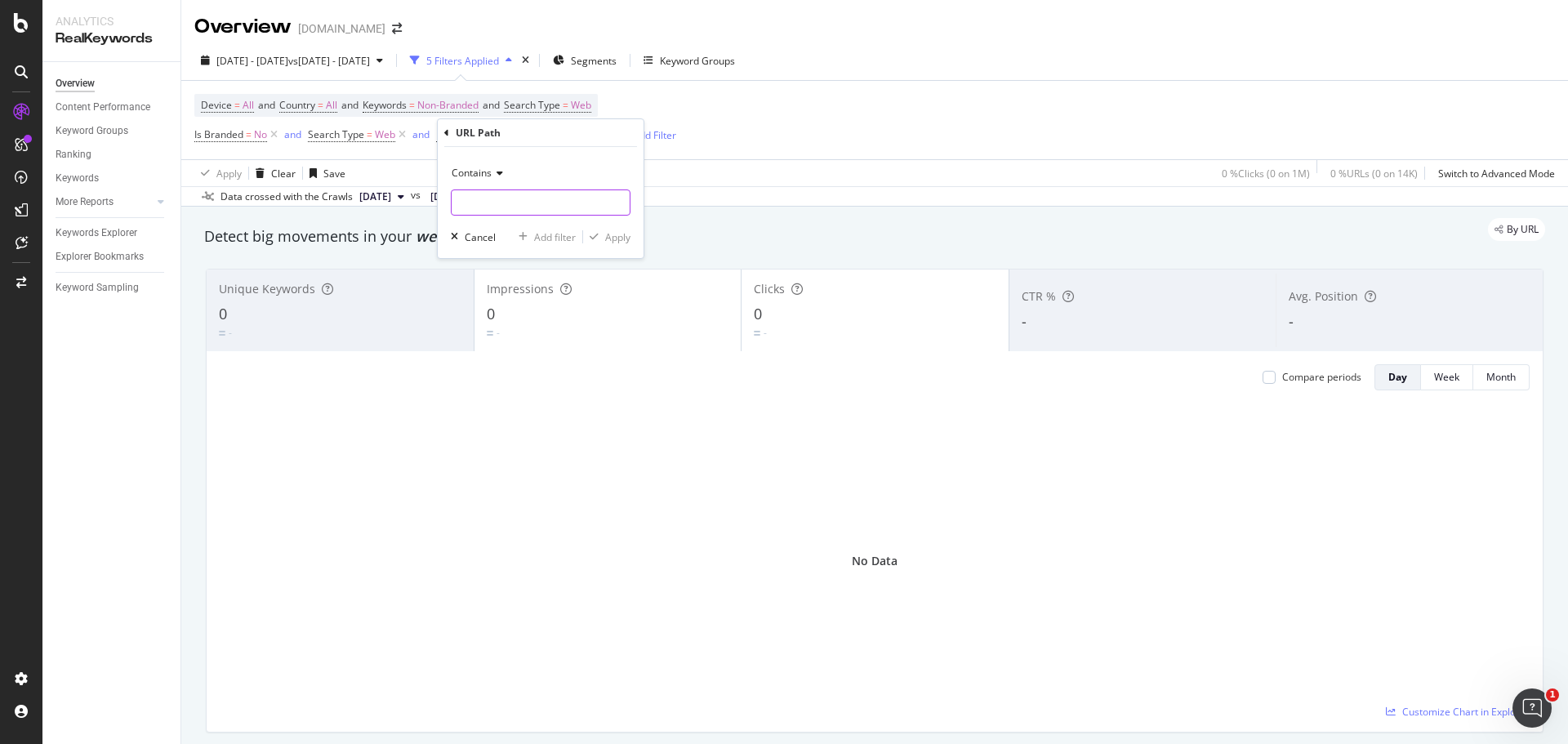
click at [506, 213] on input "text" at bounding box center [540, 202] width 178 height 26
paste input "/c/62900"
click at [453, 200] on input "/c/62900" at bounding box center [529, 202] width 154 height 26
click at [485, 202] on input "/p/42|/c/62900" at bounding box center [529, 202] width 154 height 26
drag, startPoint x: 535, startPoint y: 203, endPoint x: 446, endPoint y: 194, distance: 89.5
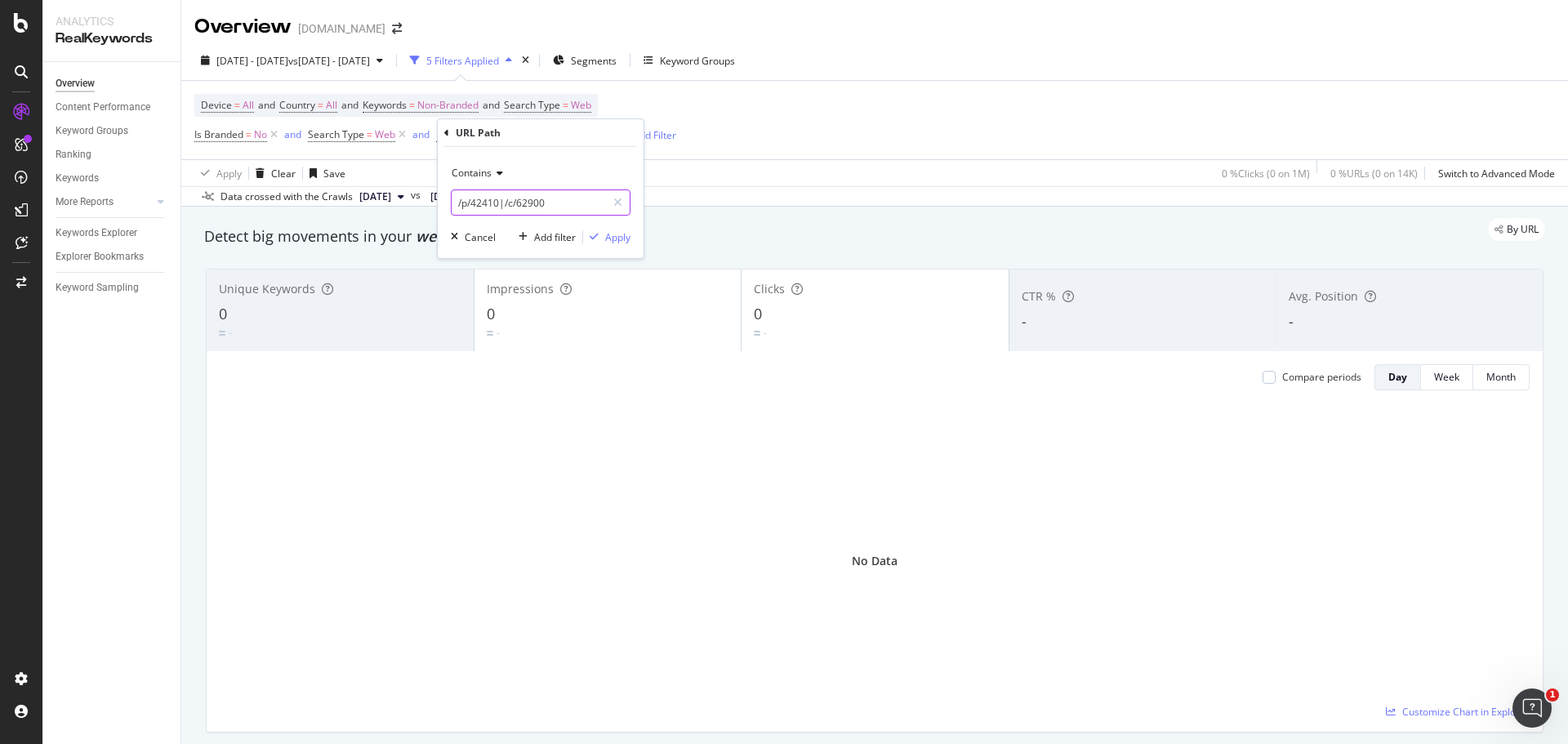
click at [446, 194] on div "Contains /p/42410|/c/62900 Cancel Add filter Apply" at bounding box center [540, 202] width 206 height 111
click at [537, 195] on input "/p/42410|/c/62900" at bounding box center [529, 202] width 154 height 26
drag, startPoint x: 554, startPoint y: 203, endPoint x: 431, endPoint y: 197, distance: 123.1
click at [431, 197] on body "Analytics RealKeywords Overview Content Performance Keyword Groups Ranking Keyw…" at bounding box center [784, 372] width 1568 height 744
click at [521, 202] on input "/p/42410|/c/62900" at bounding box center [529, 202] width 154 height 26
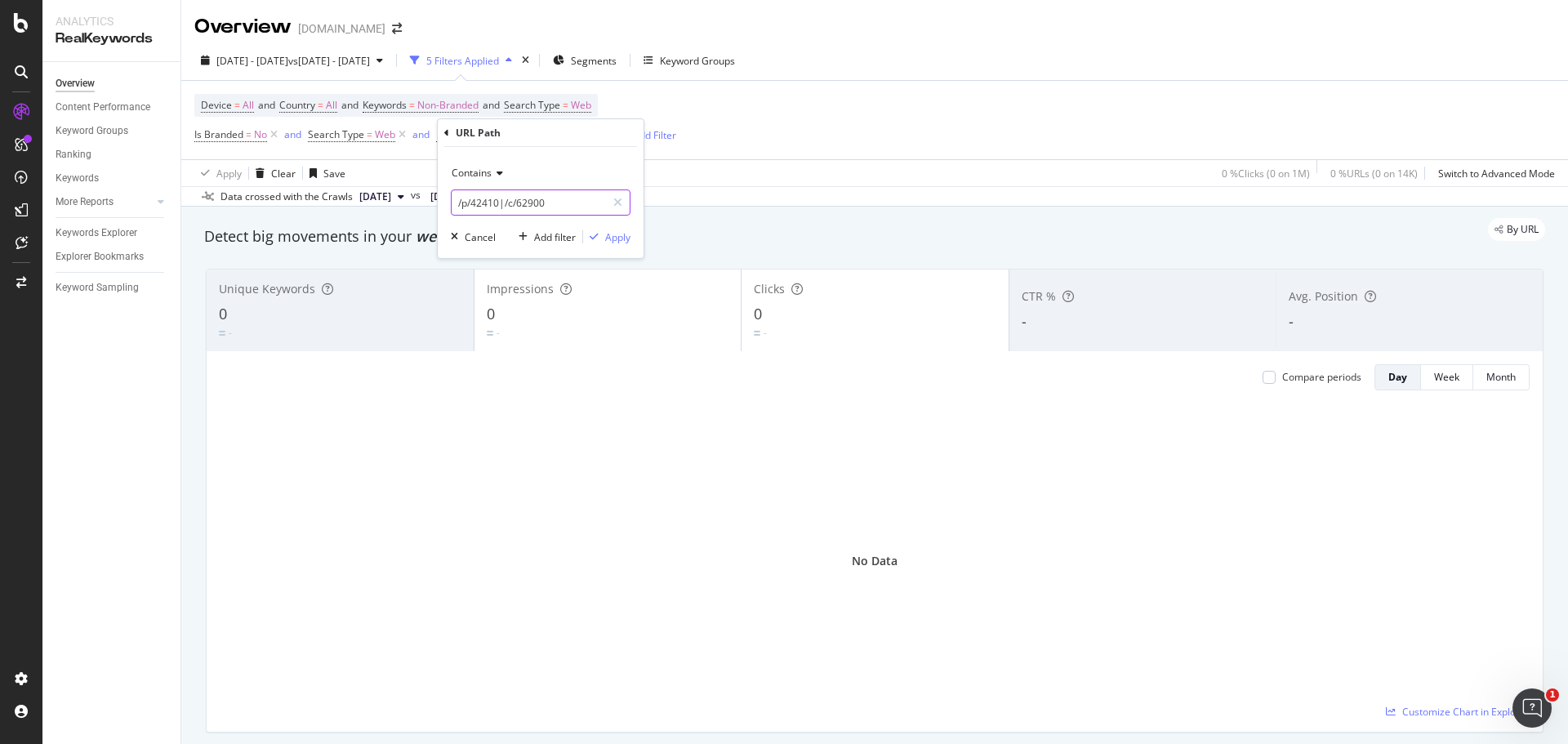
click at [522, 202] on input "/p/42410|/c/62900" at bounding box center [529, 202] width 154 height 26
type input "/p/42410|/c/62900"
click at [617, 231] on div "Apply" at bounding box center [617, 237] width 25 height 14
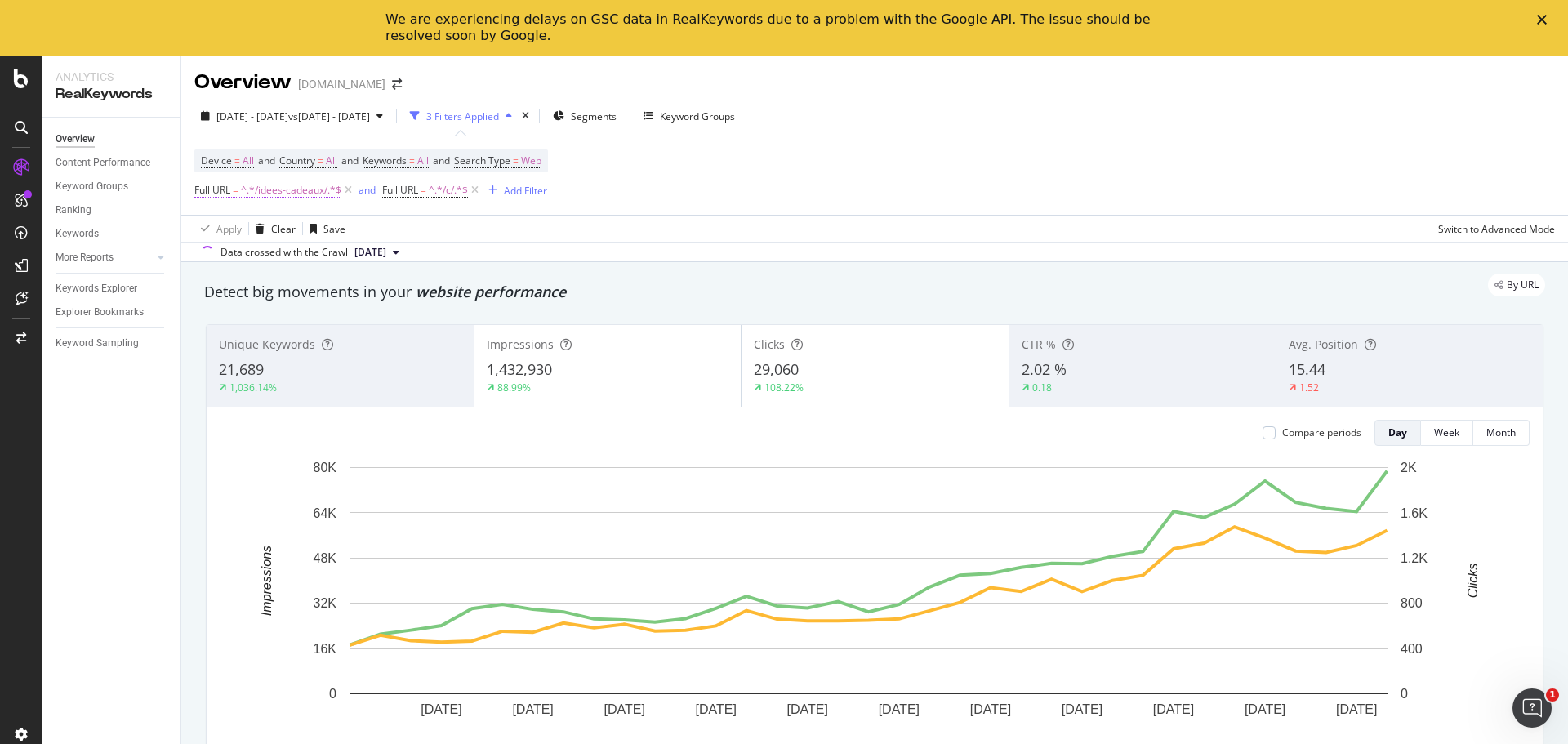
click at [290, 189] on span "^.*/idees-cadeaux/.*$" at bounding box center [291, 190] width 101 height 23
drag, startPoint x: 305, startPoint y: 266, endPoint x: 273, endPoint y: 272, distance: 32.6
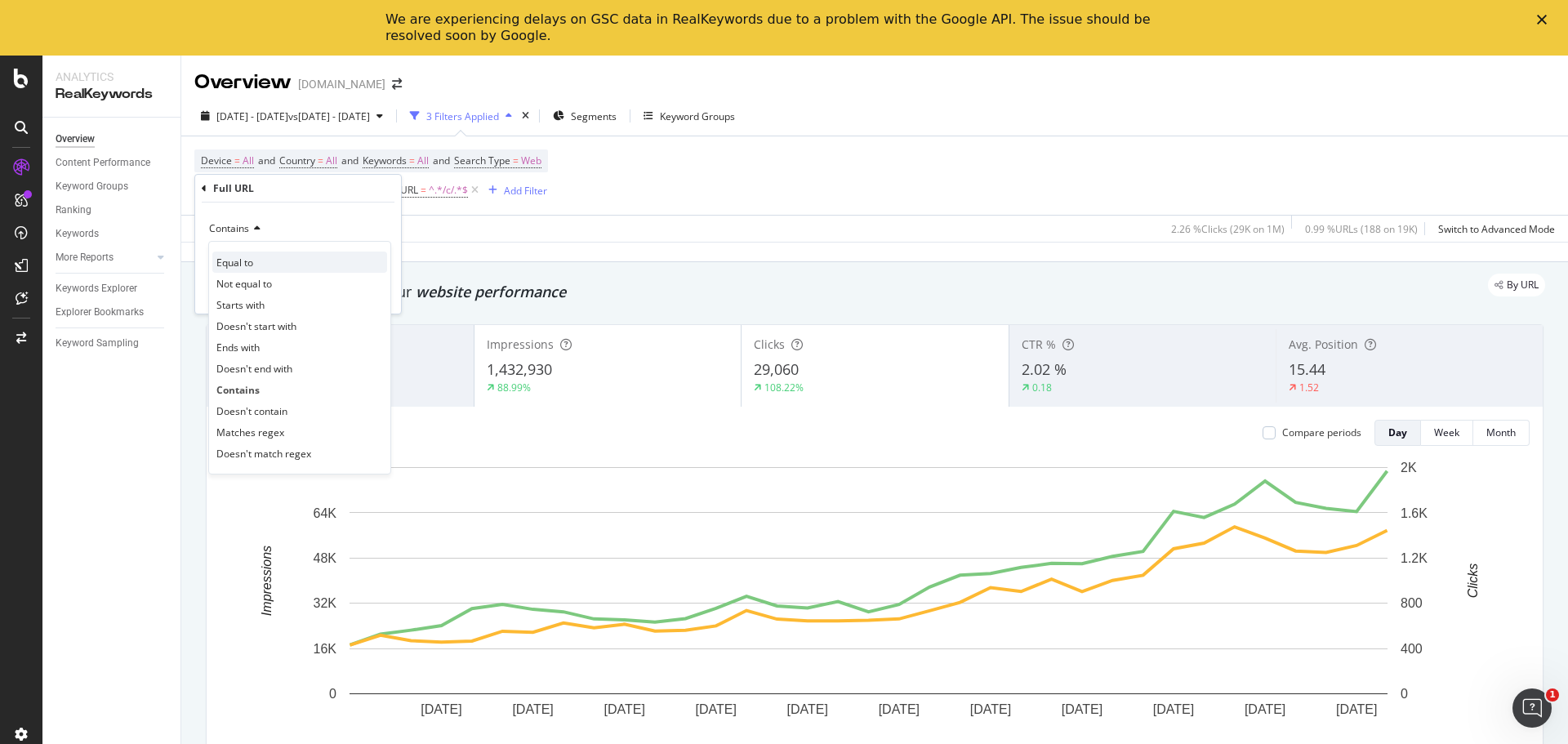
click at [252, 268] on span "Equal to" at bounding box center [235, 263] width 37 height 14
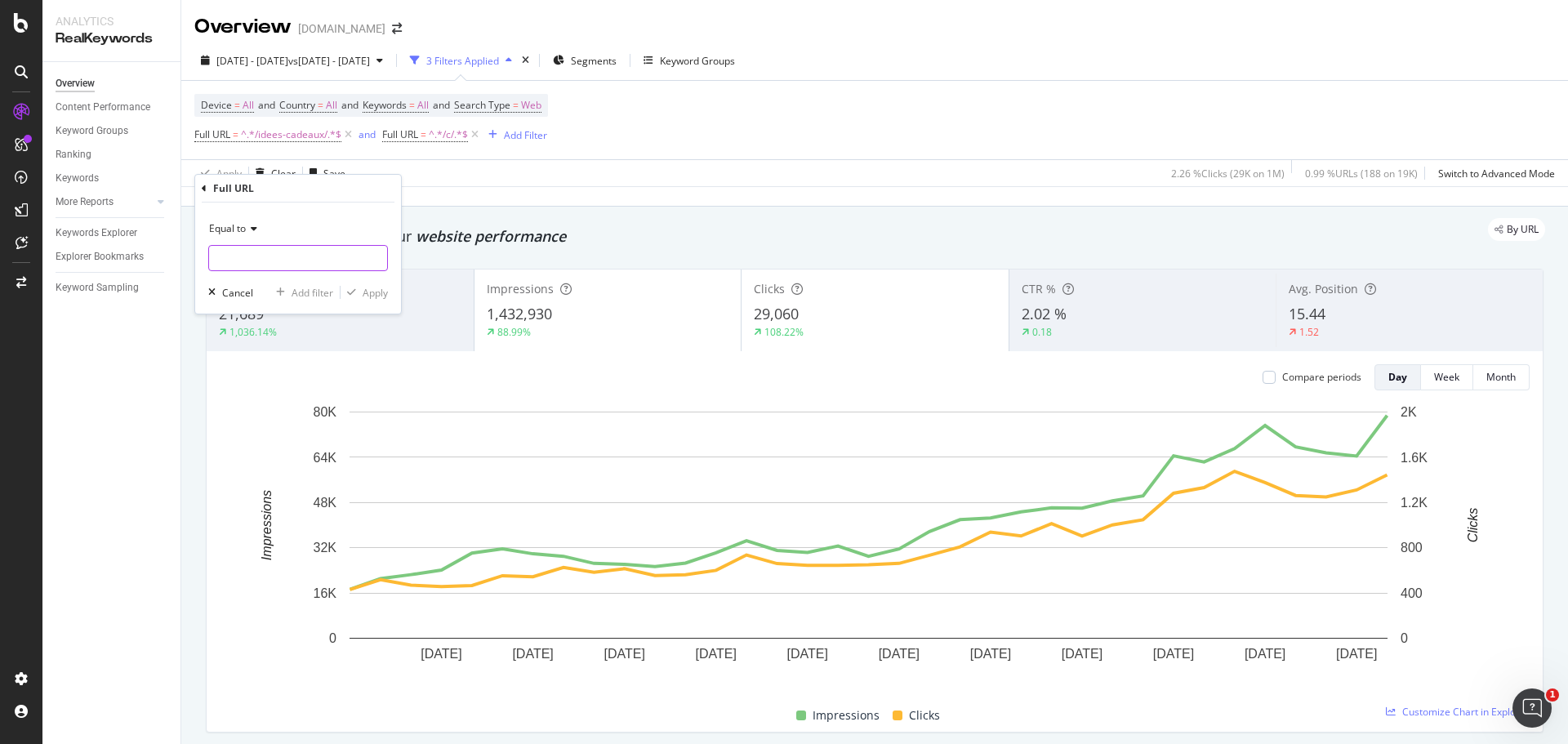
click at [259, 258] on input "text" at bounding box center [298, 258] width 178 height 26
click at [235, 259] on input "text" at bounding box center [298, 258] width 178 height 26
paste input "/p/42410|/c/62900"
paste input "[URL][DOMAIN_NAME]"
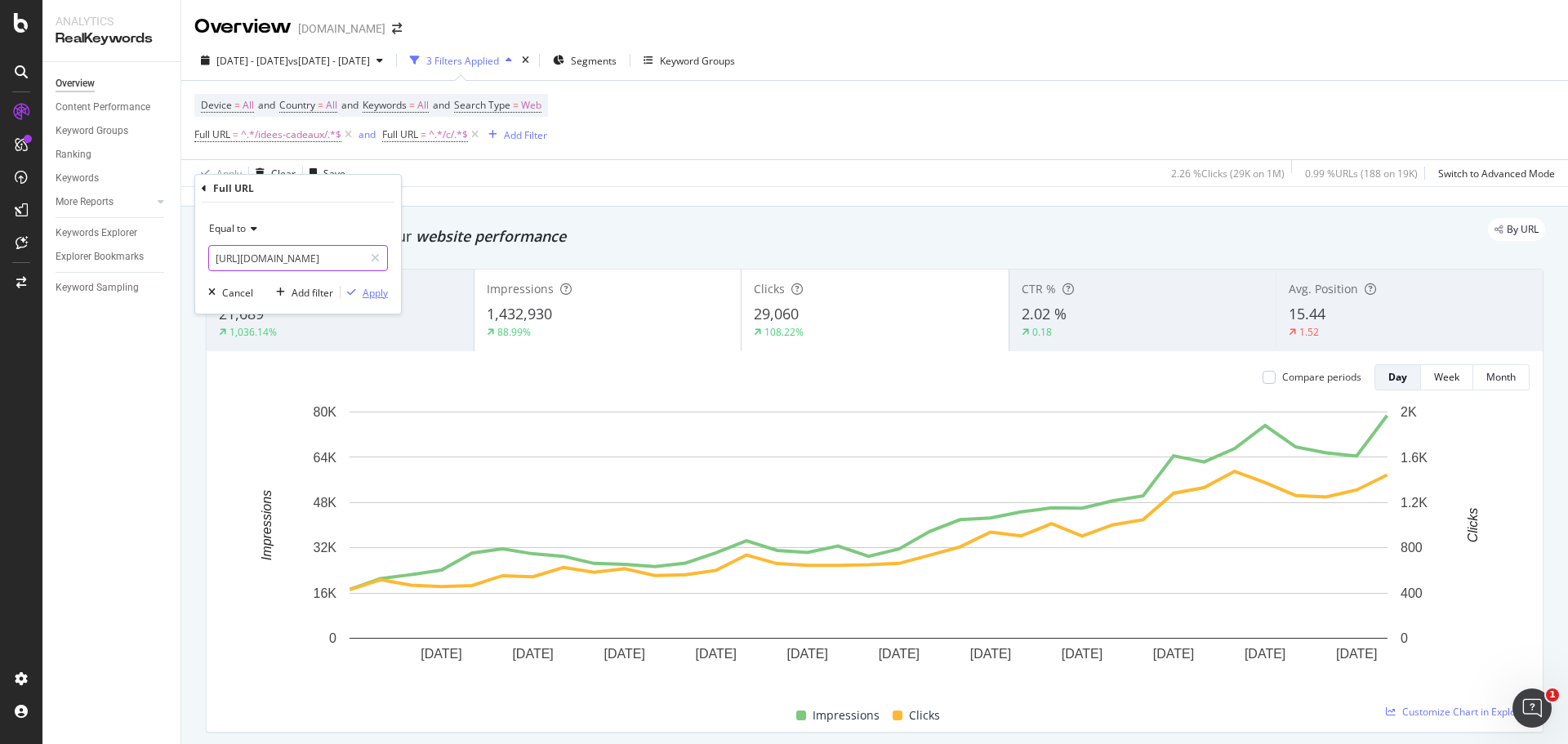
type input "[URL][DOMAIN_NAME]"
click at [365, 290] on div "Apply" at bounding box center [375, 293] width 25 height 14
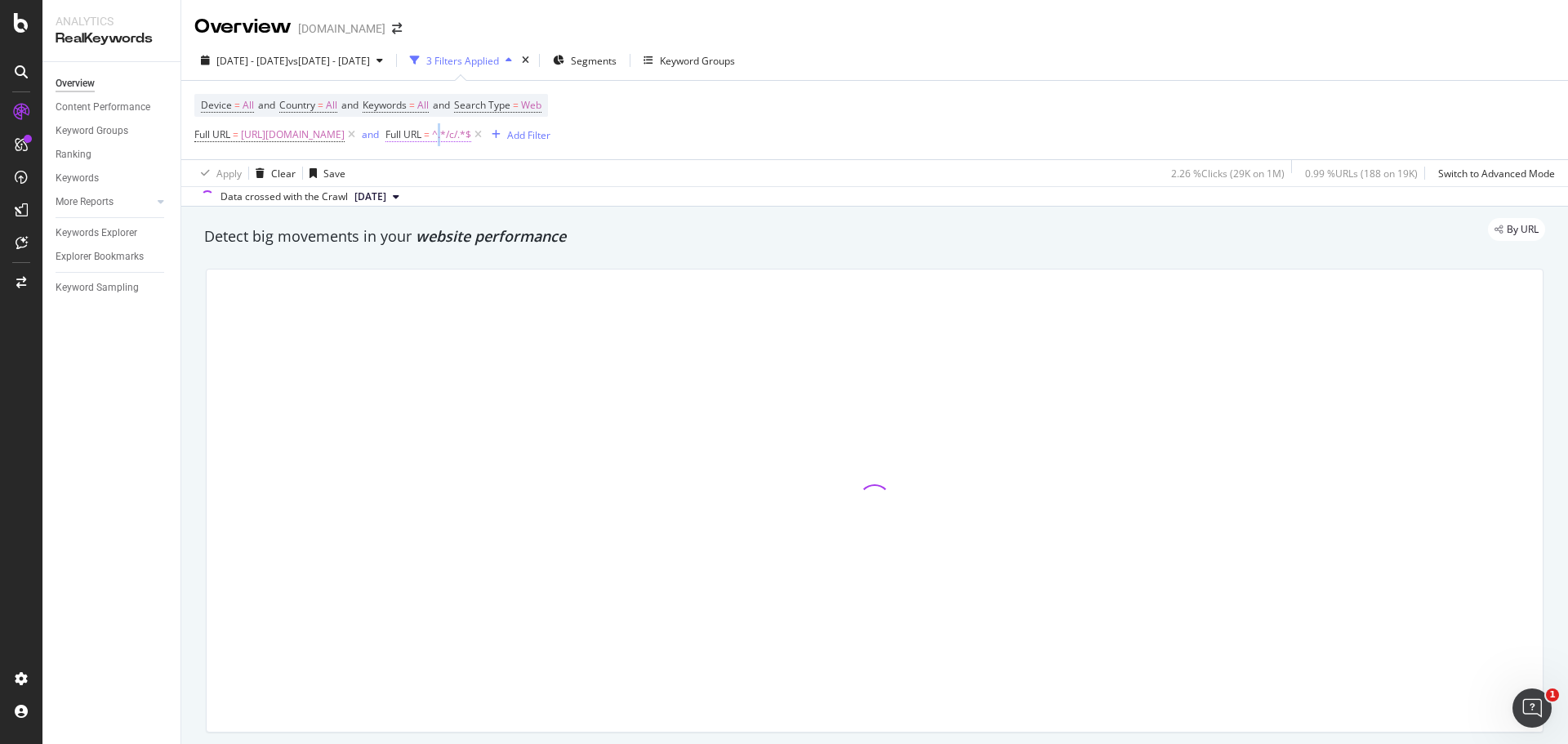
click at [471, 137] on span "^.*/c/.*$" at bounding box center [451, 134] width 39 height 23
click at [799, 177] on span "Contains" at bounding box center [798, 173] width 40 height 14
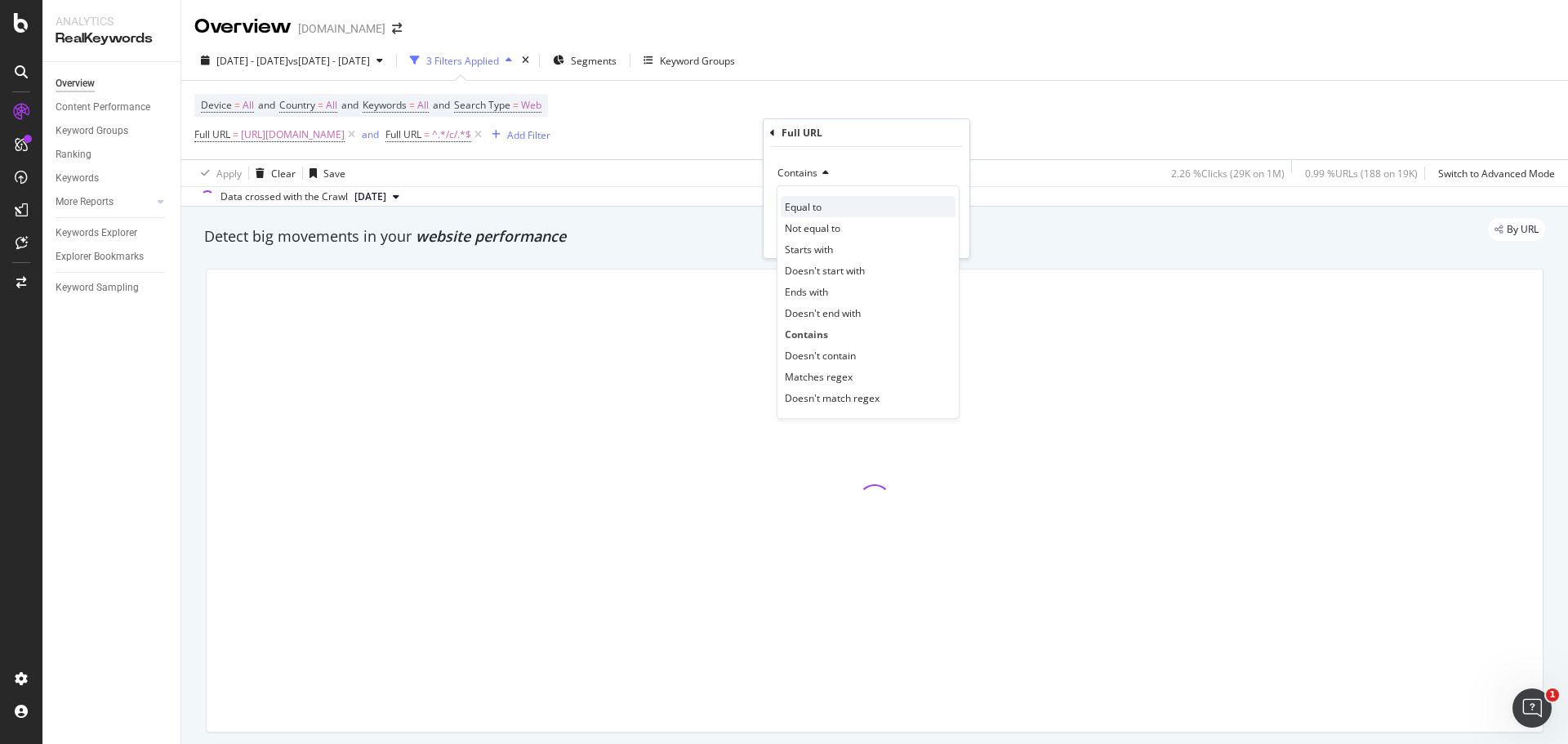
click at [813, 206] on span "Equal to" at bounding box center [803, 206] width 37 height 14
click at [813, 206] on input "text" at bounding box center [867, 202] width 178 height 26
paste input "[URL][DOMAIN_NAME]"
type input "[URL][DOMAIN_NAME]"
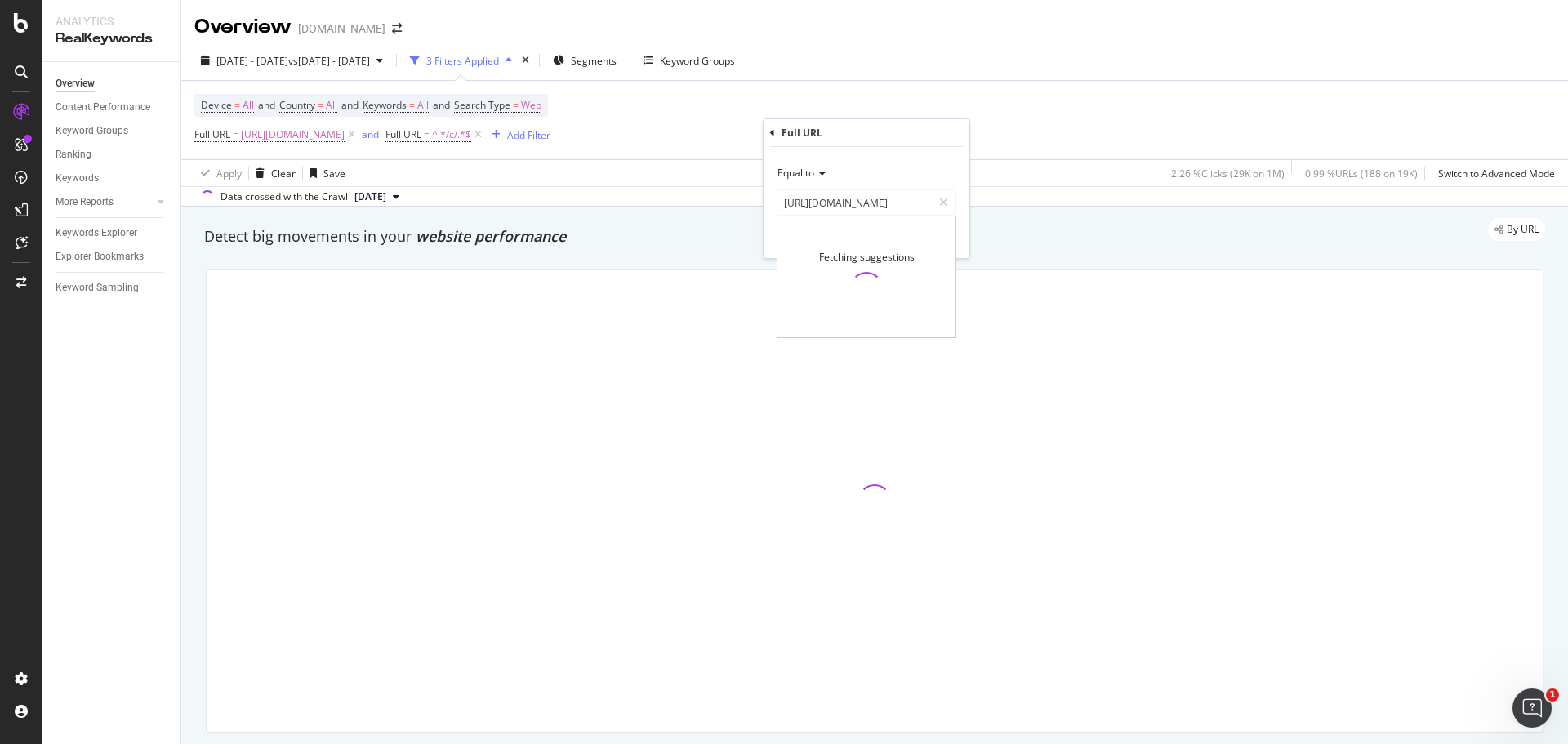
click at [898, 174] on div "Equal to" at bounding box center [867, 173] width 180 height 26
click at [769, 203] on div "Equal to [URL][DOMAIN_NAME] [URL][DOMAIN_NAME] Cancel Add filter Apply" at bounding box center [866, 202] width 206 height 111
click at [938, 232] on div "Apply" at bounding box center [943, 237] width 25 height 14
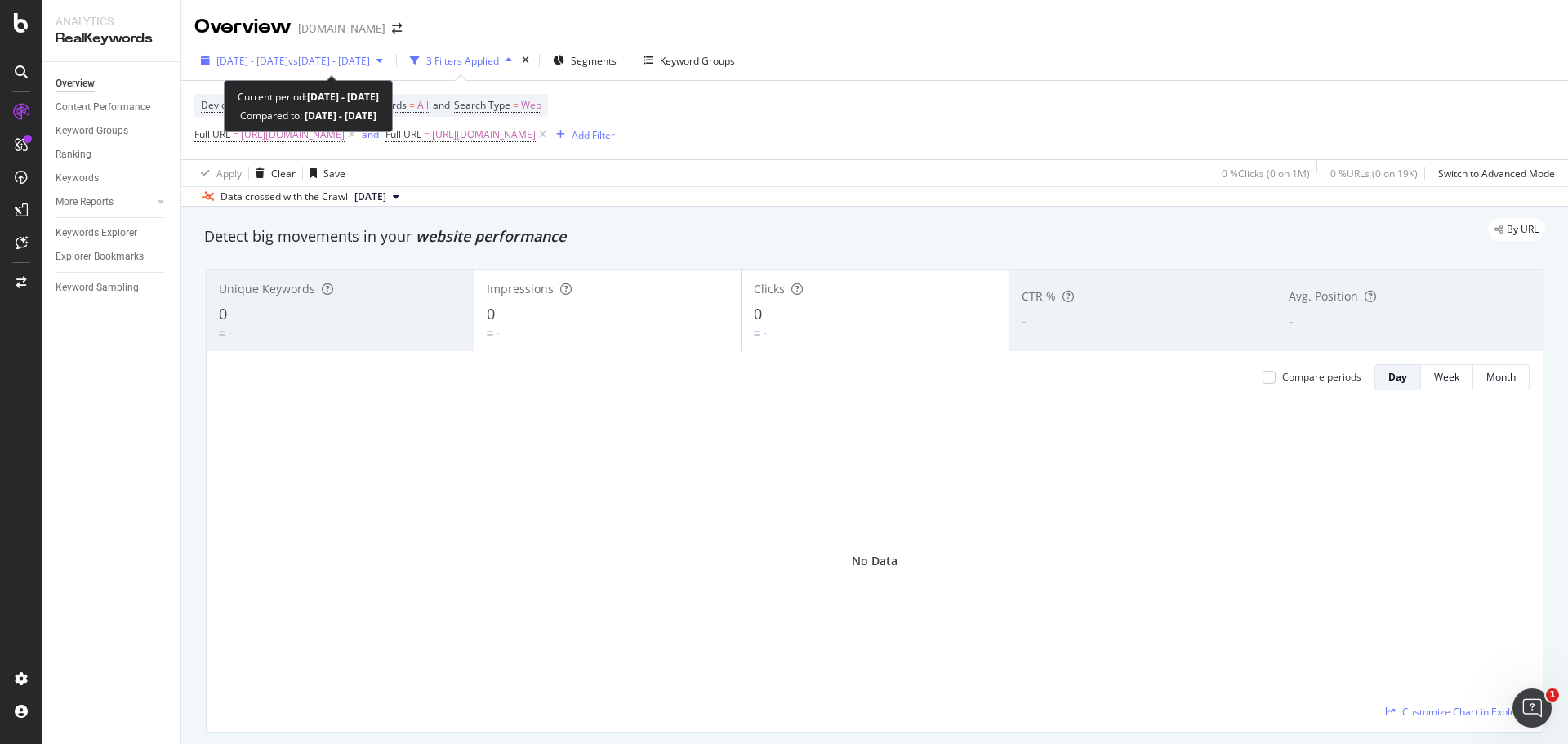
click at [263, 54] on span "[DATE] - [DATE]" at bounding box center [253, 60] width 72 height 14
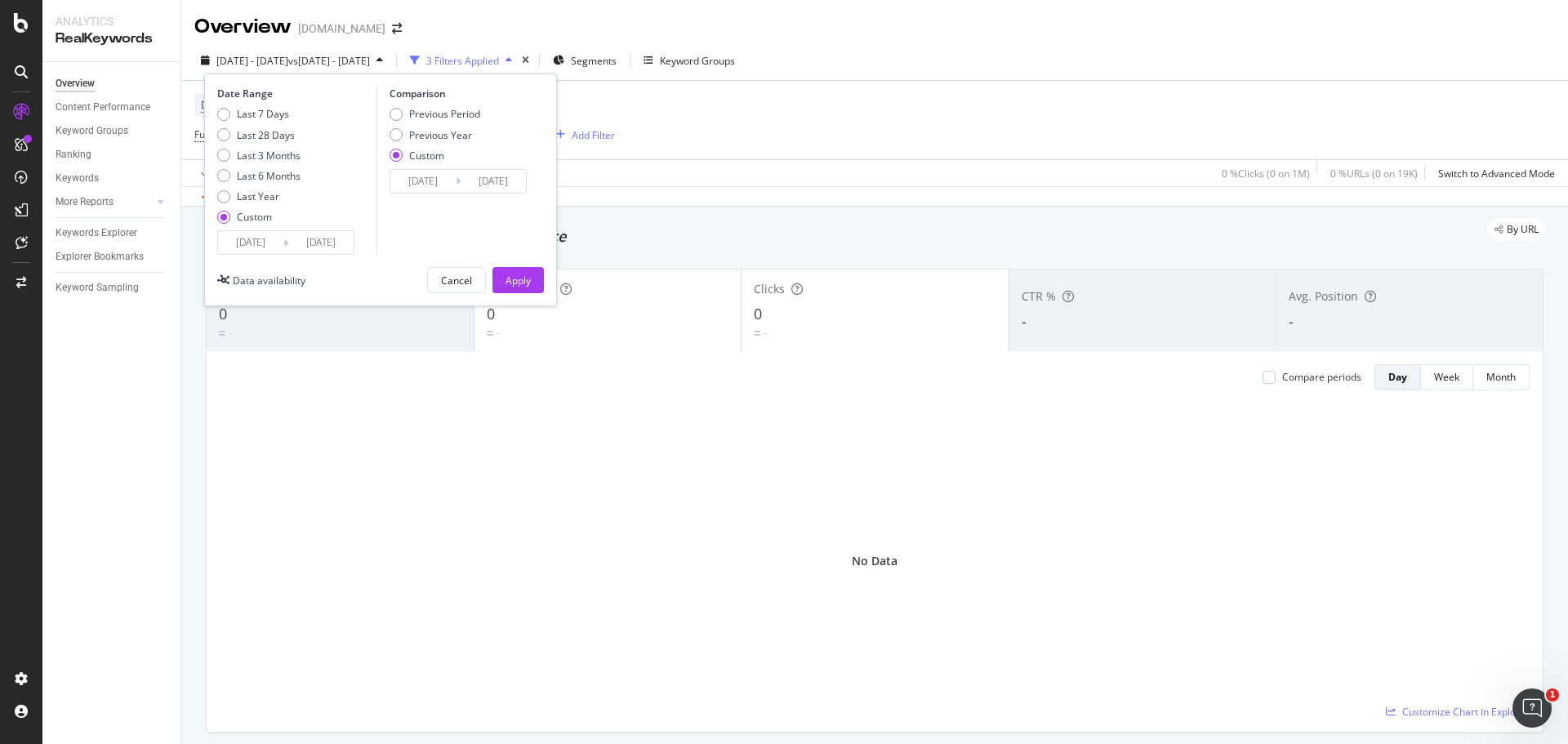
click at [243, 236] on input "[DATE]" at bounding box center [251, 242] width 65 height 23
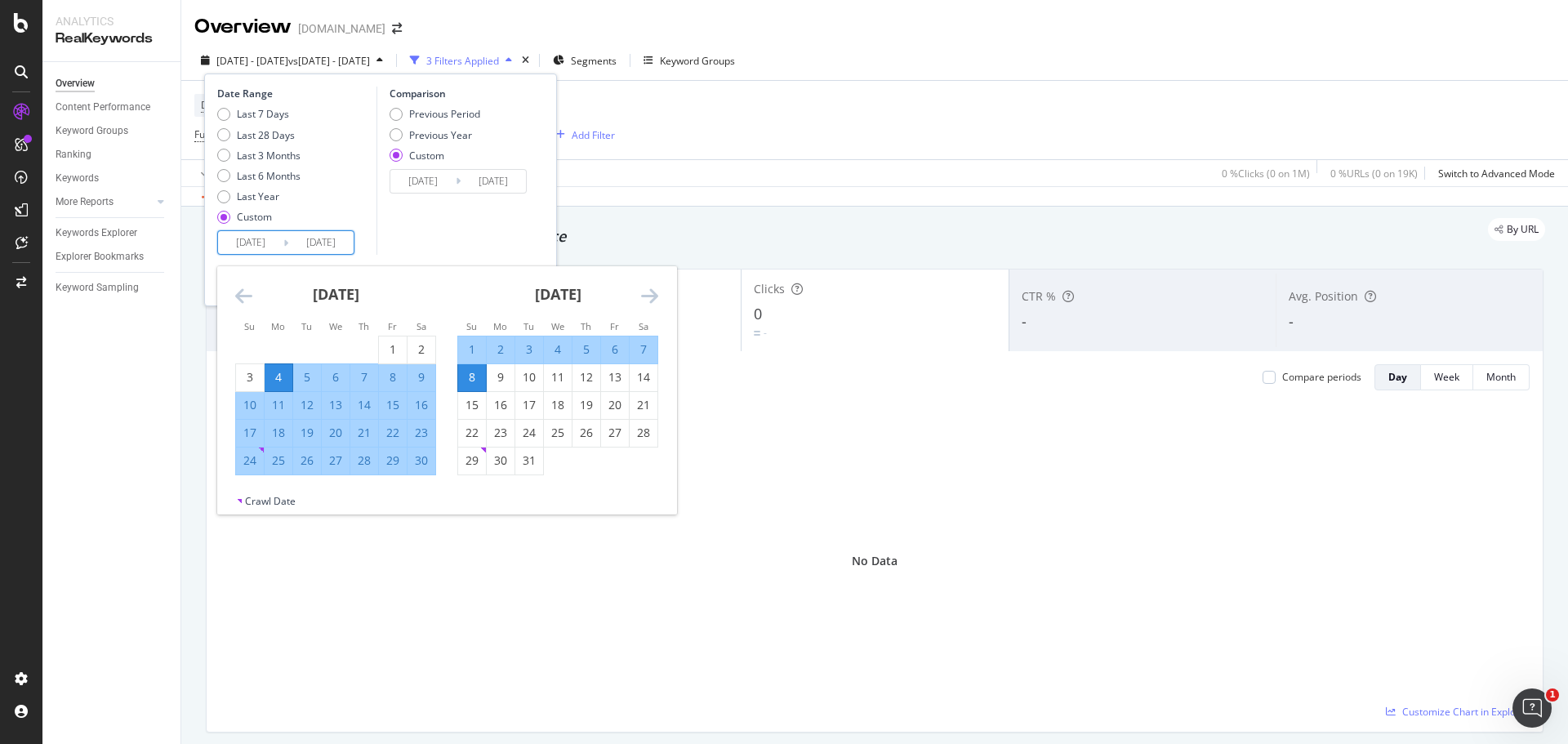
click at [239, 294] on icon "Move backward to switch to the previous month." at bounding box center [243, 295] width 17 height 19
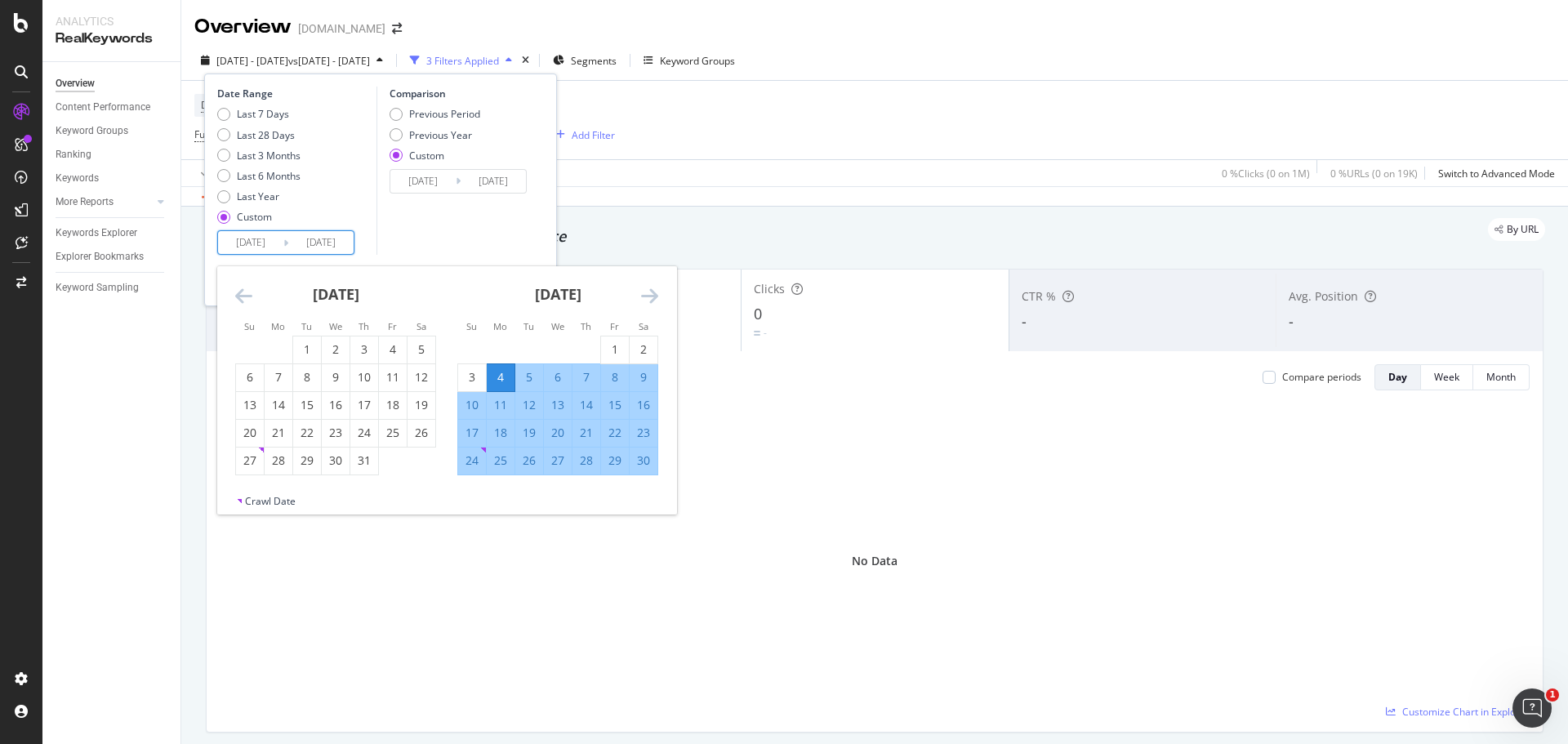
click at [239, 294] on icon "Move backward to switch to the previous month." at bounding box center [243, 295] width 17 height 19
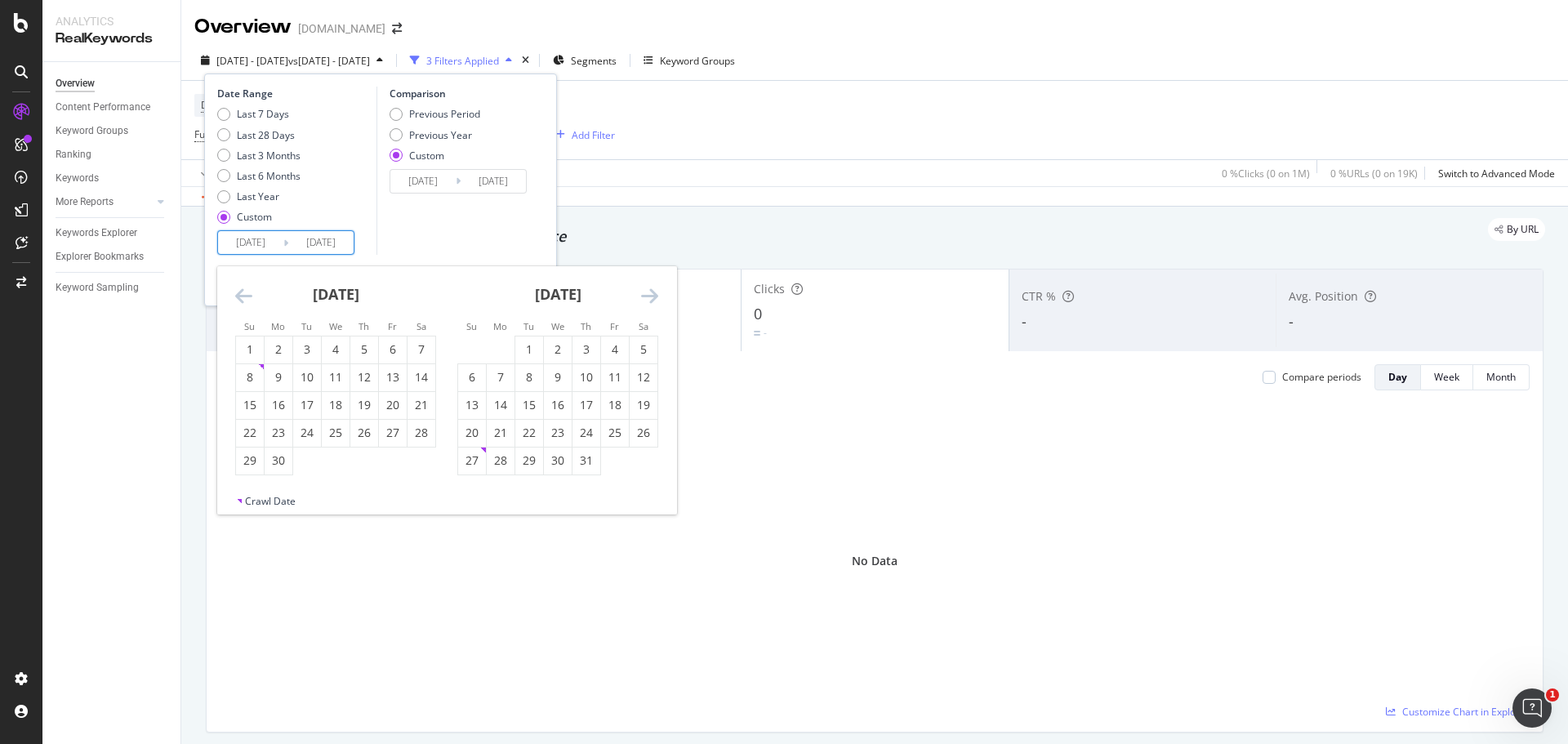
click at [239, 294] on icon "Move backward to switch to the previous month." at bounding box center [243, 295] width 17 height 19
click at [656, 293] on icon "Move forward to switch to the next month." at bounding box center [649, 295] width 17 height 19
click at [655, 292] on icon "Move forward to switch to the next month." at bounding box center [649, 295] width 17 height 19
click at [654, 291] on icon "Move forward to switch to the next month." at bounding box center [649, 295] width 17 height 19
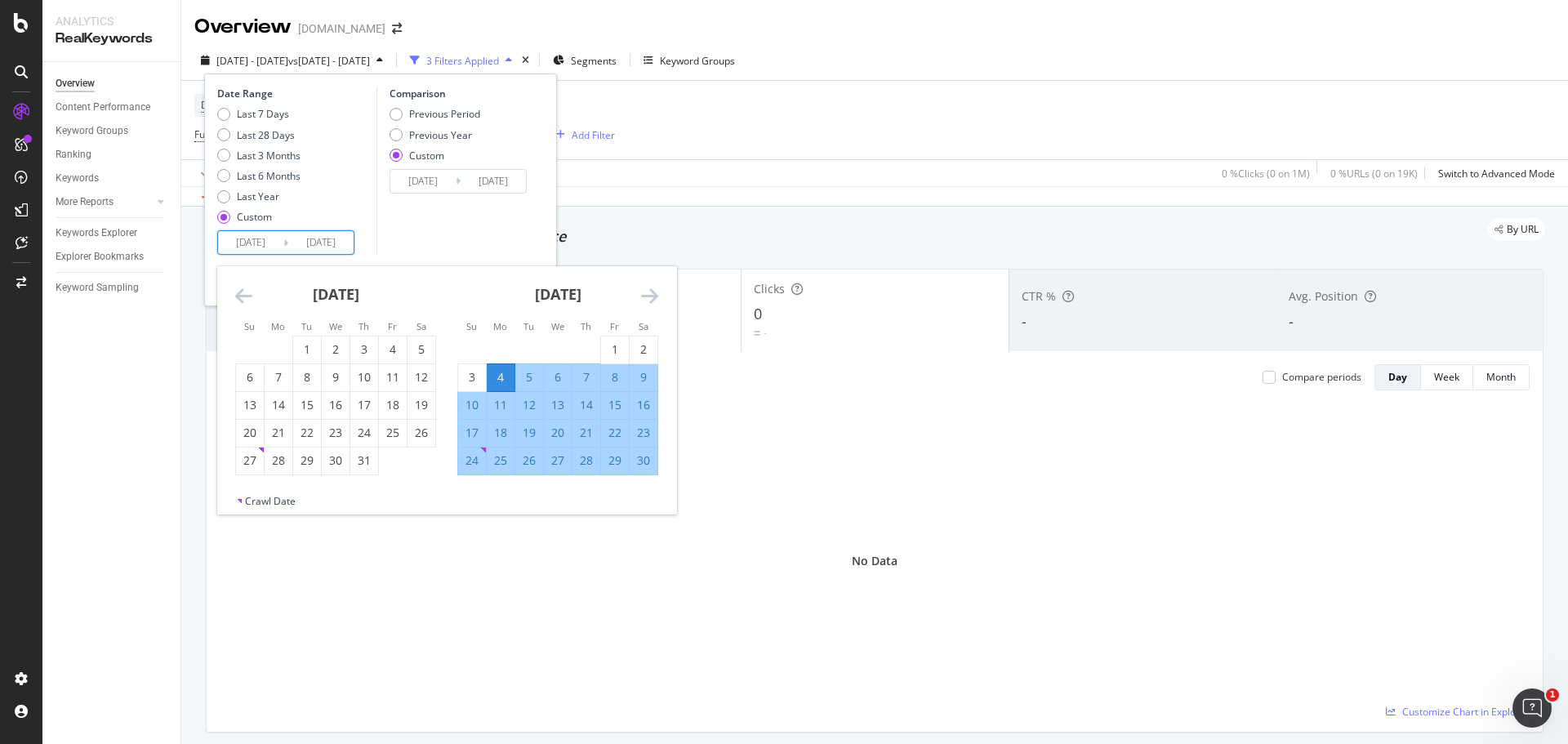
click at [653, 291] on icon "Move forward to switch to the next month." at bounding box center [649, 295] width 17 height 19
click at [652, 291] on icon "Move forward to switch to the next month." at bounding box center [649, 295] width 17 height 19
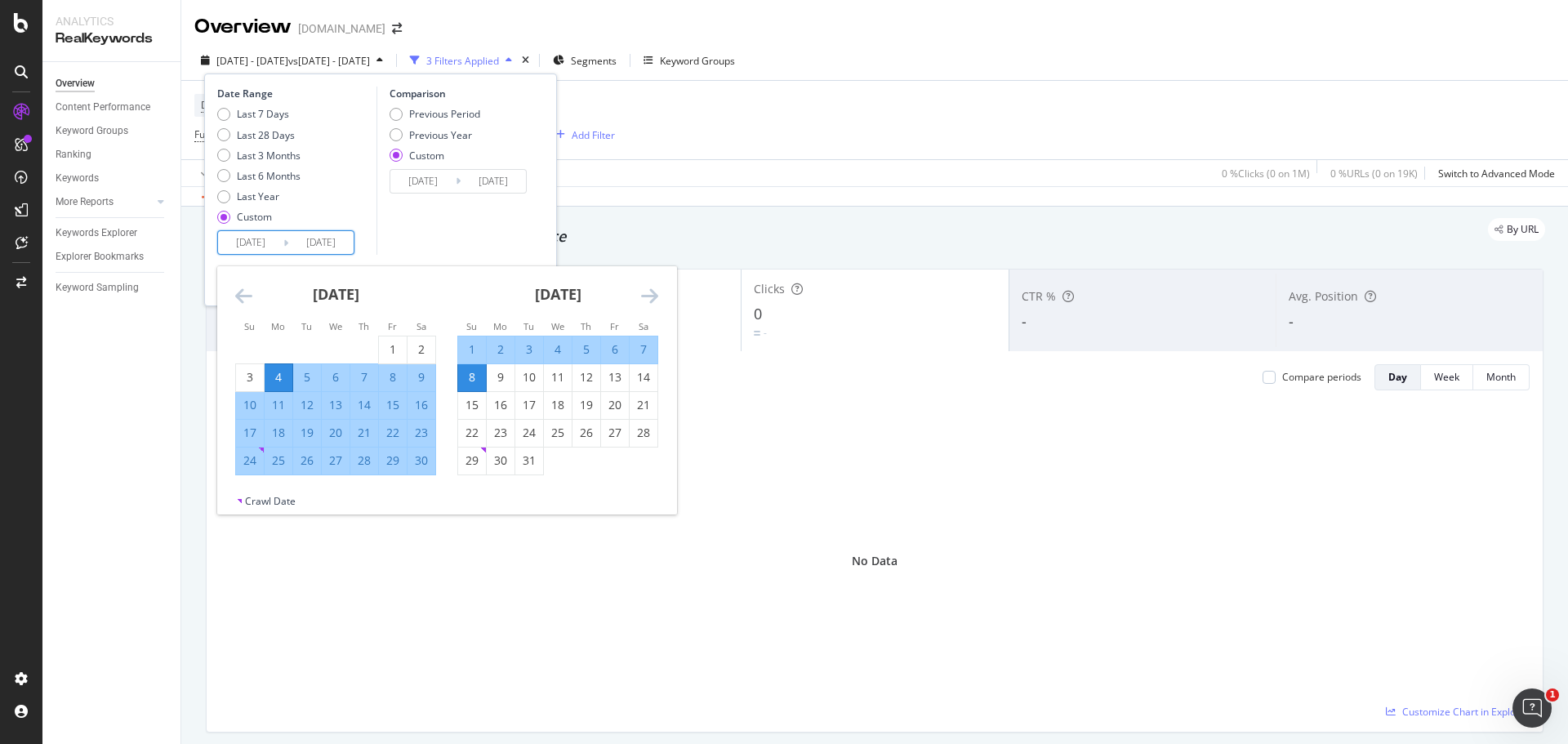
click at [652, 291] on icon "Move forward to switch to the next month." at bounding box center [649, 295] width 17 height 19
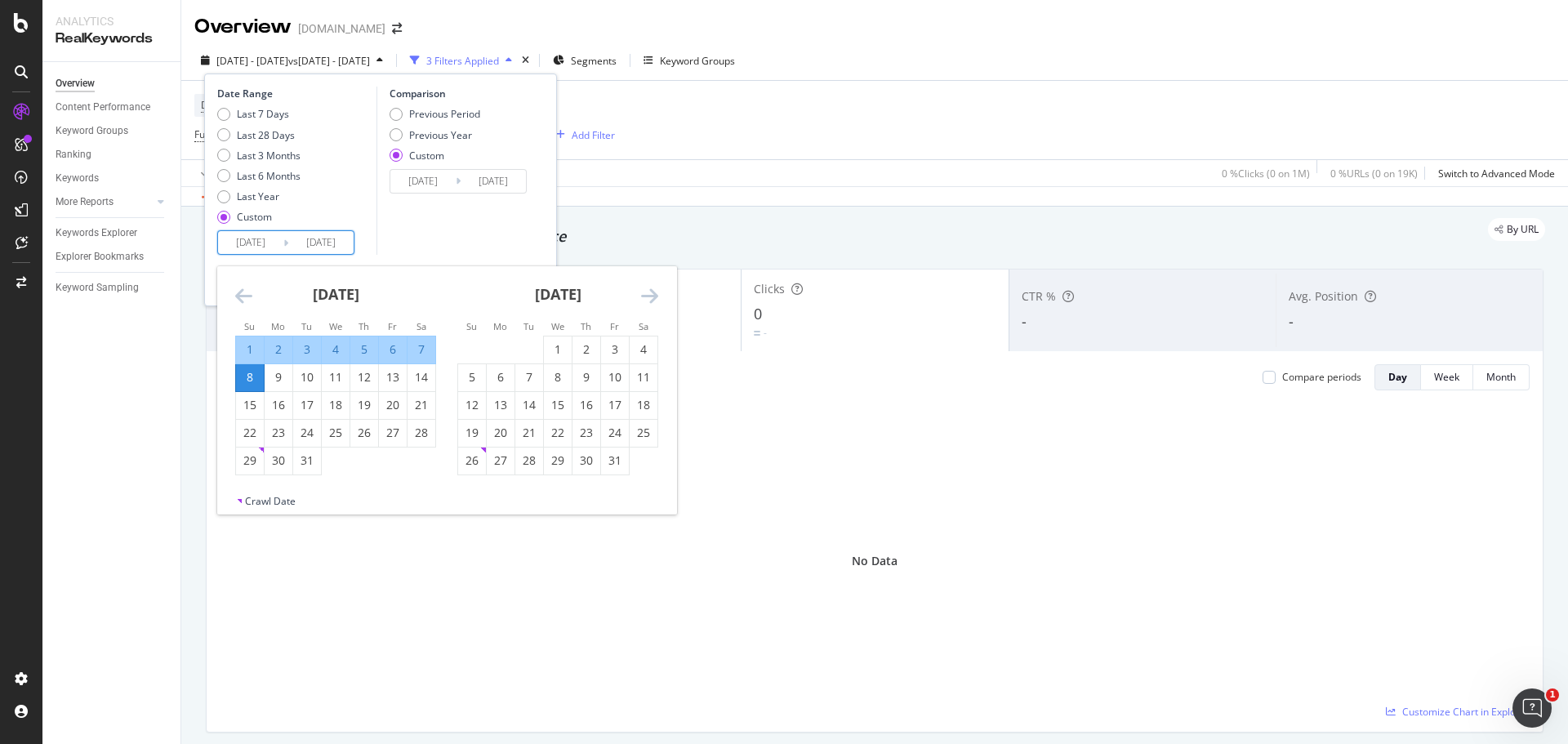
click at [652, 291] on icon "Move forward to switch to the next month." at bounding box center [649, 295] width 17 height 19
click at [651, 290] on icon "Move forward to switch to the next month." at bounding box center [649, 295] width 17 height 19
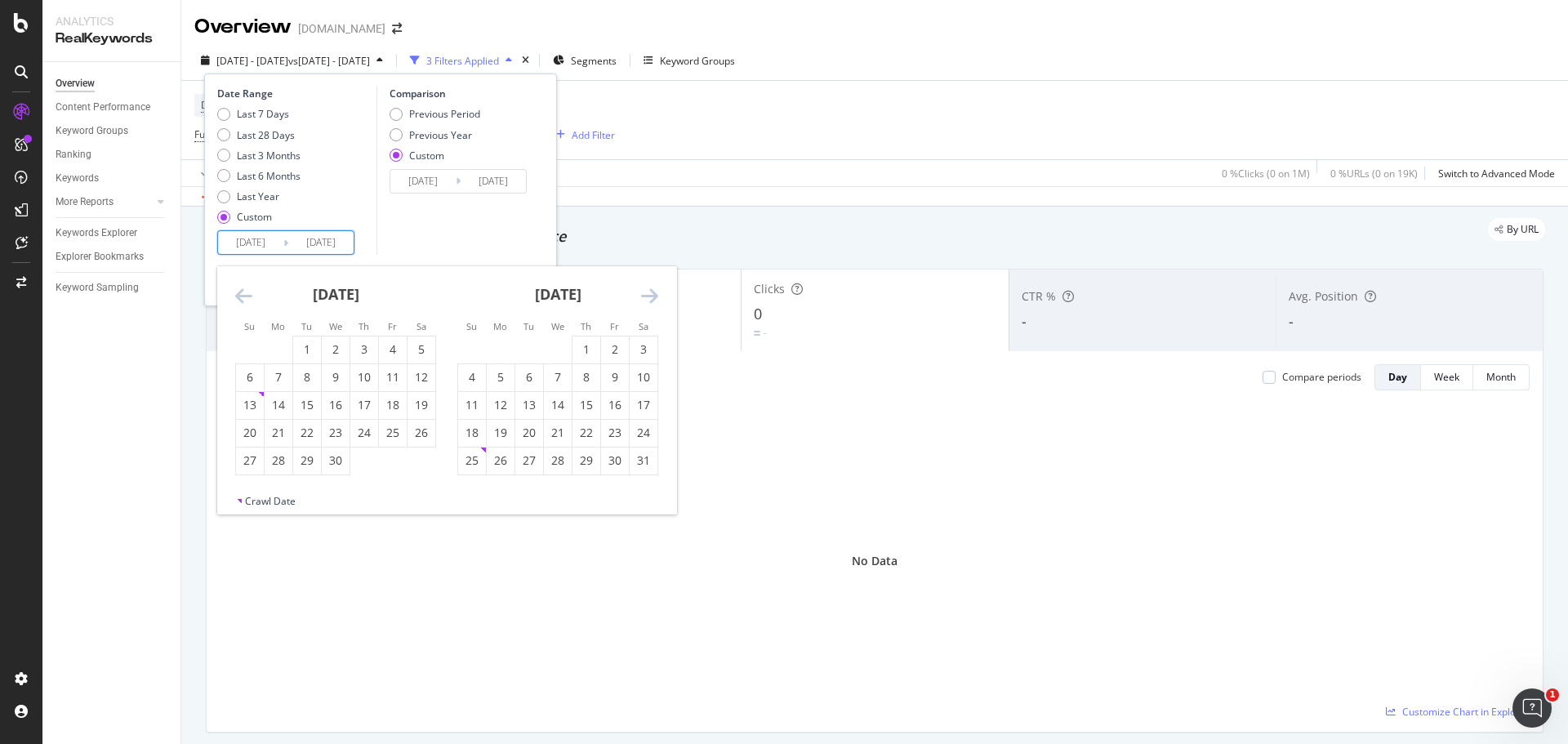
click at [651, 290] on icon "Move forward to switch to the next month." at bounding box center [649, 295] width 17 height 19
click at [391, 361] on div "1" at bounding box center [393, 350] width 28 height 27
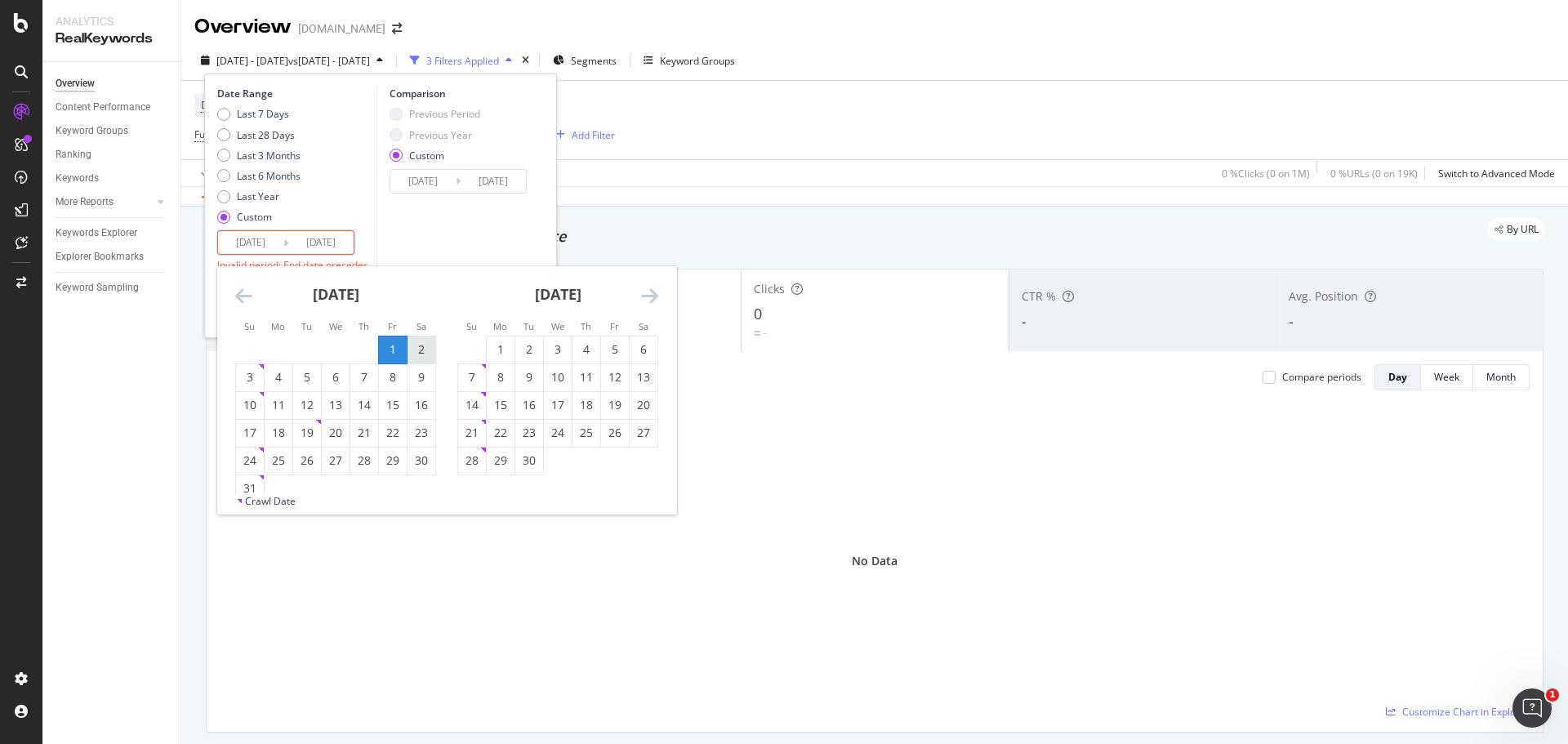
type input "[DATE]"
click at [651, 294] on icon "Move forward to switch to the next month." at bounding box center [649, 295] width 17 height 19
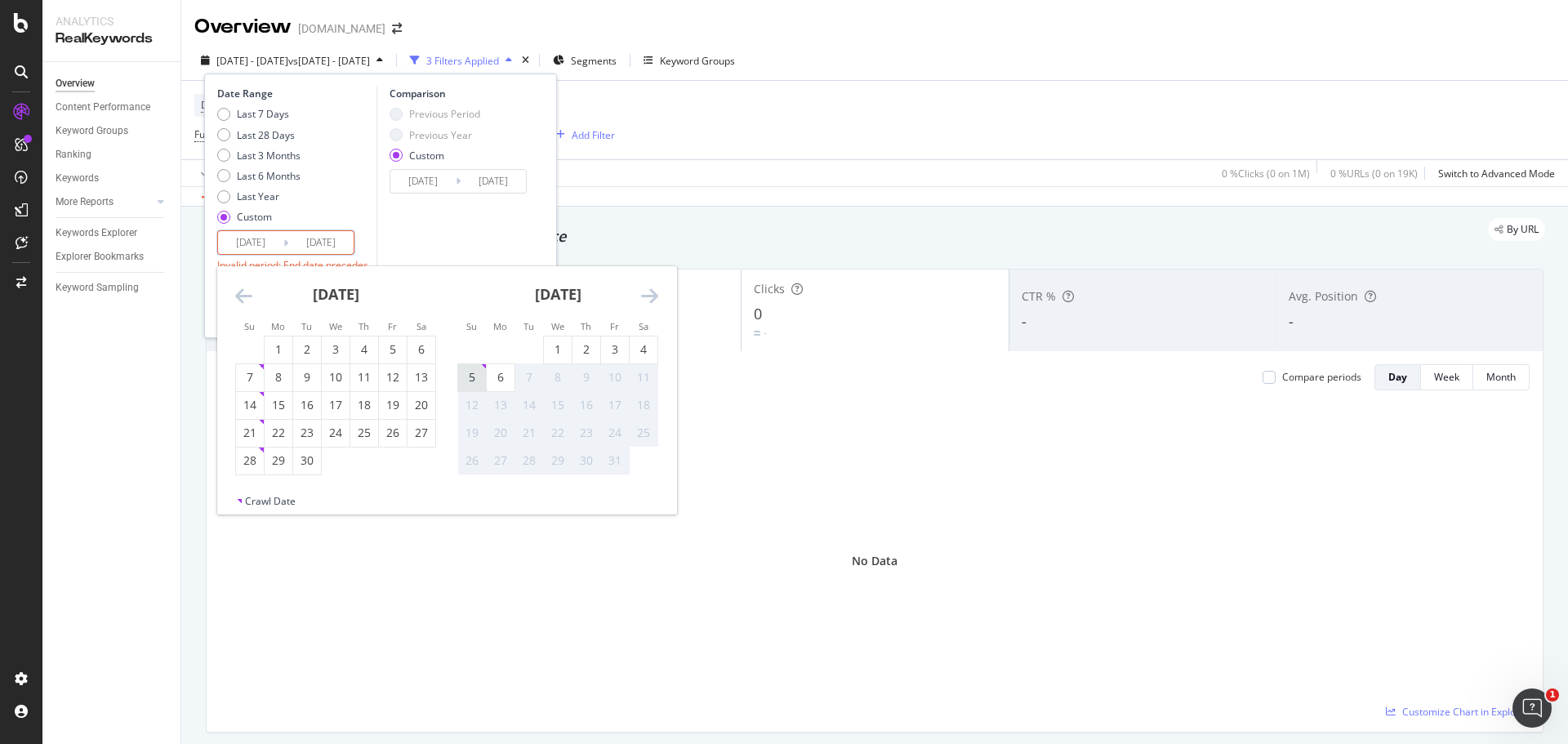
click at [472, 381] on div "5" at bounding box center [471, 377] width 28 height 16
type input "[DATE]"
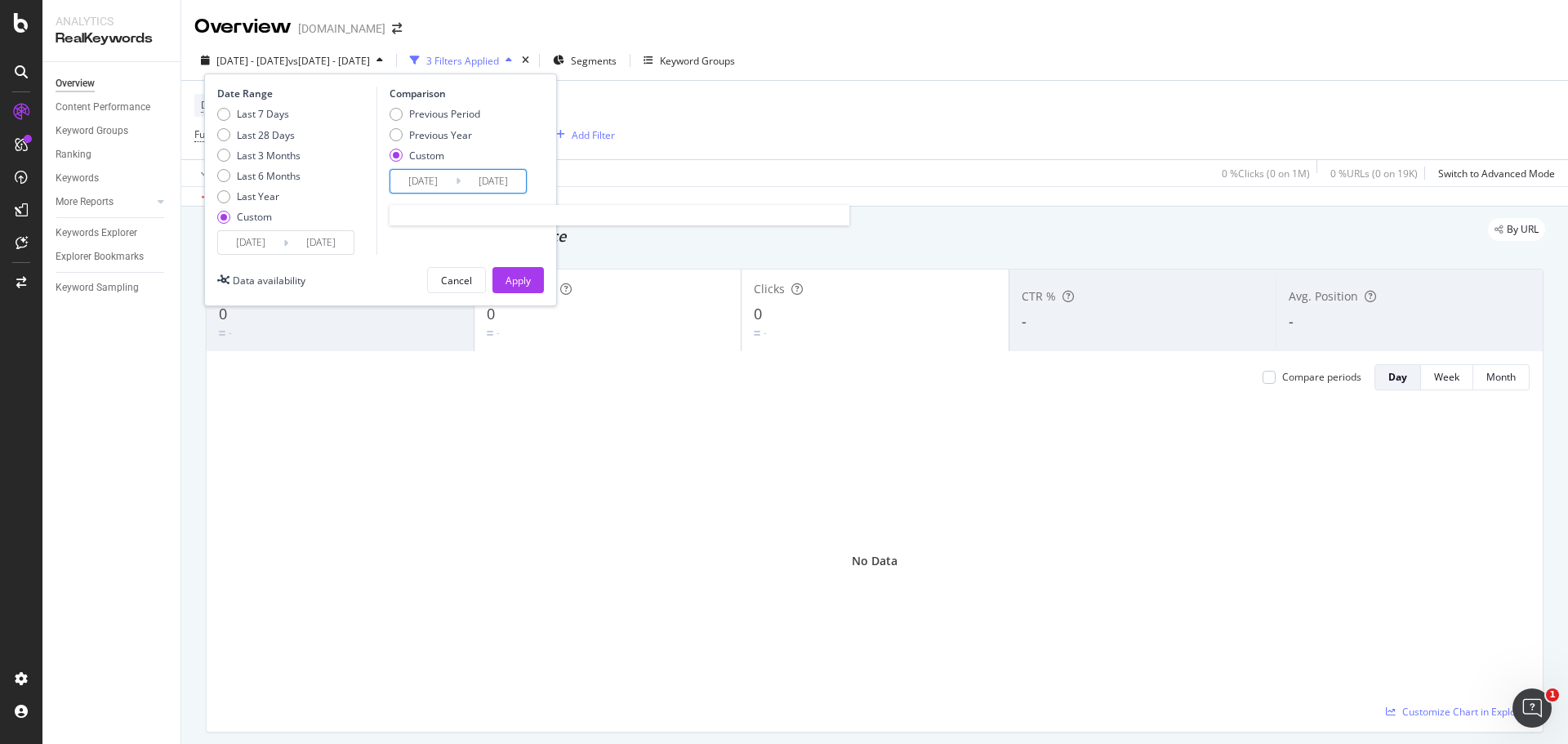
click at [424, 184] on input "[DATE]" at bounding box center [423, 180] width 65 height 23
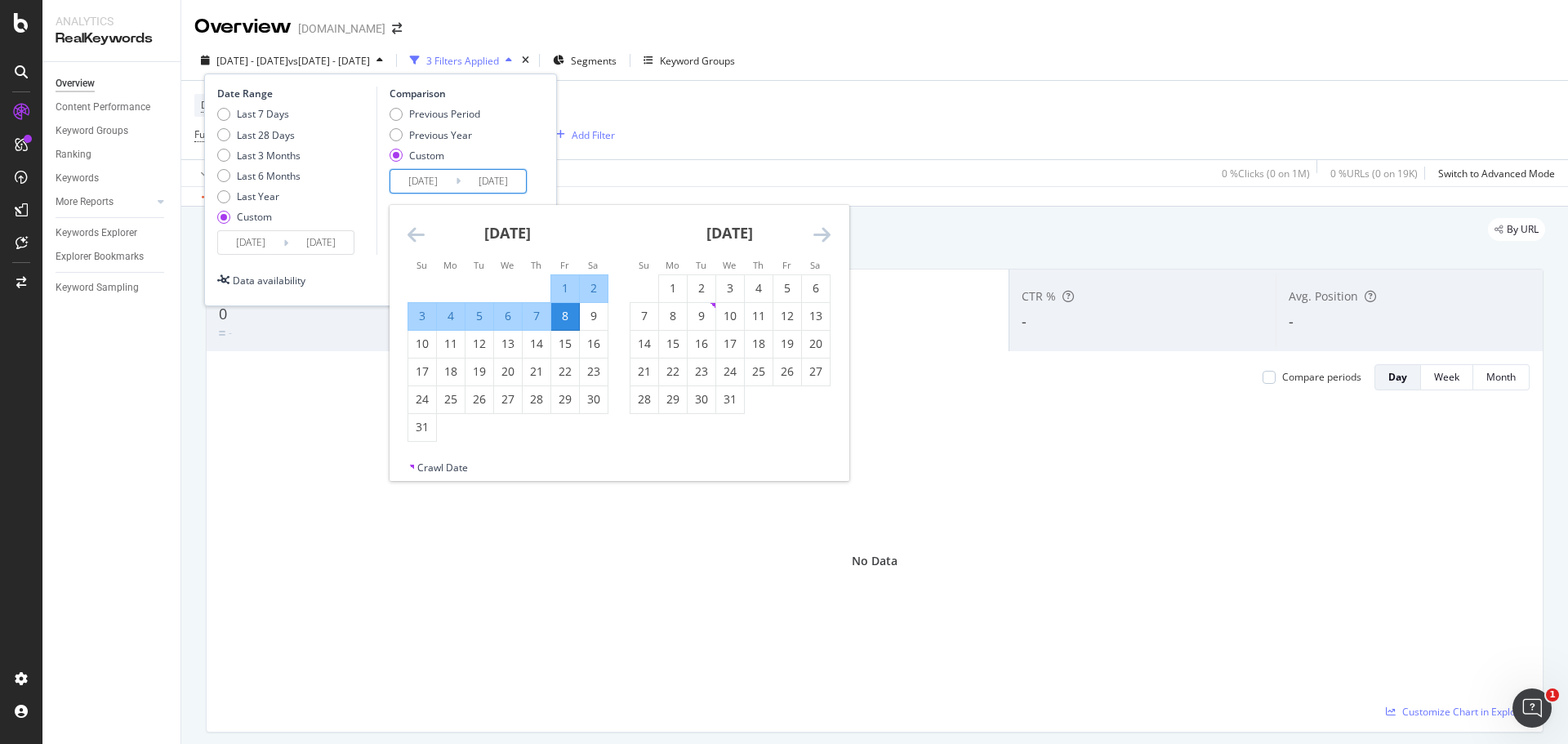
click at [420, 247] on div "[DATE]" at bounding box center [508, 239] width 201 height 70
click at [418, 242] on icon "Move backward to switch to the previous month." at bounding box center [416, 234] width 17 height 19
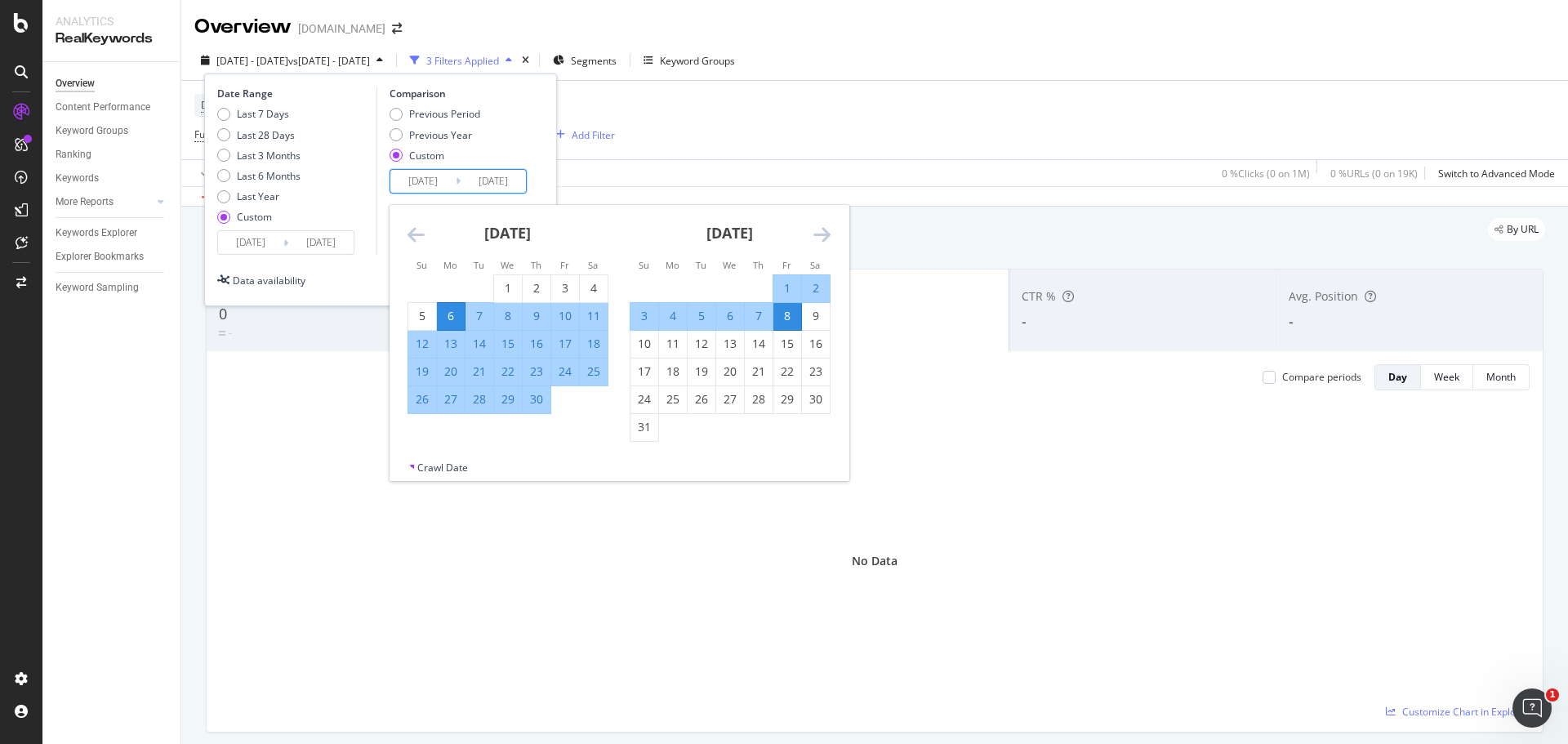
click at [417, 241] on icon "Move backward to switch to the previous month." at bounding box center [416, 234] width 17 height 19
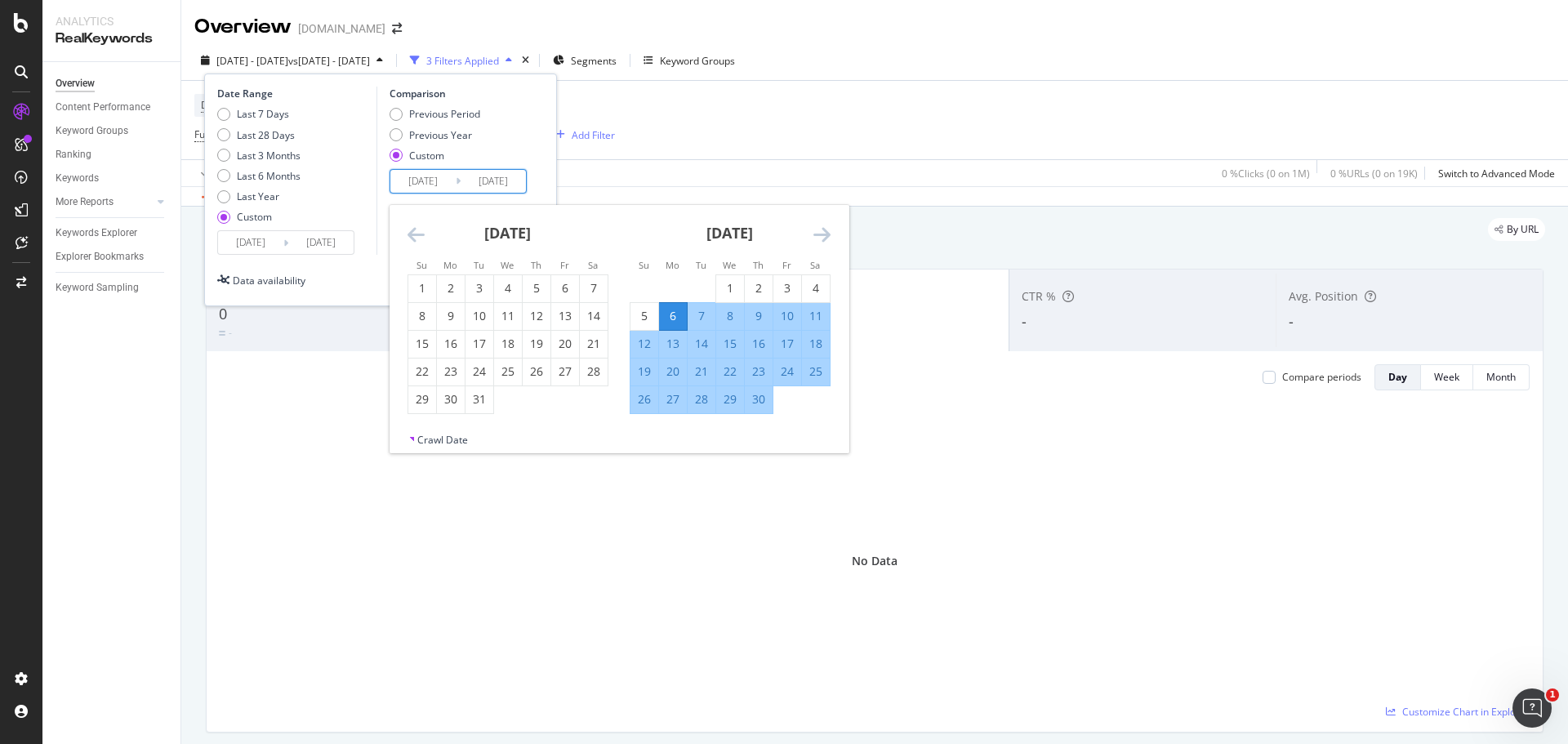
click at [416, 241] on icon "Move backward to switch to the previous month." at bounding box center [416, 234] width 17 height 19
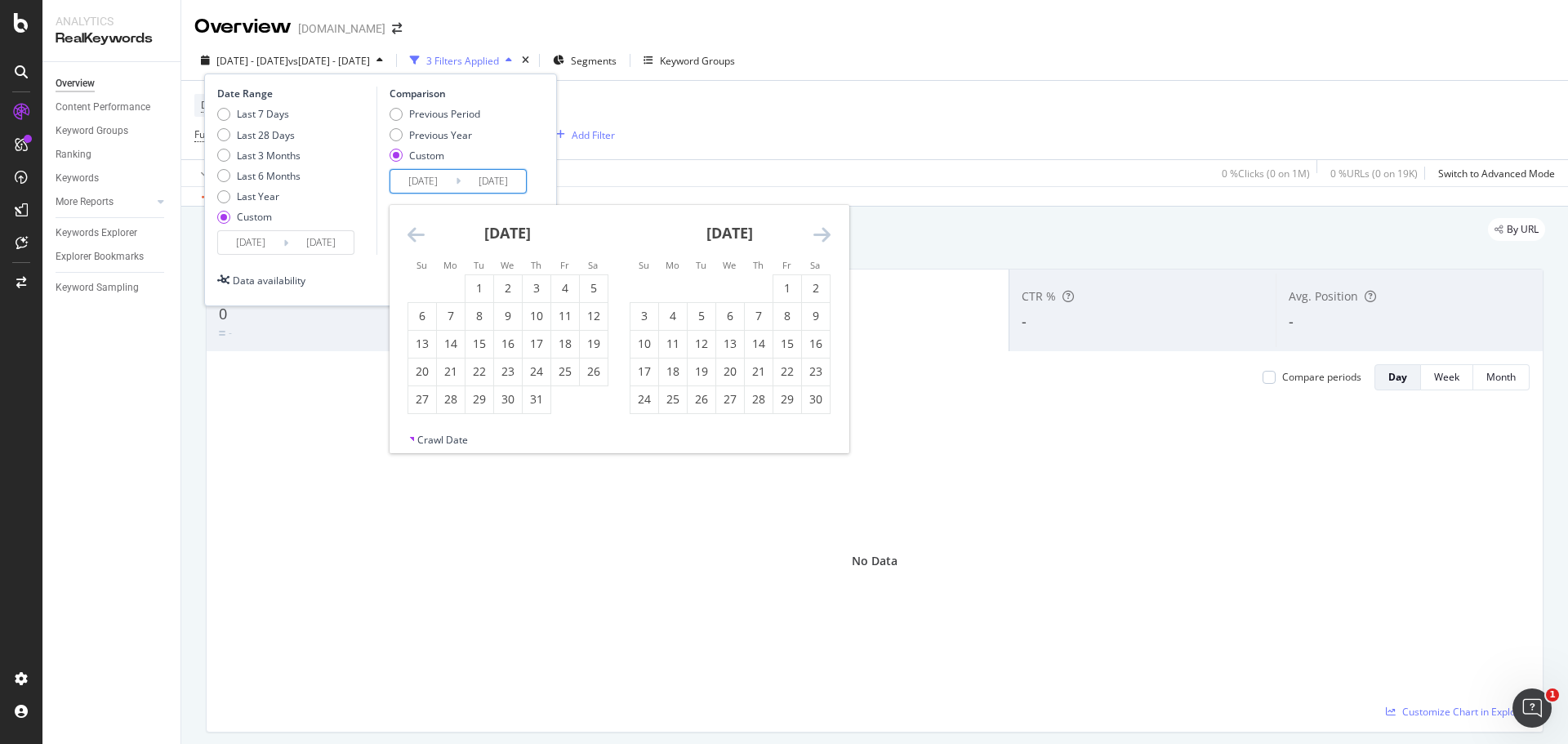
click at [416, 241] on icon "Move backward to switch to the previous month." at bounding box center [416, 234] width 17 height 19
click at [816, 235] on icon "Move forward to switch to the next month." at bounding box center [821, 234] width 17 height 19
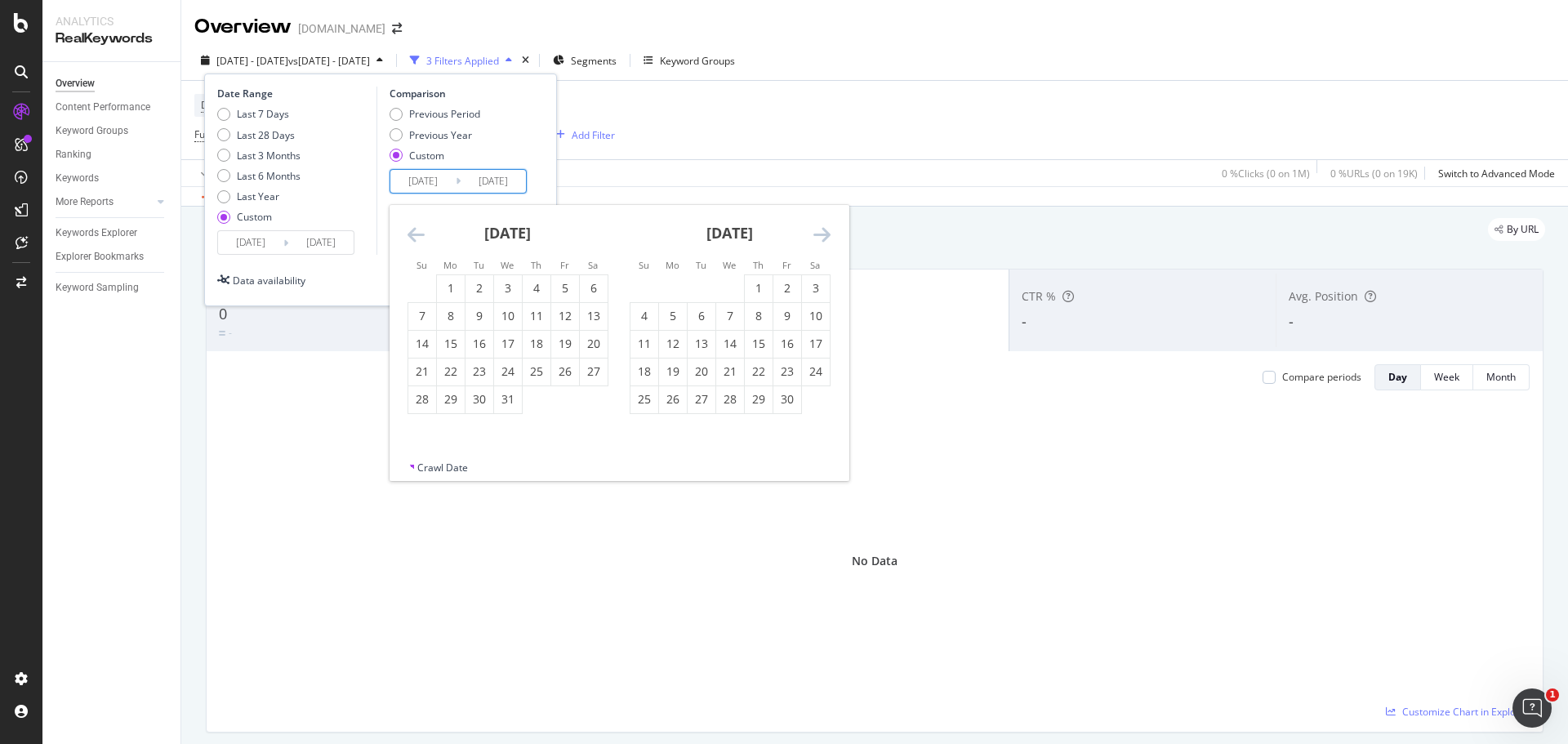
click at [816, 235] on icon "Move forward to switch to the next month." at bounding box center [821, 234] width 17 height 19
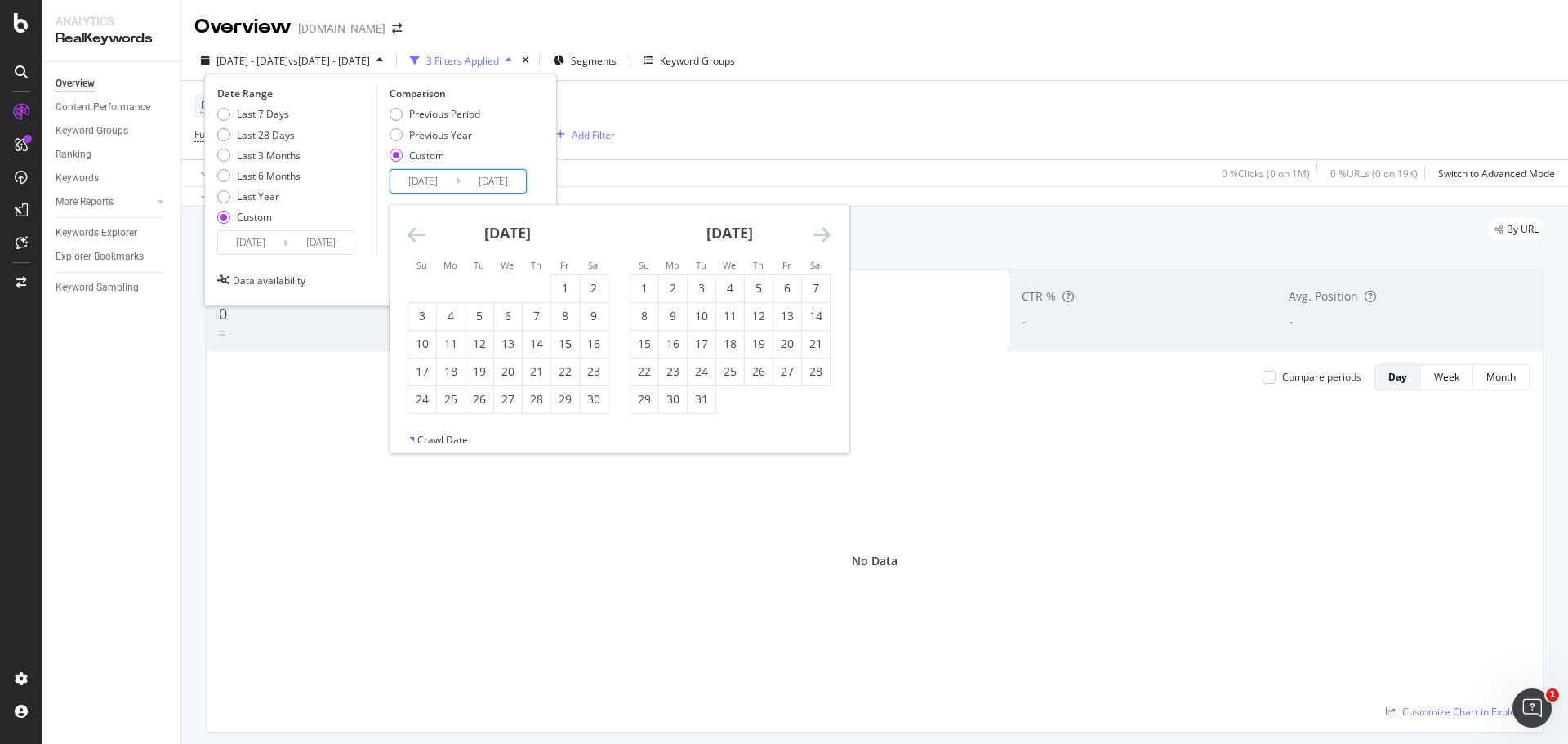
click at [816, 235] on icon "Move forward to switch to the next month." at bounding box center [821, 234] width 17 height 19
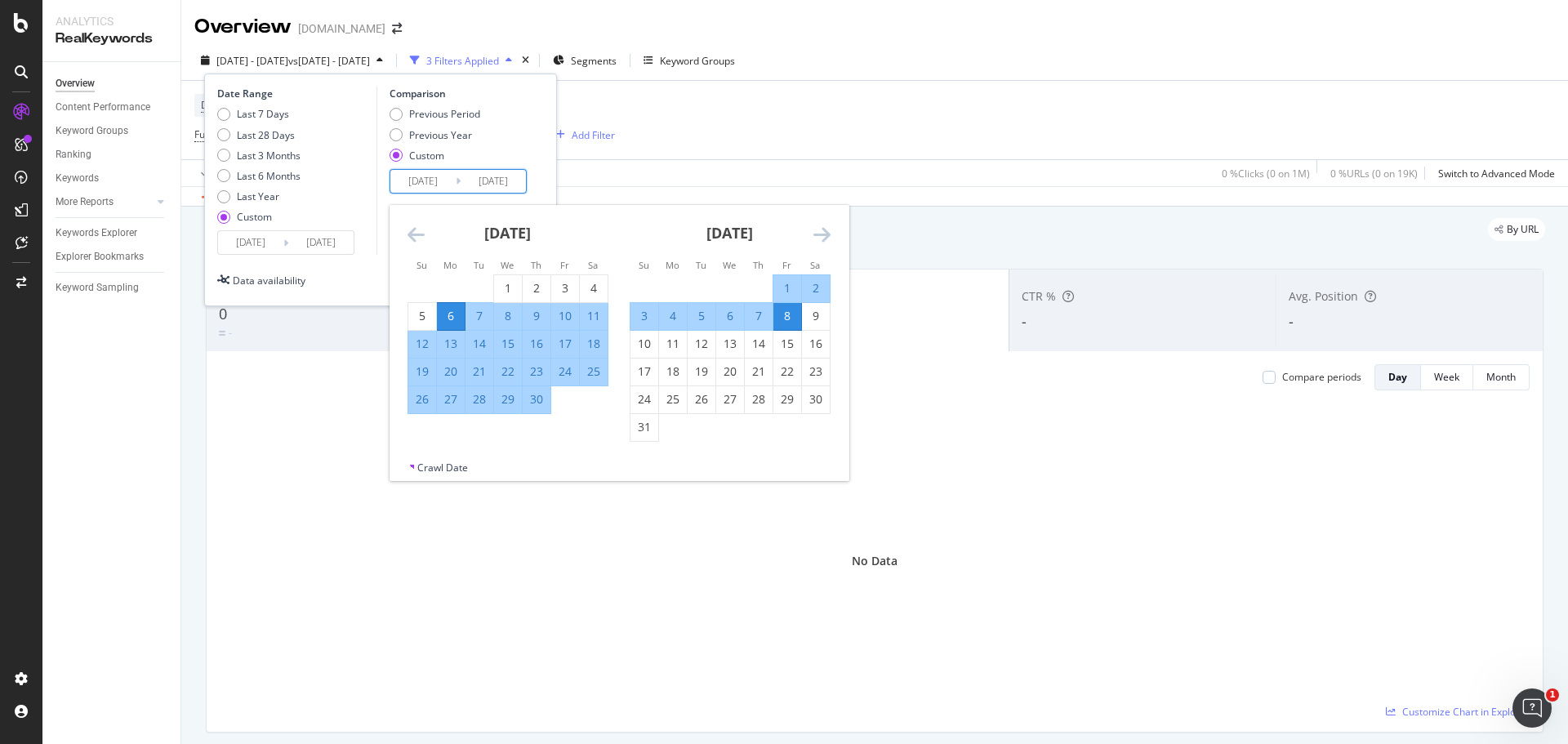
click at [816, 235] on icon "Move forward to switch to the next month." at bounding box center [821, 234] width 17 height 19
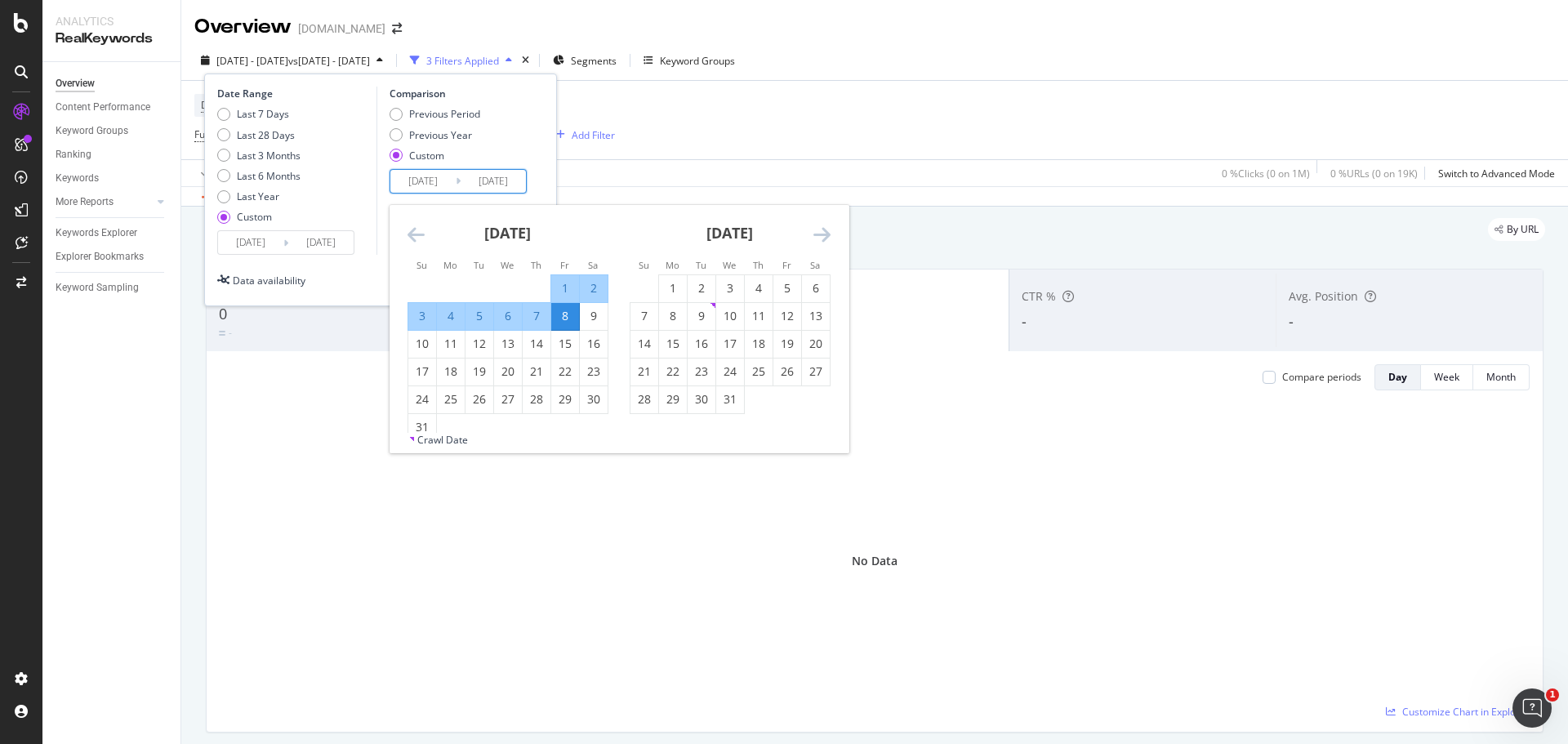
click at [816, 235] on icon "Move forward to switch to the next month." at bounding box center [821, 234] width 17 height 19
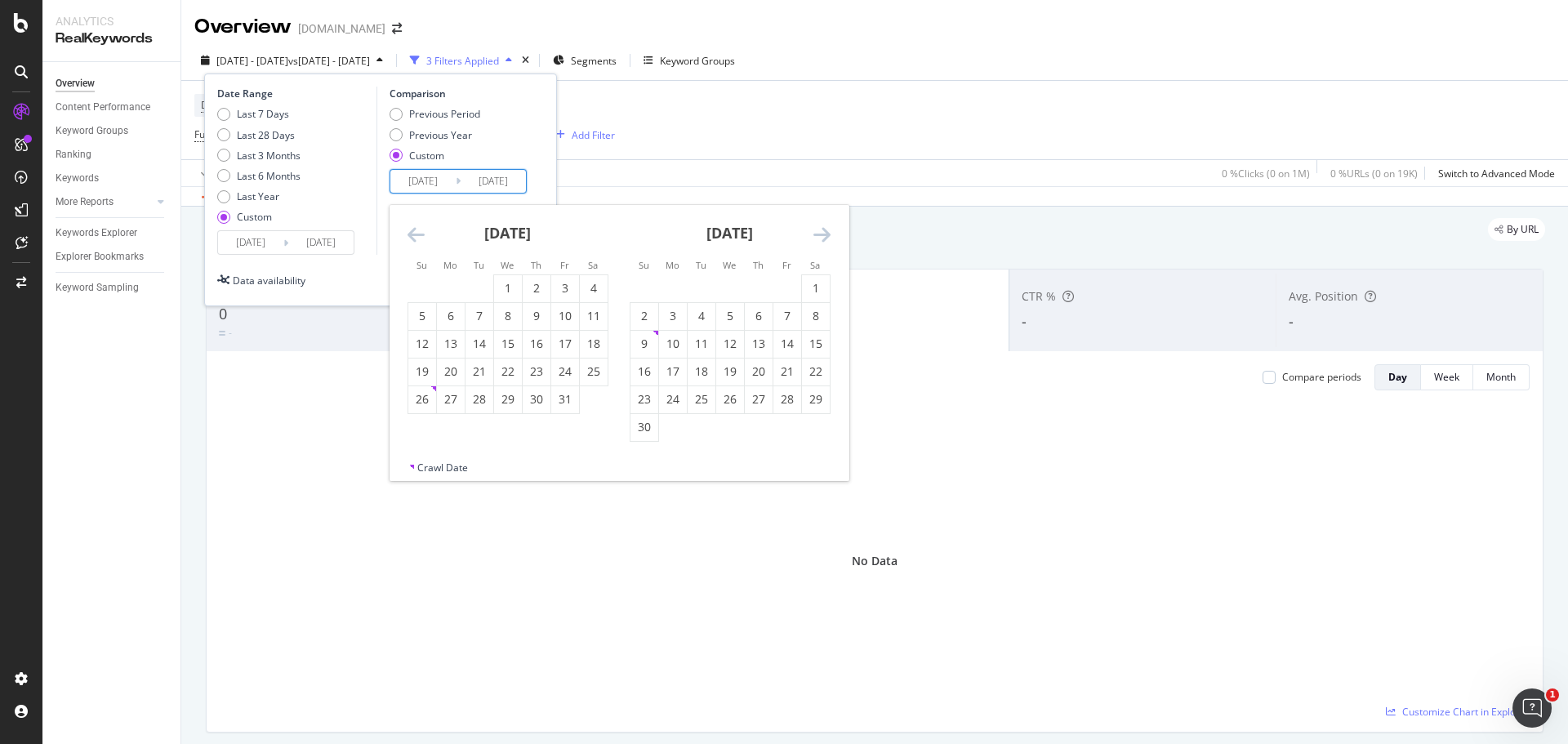
click at [816, 235] on icon "Move forward to switch to the next month." at bounding box center [821, 234] width 17 height 19
click at [761, 294] on div "1" at bounding box center [758, 288] width 28 height 16
type input "[DATE]"
click at [815, 225] on icon "Move forward to switch to the next month." at bounding box center [821, 234] width 17 height 19
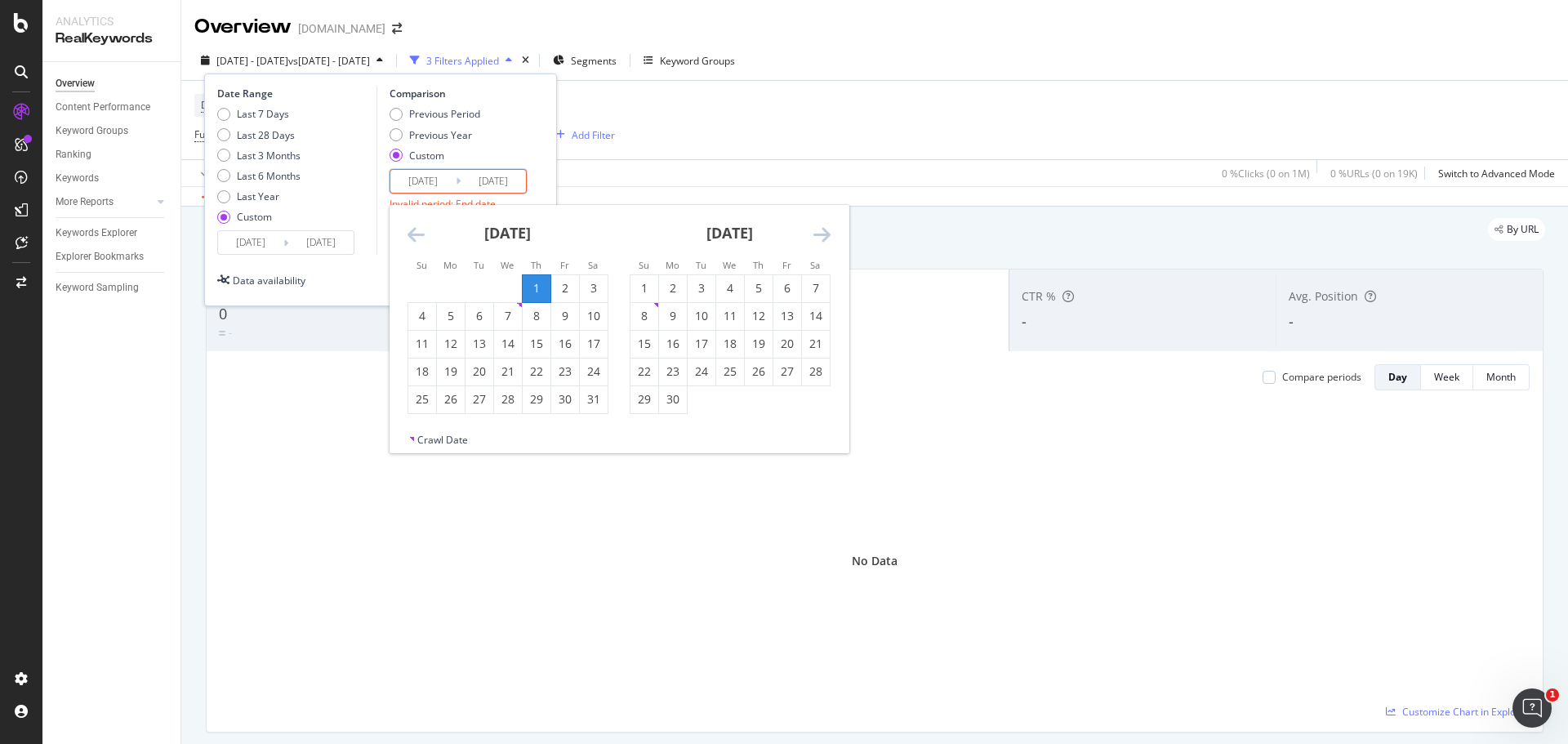
click at [815, 225] on icon "Move forward to switch to the next month." at bounding box center [821, 234] width 17 height 19
click at [418, 316] on div "6" at bounding box center [422, 315] width 28 height 16
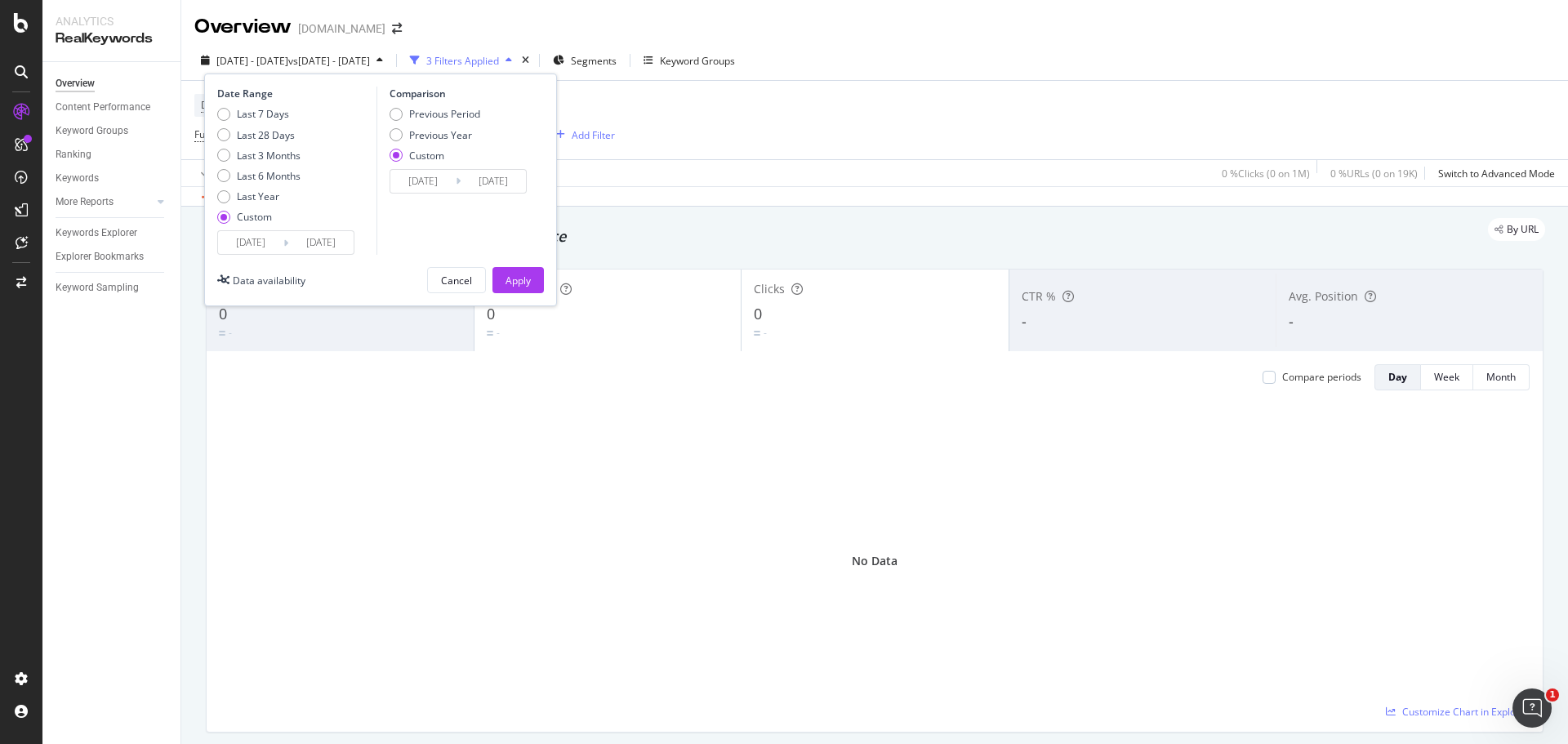
type input "[DATE]"
click at [526, 278] on div "Apply" at bounding box center [518, 280] width 25 height 14
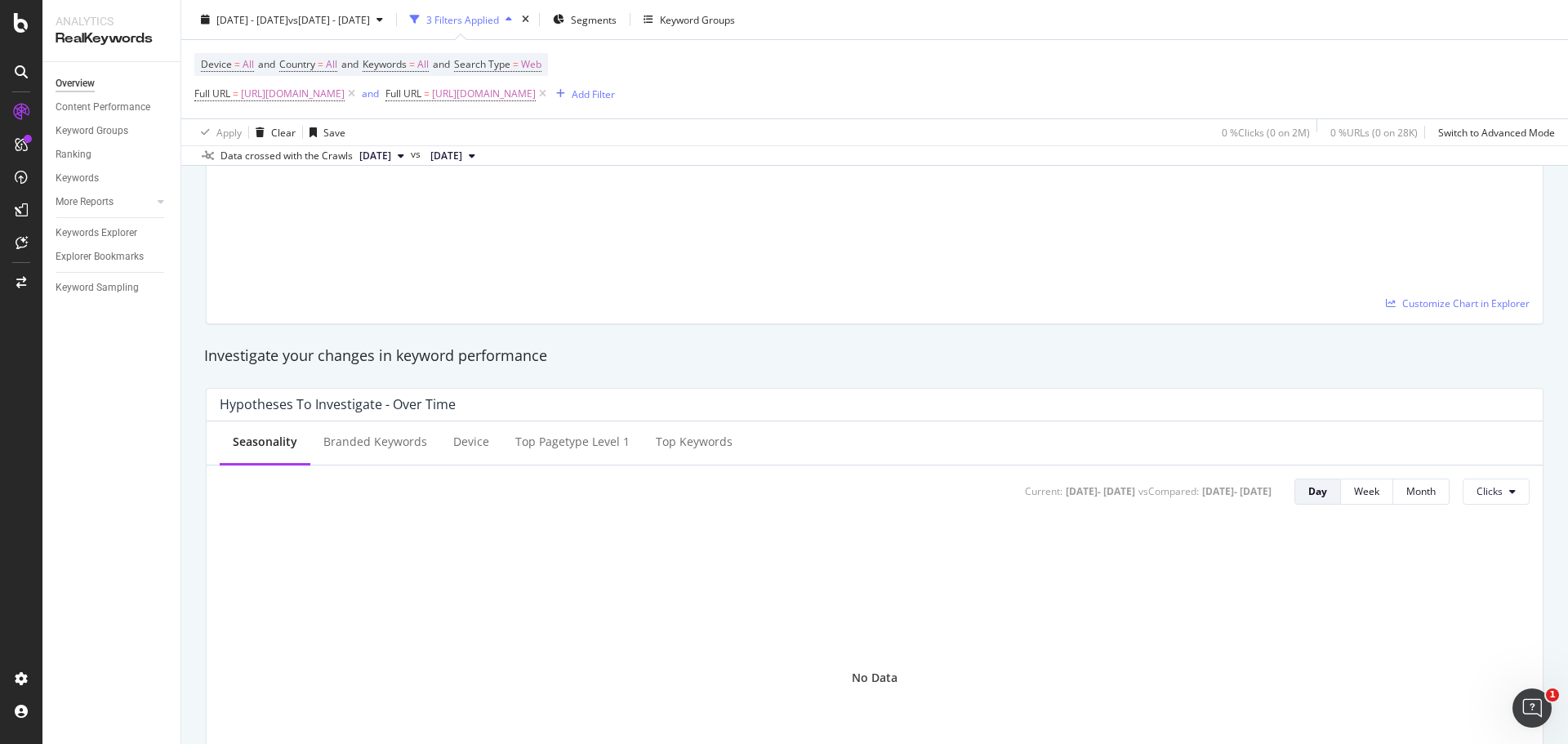
scroll to position [81, 0]
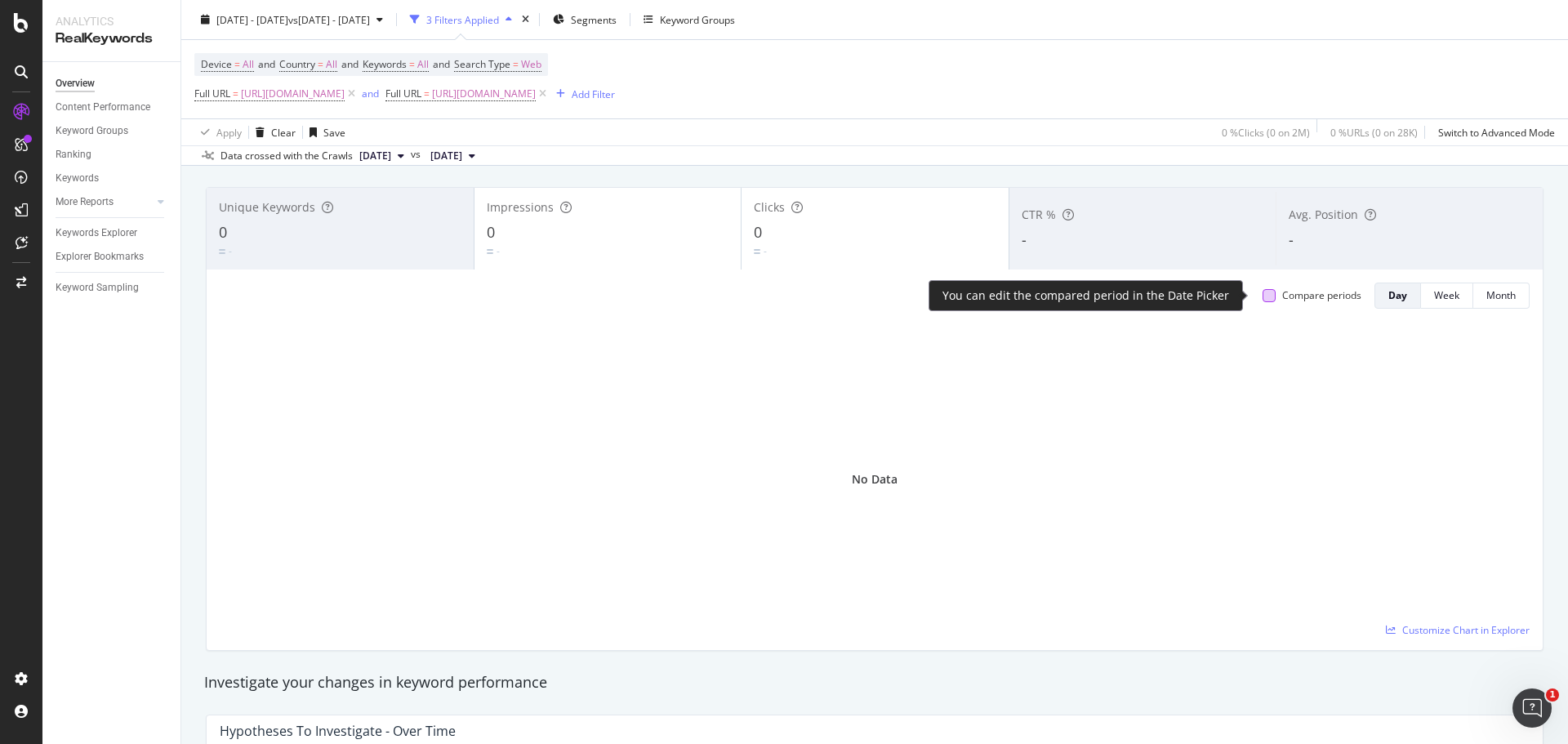
click at [1263, 298] on div at bounding box center [1269, 296] width 13 height 13
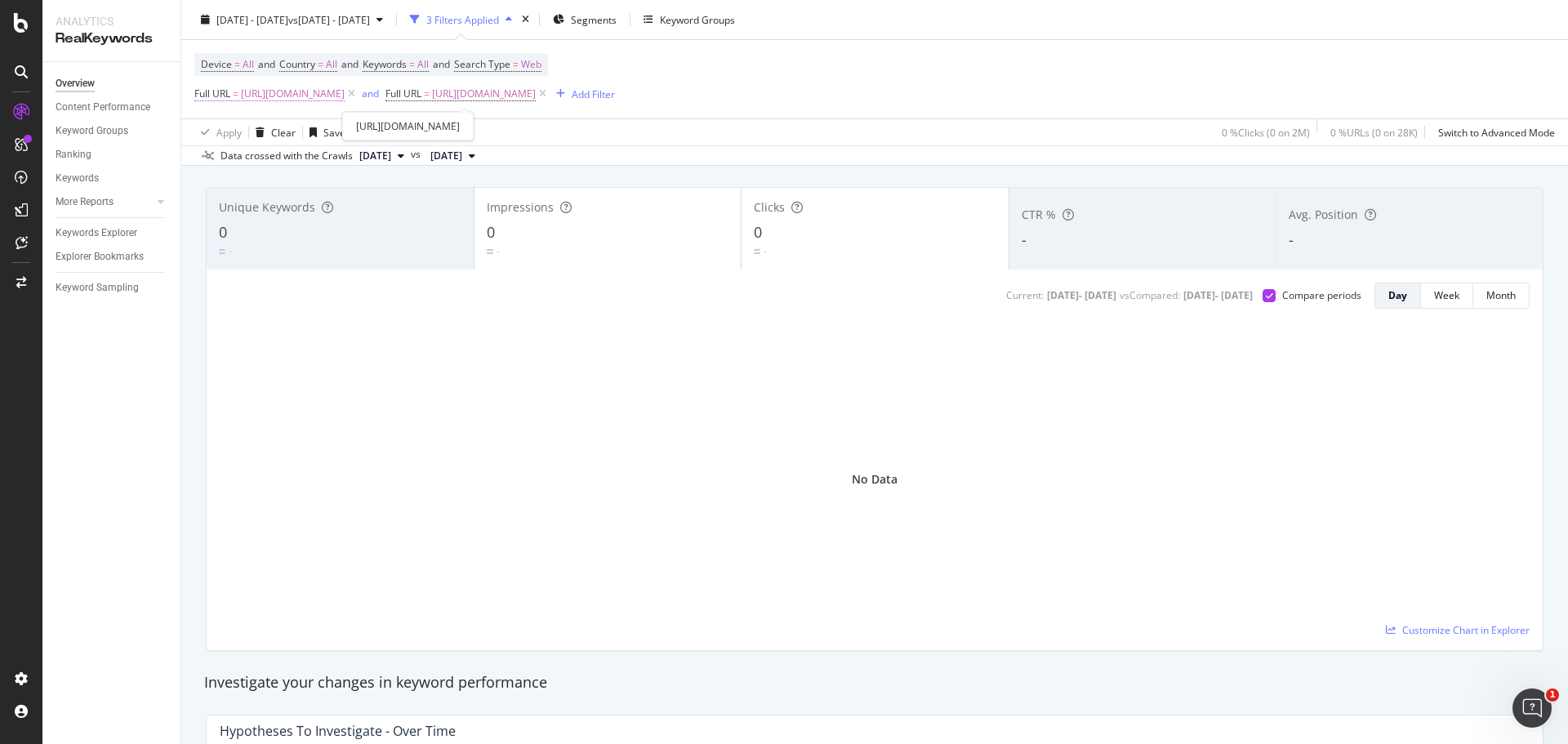
click at [345, 94] on span "[URL][DOMAIN_NAME]" at bounding box center [293, 93] width 104 height 23
click at [230, 123] on div "Equal to" at bounding box center [298, 132] width 180 height 26
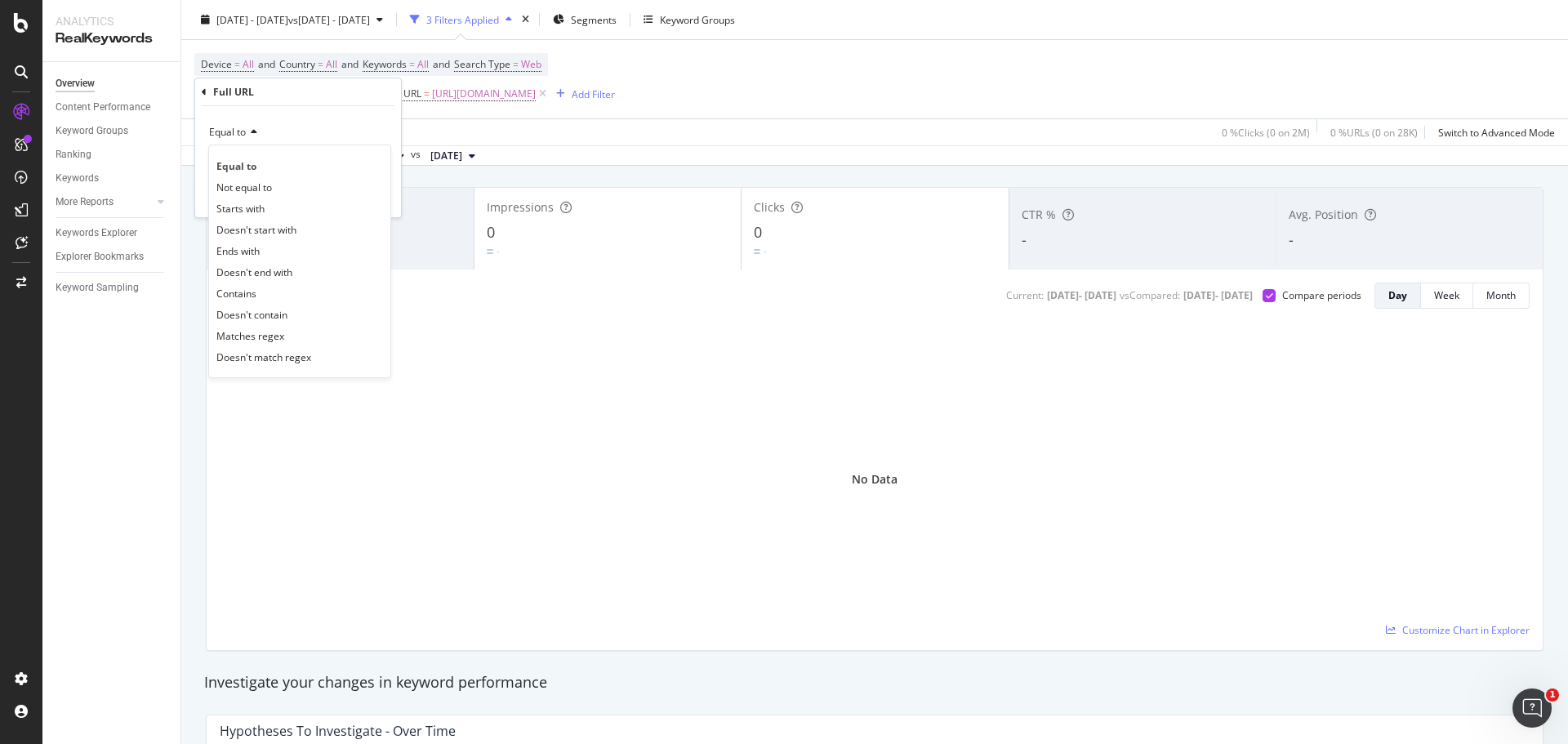
click at [293, 130] on div "Equal to" at bounding box center [298, 132] width 180 height 26
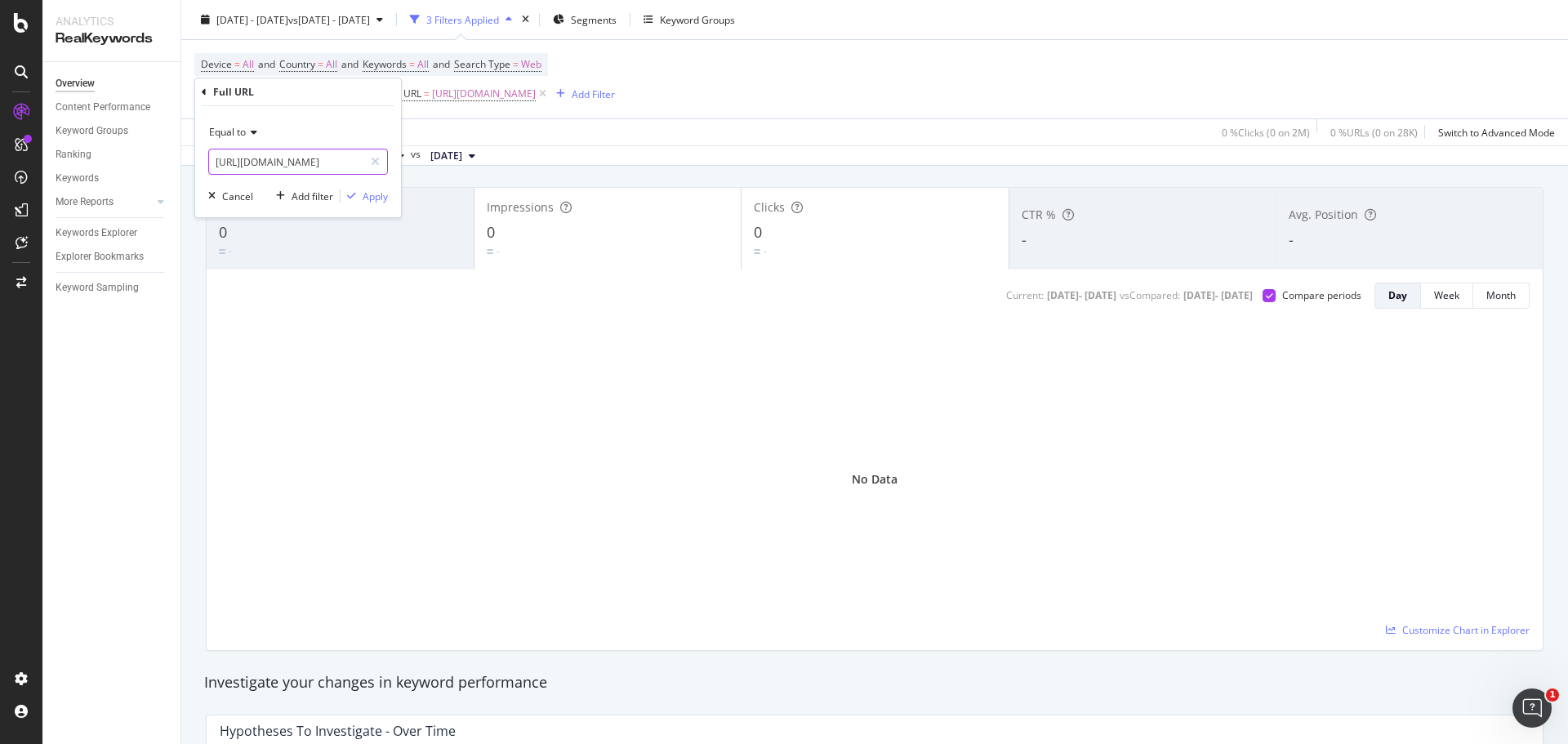
drag, startPoint x: 339, startPoint y: 162, endPoint x: 198, endPoint y: 162, distance: 141.0
click at [247, 159] on input "[URL][DOMAIN_NAME]" at bounding box center [286, 161] width 154 height 26
click at [212, 163] on input "[URL][DOMAIN_NAME]" at bounding box center [286, 161] width 154 height 26
type input "/idees-cadeaux/qui-aime/coffret-cadeau/calendrier-de-l-avent-beaute/p/42410"
click at [374, 196] on div "Apply" at bounding box center [375, 196] width 25 height 14
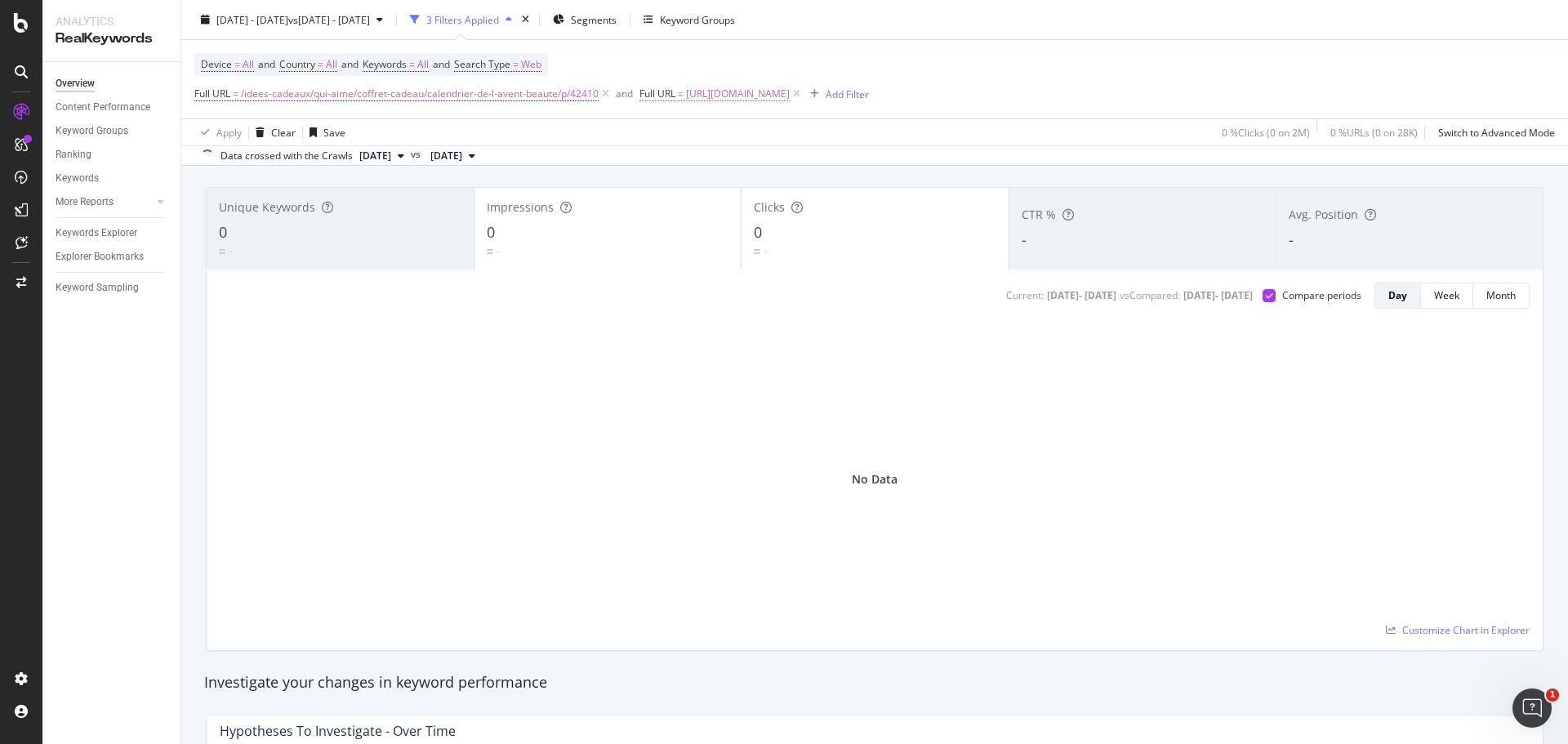
click at [760, 97] on span "[URL][DOMAIN_NAME]" at bounding box center [738, 93] width 104 height 23
drag, startPoint x: 784, startPoint y: 165, endPoint x: 643, endPoint y: 162, distance: 141.0
click at [663, 164] on input "[URL][DOMAIN_NAME]" at bounding box center [732, 161] width 154 height 26
type input "ttps://[DOMAIN_NAME][URL]"
drag, startPoint x: 727, startPoint y: 160, endPoint x: 601, endPoint y: 153, distance: 126.2
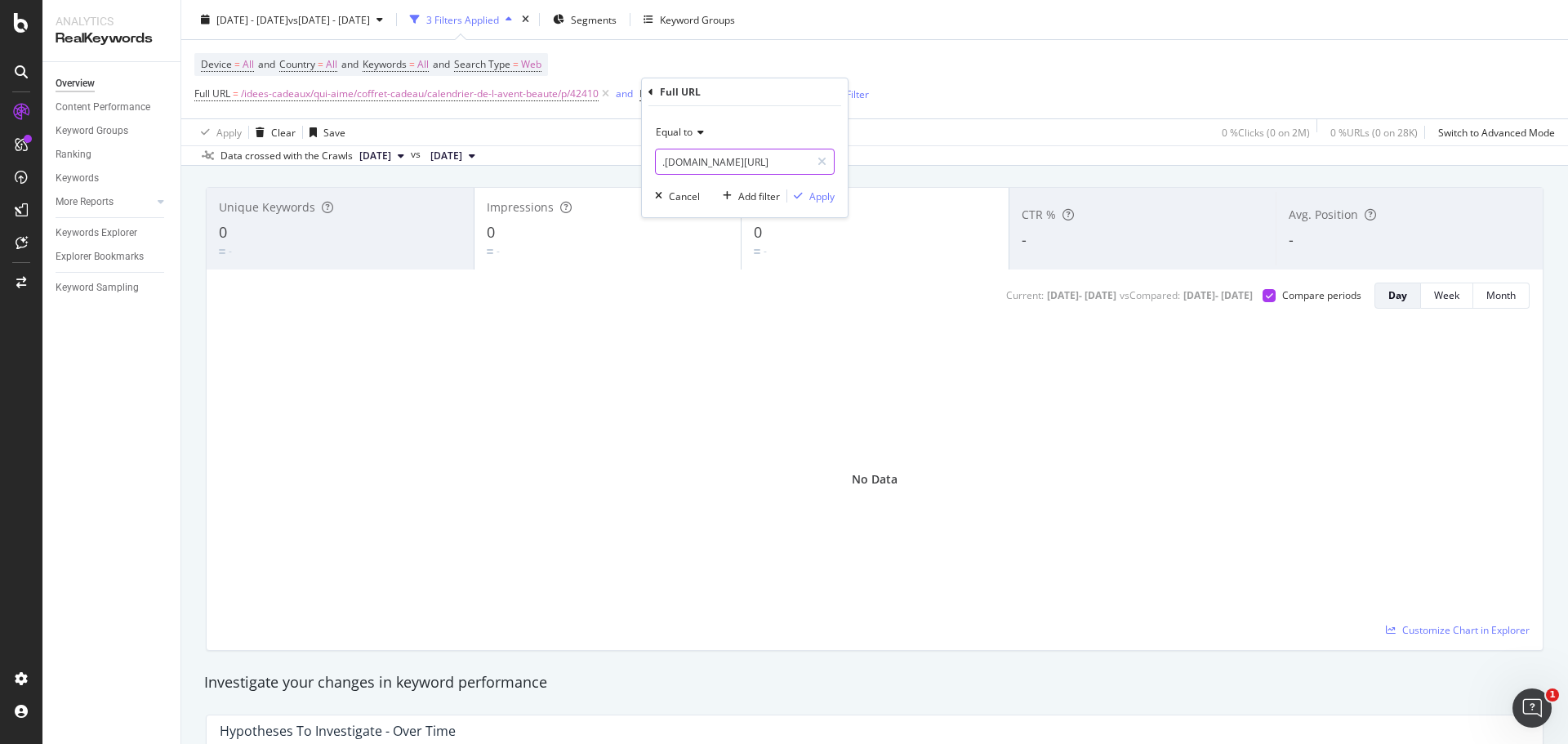
click at [725, 158] on input ".[DOMAIN_NAME][URL]" at bounding box center [732, 161] width 154 height 26
drag, startPoint x: 723, startPoint y: 160, endPoint x: 630, endPoint y: 160, distance: 93.0
click at [630, 160] on body "Analytics RealKeywords Overview Content Performance Keyword Groups Ranking Keyw…" at bounding box center [784, 372] width 1568 height 744
click at [710, 159] on input ".[DOMAIN_NAME][URL]" at bounding box center [732, 161] width 154 height 26
drag, startPoint x: 725, startPoint y: 161, endPoint x: 660, endPoint y: 159, distance: 65.0
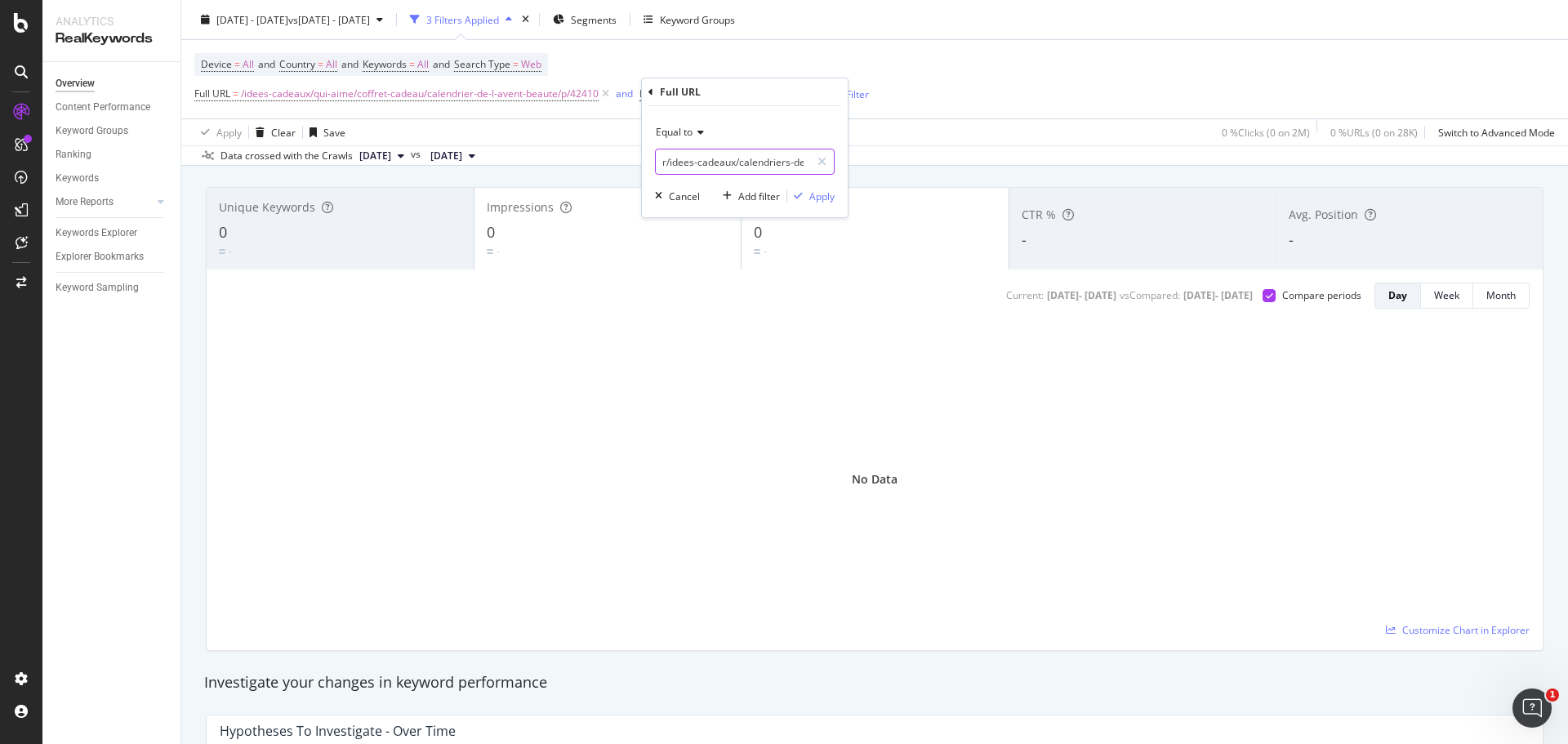
click at [660, 159] on input "r/idees-cadeaux/calendriers-de-l-avent/c/62900" at bounding box center [732, 161] width 154 height 26
type input "/idees-cadeaux/calendriers-de-l-avent/c/62900"
click at [824, 200] on div "Apply" at bounding box center [821, 196] width 25 height 14
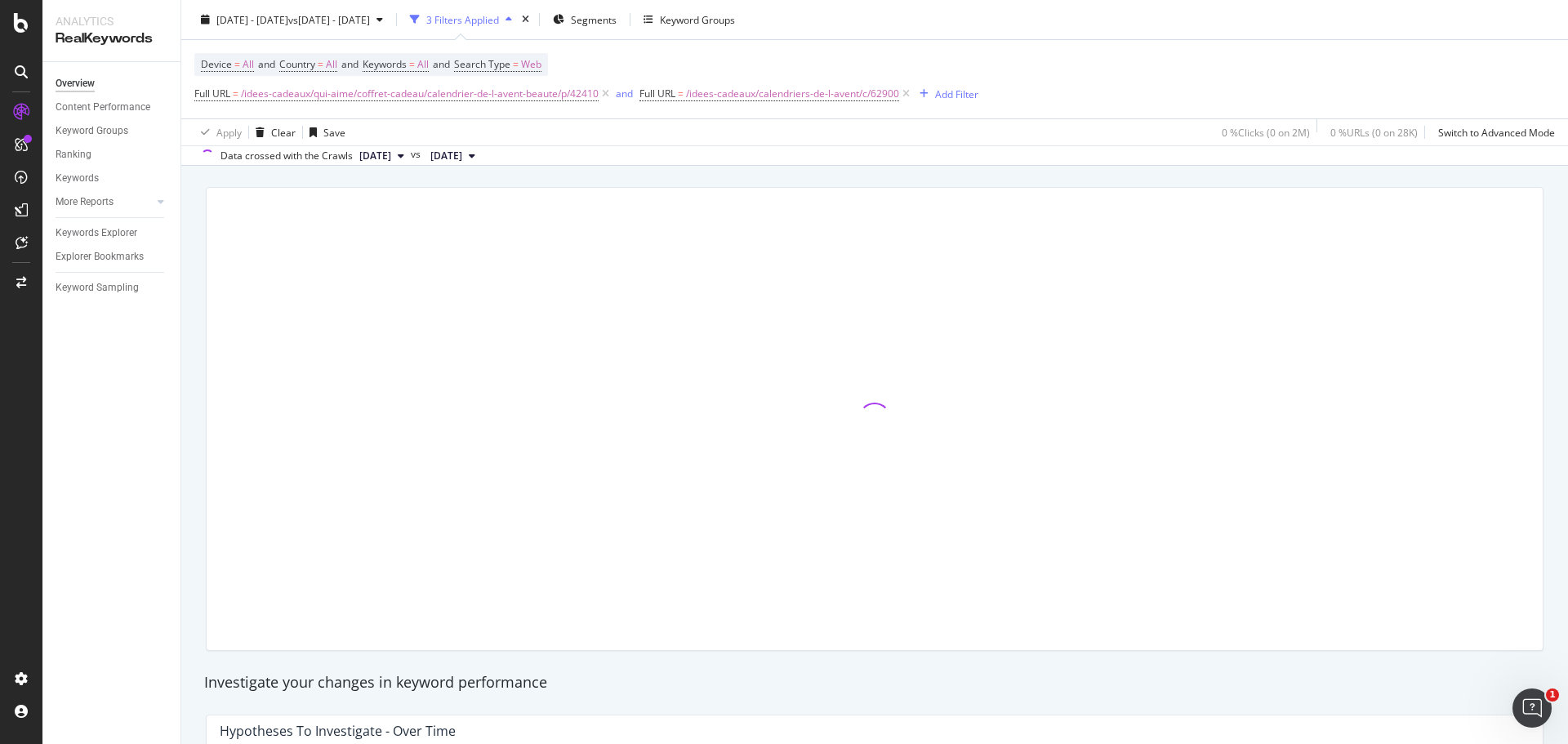
click at [462, 149] on span "[DATE]" at bounding box center [446, 156] width 32 height 15
click at [398, 177] on div at bounding box center [874, 419] width 1357 height 490
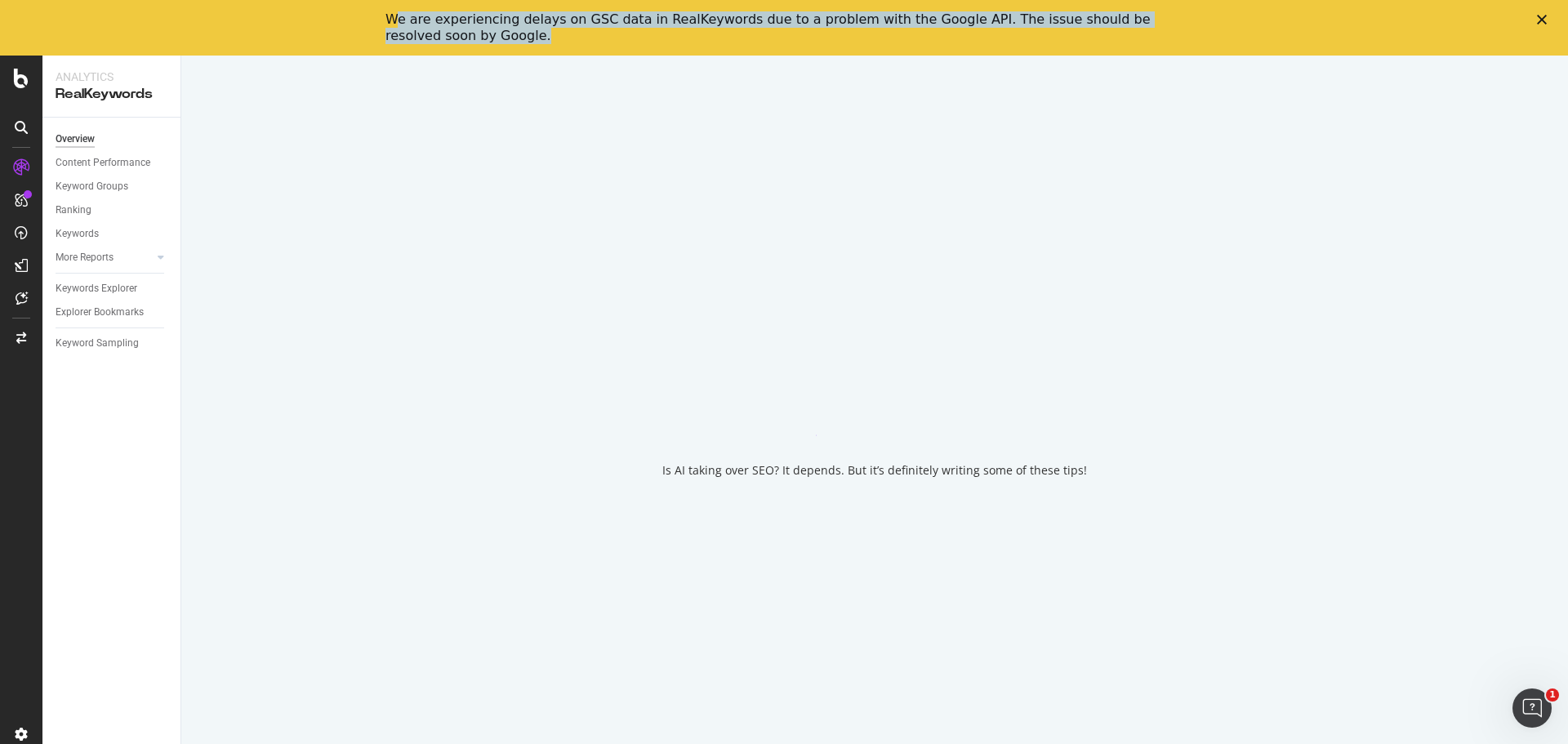
drag, startPoint x: 614, startPoint y: 39, endPoint x: 664, endPoint y: 36, distance: 50.1
click at [664, 37] on div "We are experiencing delays on GSC data in RealKeywords due to a problem with th…" at bounding box center [770, 28] width 771 height 33
click at [664, 36] on div "We are experiencing delays on GSC data in RealKeywords due to a problem with th…" at bounding box center [770, 28] width 771 height 33
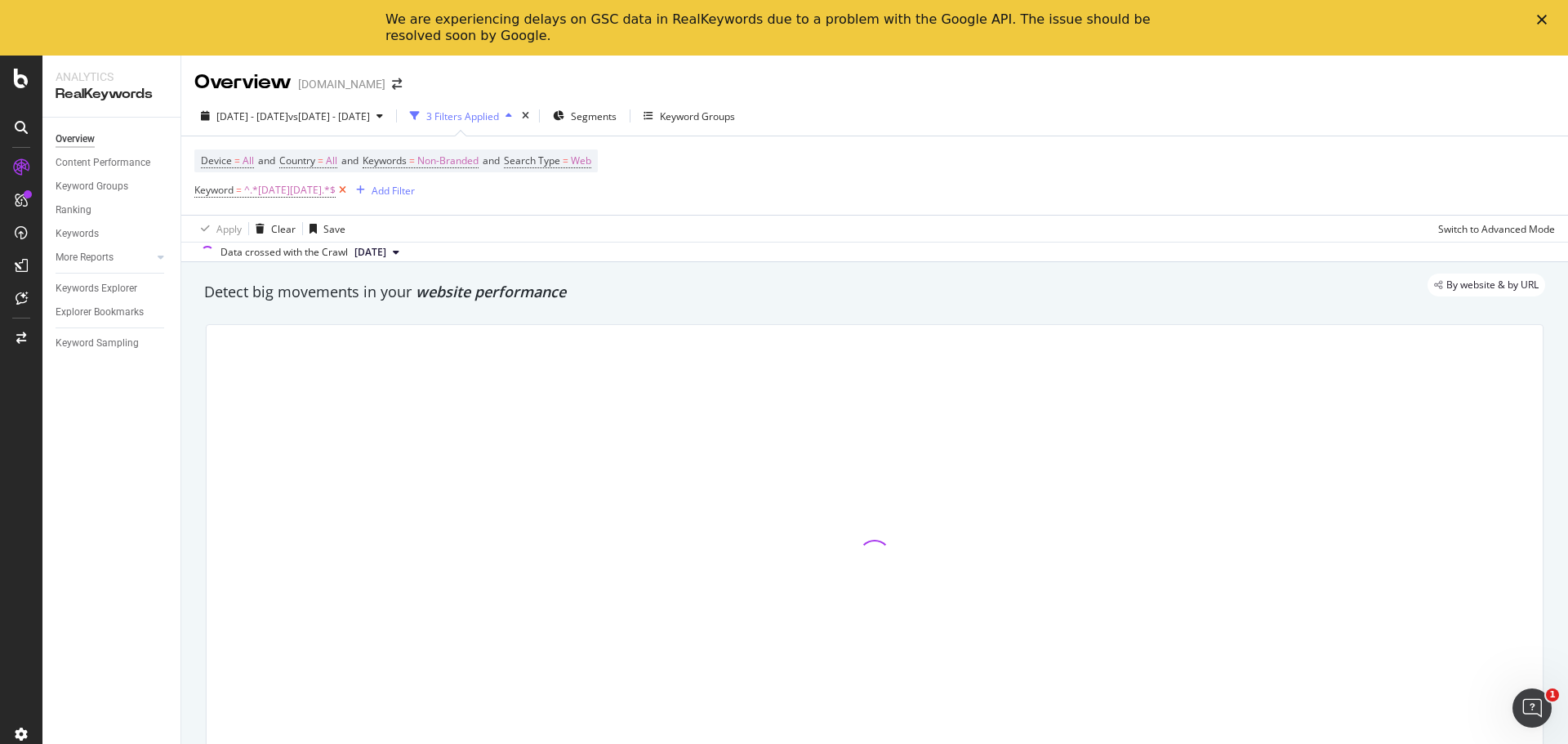
click at [336, 190] on icon at bounding box center [342, 190] width 14 height 16
click at [228, 188] on div "Add Filter" at bounding box center [238, 190] width 44 height 14
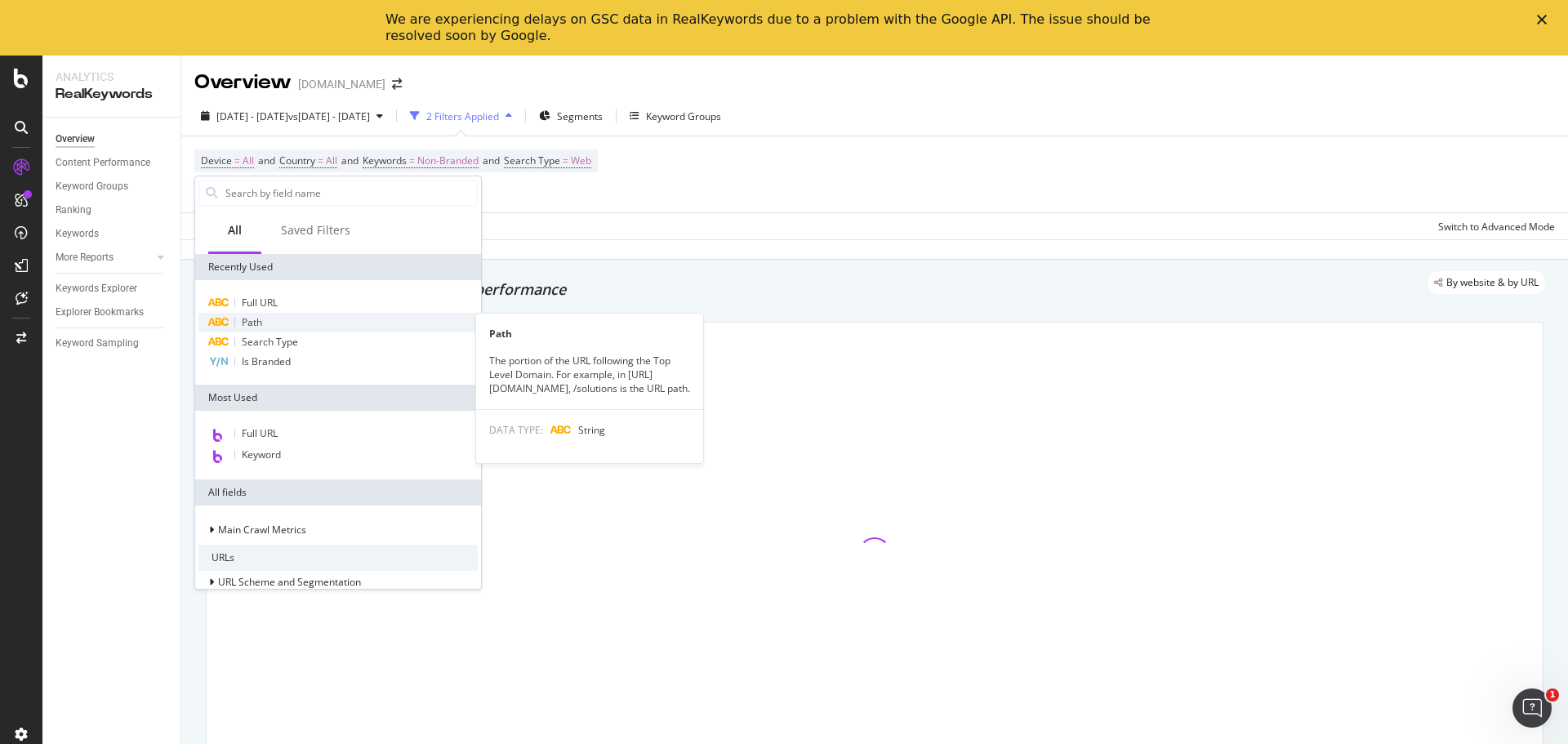
click at [249, 320] on span "Path" at bounding box center [252, 322] width 20 height 14
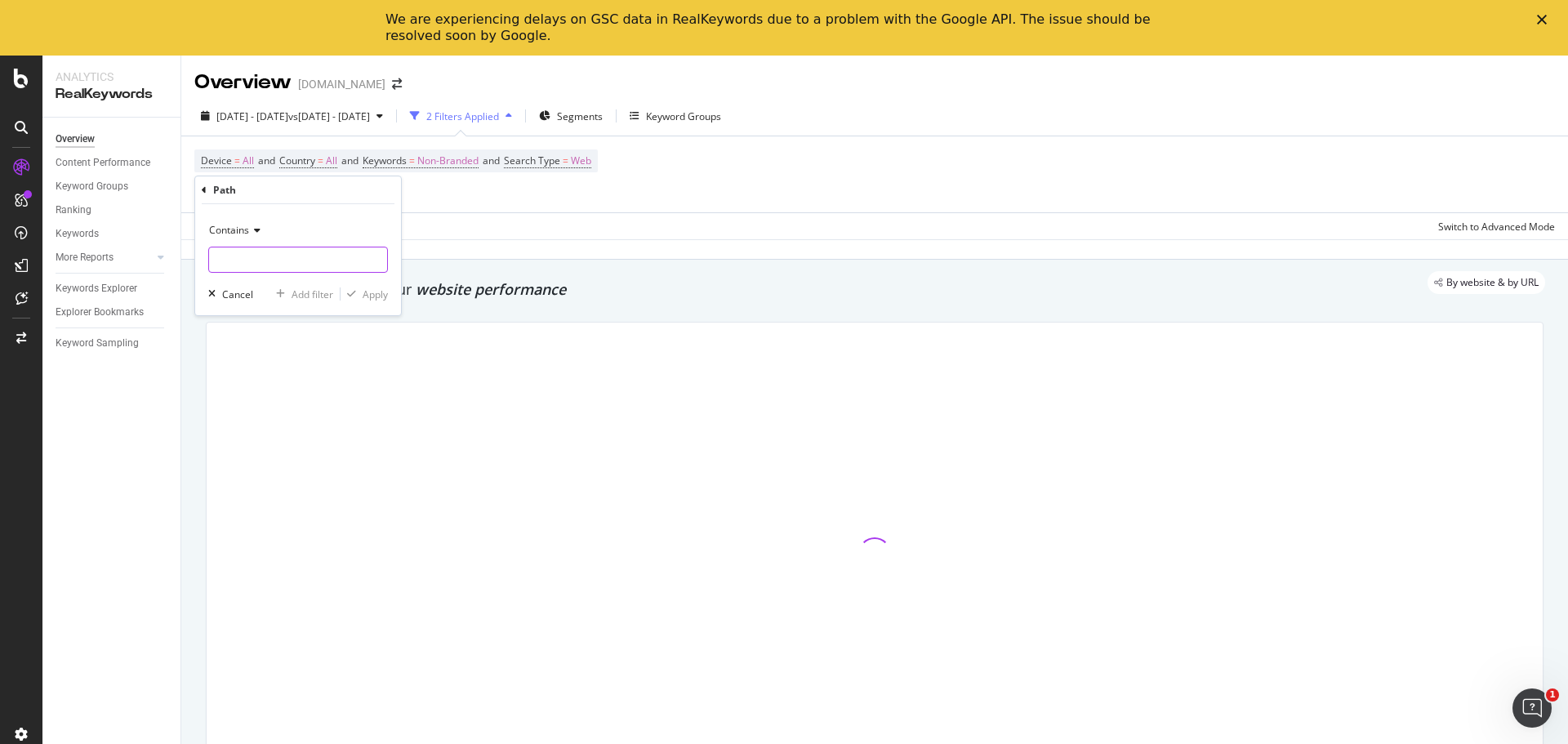
click at [260, 255] on input "text" at bounding box center [298, 259] width 178 height 26
paste input "[URL][DOMAIN_NAME]"
type input "[URL][DOMAIN_NAME]"
click at [319, 256] on input "[URL][DOMAIN_NAME]" at bounding box center [286, 259] width 154 height 26
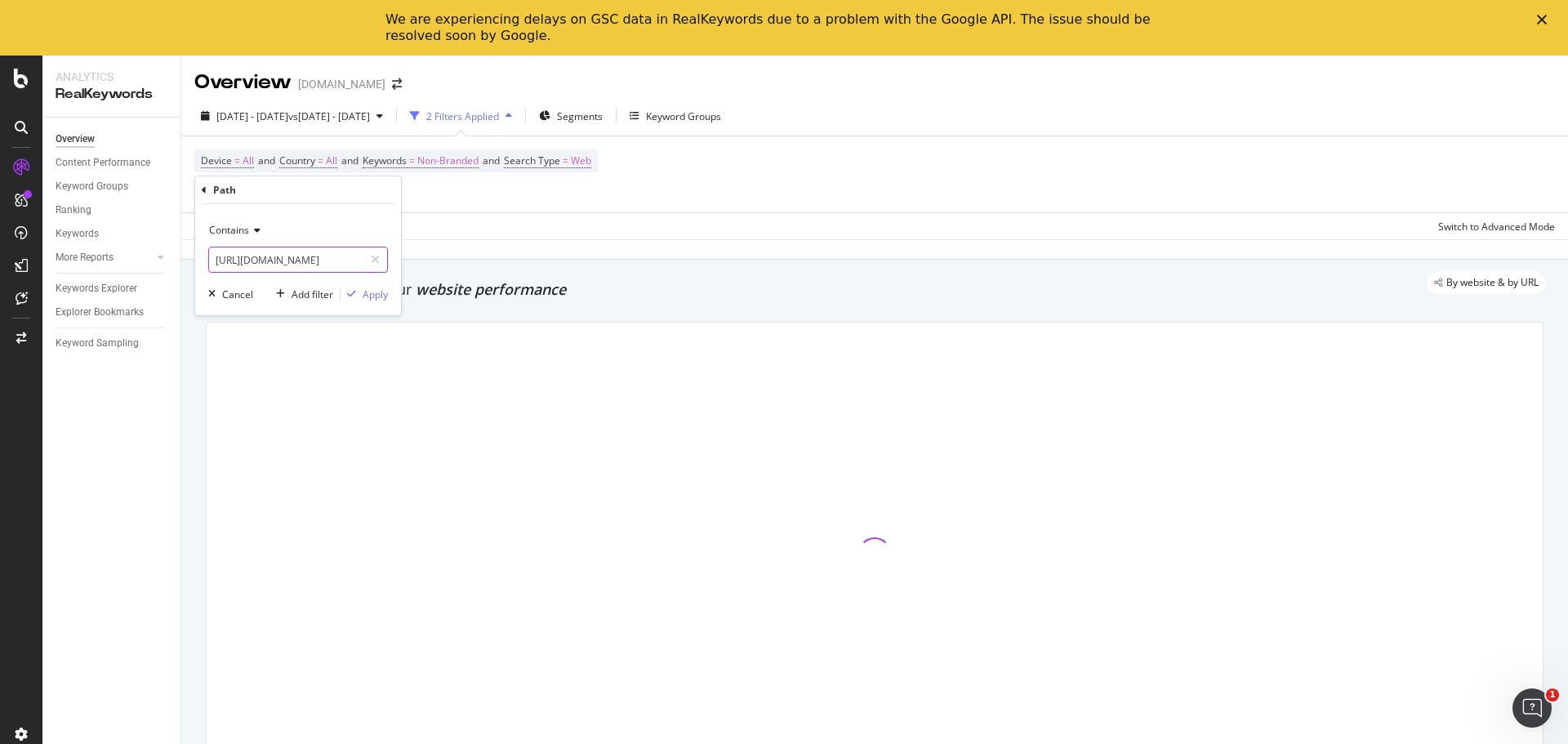
click at [323, 258] on input "[URL][DOMAIN_NAME]" at bounding box center [286, 259] width 154 height 26
drag, startPoint x: 229, startPoint y: 251, endPoint x: 196, endPoint y: 252, distance: 33.0
click at [196, 252] on div "Contains [URL][DOMAIN_NAME] Cancel Add filter Apply" at bounding box center [298, 259] width 206 height 111
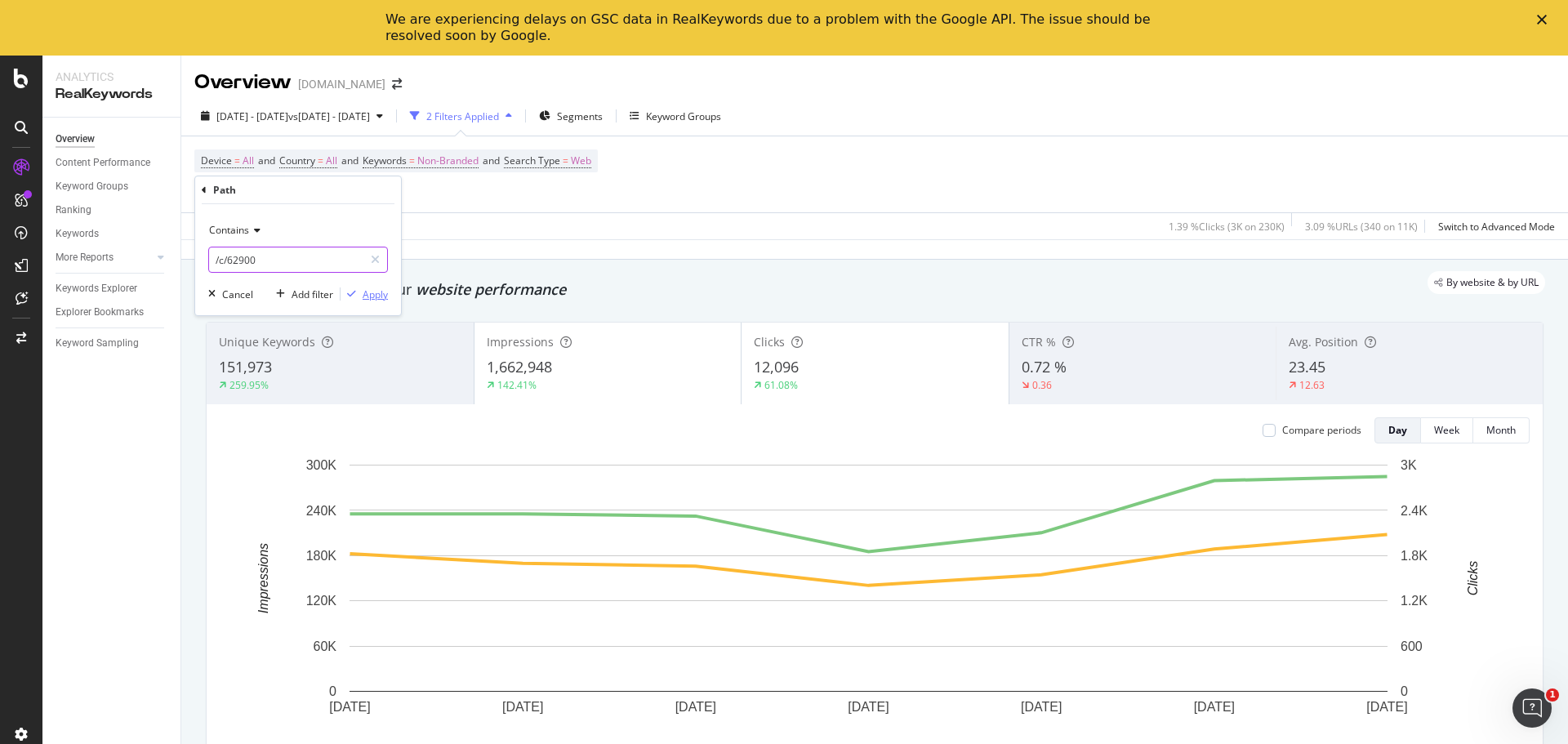
type input "/c/62900"
click at [376, 294] on div "Apply" at bounding box center [375, 294] width 25 height 14
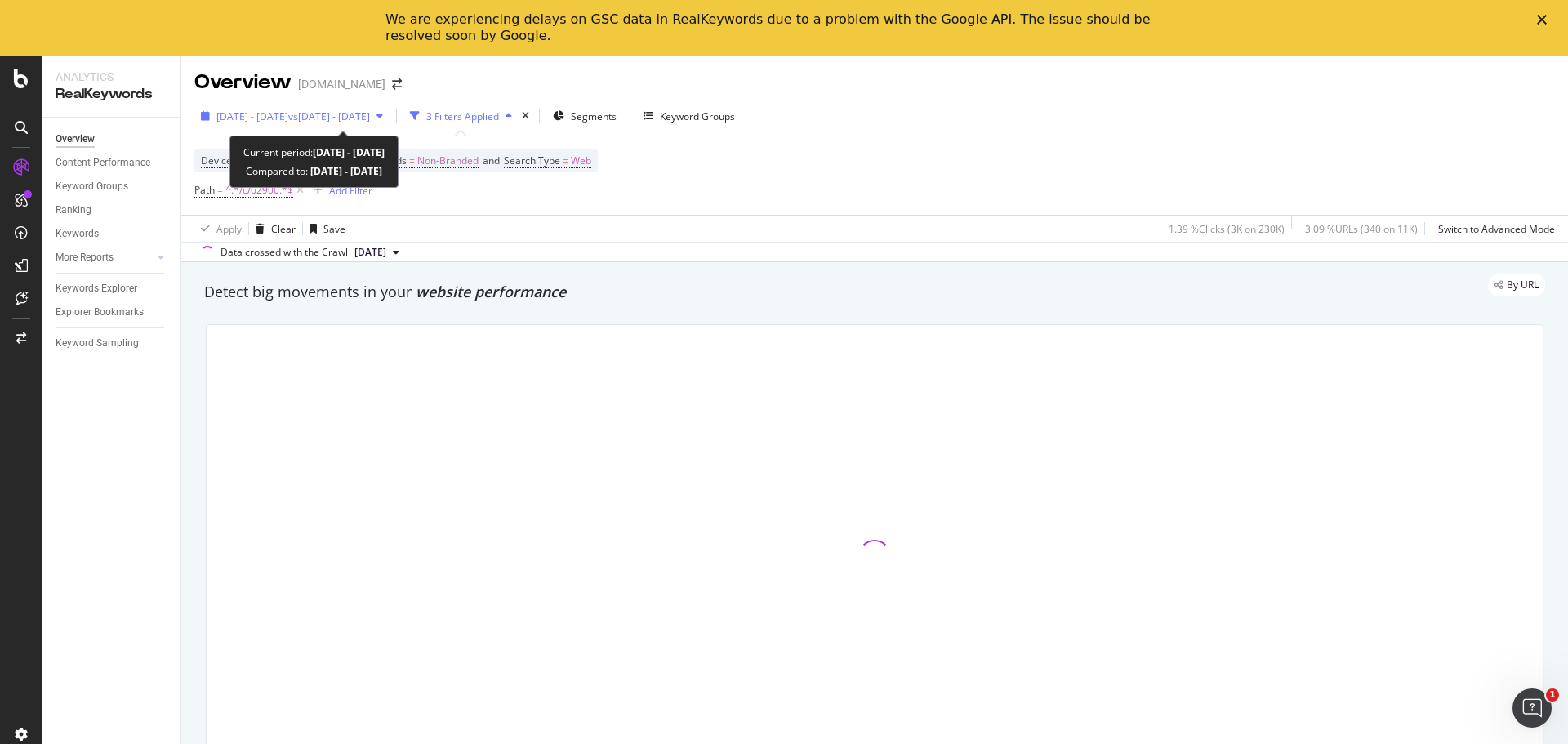
click at [349, 114] on span "vs [DATE] - [DATE]" at bounding box center [329, 116] width 81 height 14
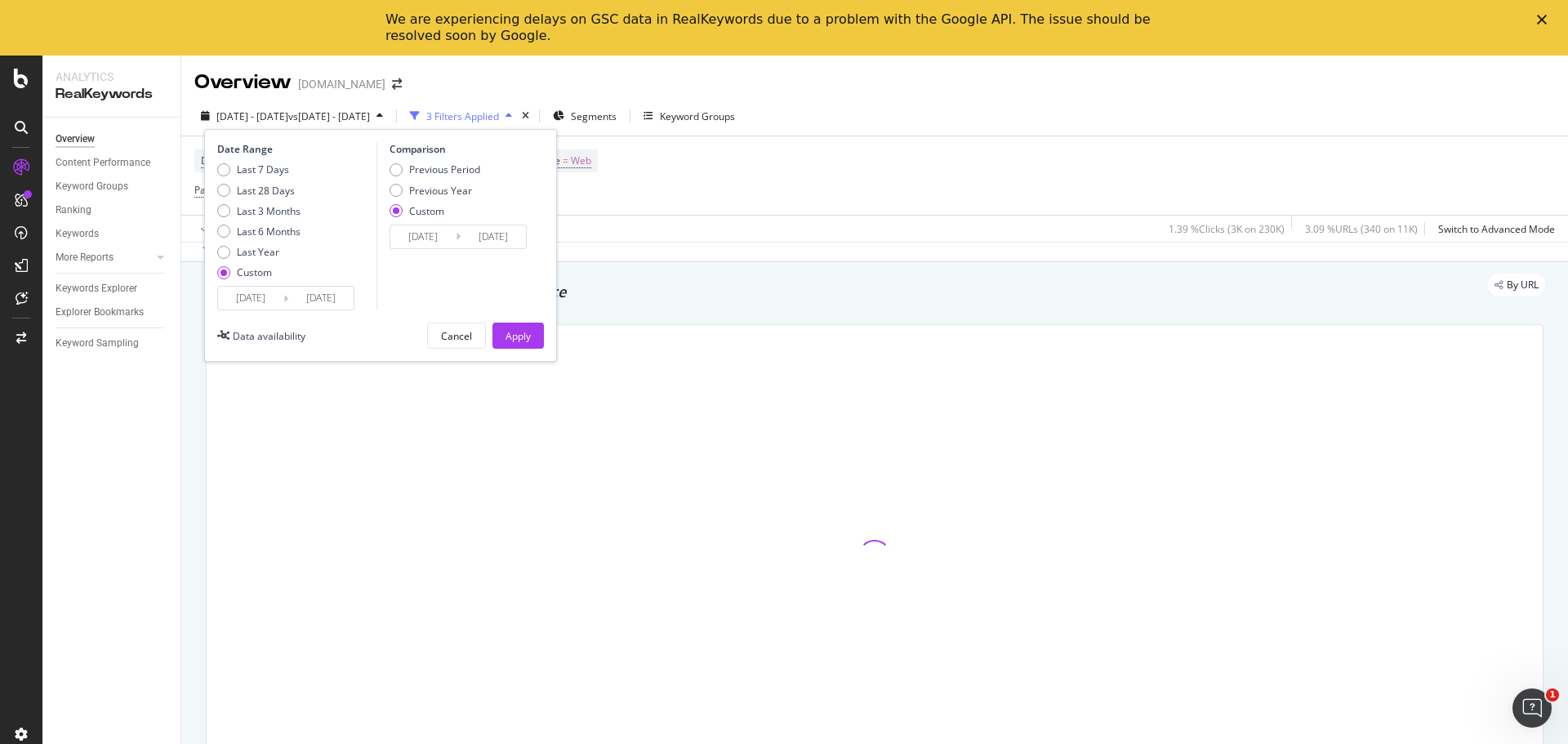
click at [238, 294] on input "[DATE]" at bounding box center [251, 298] width 65 height 23
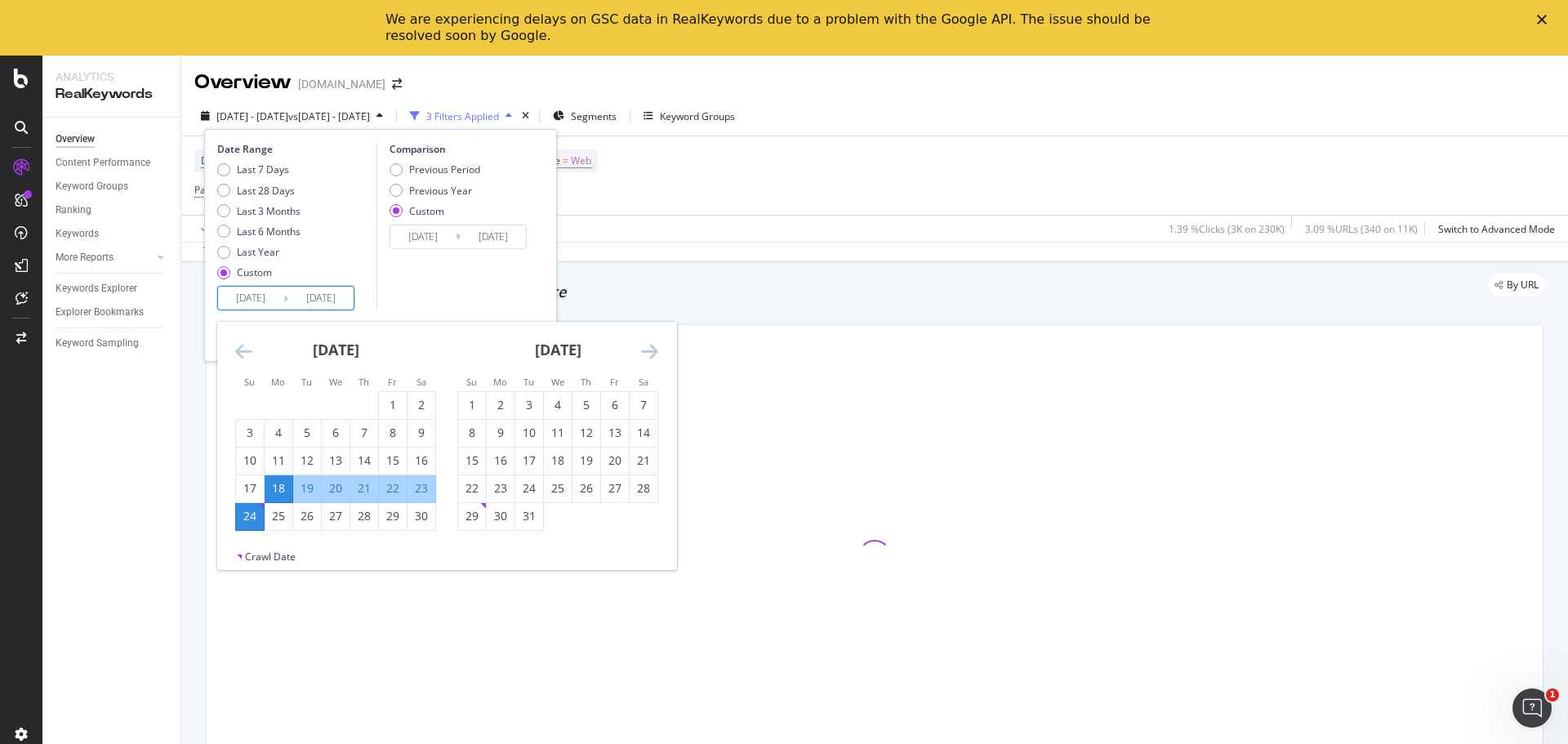
click at [647, 350] on icon "Move forward to switch to the next month." at bounding box center [649, 351] width 17 height 19
click at [646, 350] on icon "Move forward to switch to the next month." at bounding box center [649, 351] width 17 height 19
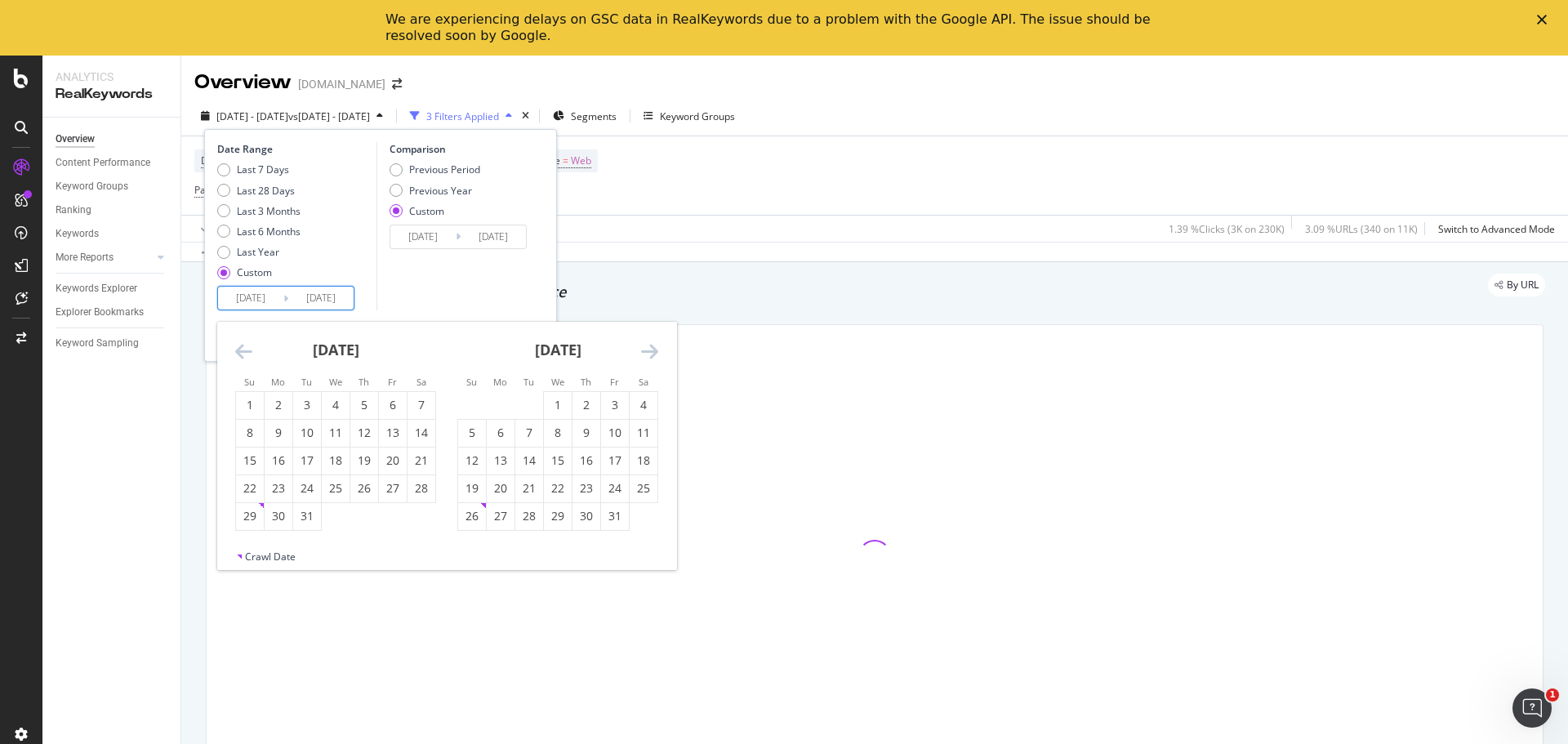
click at [646, 350] on icon "Move forward to switch to the next month." at bounding box center [649, 351] width 17 height 19
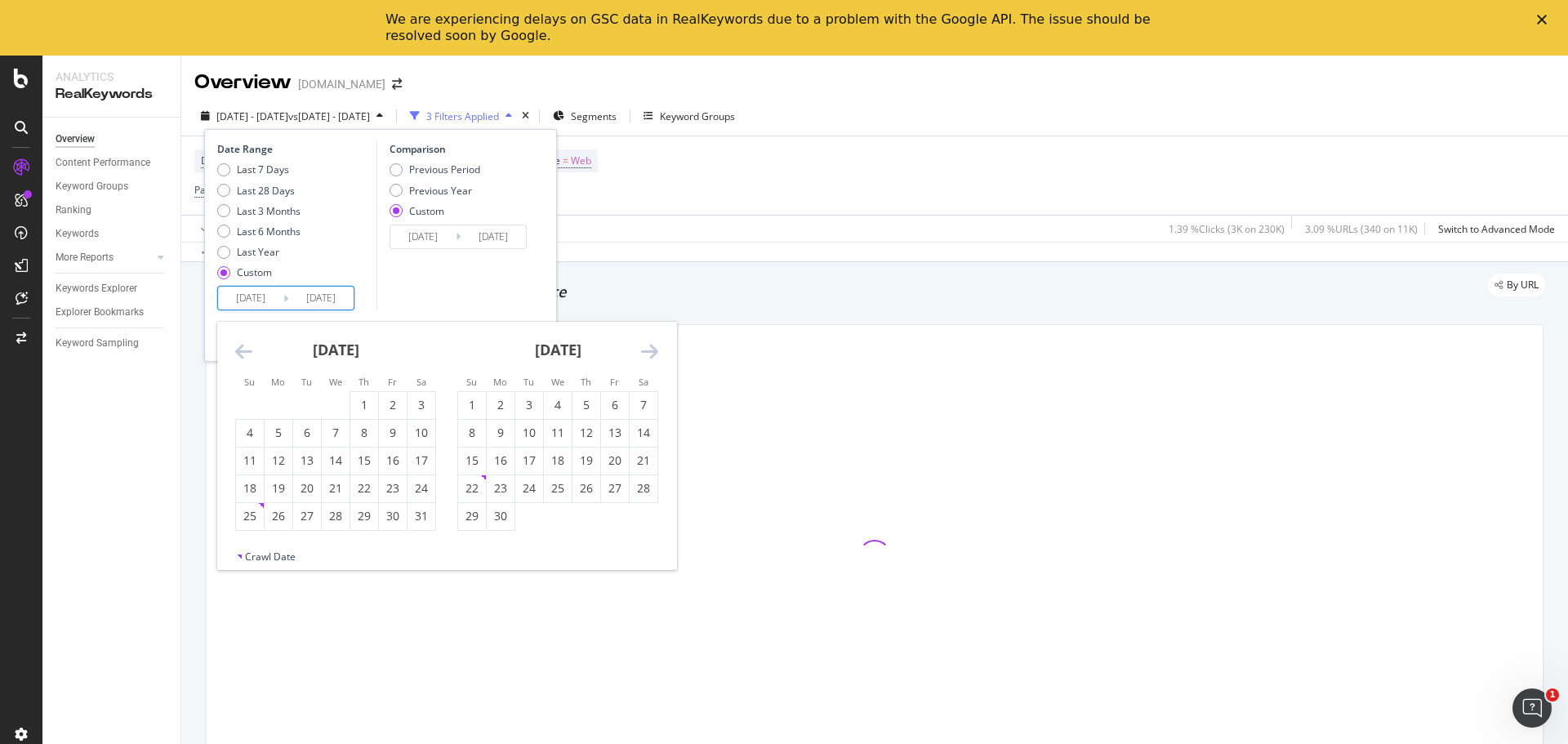
click at [646, 350] on icon "Move forward to switch to the next month." at bounding box center [649, 351] width 17 height 19
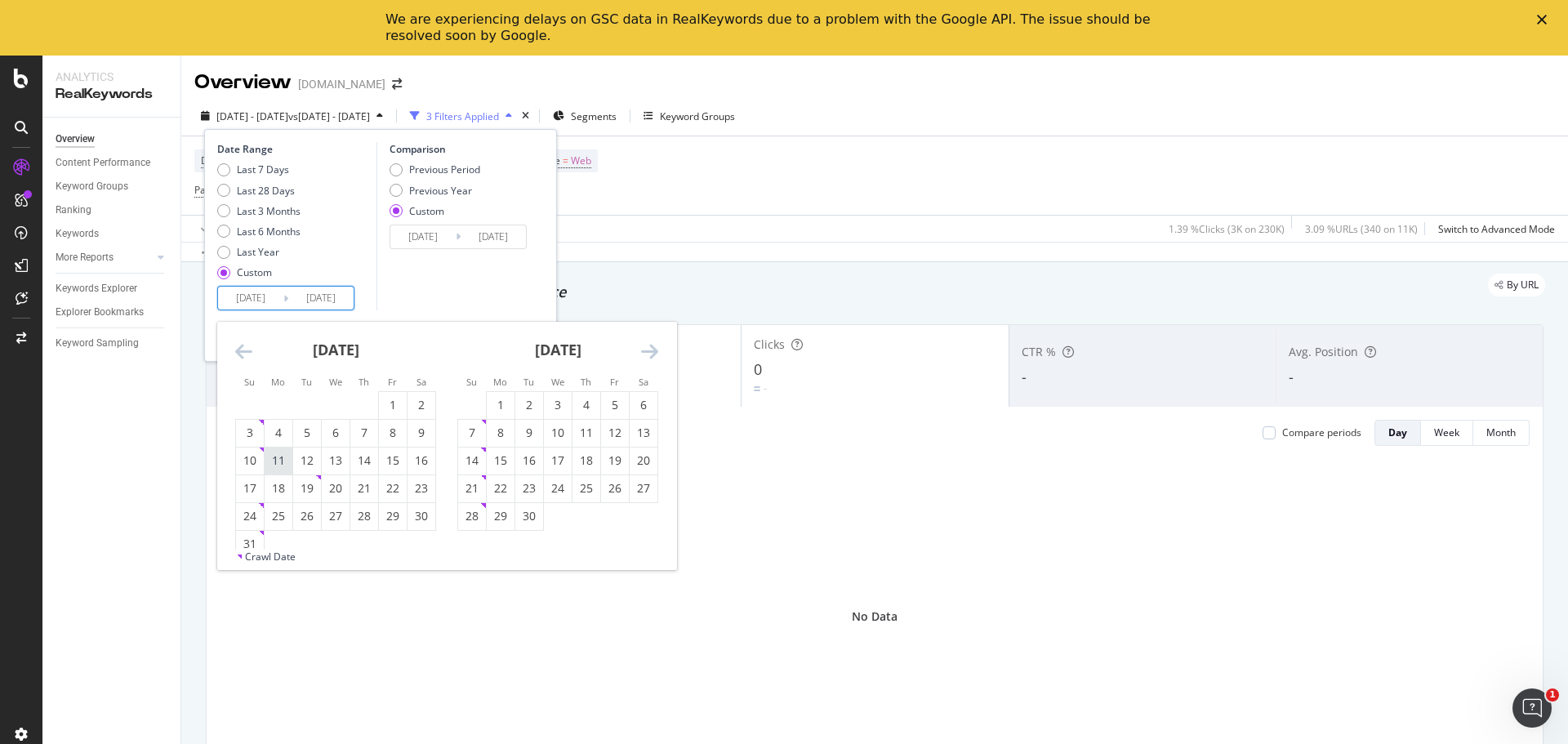
click at [271, 465] on div "11" at bounding box center [278, 460] width 28 height 16
type input "2025/08/11"
click at [653, 349] on icon "Move forward to switch to the next month." at bounding box center [649, 351] width 17 height 19
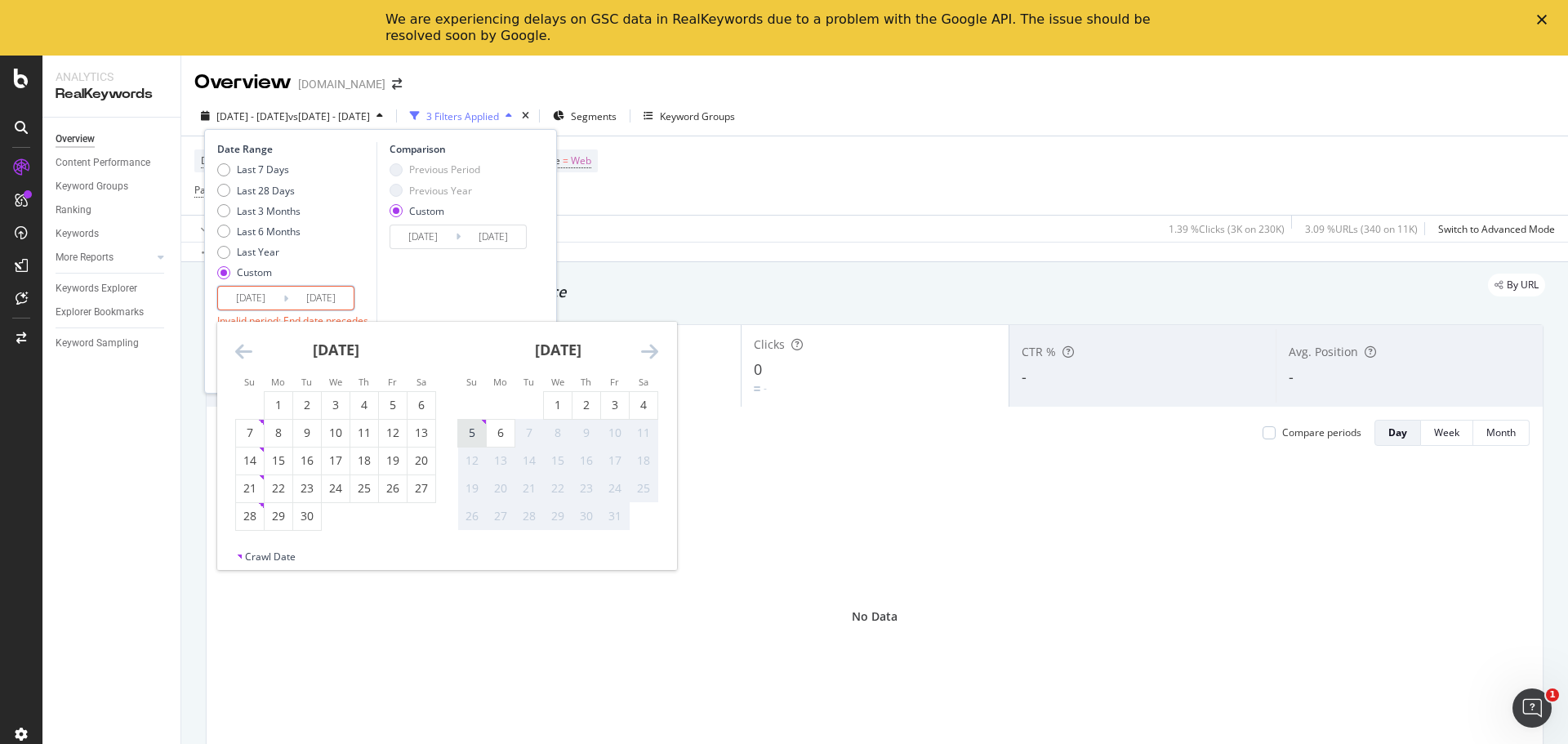
click at [472, 430] on div "5" at bounding box center [471, 432] width 28 height 16
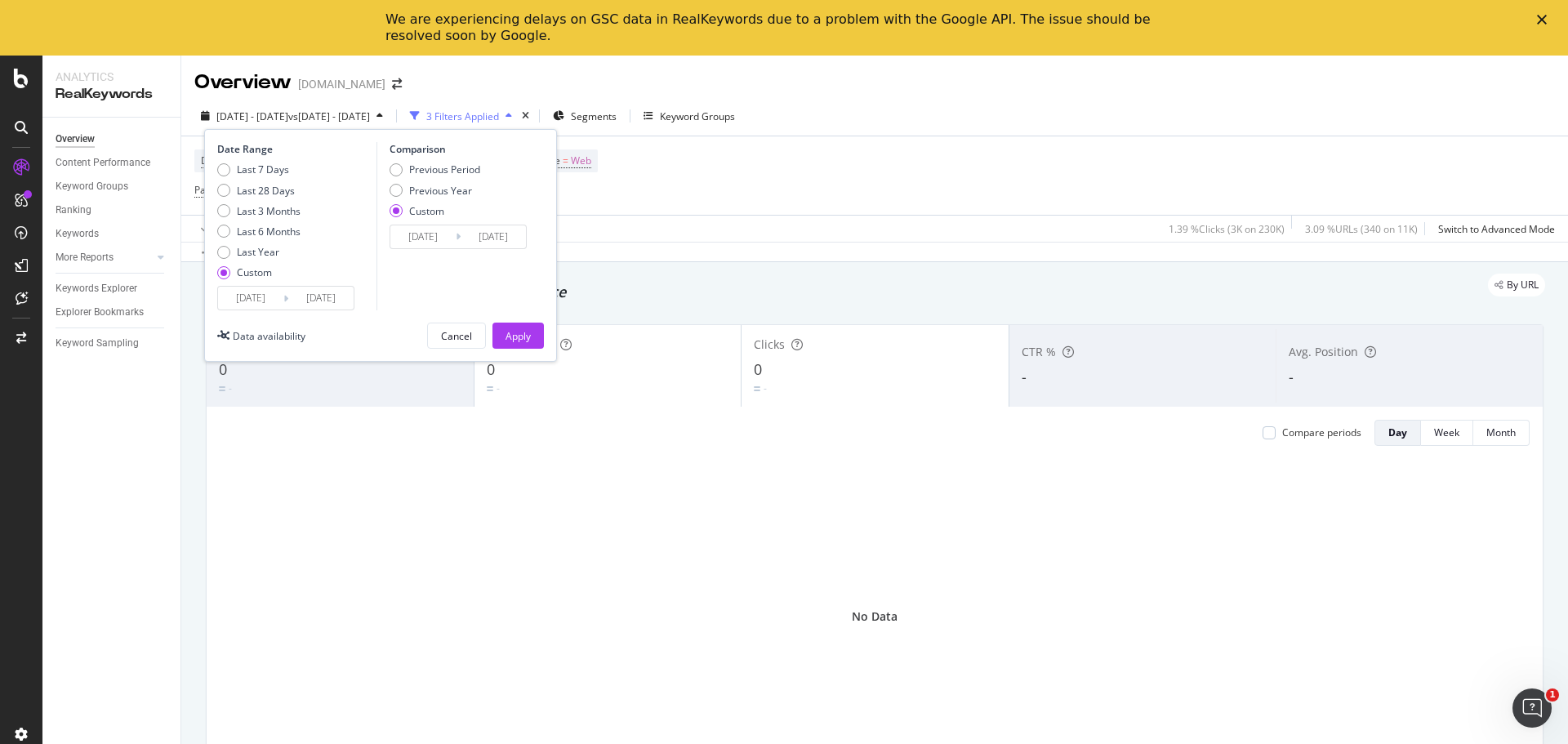
type input "2025/10/05"
click at [422, 235] on input "2023/11/18" at bounding box center [423, 237] width 65 height 23
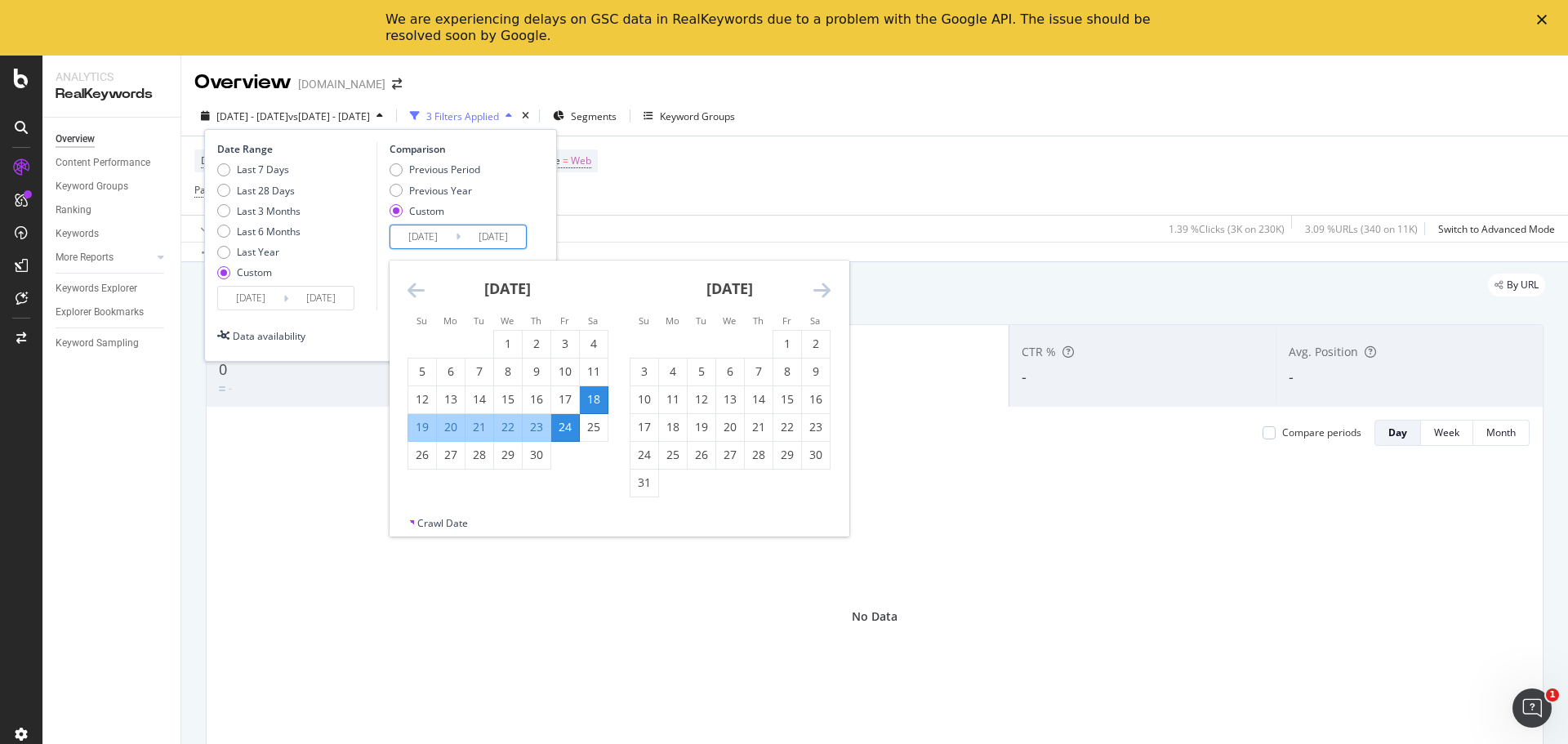
click at [827, 289] on icon "Move forward to switch to the next month." at bounding box center [821, 289] width 17 height 19
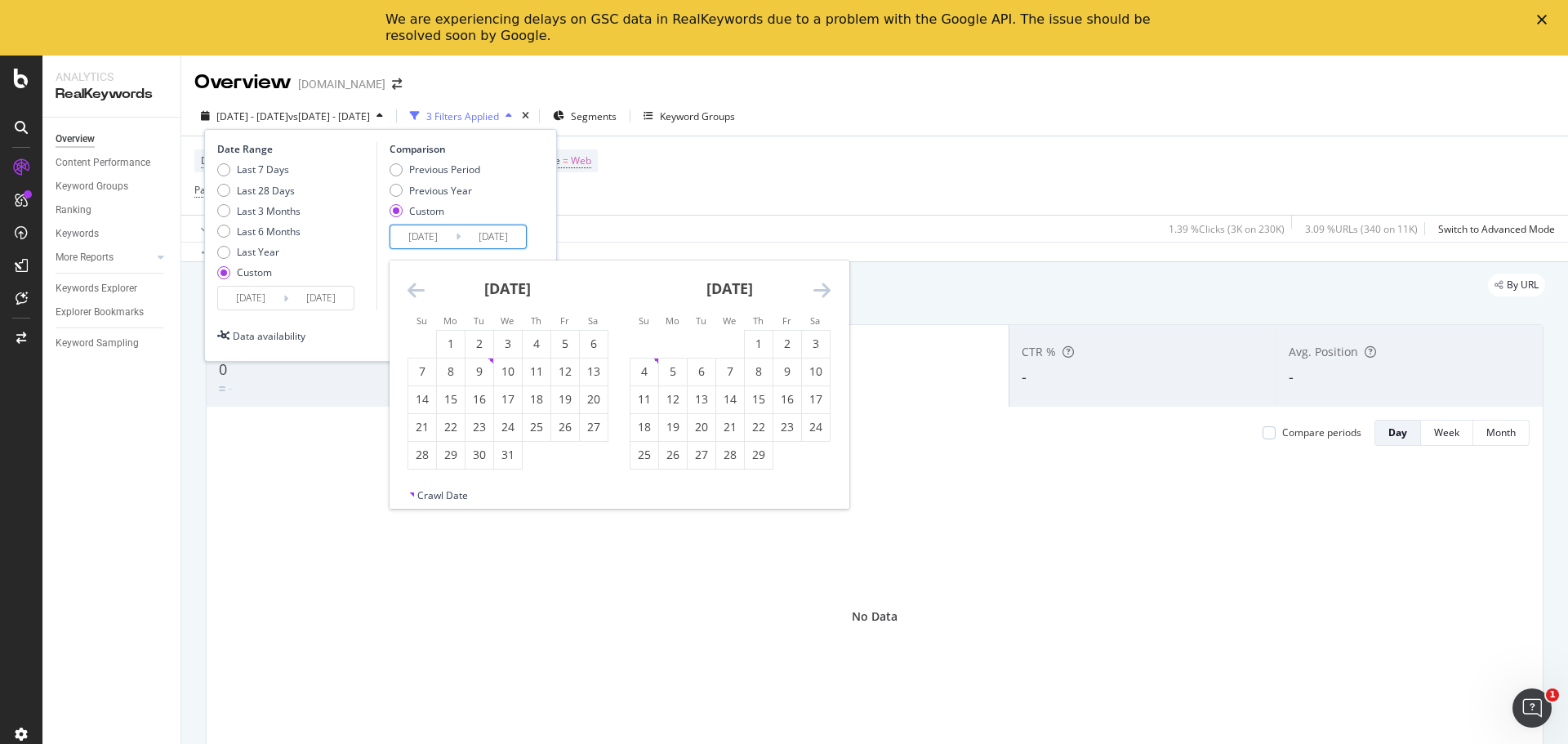
click at [826, 289] on icon "Move forward to switch to the next month." at bounding box center [821, 289] width 17 height 19
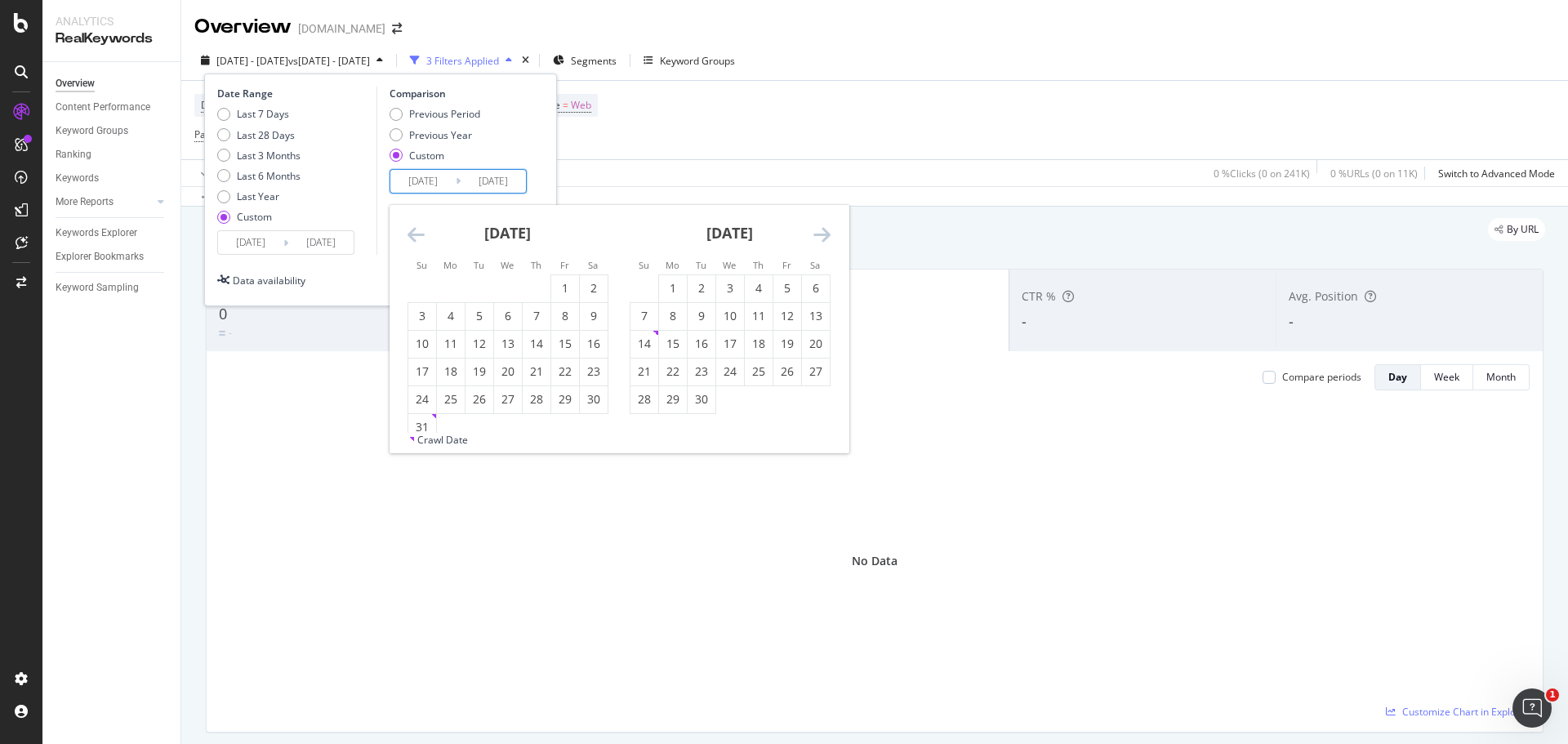
click at [821, 242] on icon "Move forward to switch to the next month." at bounding box center [821, 234] width 17 height 19
click at [672, 351] on div "12" at bounding box center [672, 343] width 28 height 16
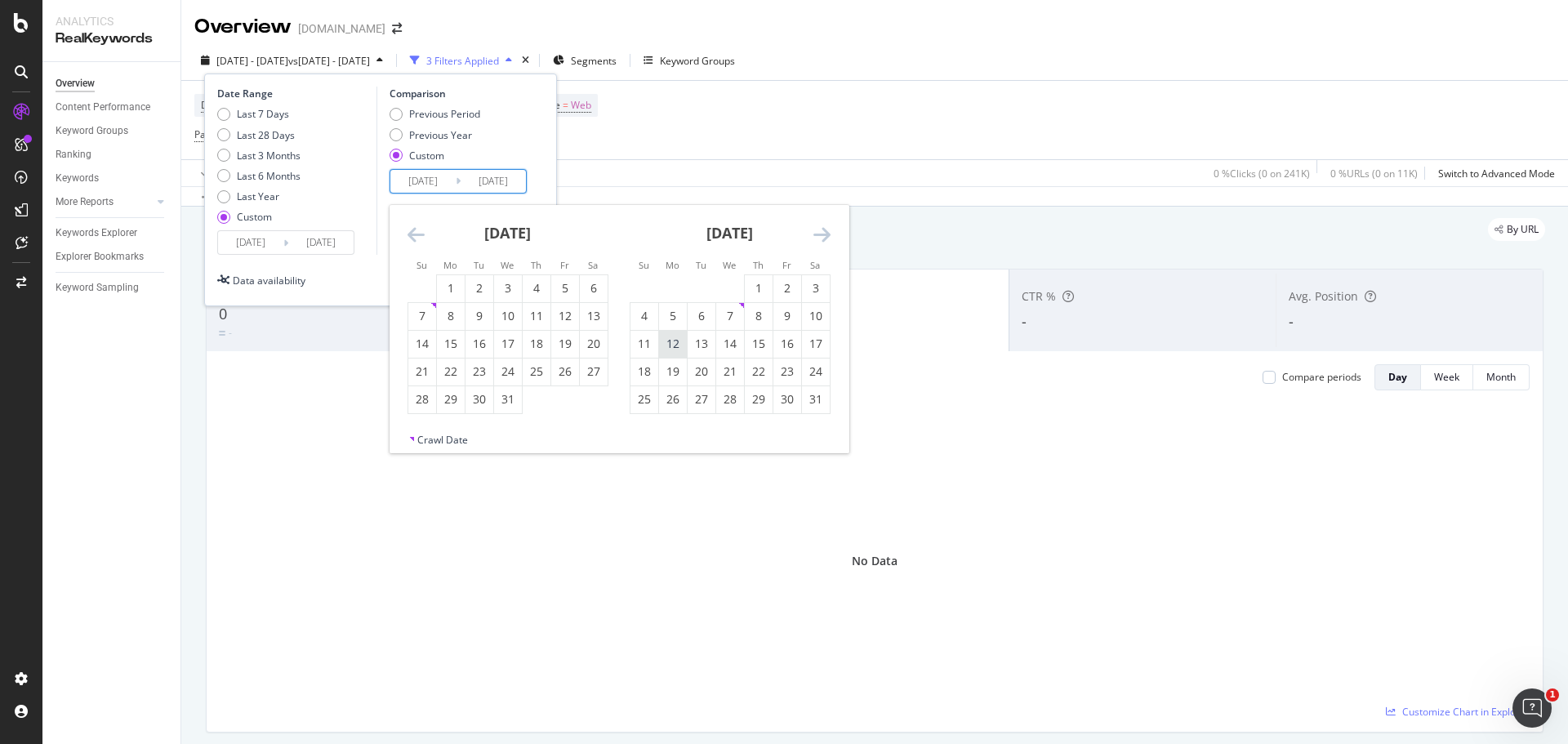
type input "2024/08/12"
click at [822, 234] on icon "Move forward to switch to the next month." at bounding box center [821, 234] width 17 height 19
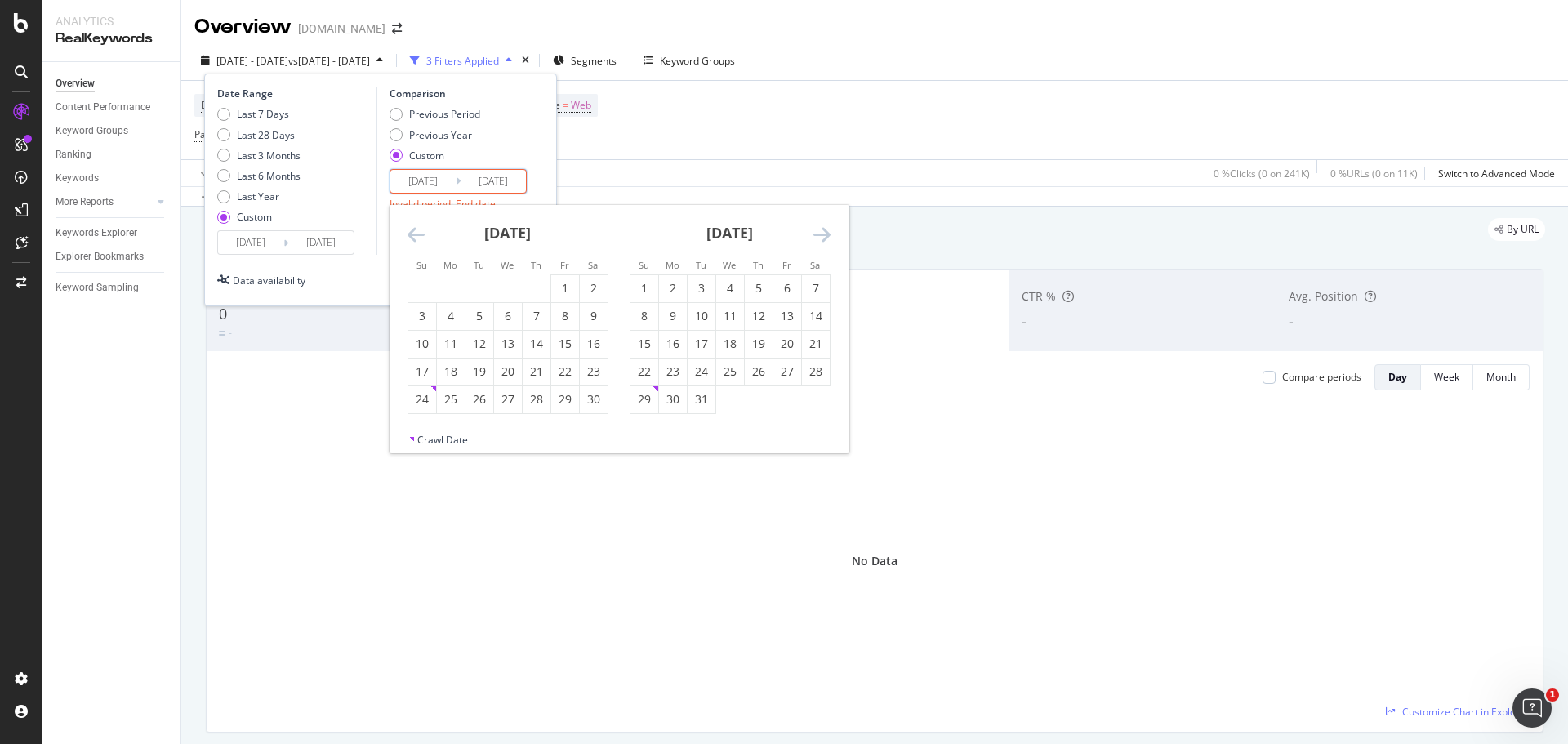
click at [411, 232] on icon "Move backward to switch to the previous month." at bounding box center [416, 234] width 17 height 19
click at [425, 315] on div "6" at bounding box center [422, 315] width 28 height 16
type input "2024/10/06"
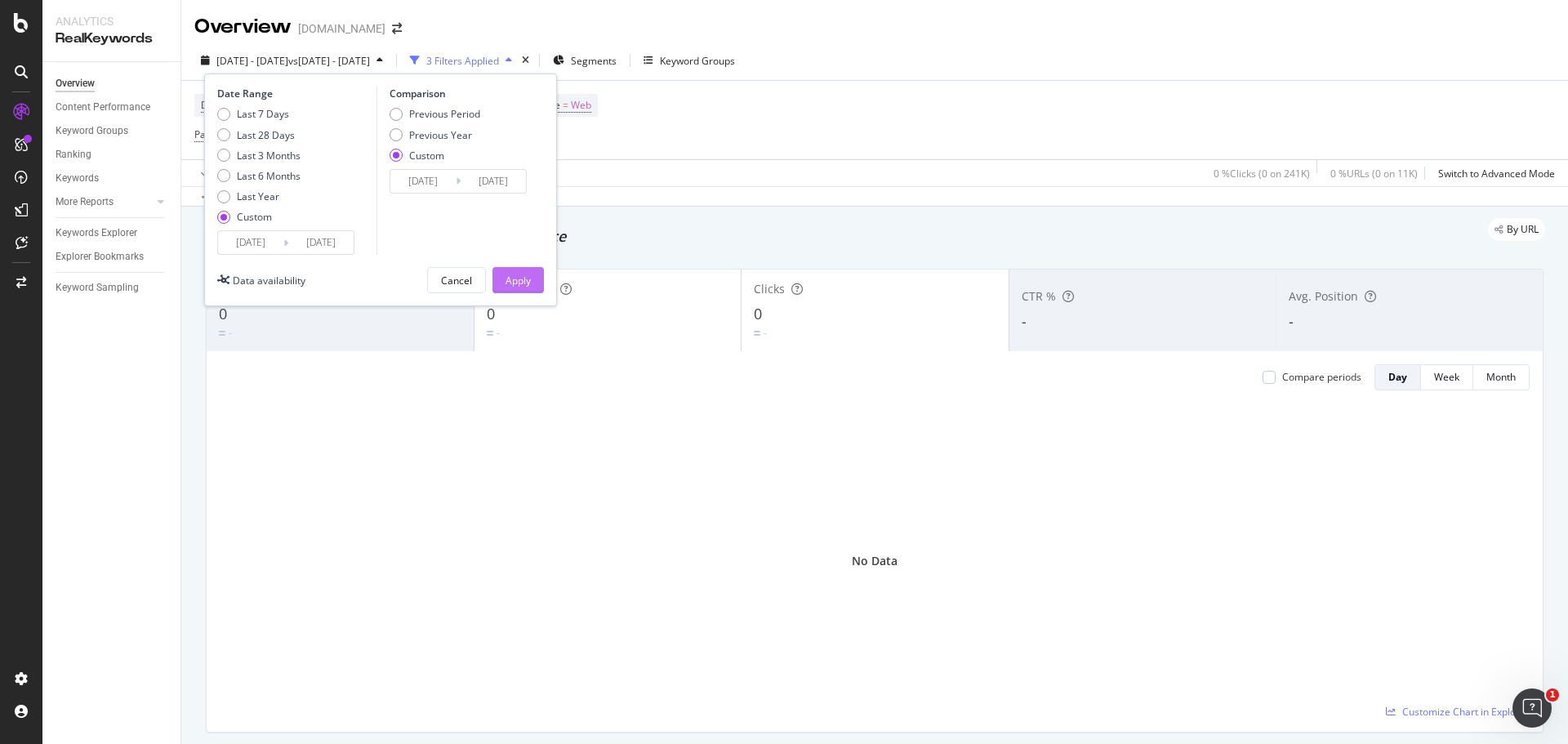
click at [533, 267] on button "Apply" at bounding box center [518, 279] width 51 height 26
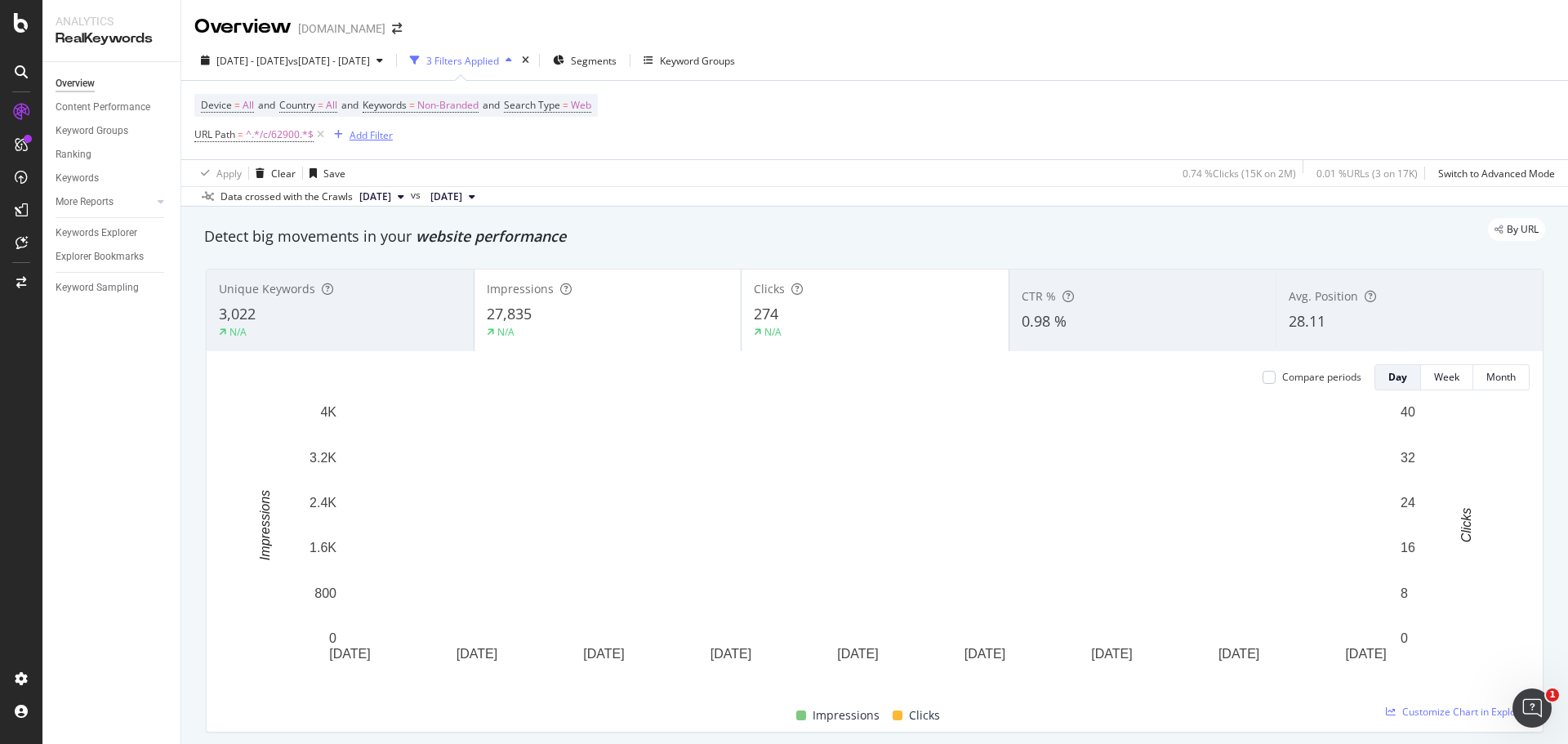
click at [379, 138] on div "Add Filter" at bounding box center [372, 135] width 44 height 14
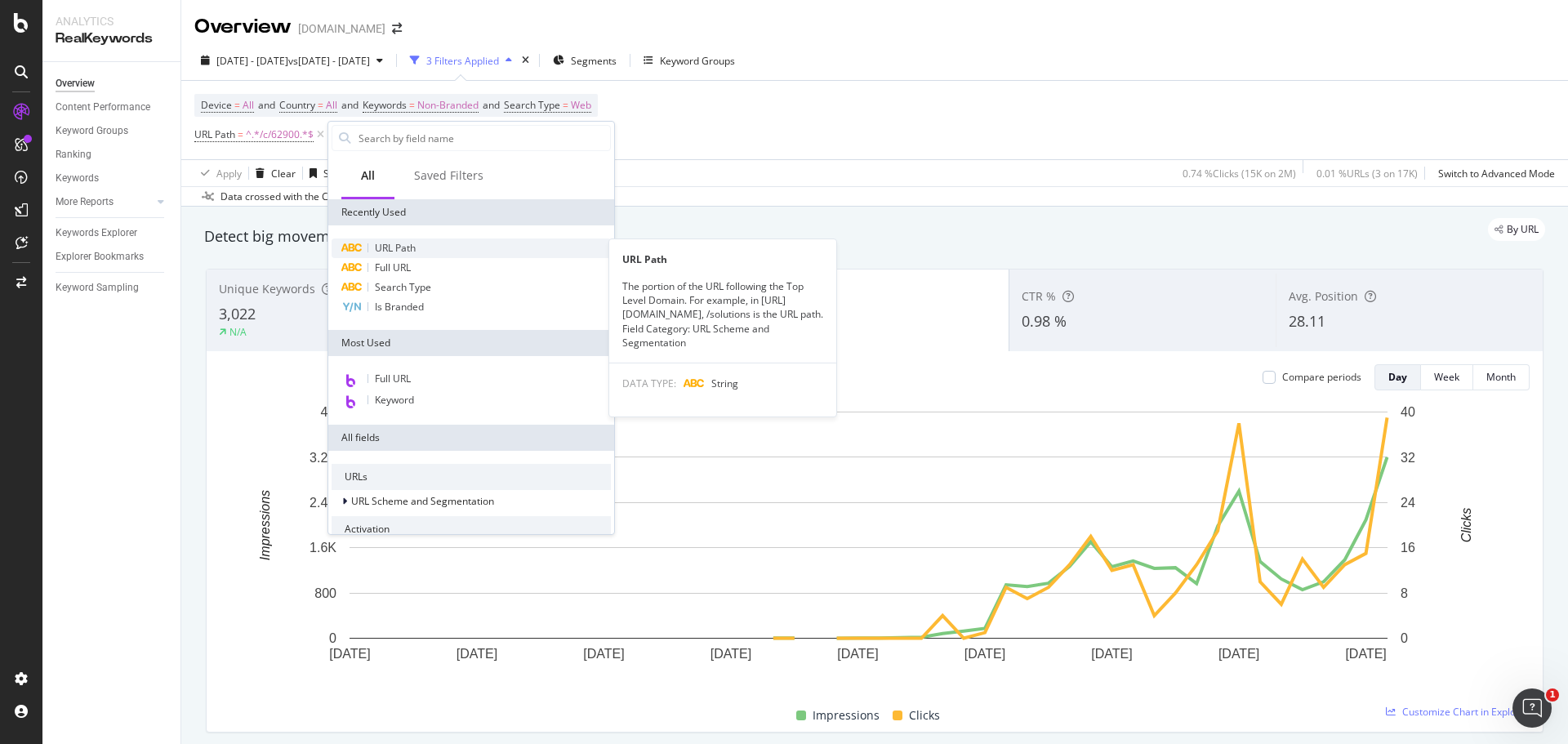
click at [382, 252] on span "URL Path" at bounding box center [395, 247] width 41 height 14
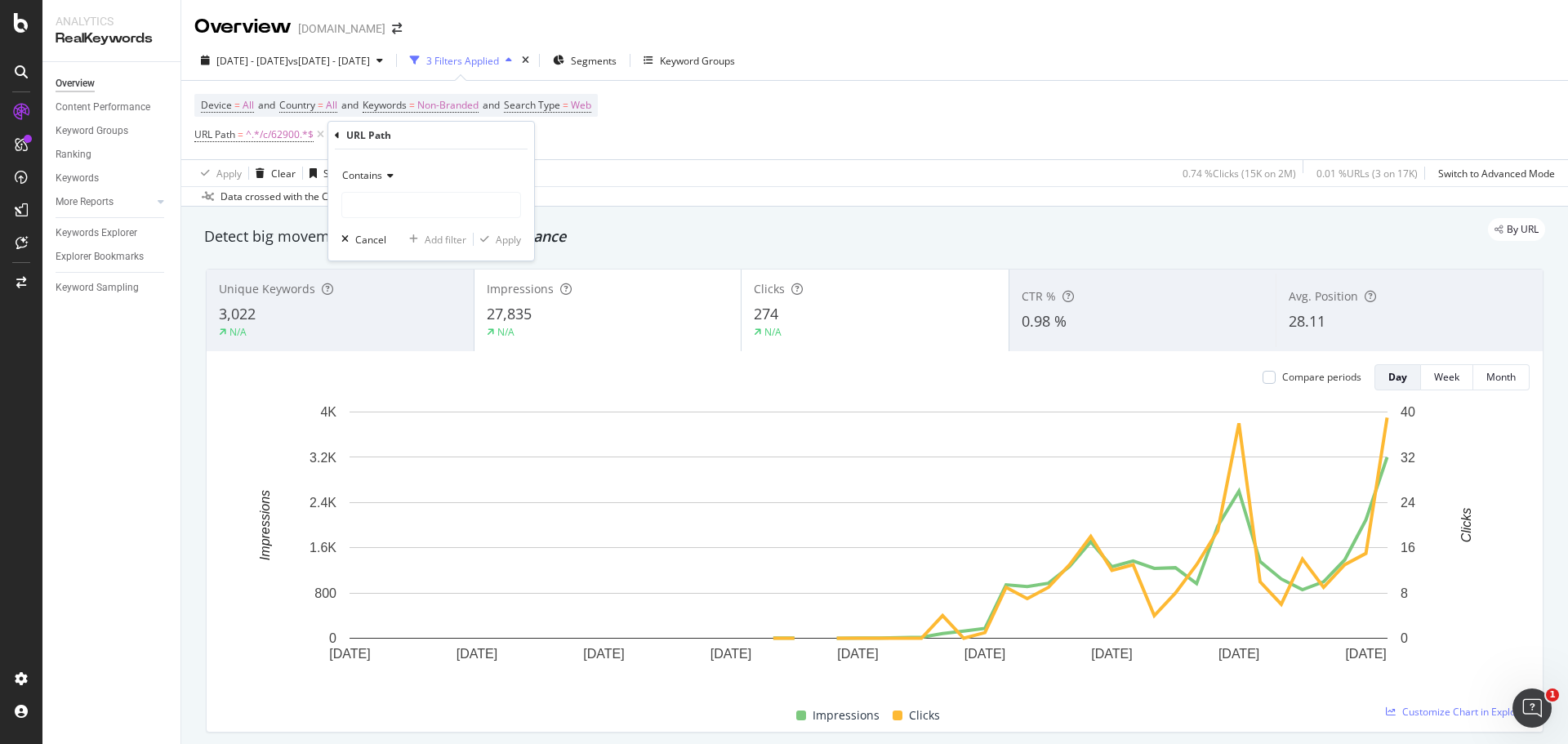
click at [362, 173] on span "Contains" at bounding box center [362, 174] width 40 height 14
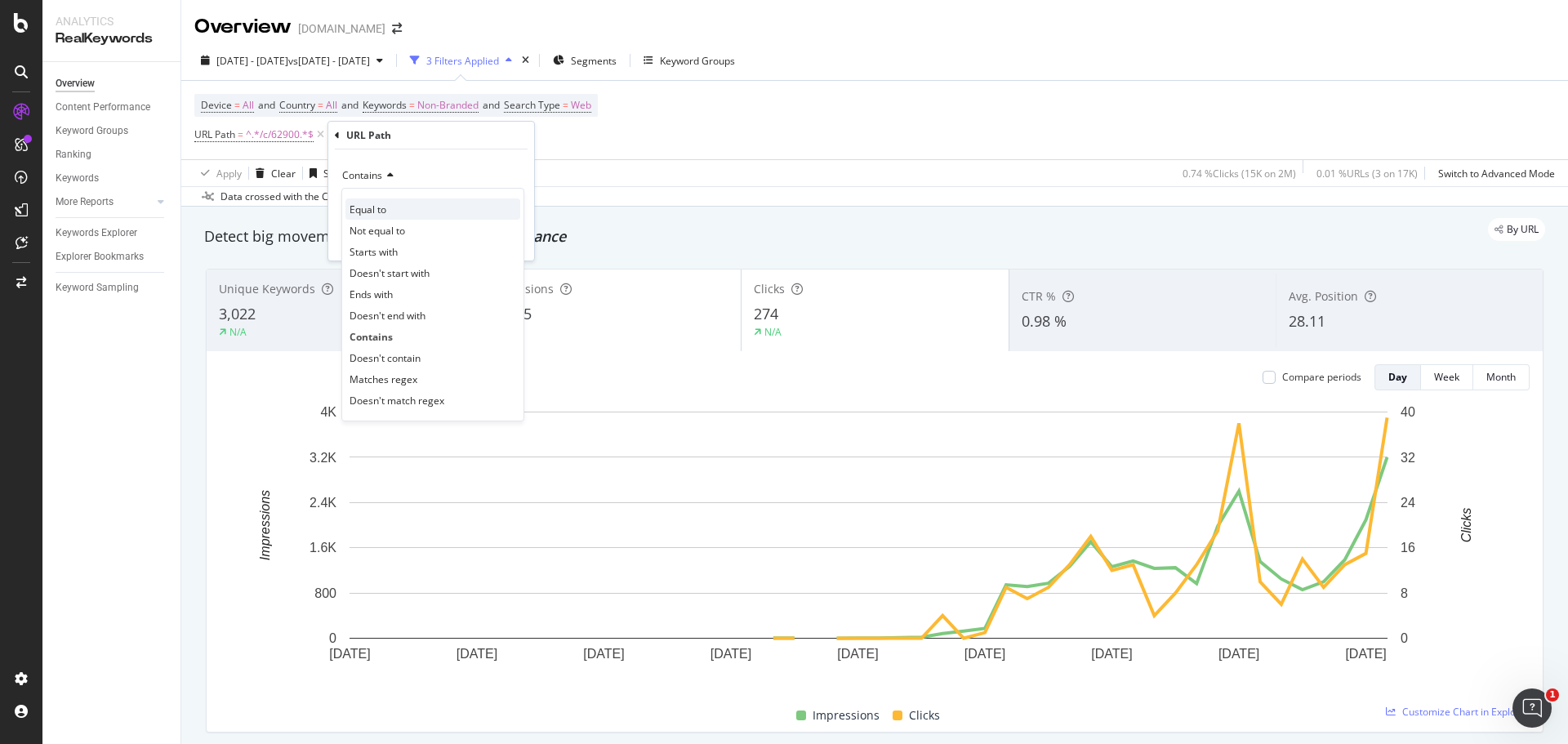
click at [384, 213] on span "Equal to" at bounding box center [368, 209] width 37 height 14
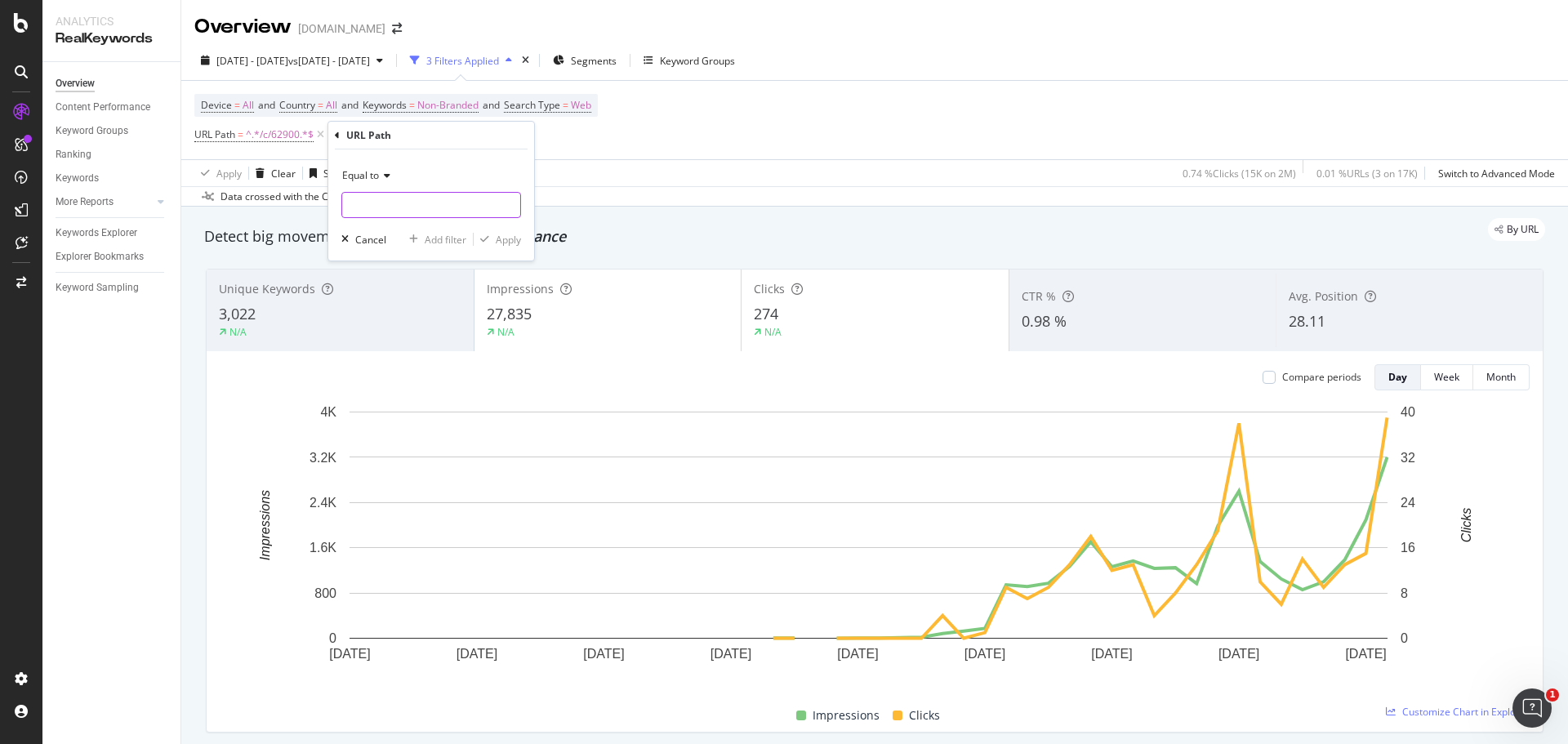
click at [383, 211] on input "text" at bounding box center [431, 205] width 178 height 26
paste input "/p/42410"
type input "/p/42410"
click at [513, 242] on div "Apply" at bounding box center [508, 239] width 25 height 14
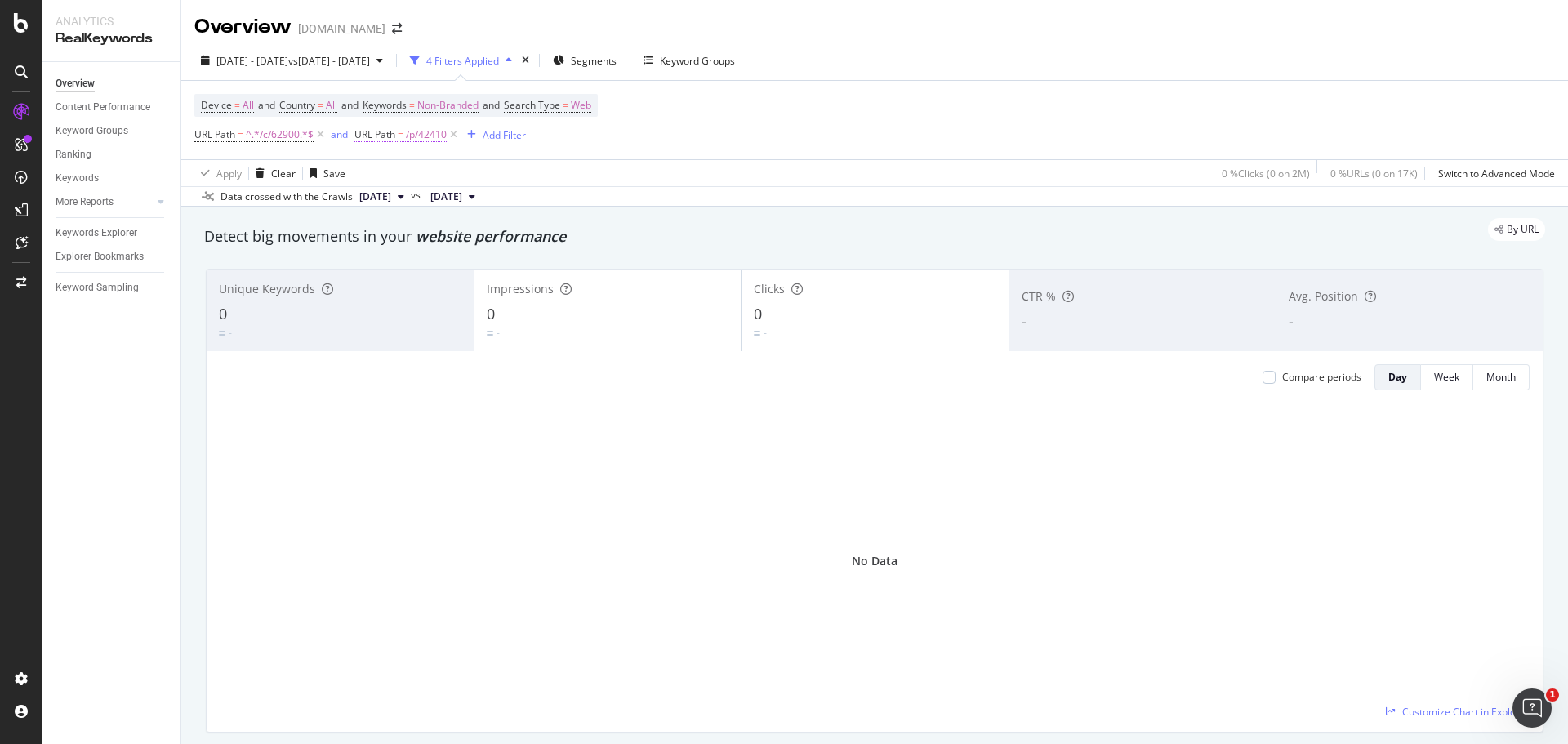
click at [419, 136] on span "/p/42410" at bounding box center [426, 134] width 41 height 23
click at [413, 173] on icon at bounding box center [413, 173] width 12 height 10
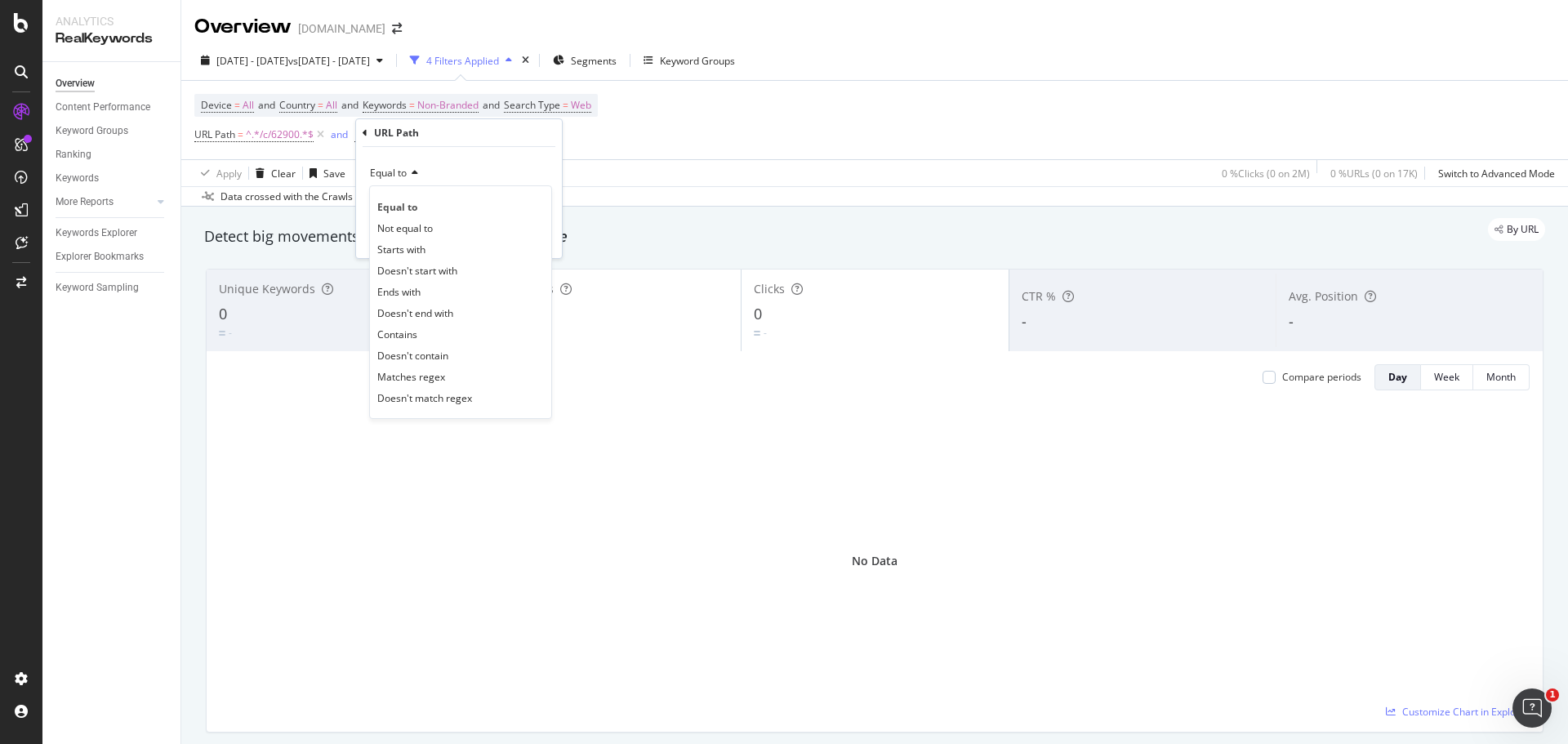
click at [440, 330] on div "Contains" at bounding box center [461, 333] width 175 height 21
click at [522, 235] on div "button" at bounding box center [513, 237] width 22 height 10
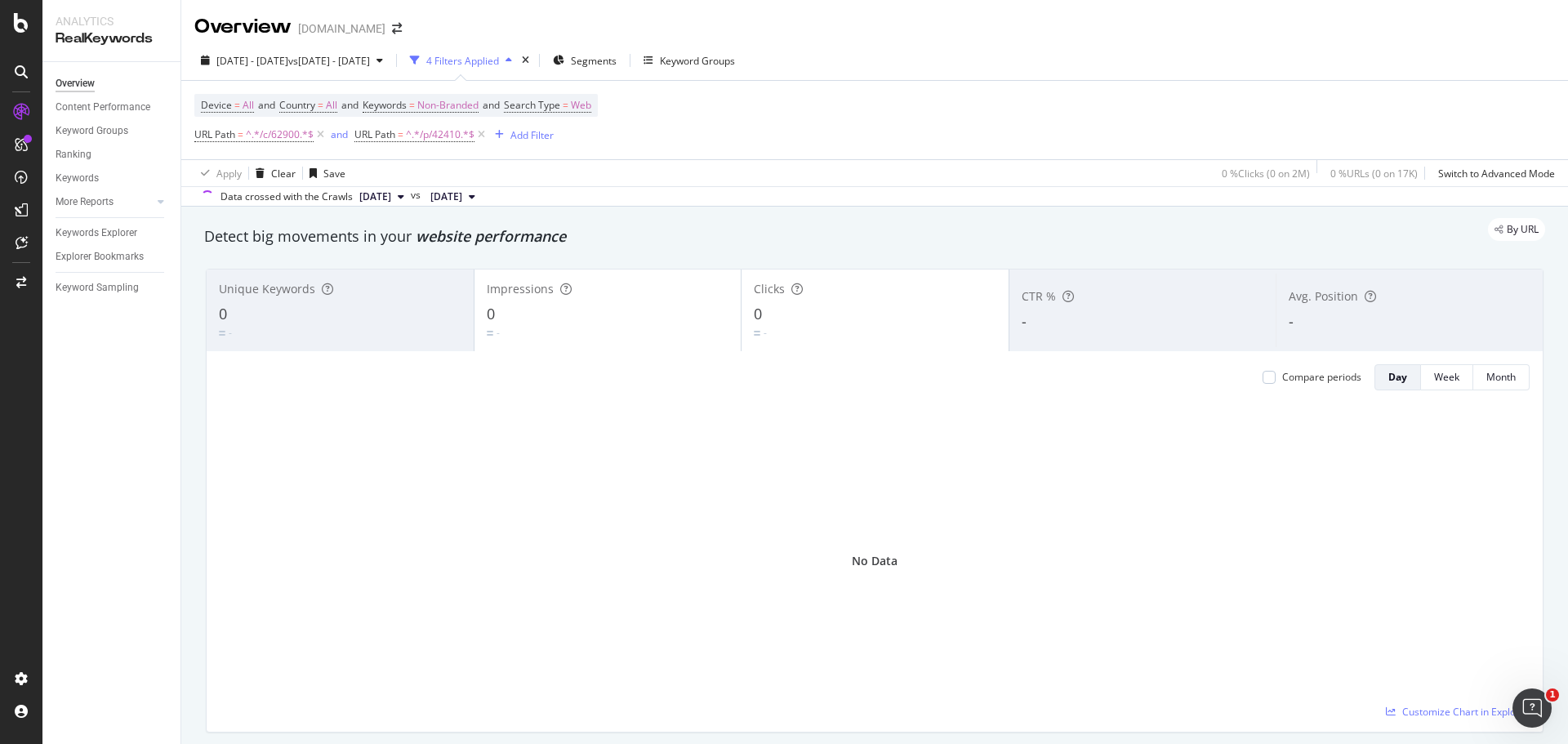
drag, startPoint x: 324, startPoint y: 133, endPoint x: 428, endPoint y: 170, distance: 110.4
click at [324, 133] on icon at bounding box center [320, 134] width 14 height 16
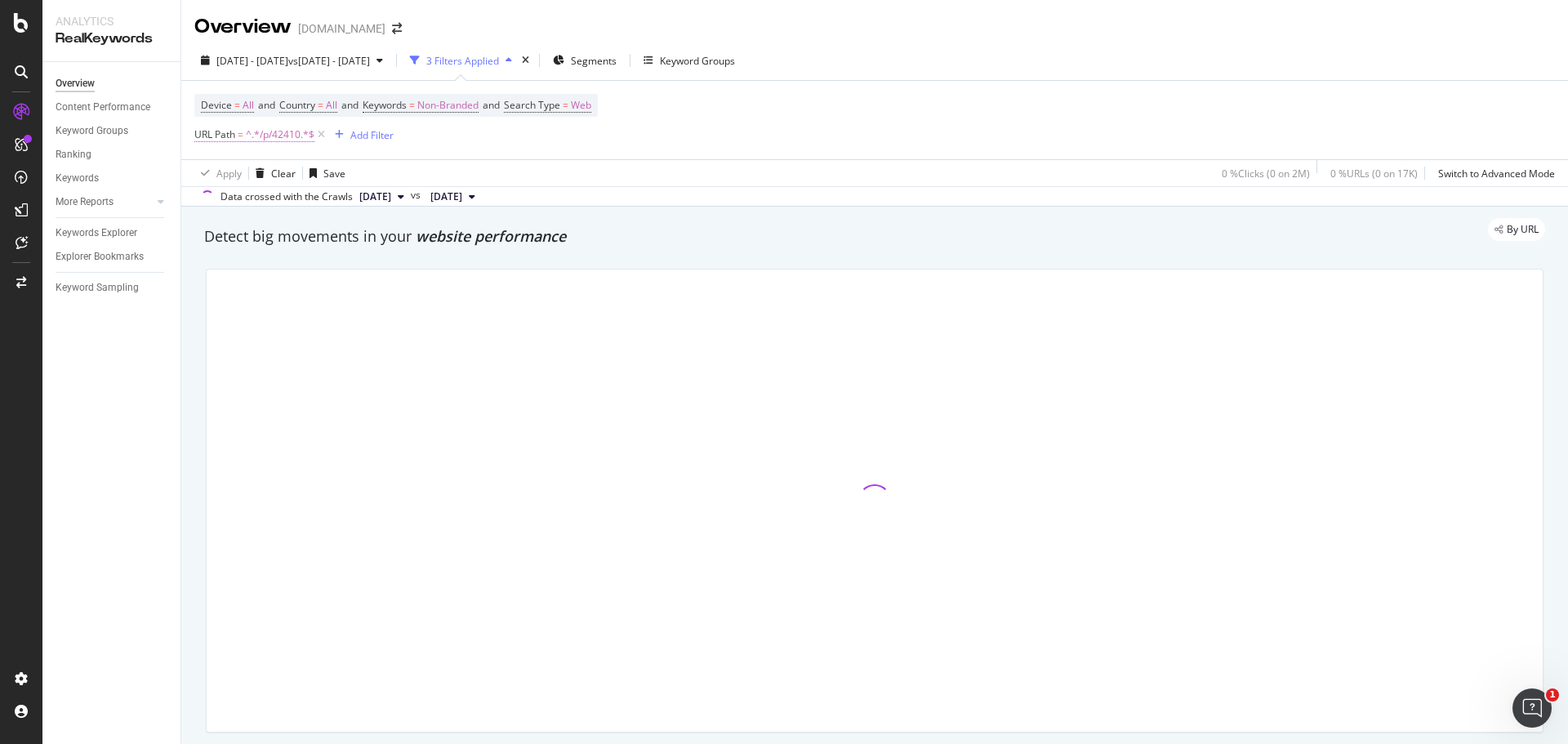
click at [277, 132] on span "^.*/p/42410.*$" at bounding box center [280, 134] width 69 height 23
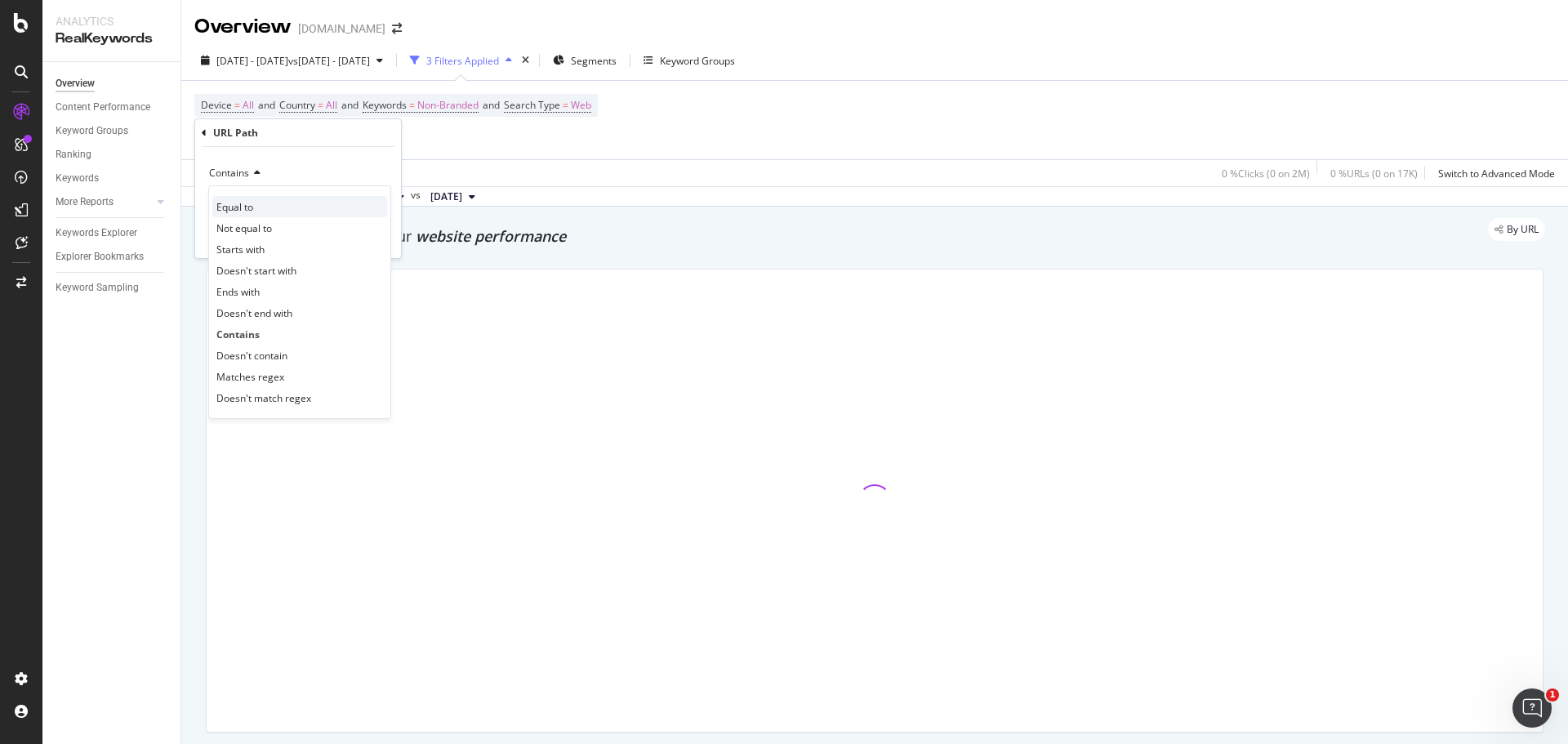
click at [267, 205] on div "Equal to" at bounding box center [300, 206] width 175 height 21
click at [381, 240] on div "Apply" at bounding box center [375, 237] width 25 height 14
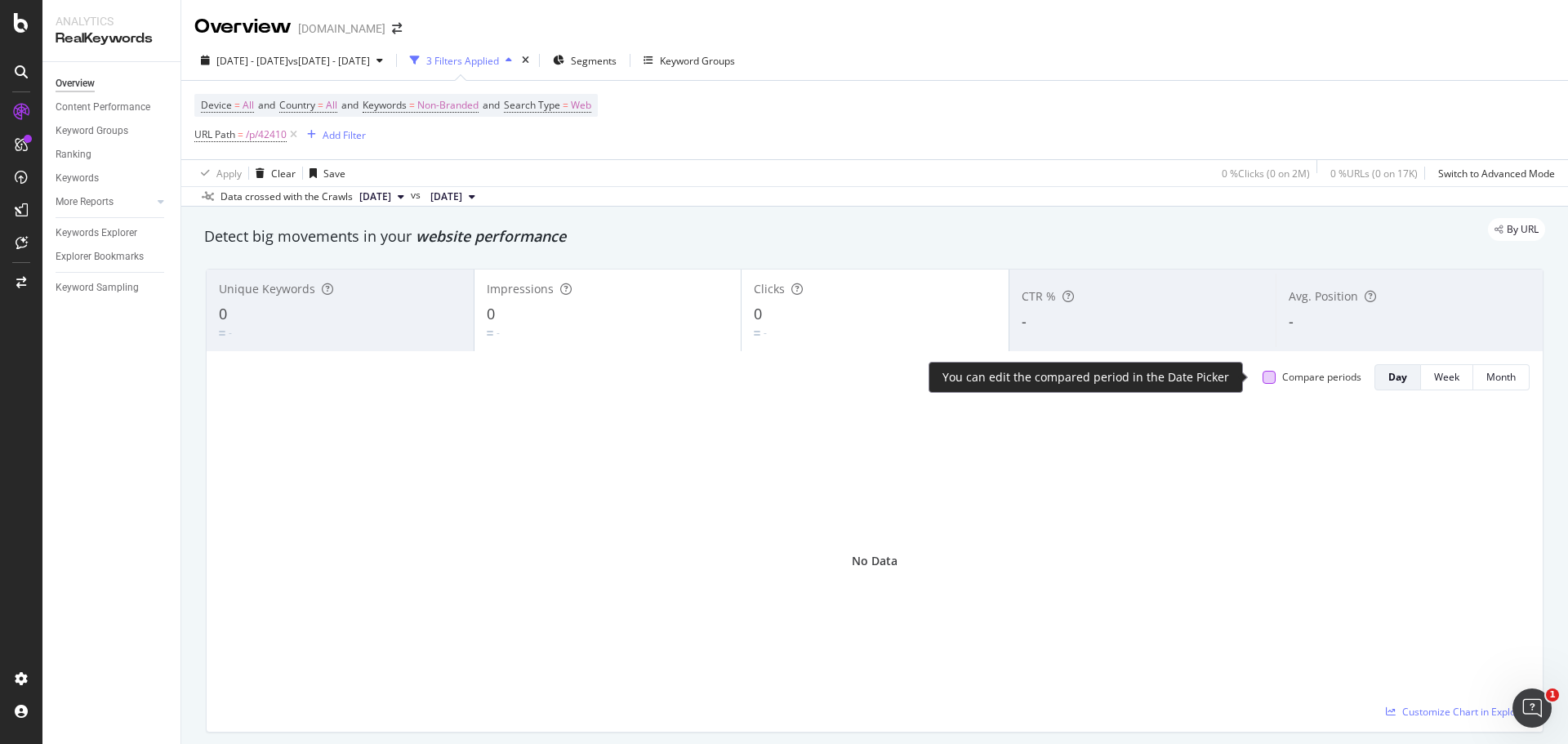
click at [1263, 372] on div at bounding box center [1269, 377] width 13 height 13
click at [346, 138] on div "Add Filter" at bounding box center [344, 135] width 44 height 14
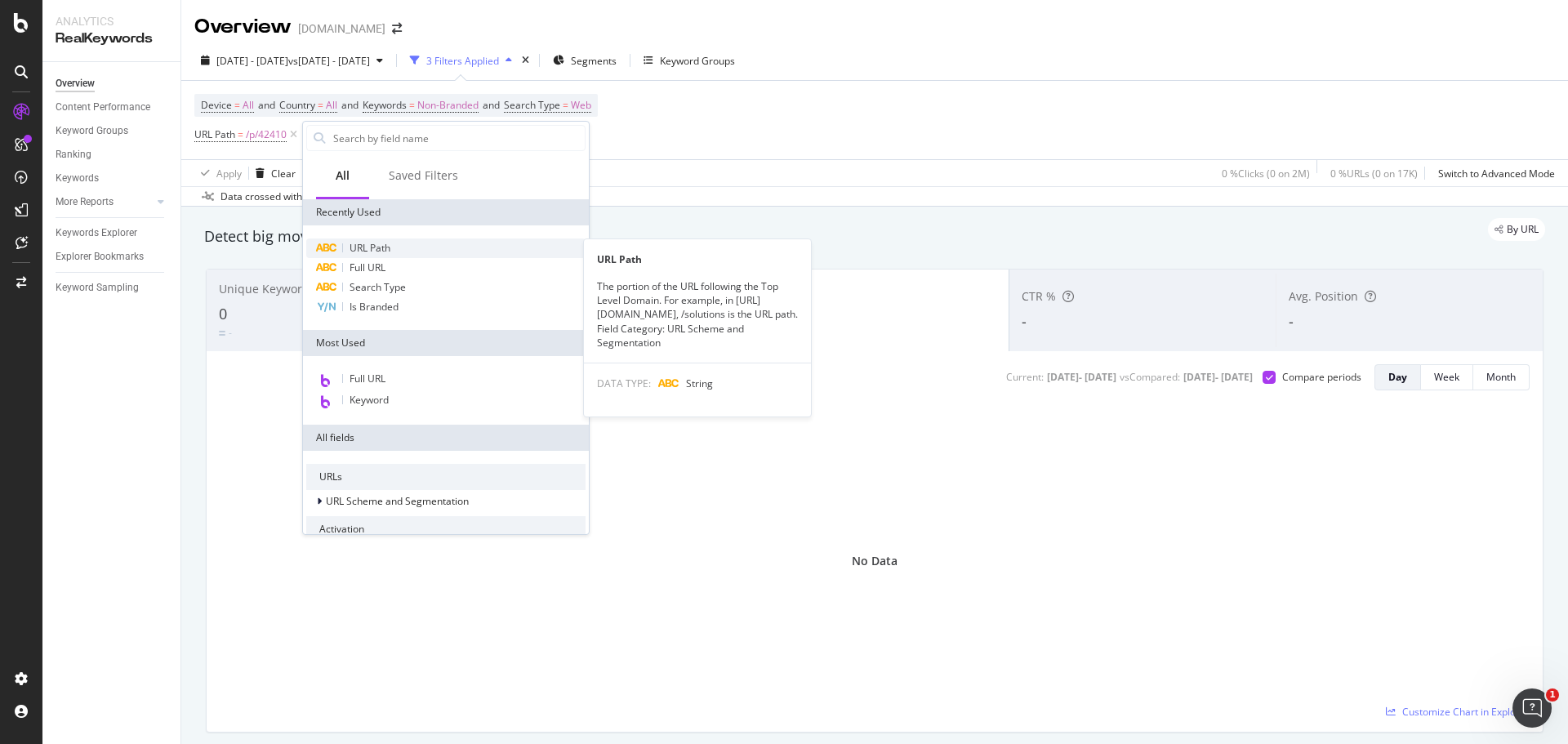
click at [377, 245] on span "URL Path" at bounding box center [370, 247] width 41 height 14
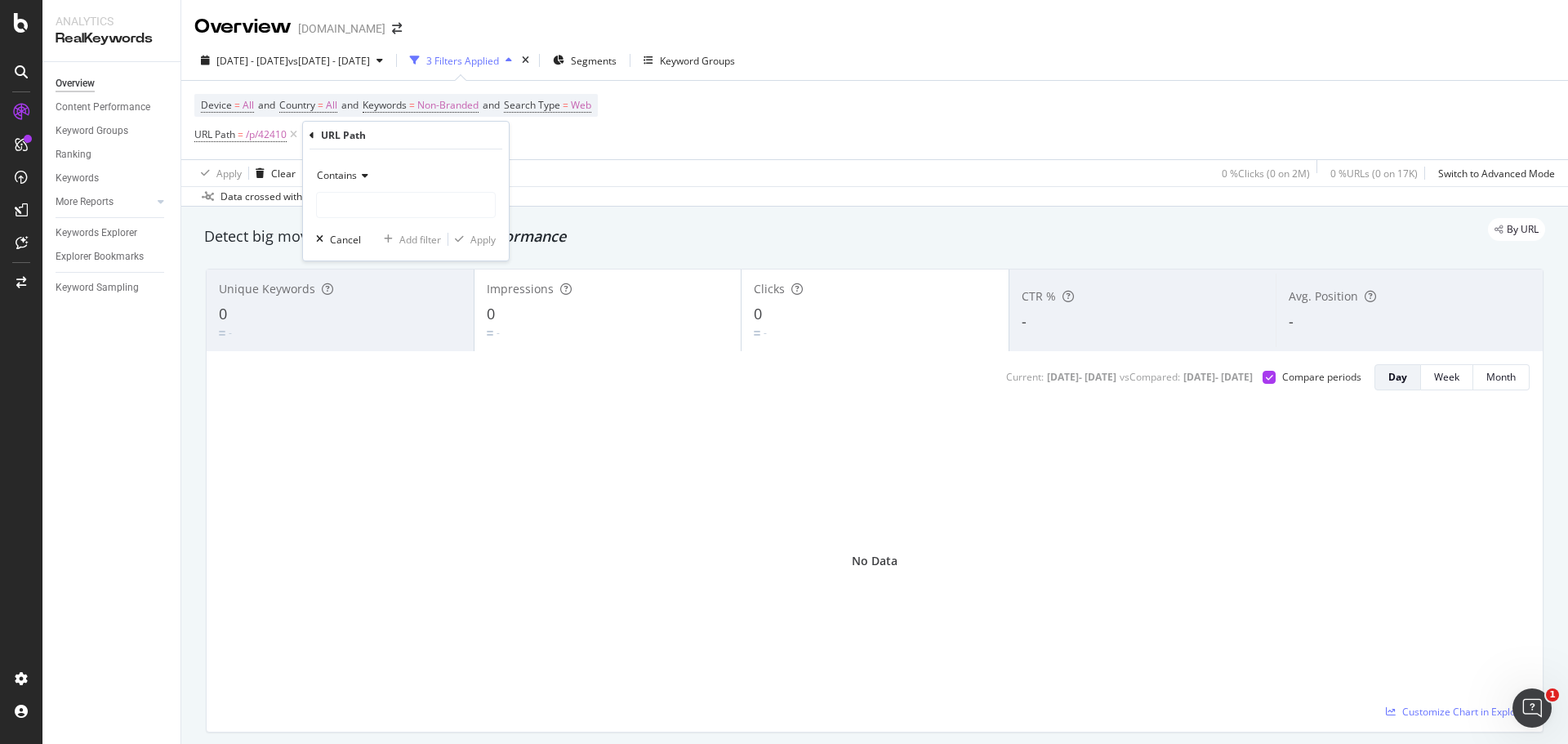
click at [340, 174] on span "Contains" at bounding box center [337, 174] width 40 height 14
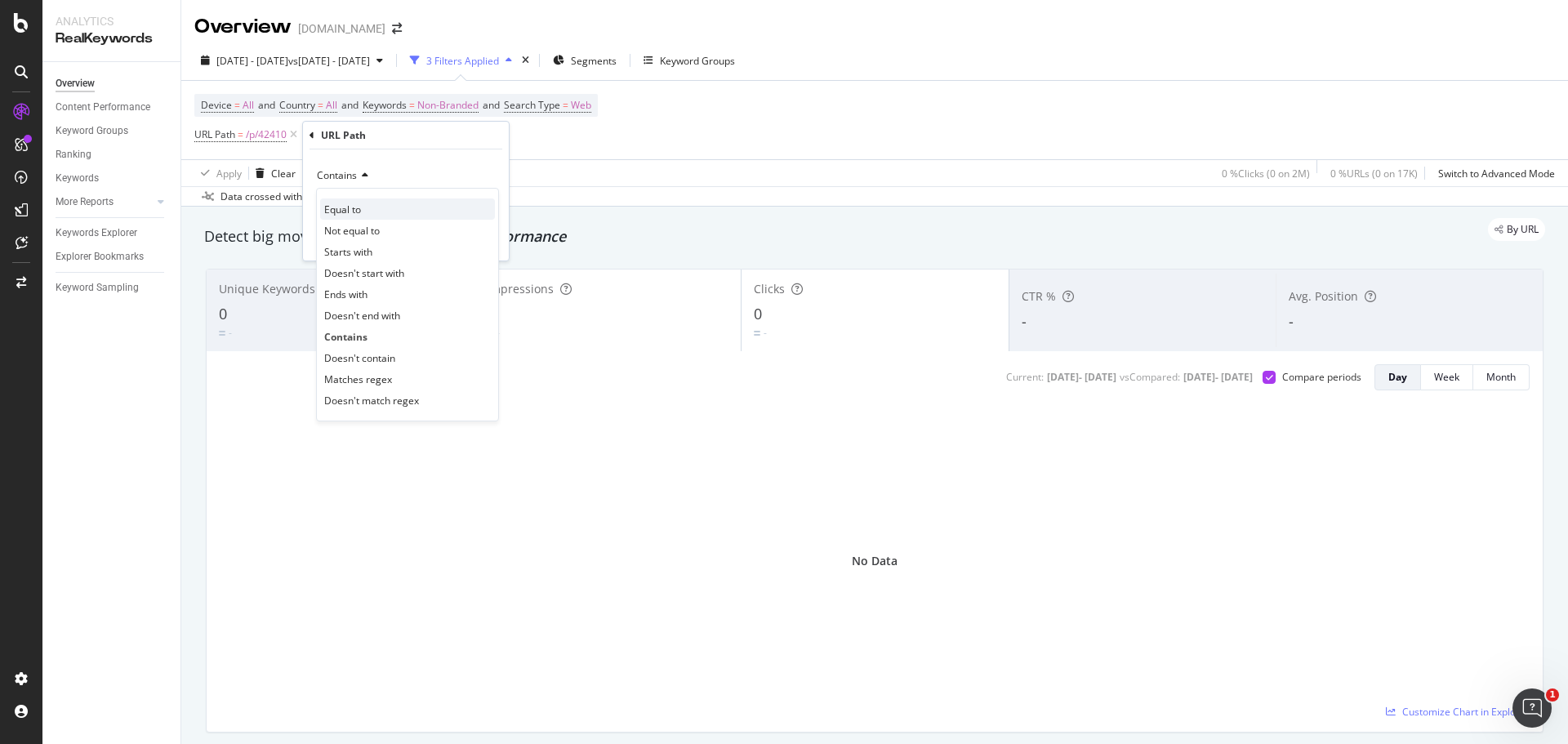
click at [336, 213] on span "Equal to" at bounding box center [342, 209] width 37 height 14
click at [346, 211] on input "text" at bounding box center [406, 205] width 178 height 26
paste input "/p/42410"
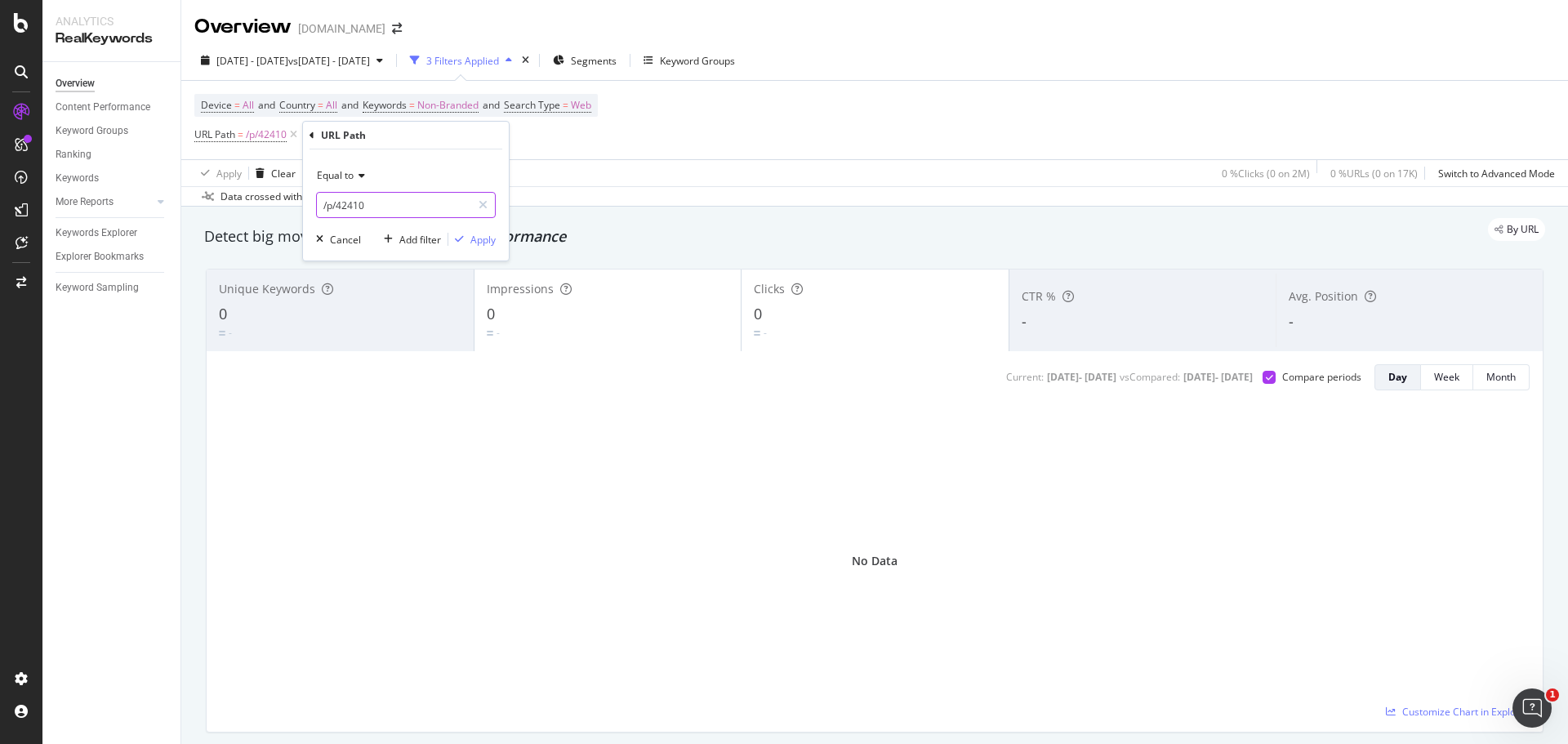
drag, startPoint x: 383, startPoint y: 211, endPoint x: 329, endPoint y: 204, distance: 54.5
click at [329, 204] on input "/p/42410" at bounding box center [394, 205] width 154 height 26
type input "/c/62900"
click at [459, 237] on icon "button" at bounding box center [459, 239] width 9 height 10
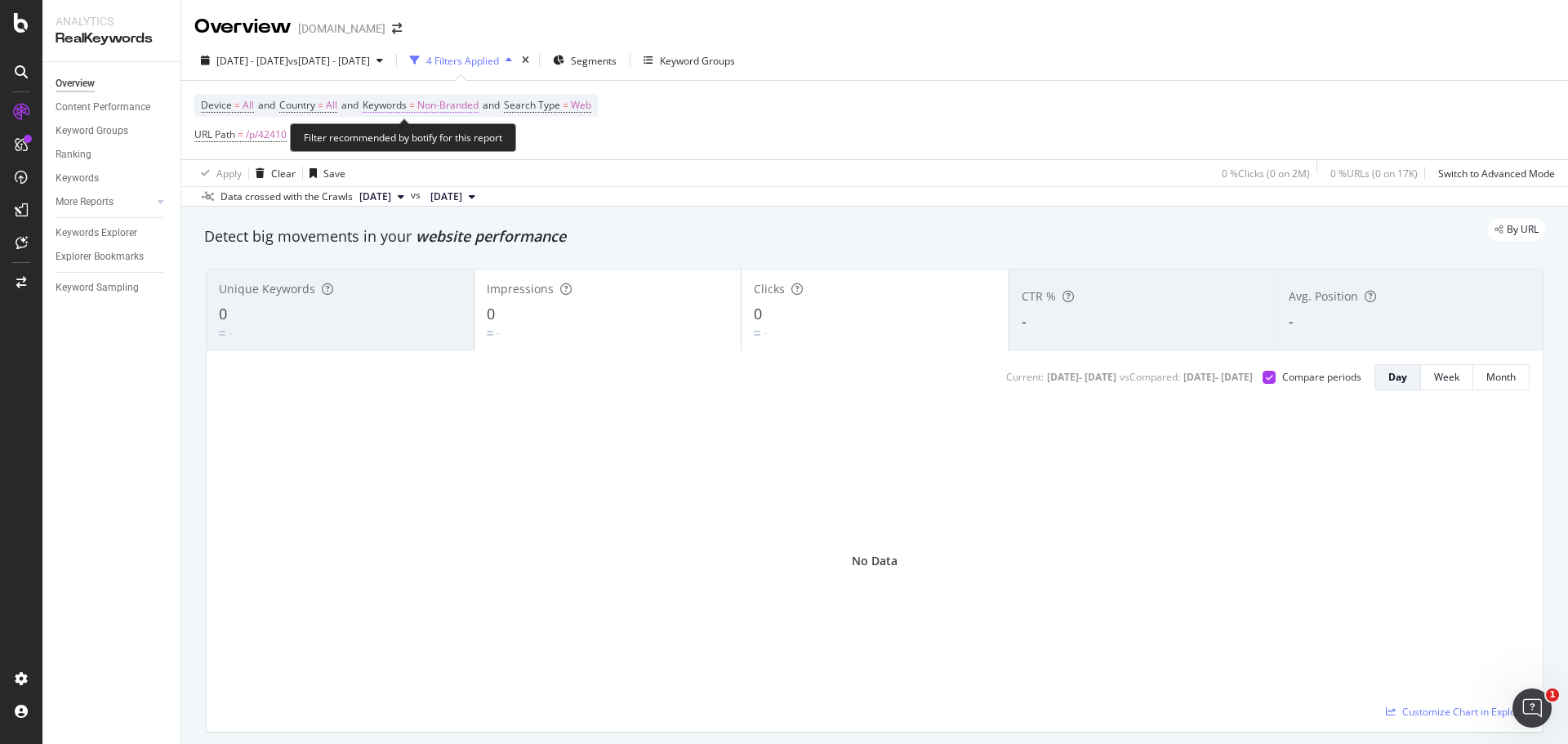
click at [431, 99] on span "Non-Branded" at bounding box center [447, 105] width 61 height 23
click at [449, 148] on span "Non-Branded" at bounding box center [419, 143] width 68 height 14
click at [442, 143] on span "Non-Branded" at bounding box center [419, 143] width 68 height 14
click at [457, 137] on div "Non-Branded" at bounding box center [430, 143] width 87 height 24
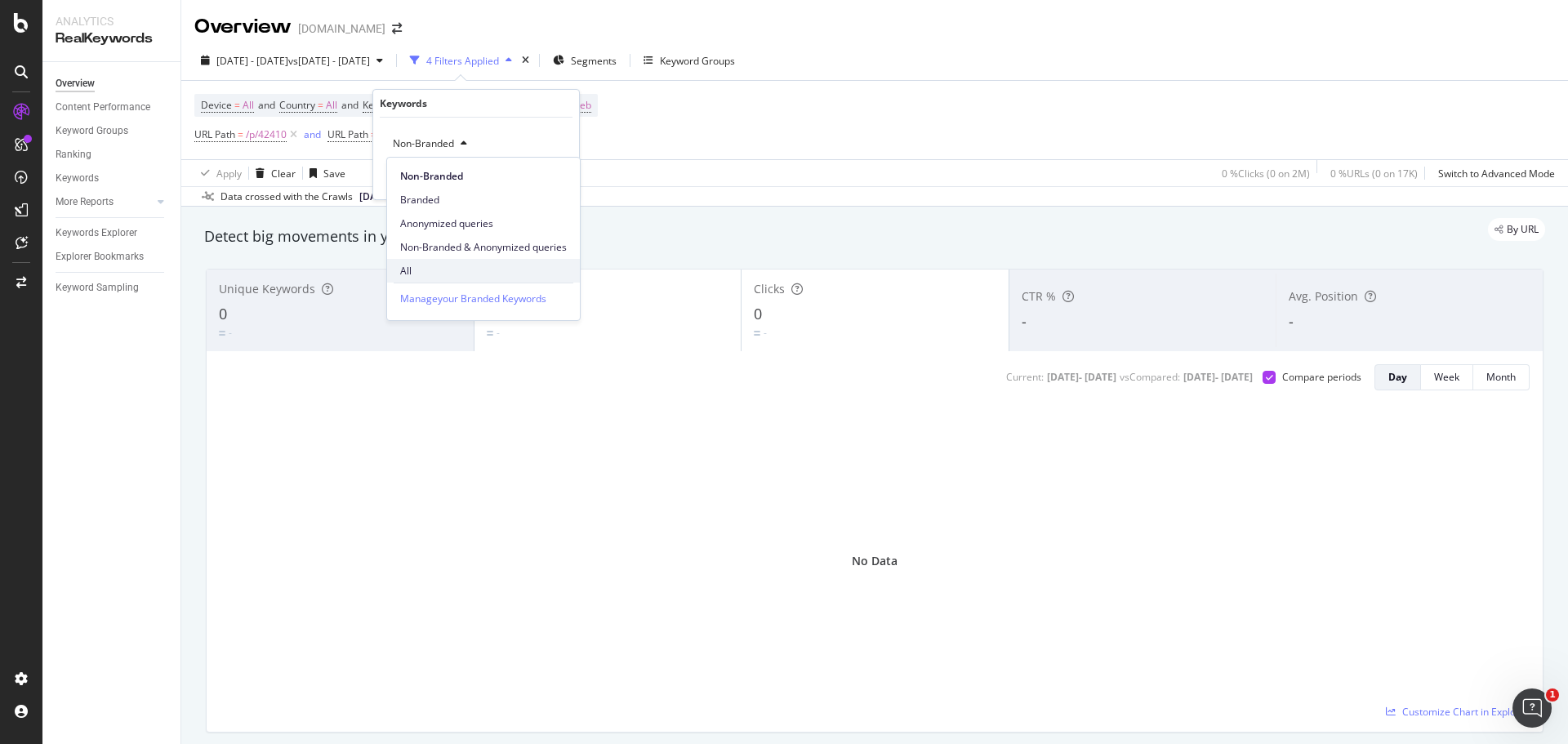
click at [445, 278] on span "All" at bounding box center [483, 271] width 167 height 15
click at [555, 177] on div "Apply" at bounding box center [553, 178] width 25 height 14
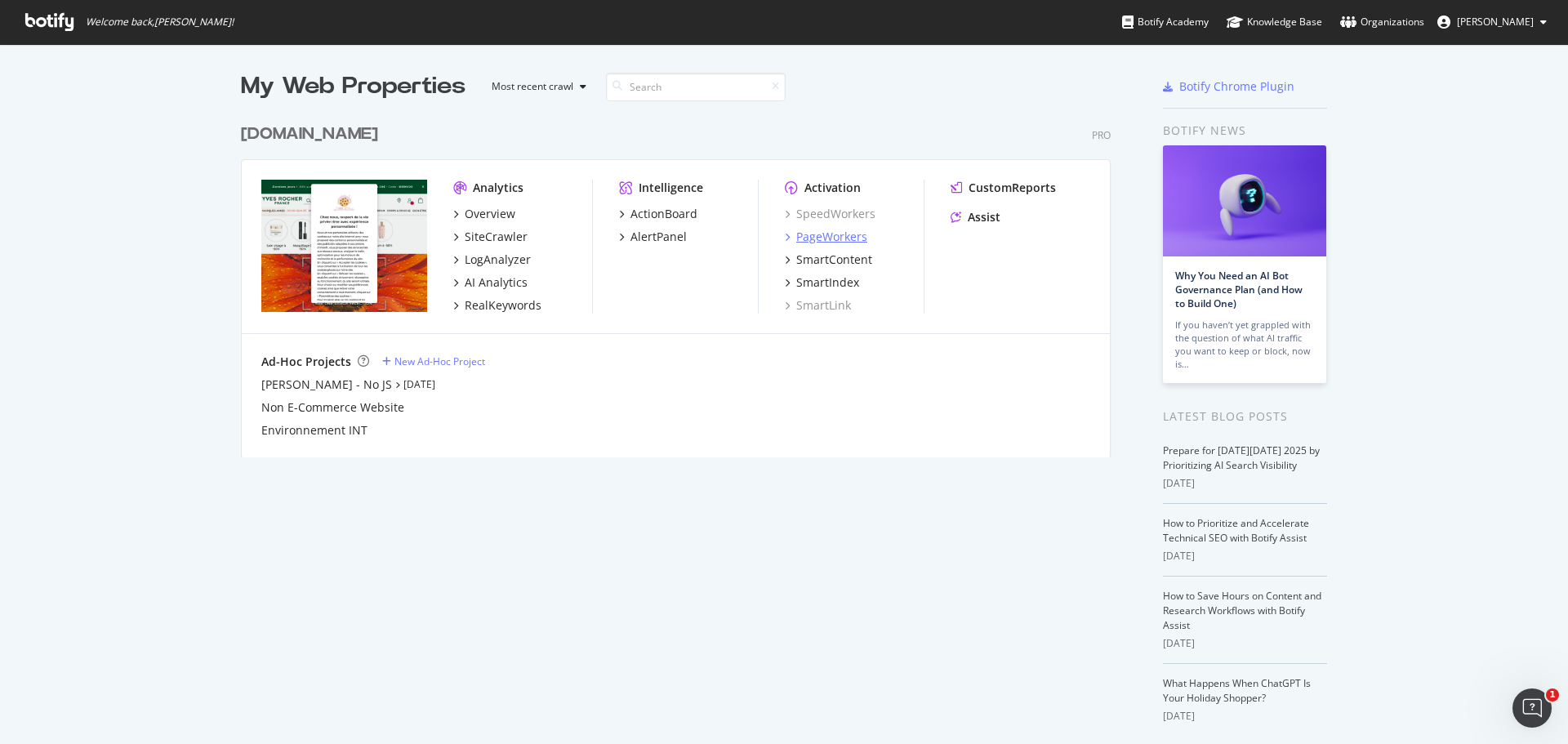
click at [817, 235] on div "PageWorkers" at bounding box center [831, 237] width 71 height 16
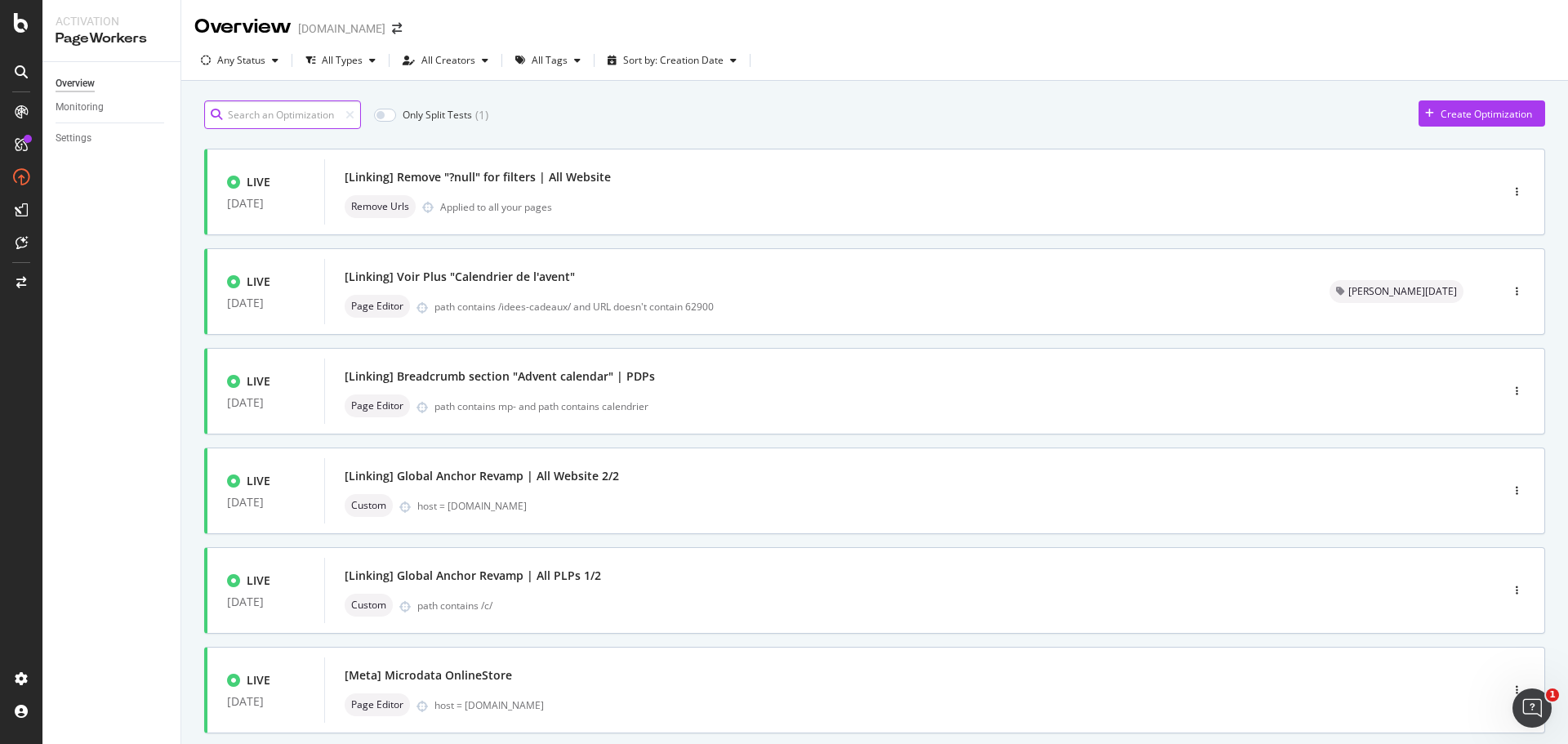
click at [258, 117] on input at bounding box center [282, 115] width 157 height 29
click at [552, 63] on div "All Tags" at bounding box center [550, 60] width 36 height 10
click at [529, 97] on icon at bounding box center [526, 95] width 8 height 8
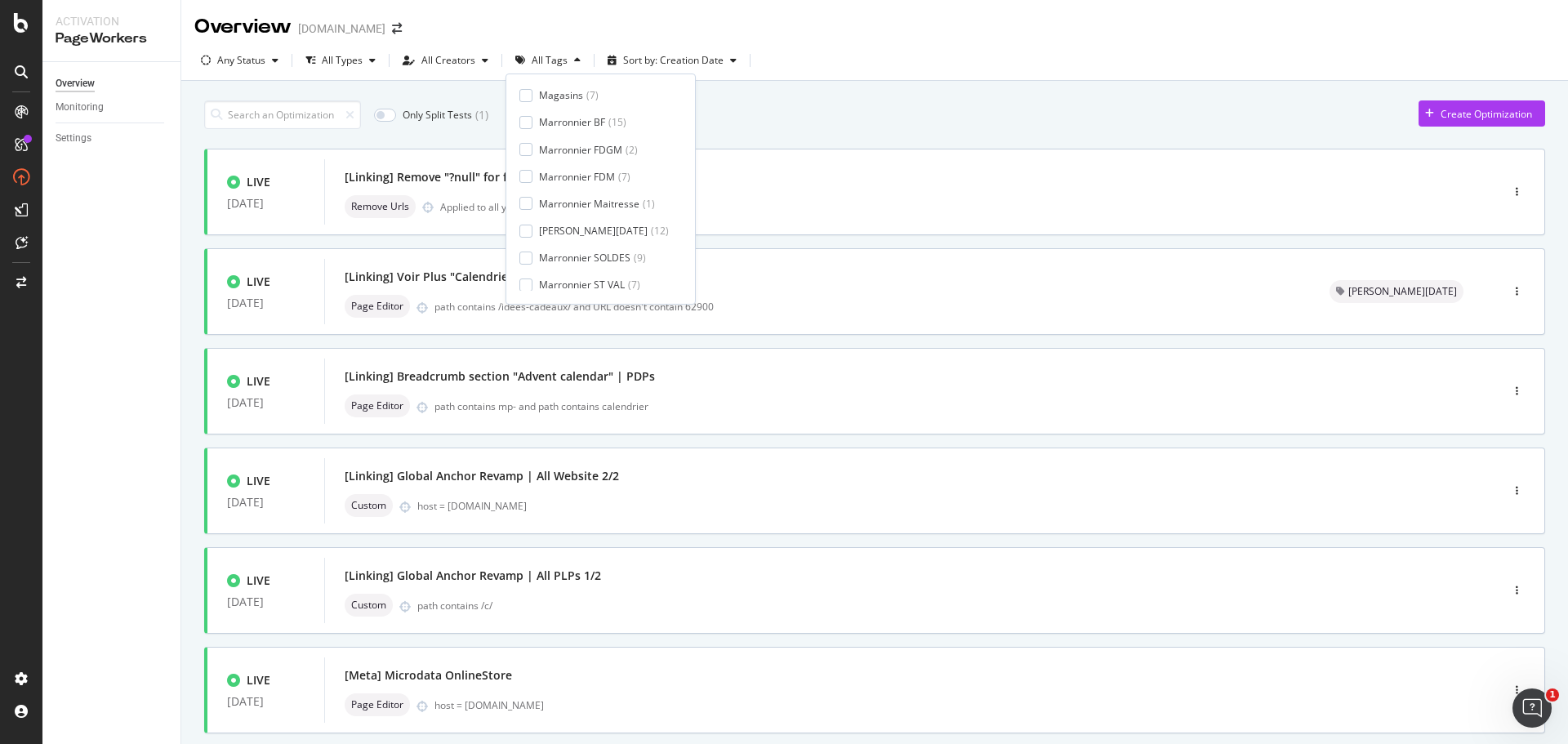
scroll to position [245, 0]
click at [525, 257] on div at bounding box center [526, 256] width 13 height 13
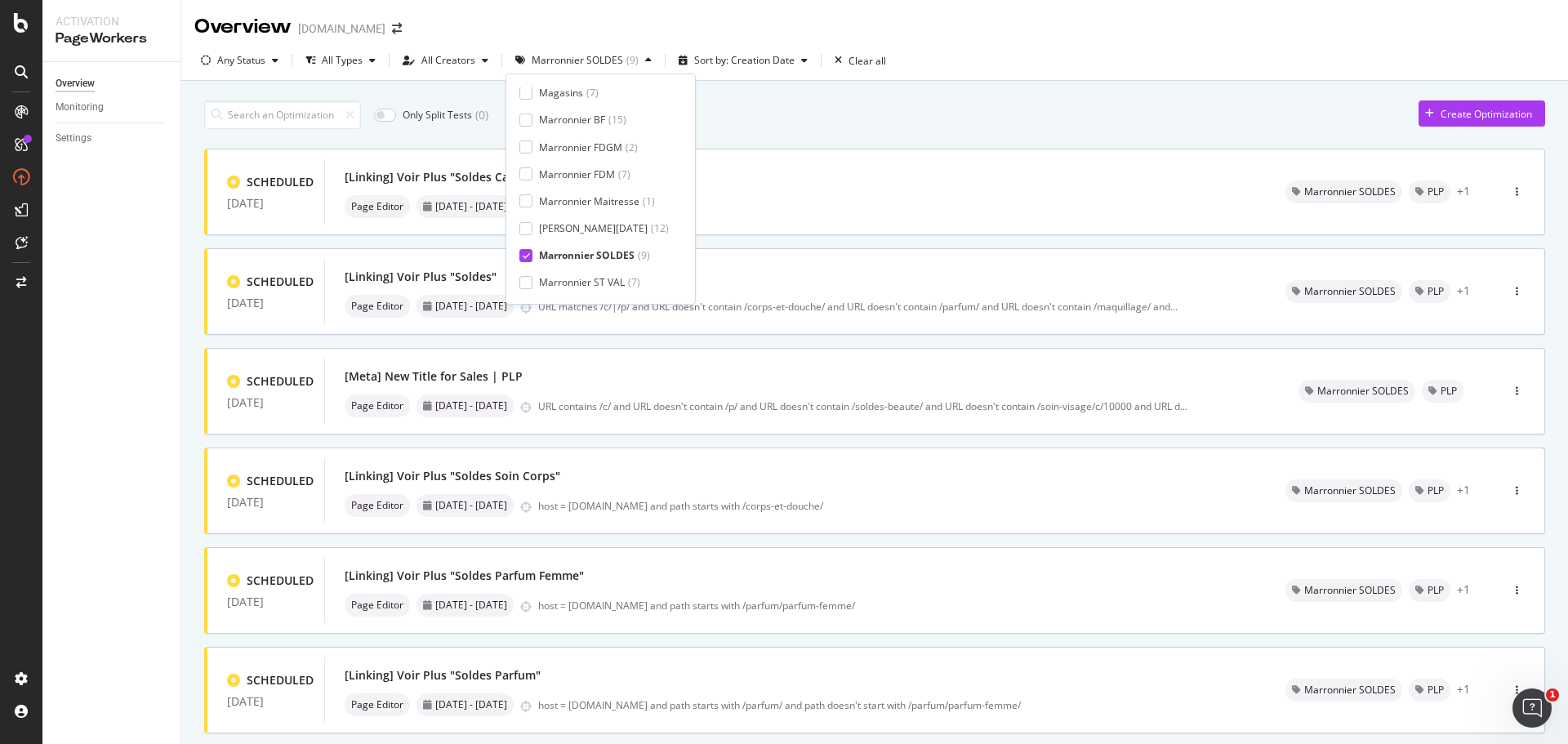
click at [153, 315] on div "Overview Monitoring Settings" at bounding box center [112, 403] width 138 height 682
